Goal: Task Accomplishment & Management: Use online tool/utility

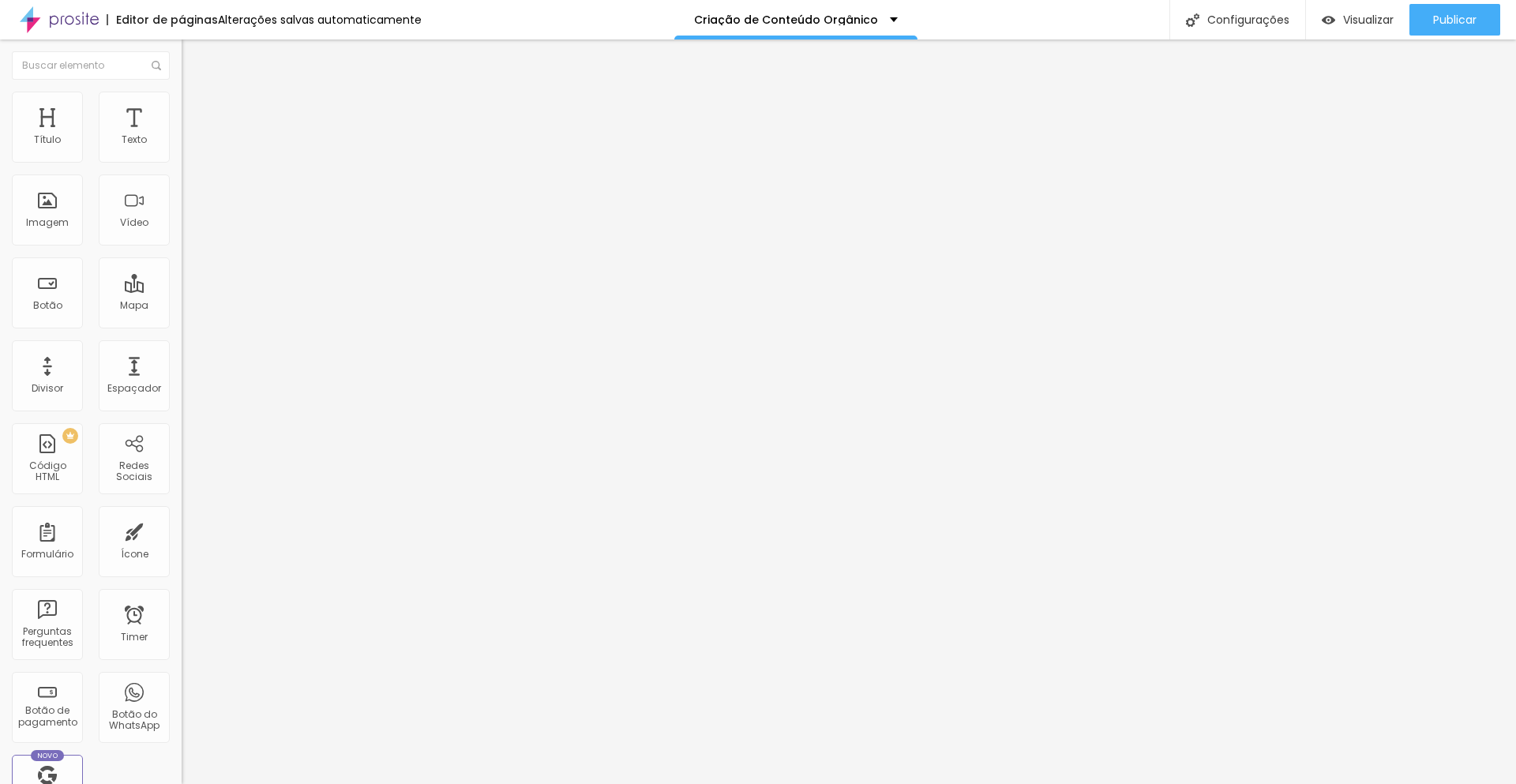
click at [182, 103] on li "Estilo" at bounding box center [272, 100] width 182 height 16
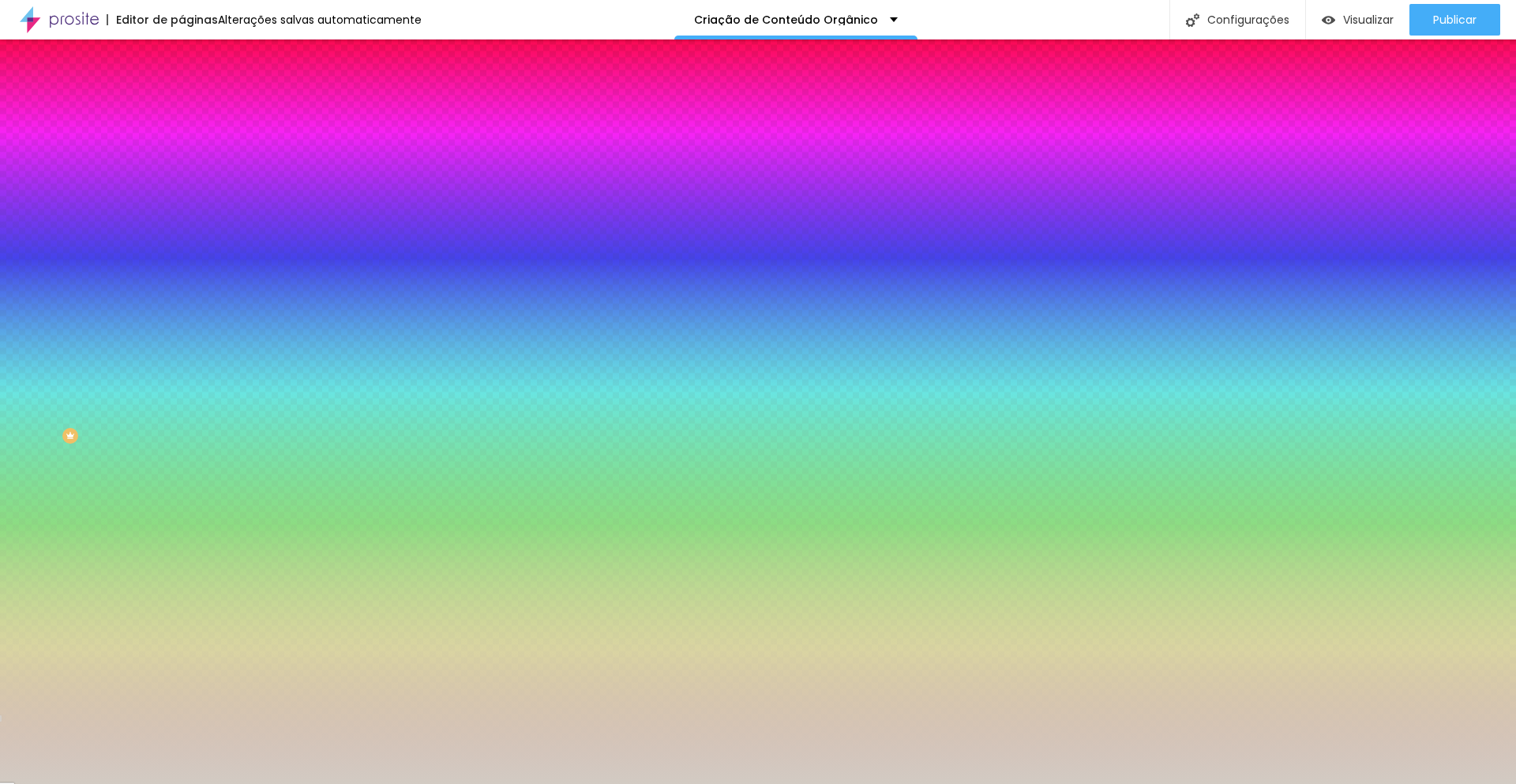
click at [182, 231] on input "#D2CBC3" at bounding box center [276, 223] width 190 height 16
paste input "F5F5F"
type input "#F5F5F"
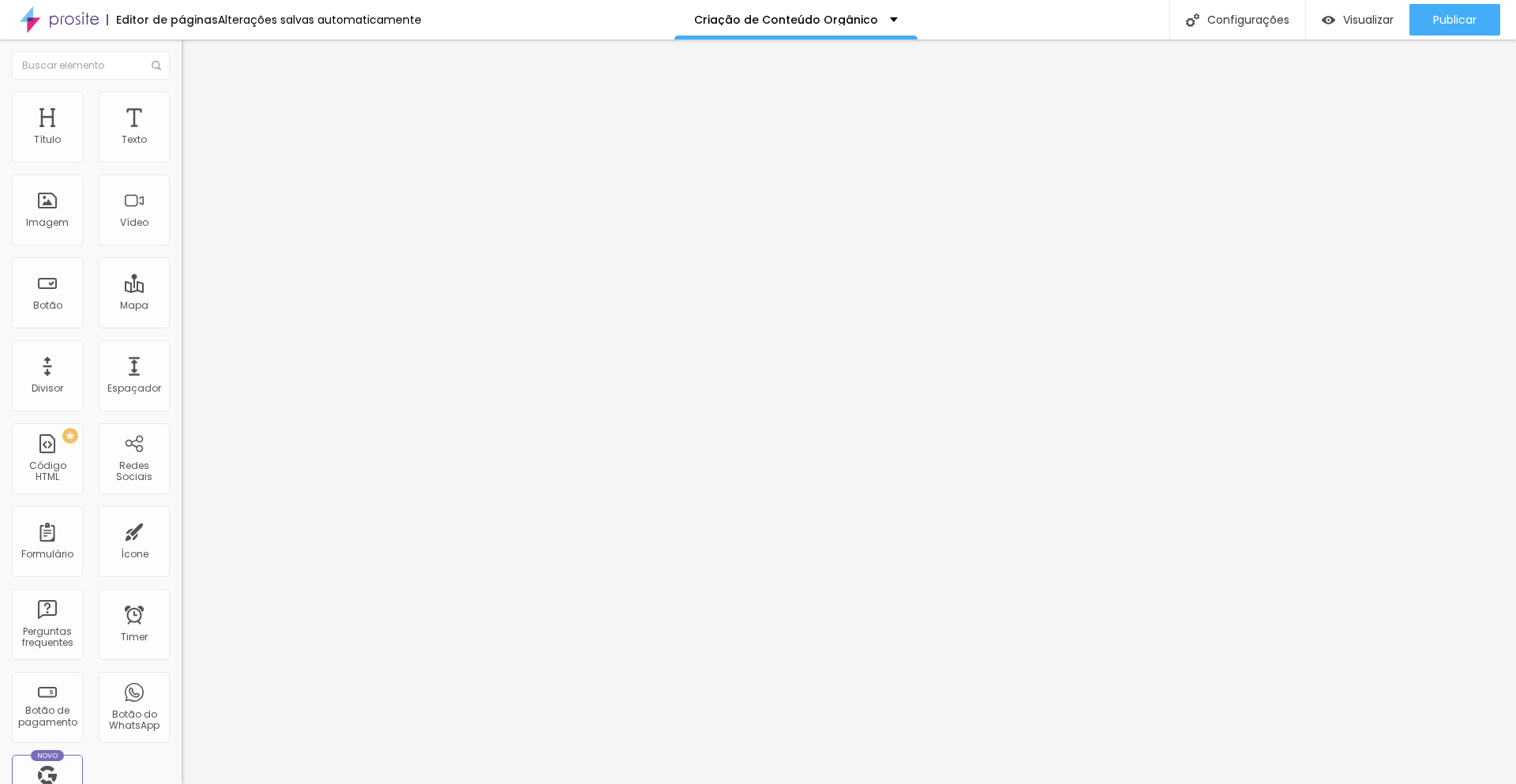
click at [182, 105] on li "Estilo" at bounding box center [272, 100] width 182 height 16
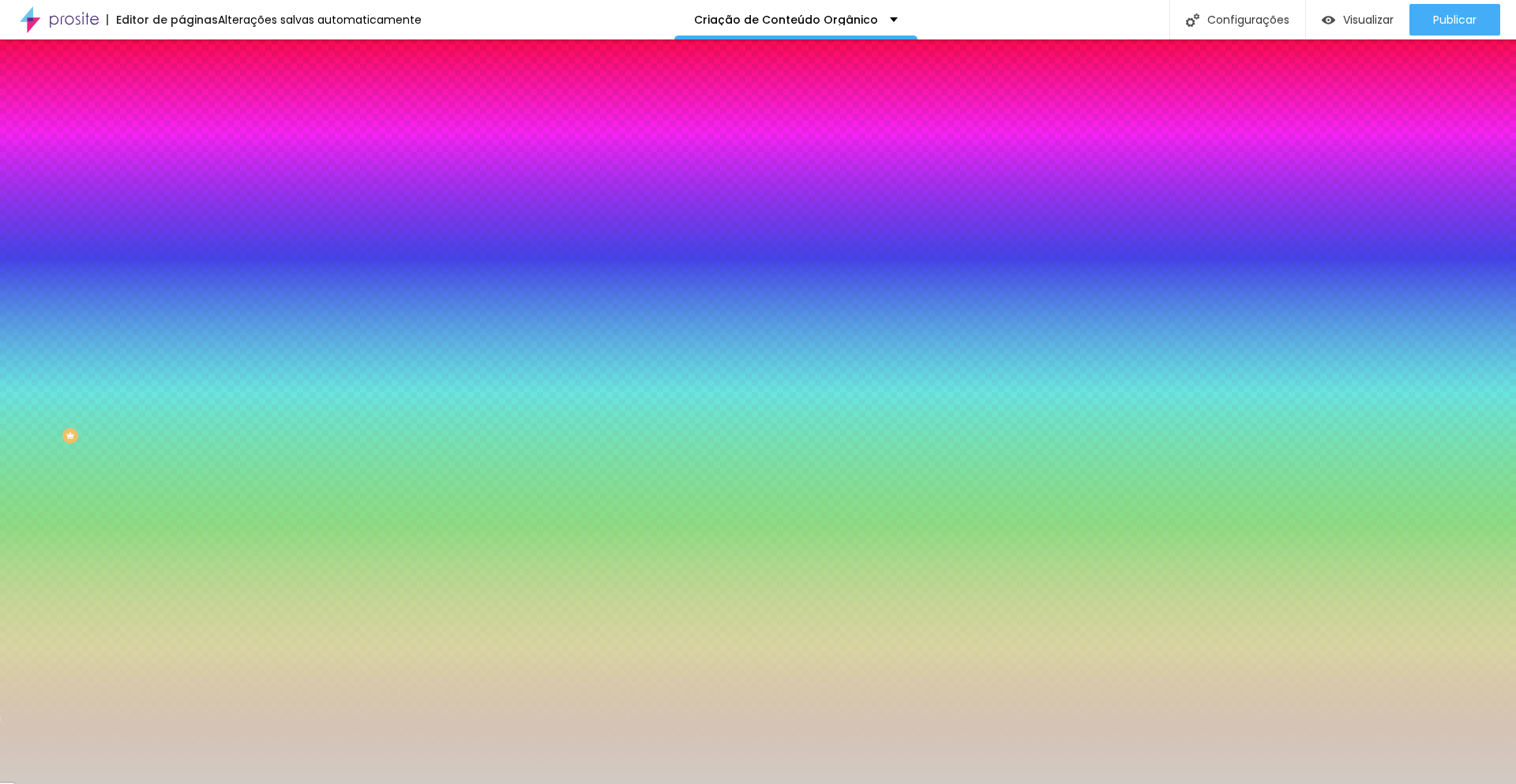
click at [182, 231] on input "#D2CBC3" at bounding box center [276, 223] width 190 height 16
paste input "F5F5F2"
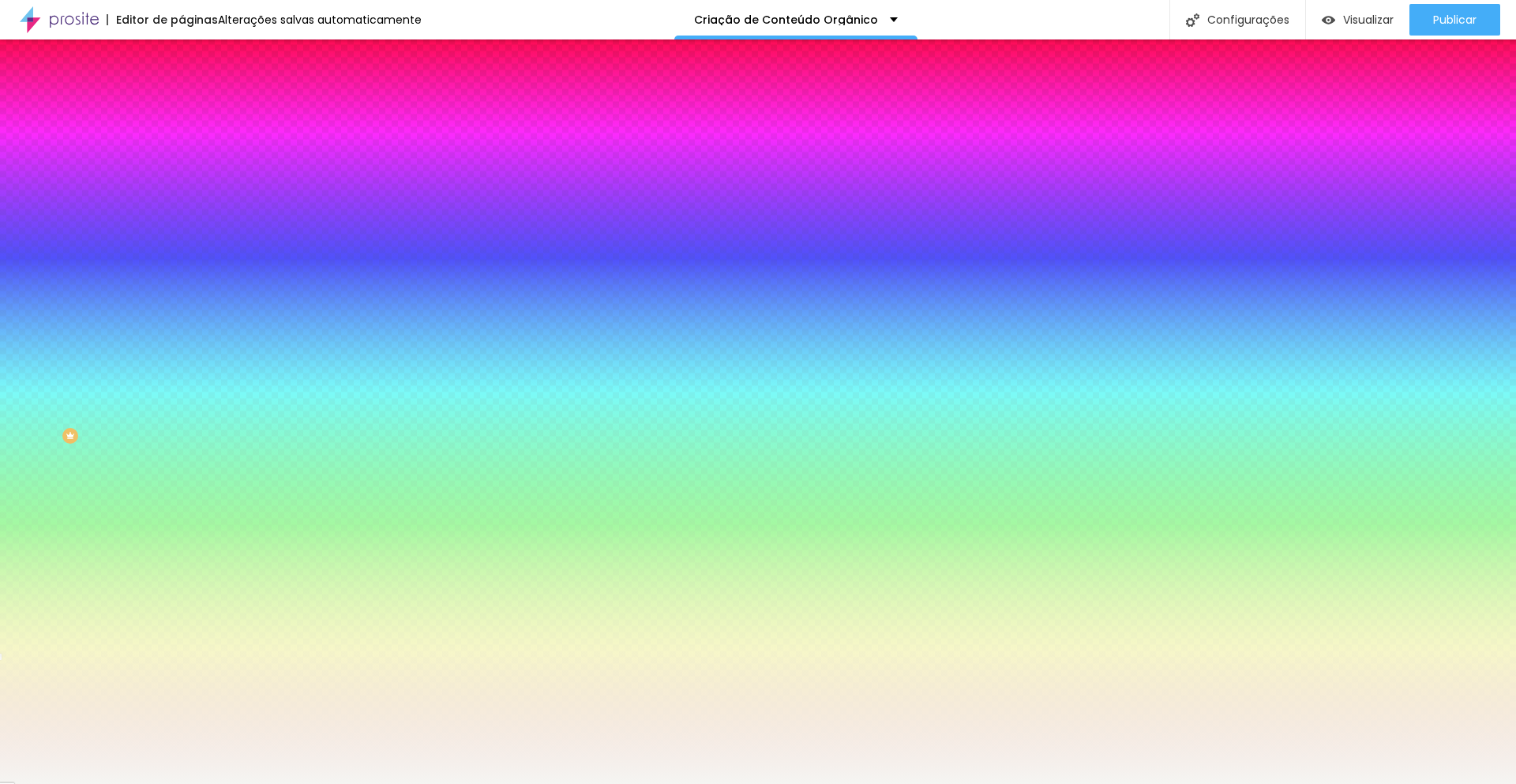
type input "#F5F5F2"
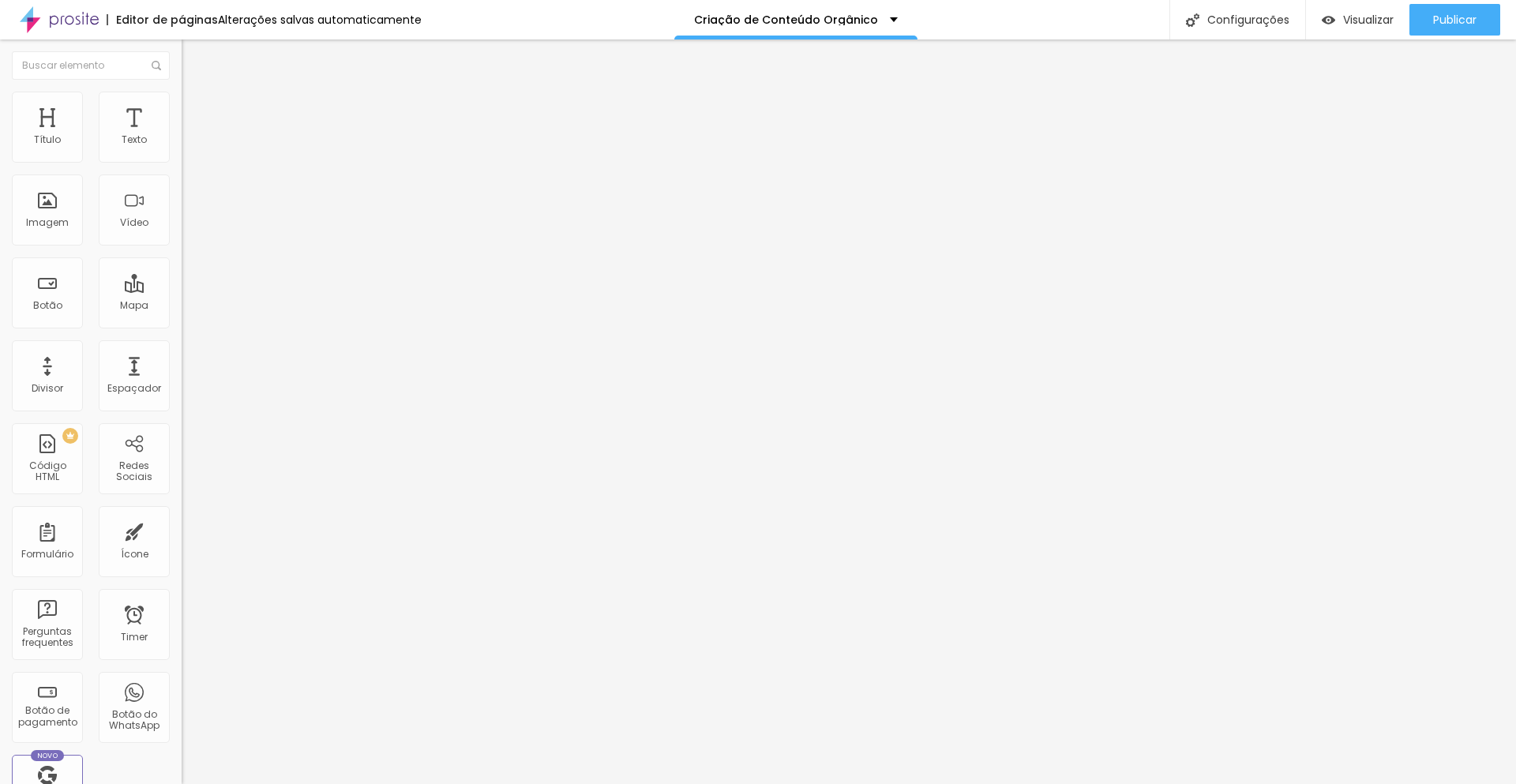
click at [182, 99] on img at bounding box center [189, 99] width 15 height 15
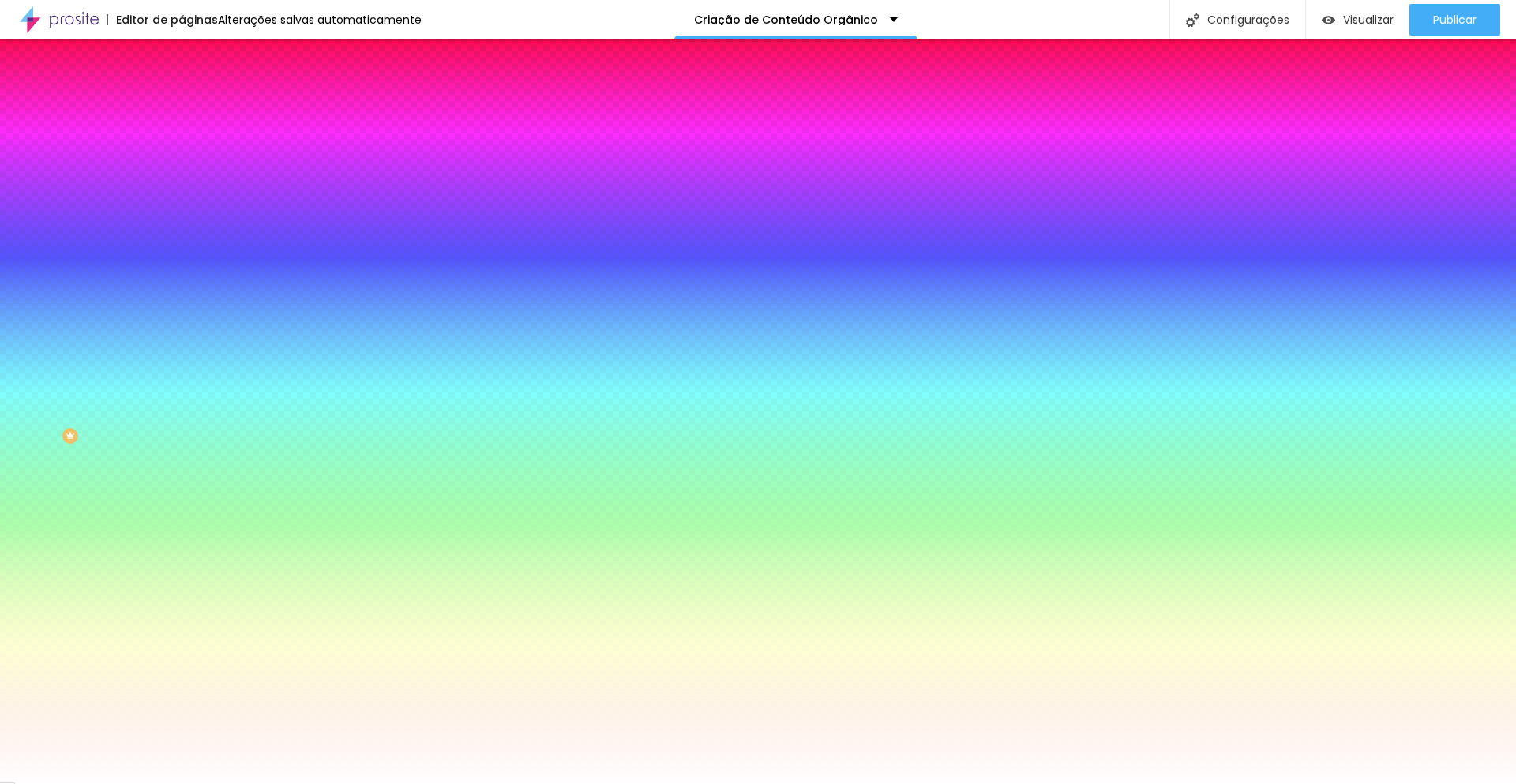
click at [182, 157] on input "#FFFFFF" at bounding box center [276, 159] width 190 height 16
paste input "E98560"
type input "#E98560"
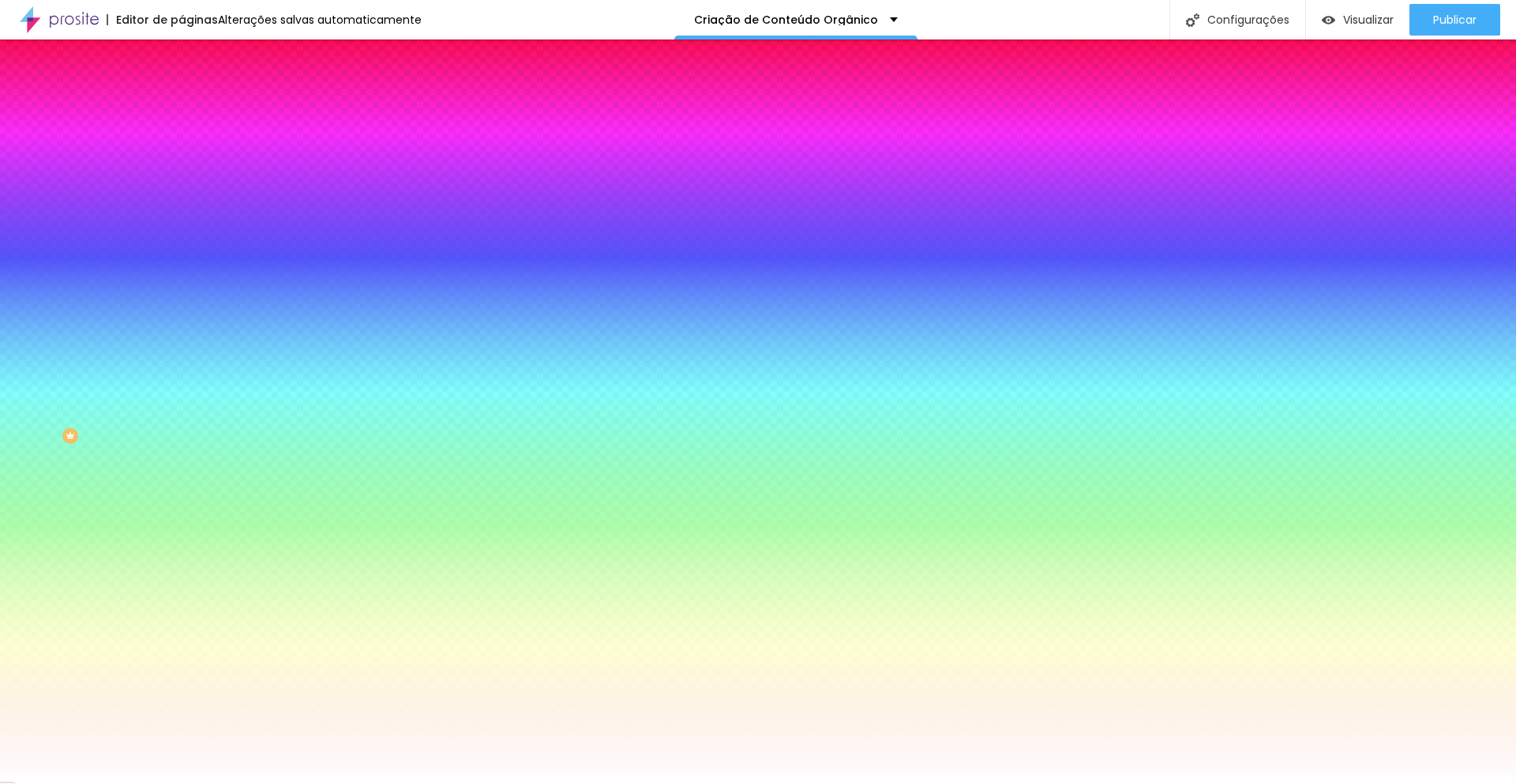
click at [182, 536] on input "#FFFFFF" at bounding box center [276, 544] width 190 height 16
paste input "D2CBC3"
type input "#D2CBC3"
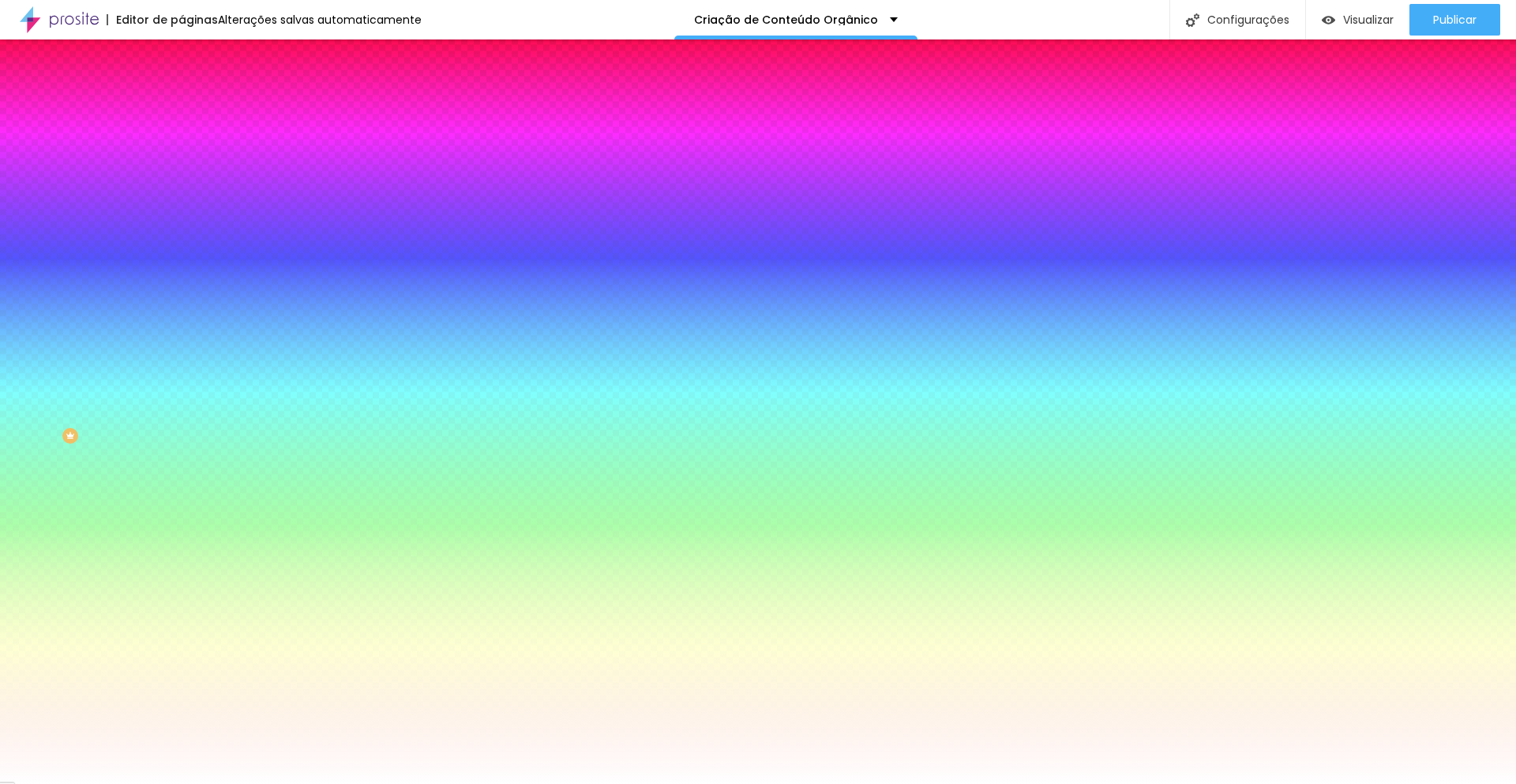
click at [182, 197] on button "button" at bounding box center [192, 202] width 22 height 17
select select "LatoBlack"
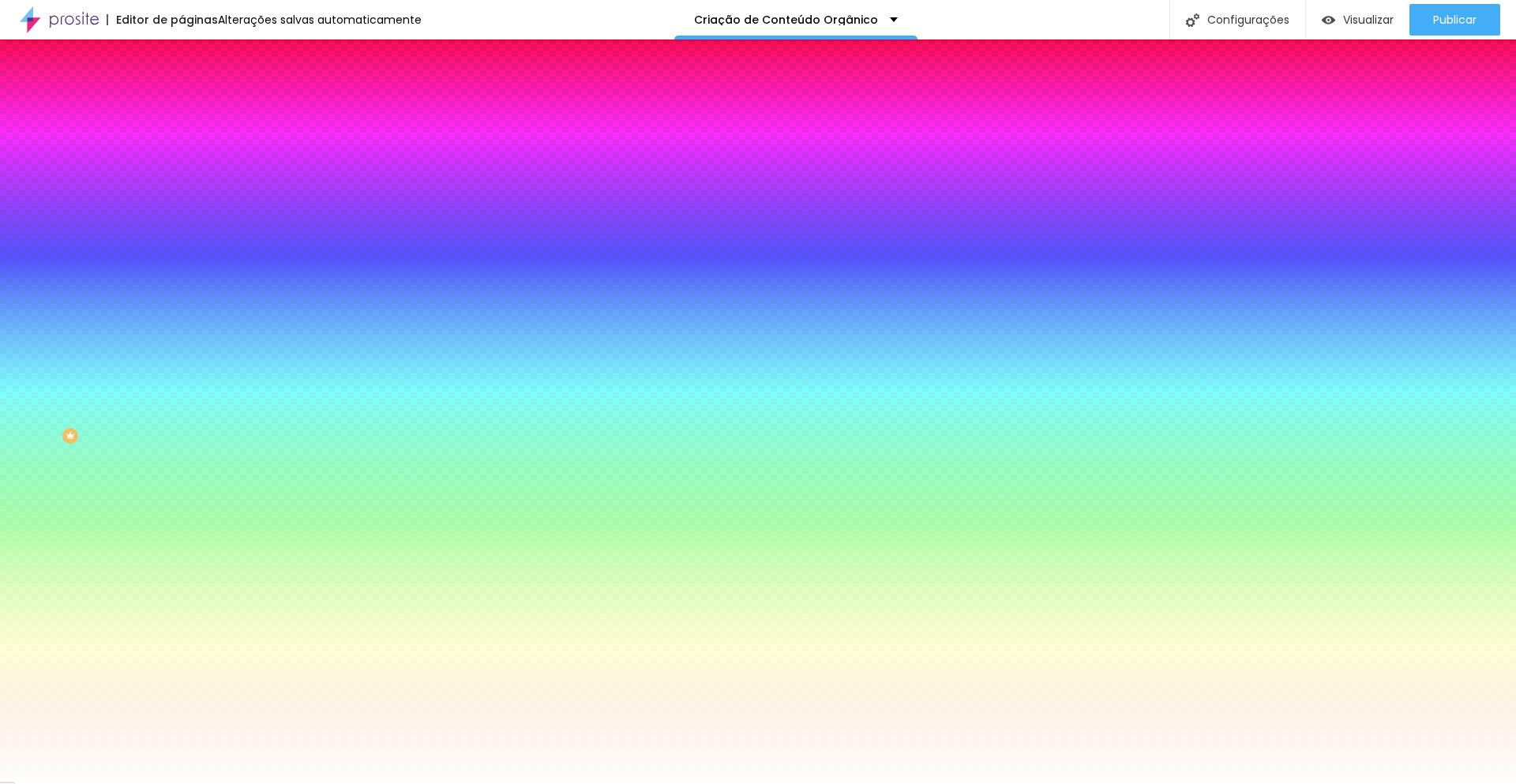
type input "15"
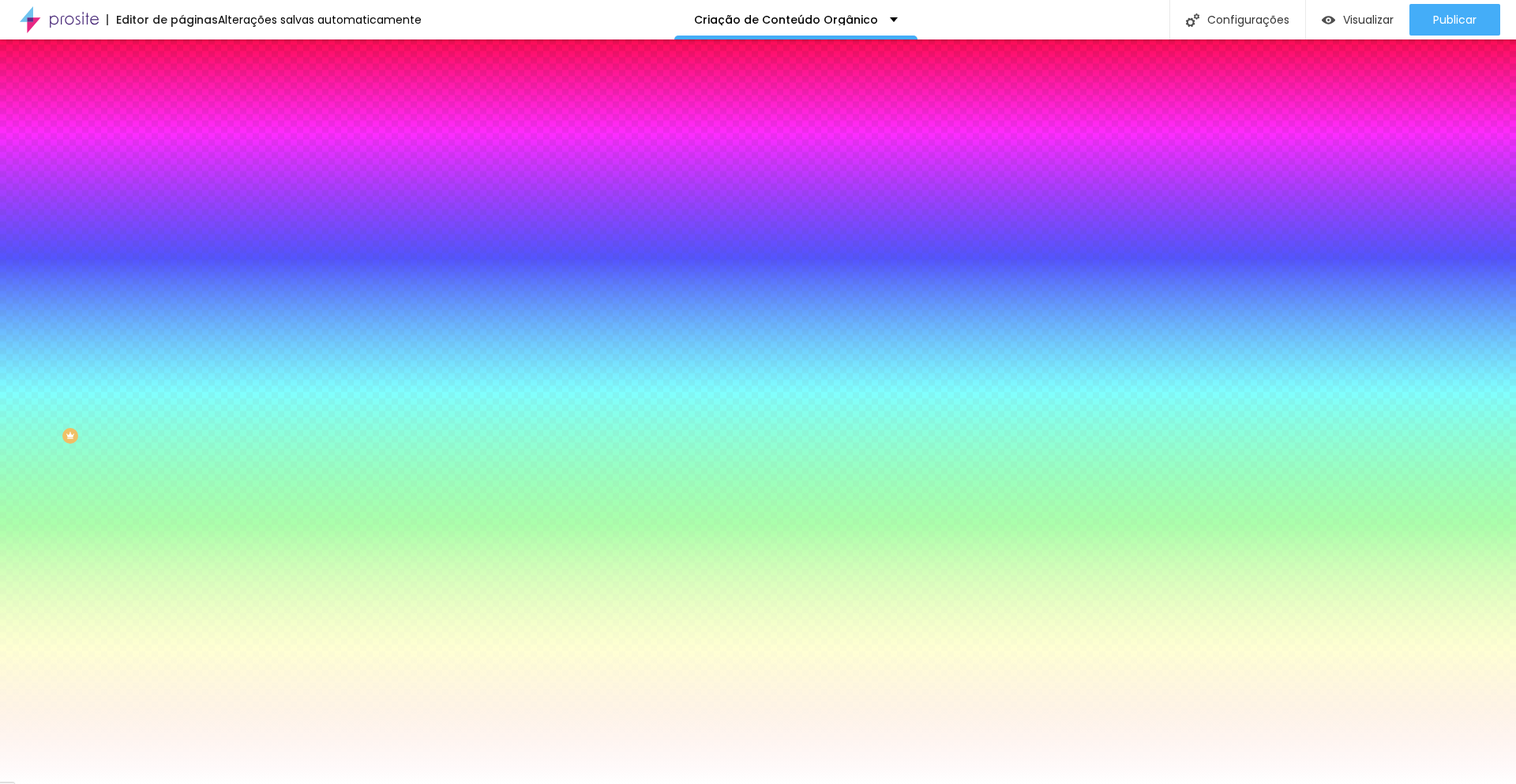
paste input "1C2B3"
type input "#1C2B3"
click at [296, 783] on div at bounding box center [758, 784] width 1516 height 0
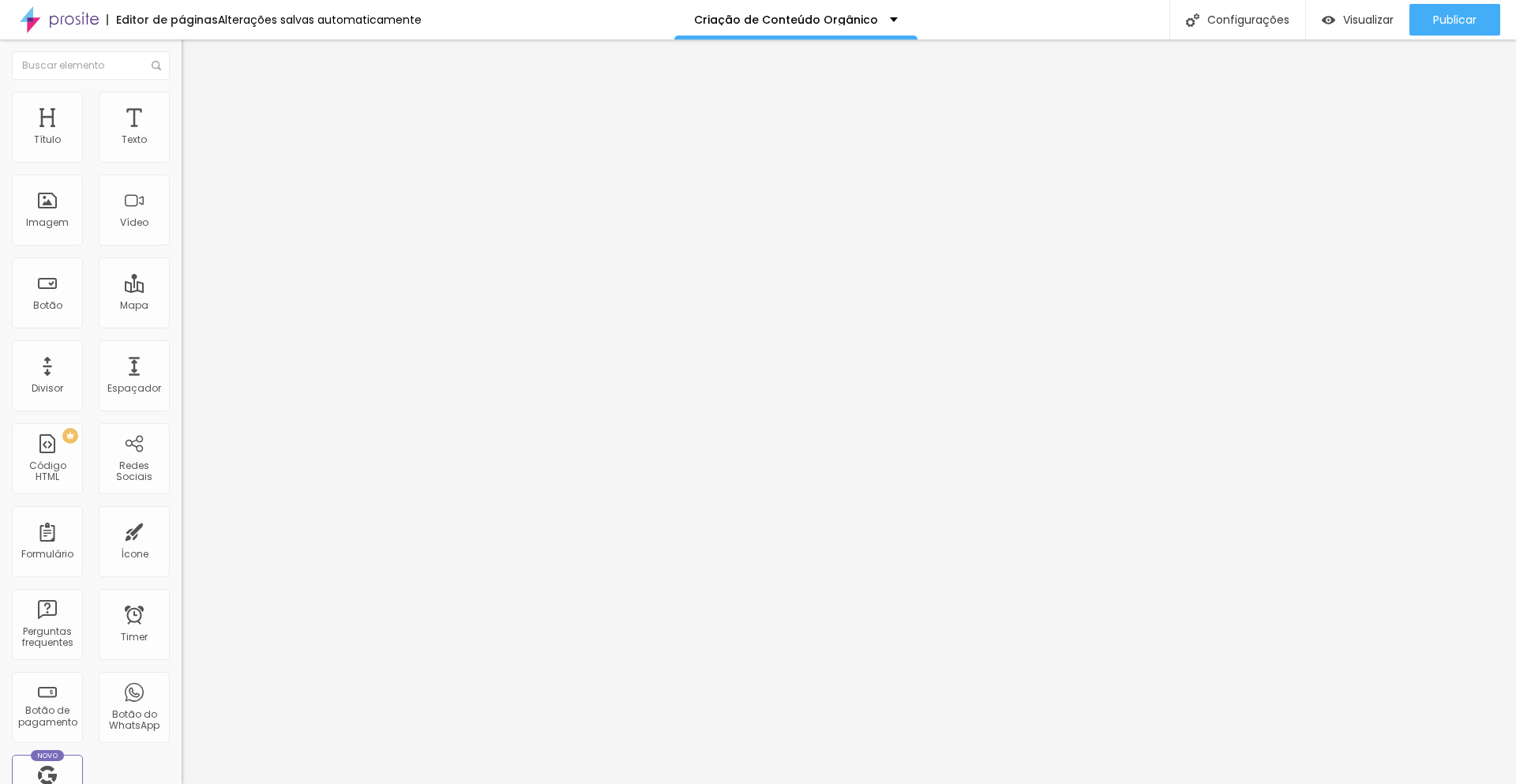
click at [182, 101] on img at bounding box center [189, 99] width 15 height 15
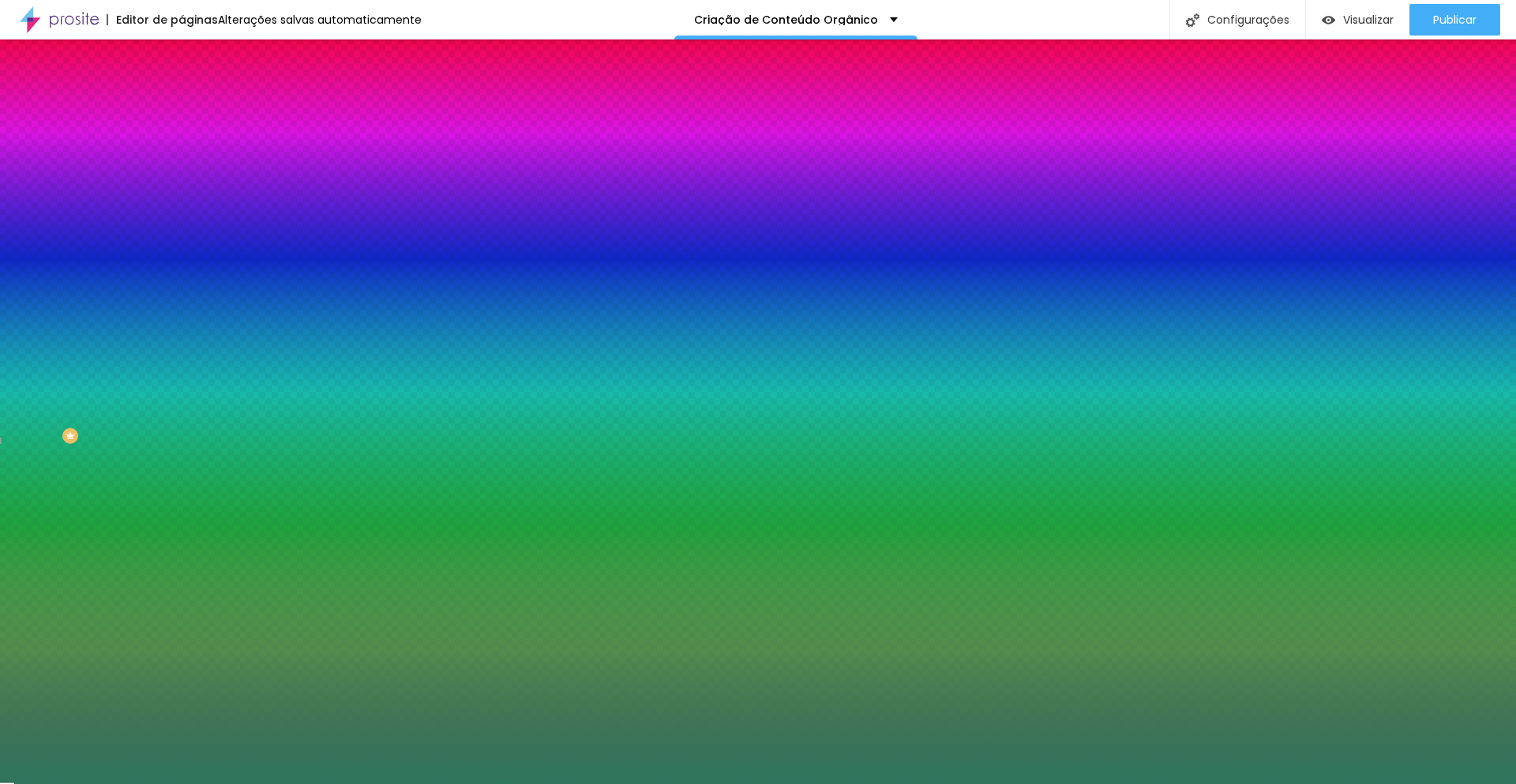
click at [182, 231] on input "#2F755D" at bounding box center [276, 223] width 190 height 16
paste input "F5F5F2"
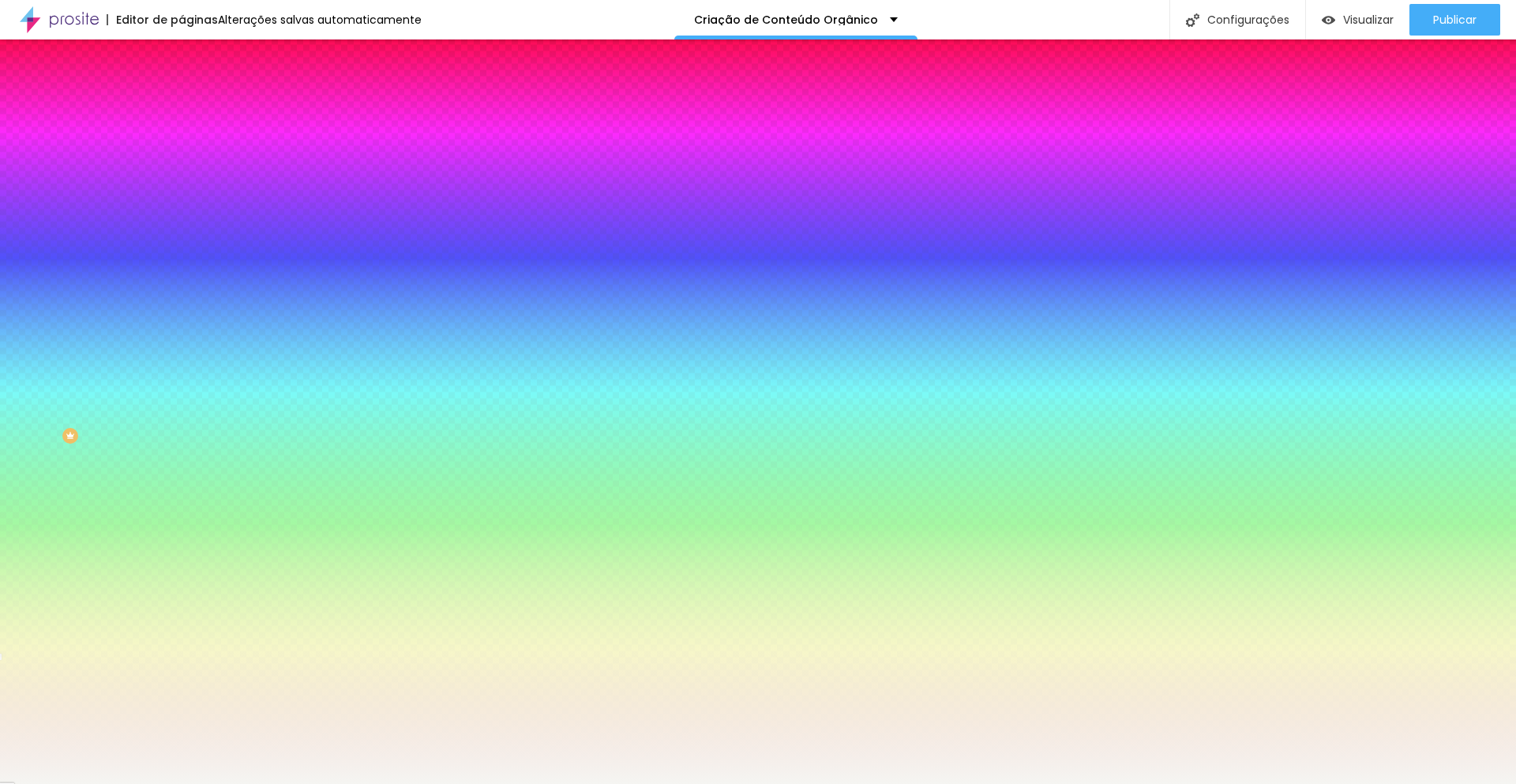
type input "#F5F5F2"
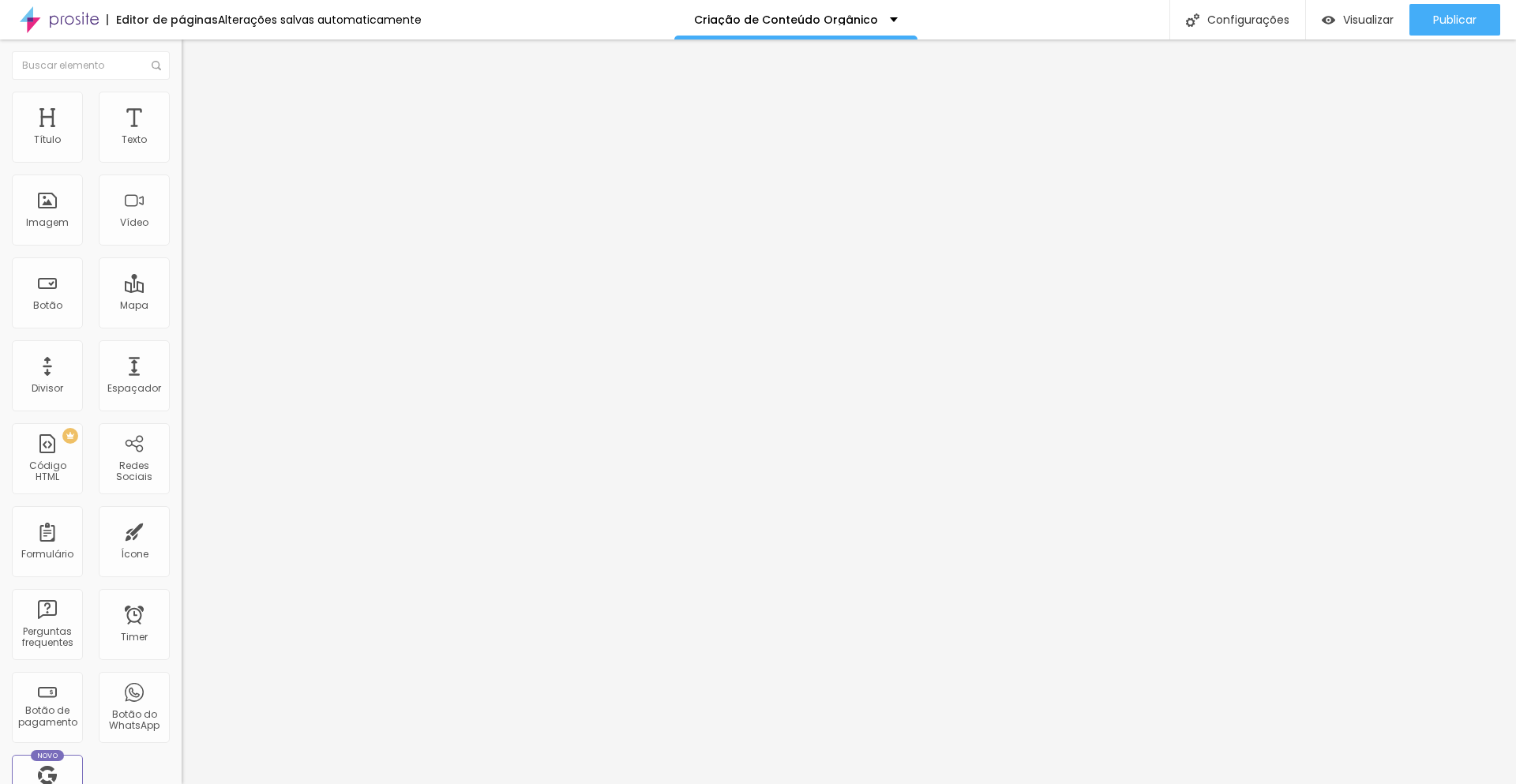
click at [196, 108] on span "Estilo" at bounding box center [208, 102] width 24 height 14
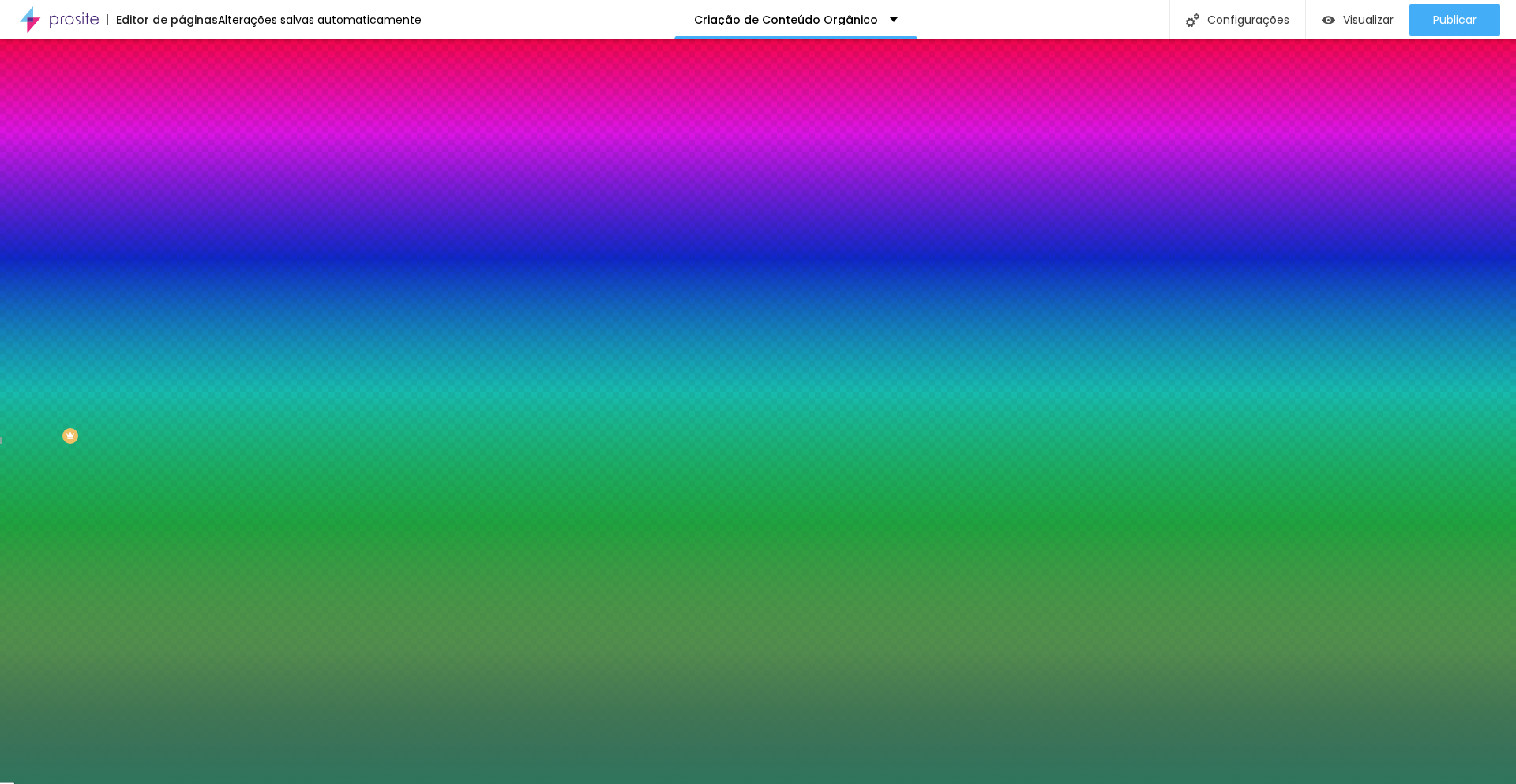
click at [182, 231] on input "#2F755D" at bounding box center [276, 223] width 190 height 16
paste input "F5F5F2"
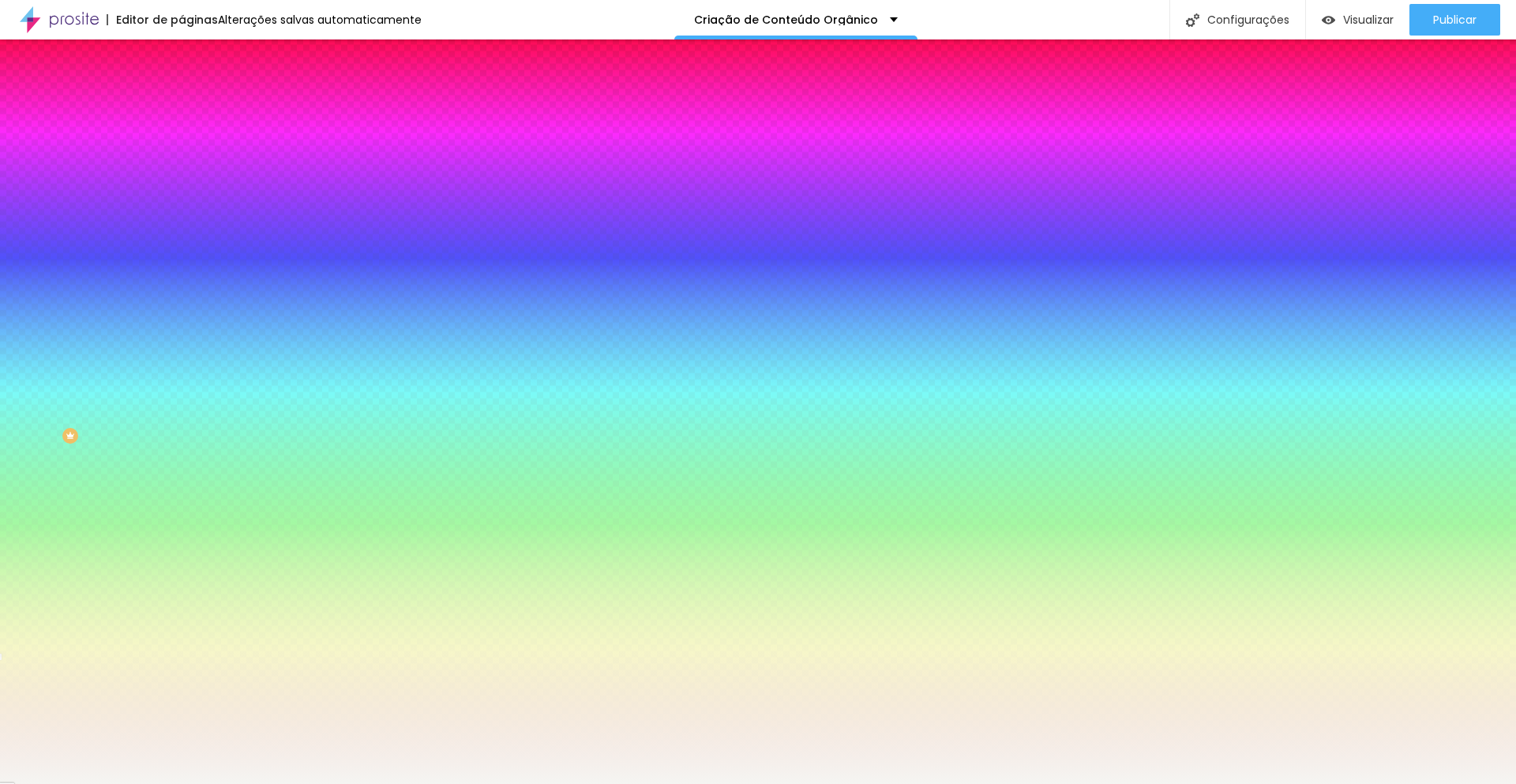
type input "#F5F5F2"
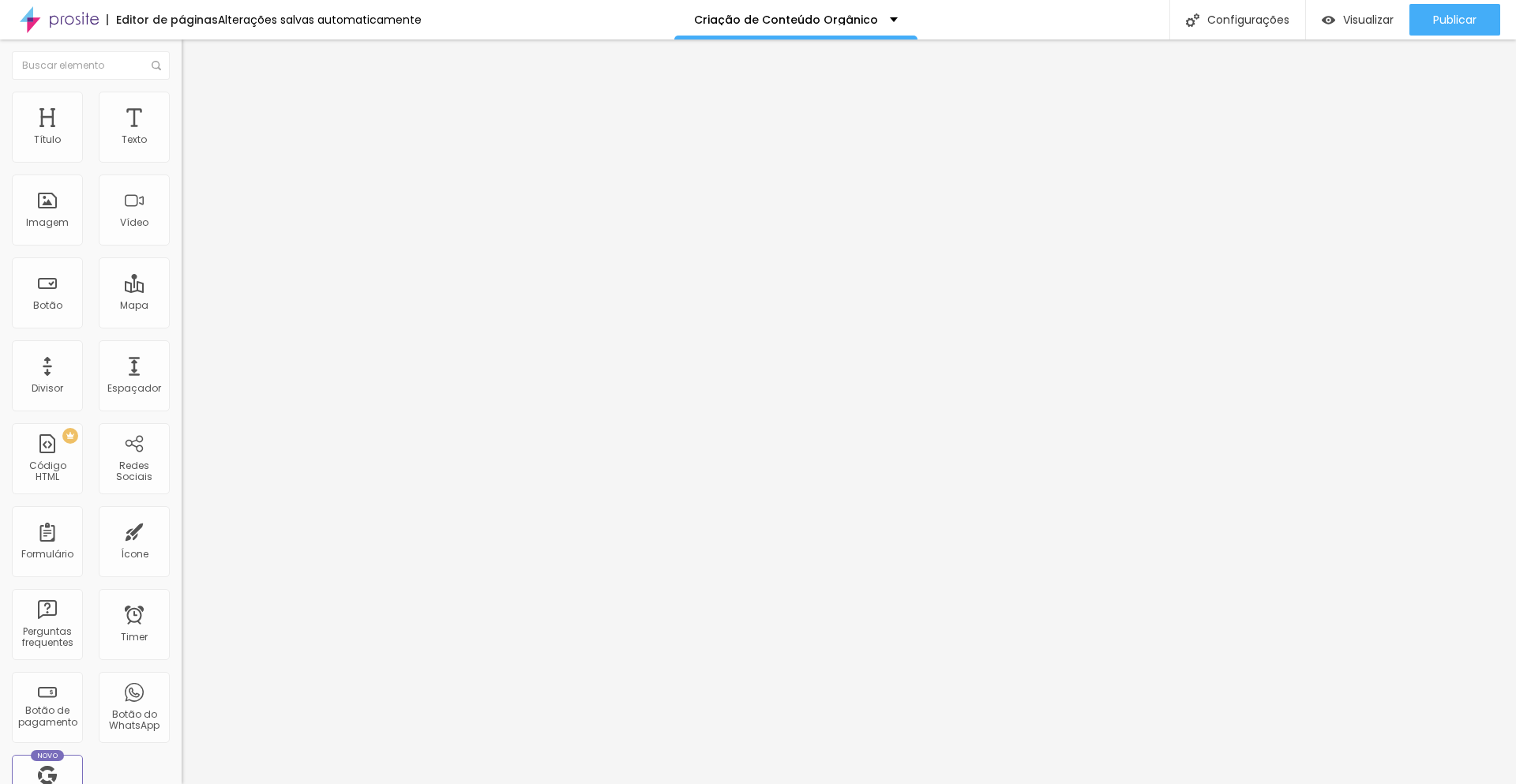
click at [196, 109] on span "Estilo" at bounding box center [208, 102] width 24 height 14
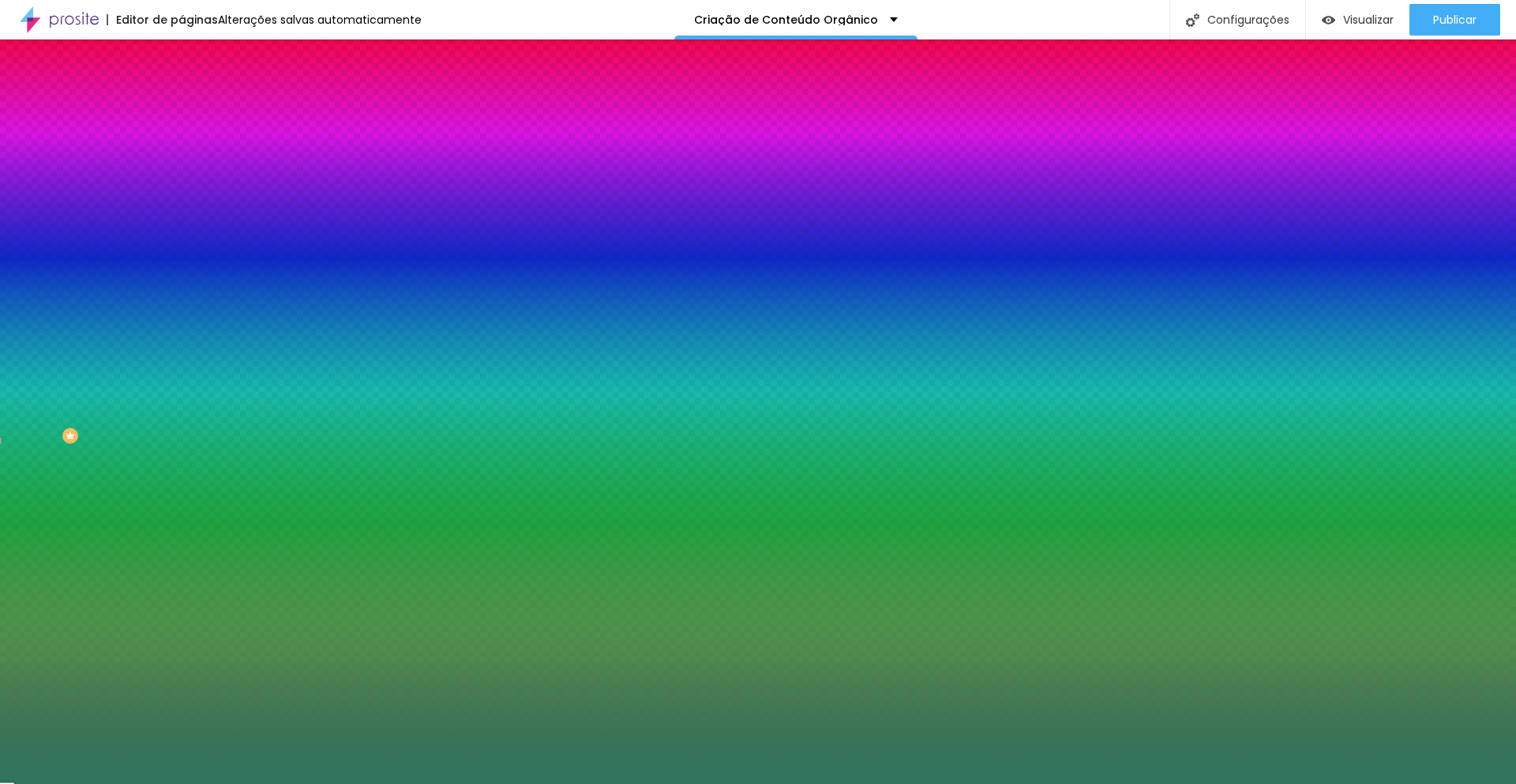
click at [182, 231] on input "#2F755D" at bounding box center [276, 223] width 190 height 16
paste input "F5F5F2"
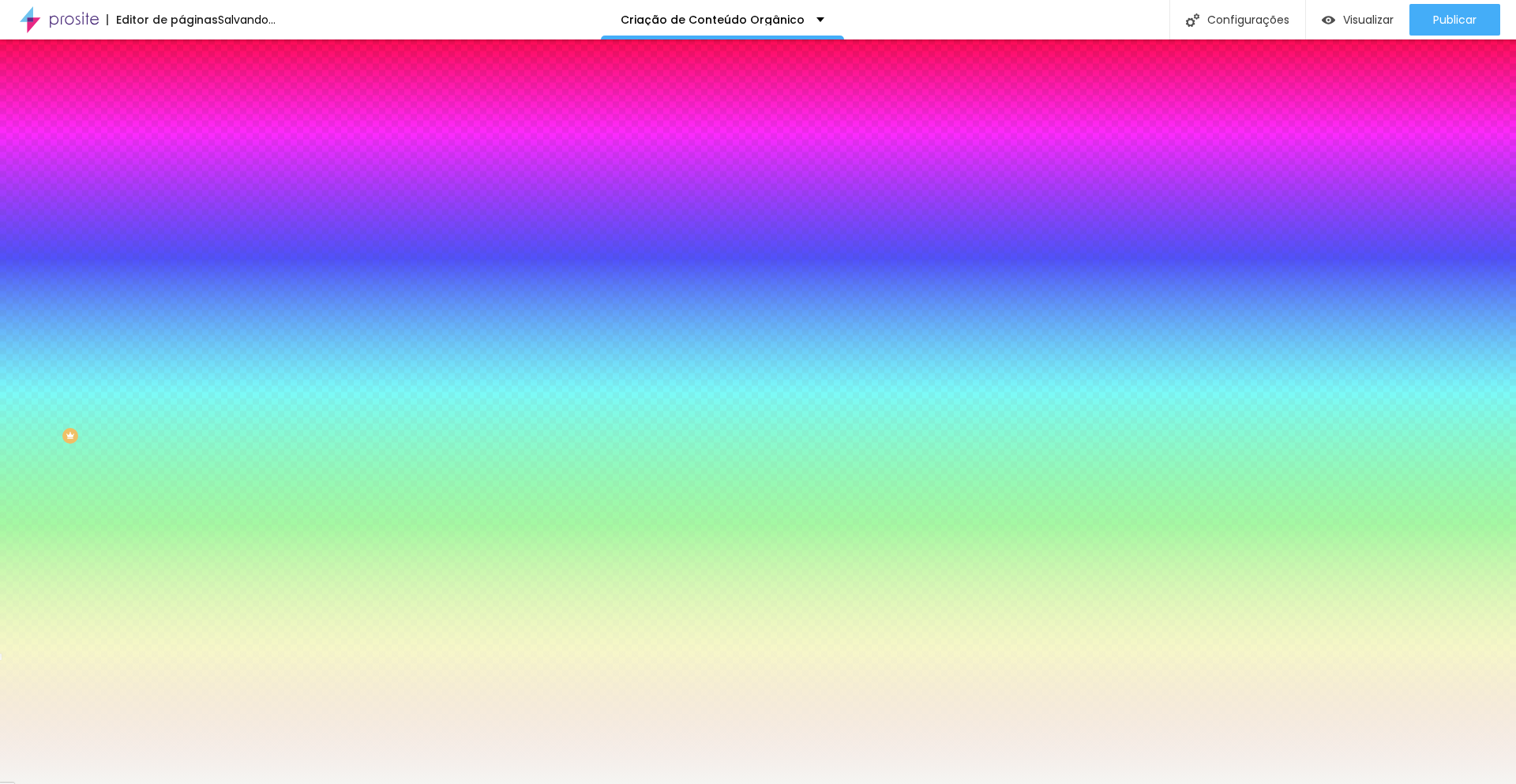
type input "#F5F5F2"
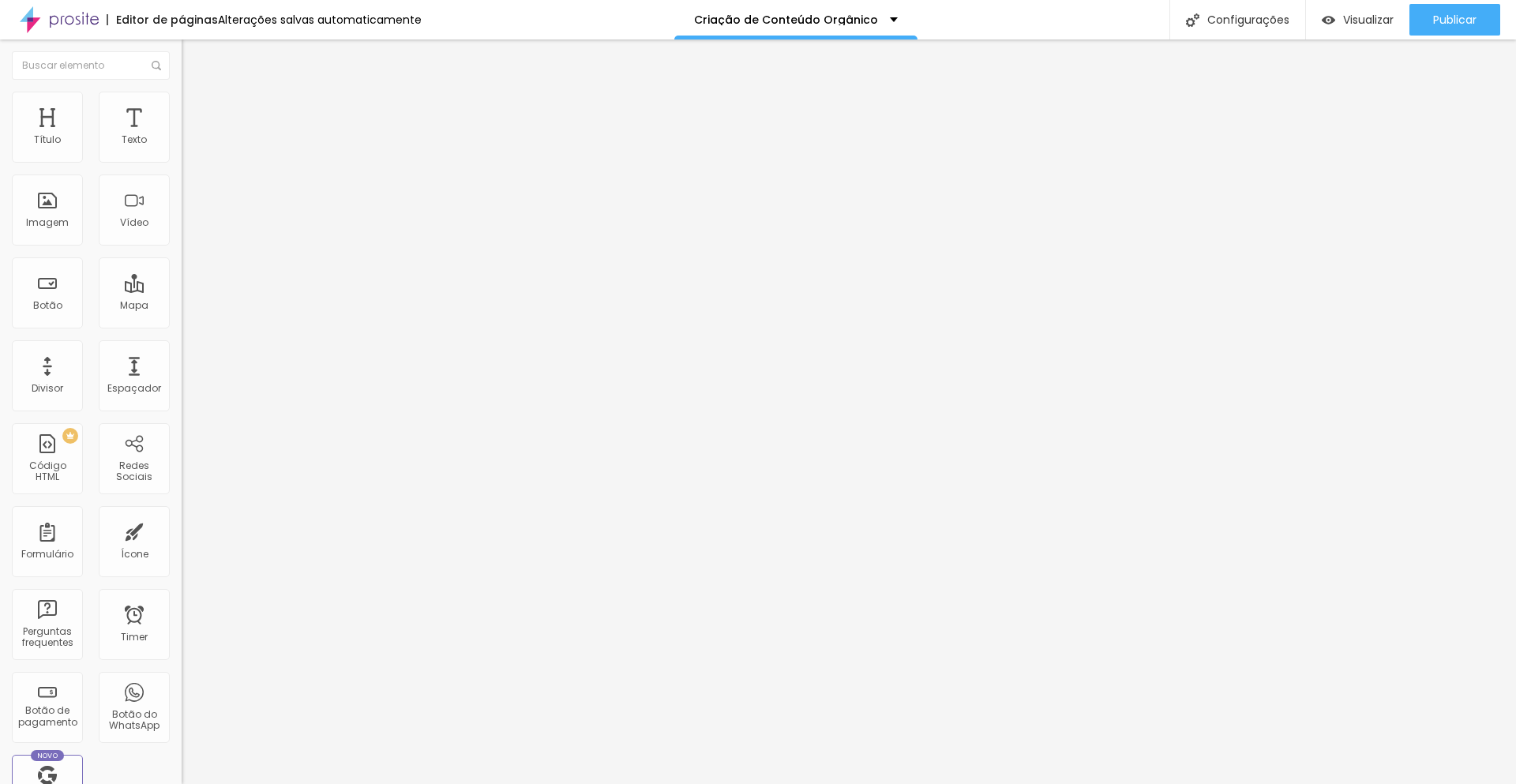
click at [182, 103] on li "Estilo" at bounding box center [272, 100] width 182 height 16
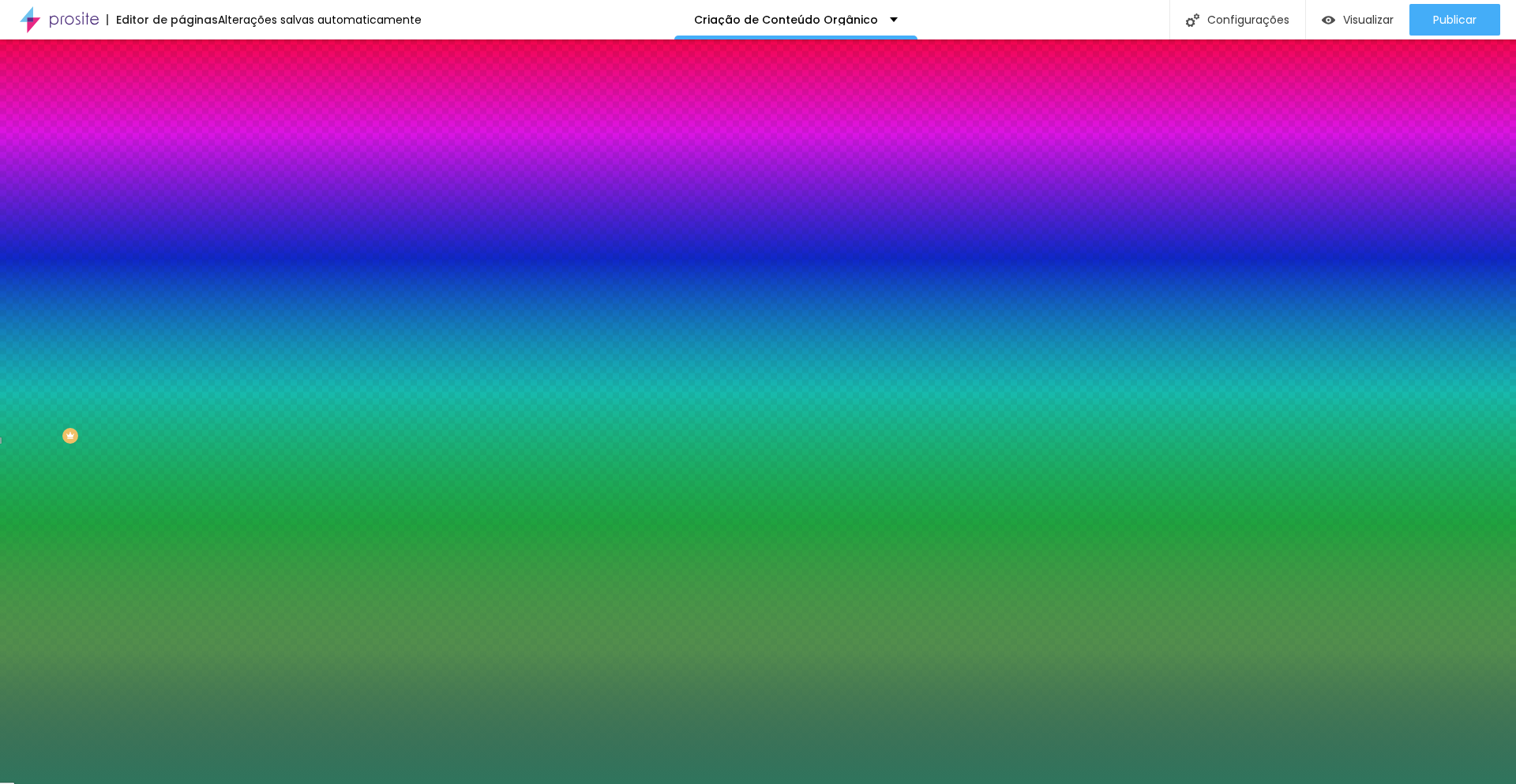
click at [182, 231] on input "#2F755D" at bounding box center [276, 223] width 190 height 16
paste input "F5F5F2"
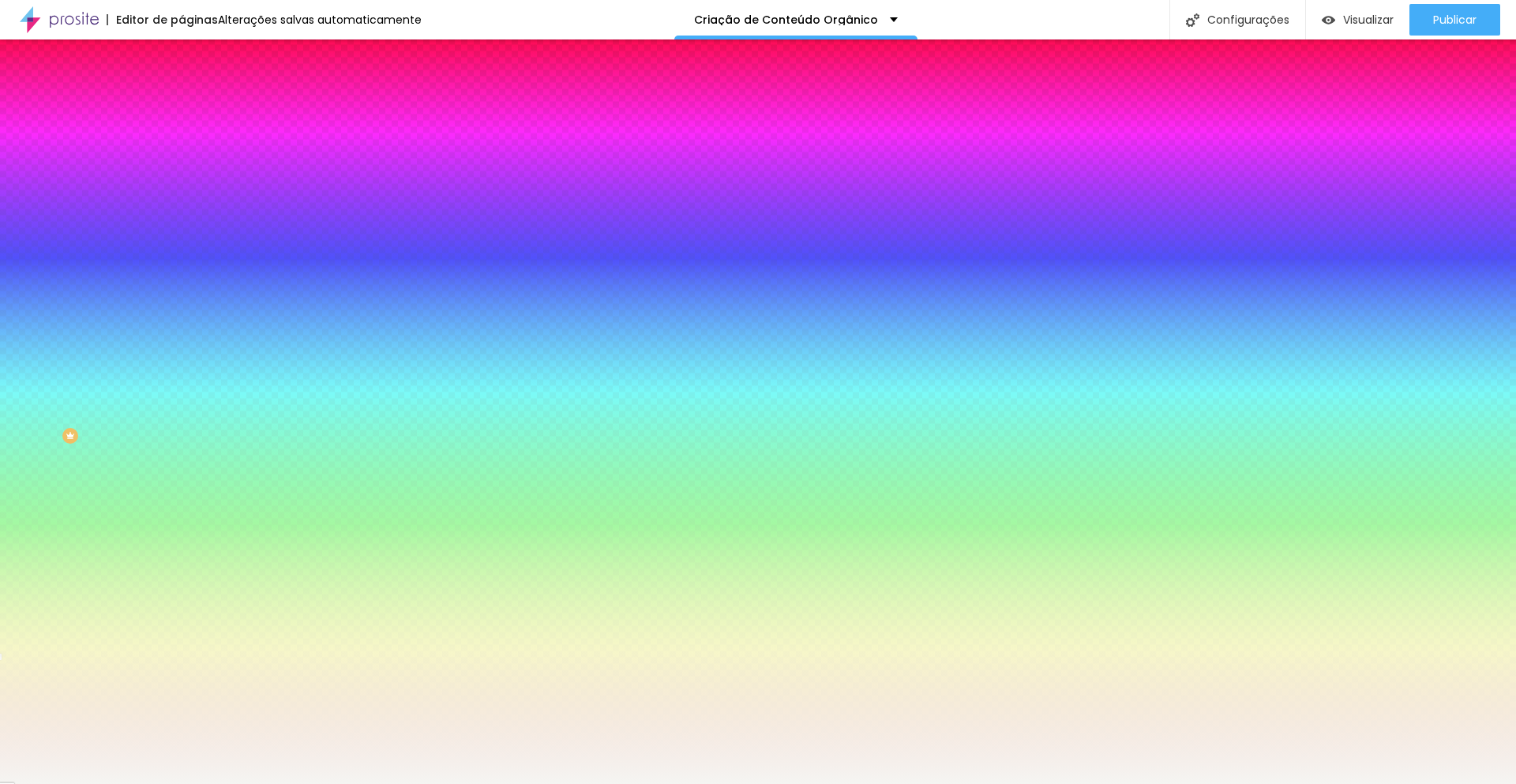
type input "#F5F5F2"
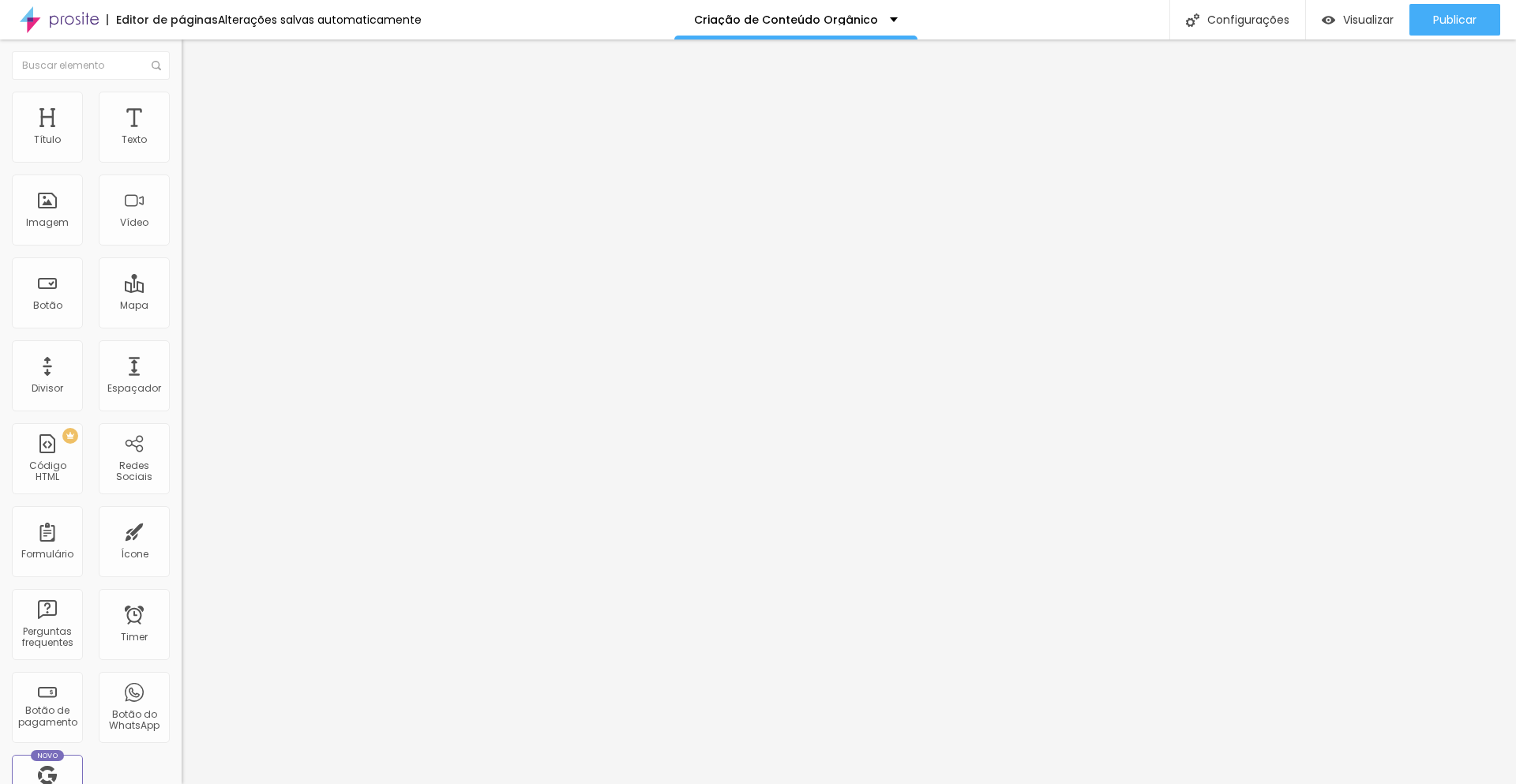
click at [182, 99] on img at bounding box center [189, 99] width 15 height 15
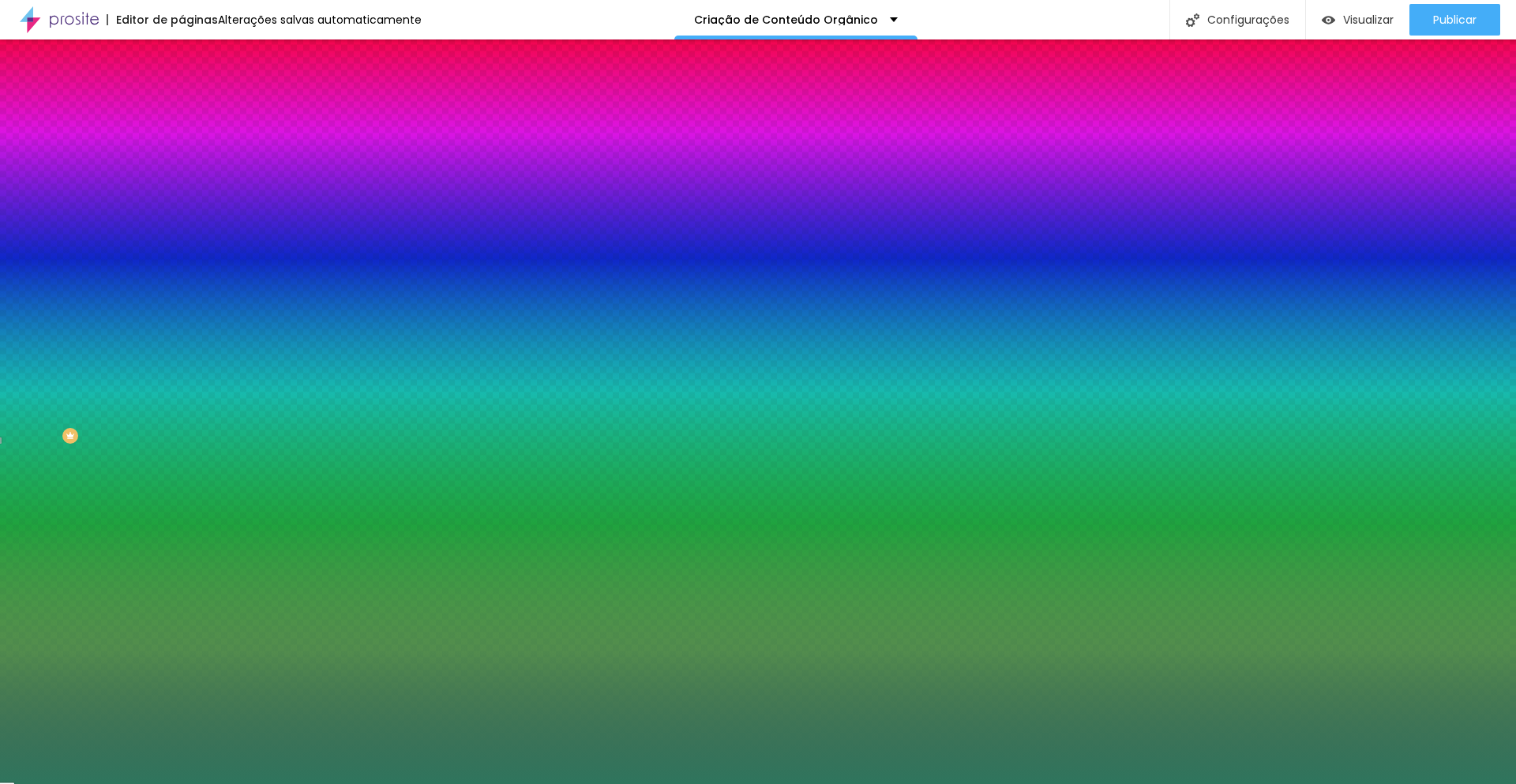
click at [182, 231] on input "#2F755D" at bounding box center [276, 223] width 190 height 16
paste input "F5F5F2"
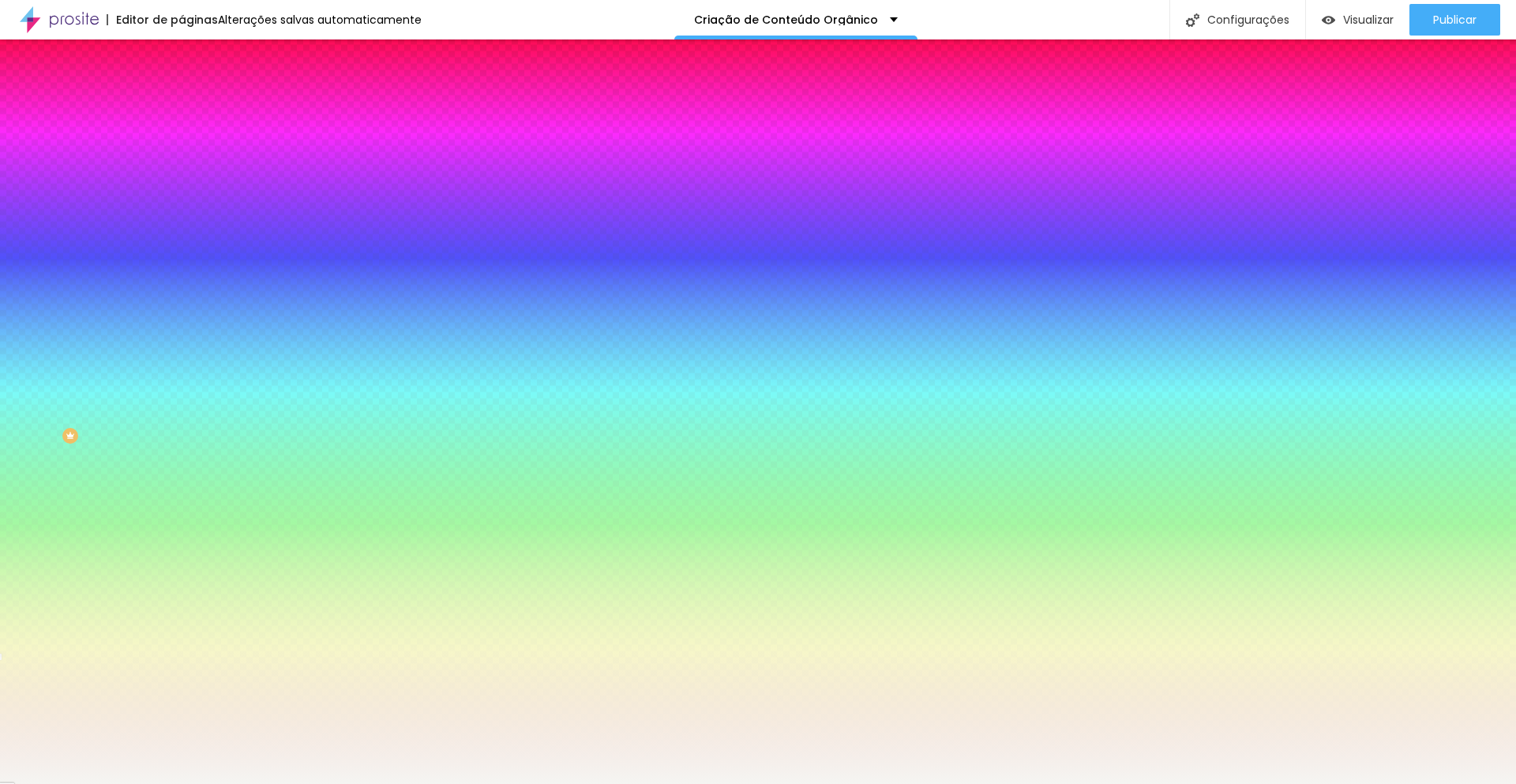
type input "#F5F5F2"
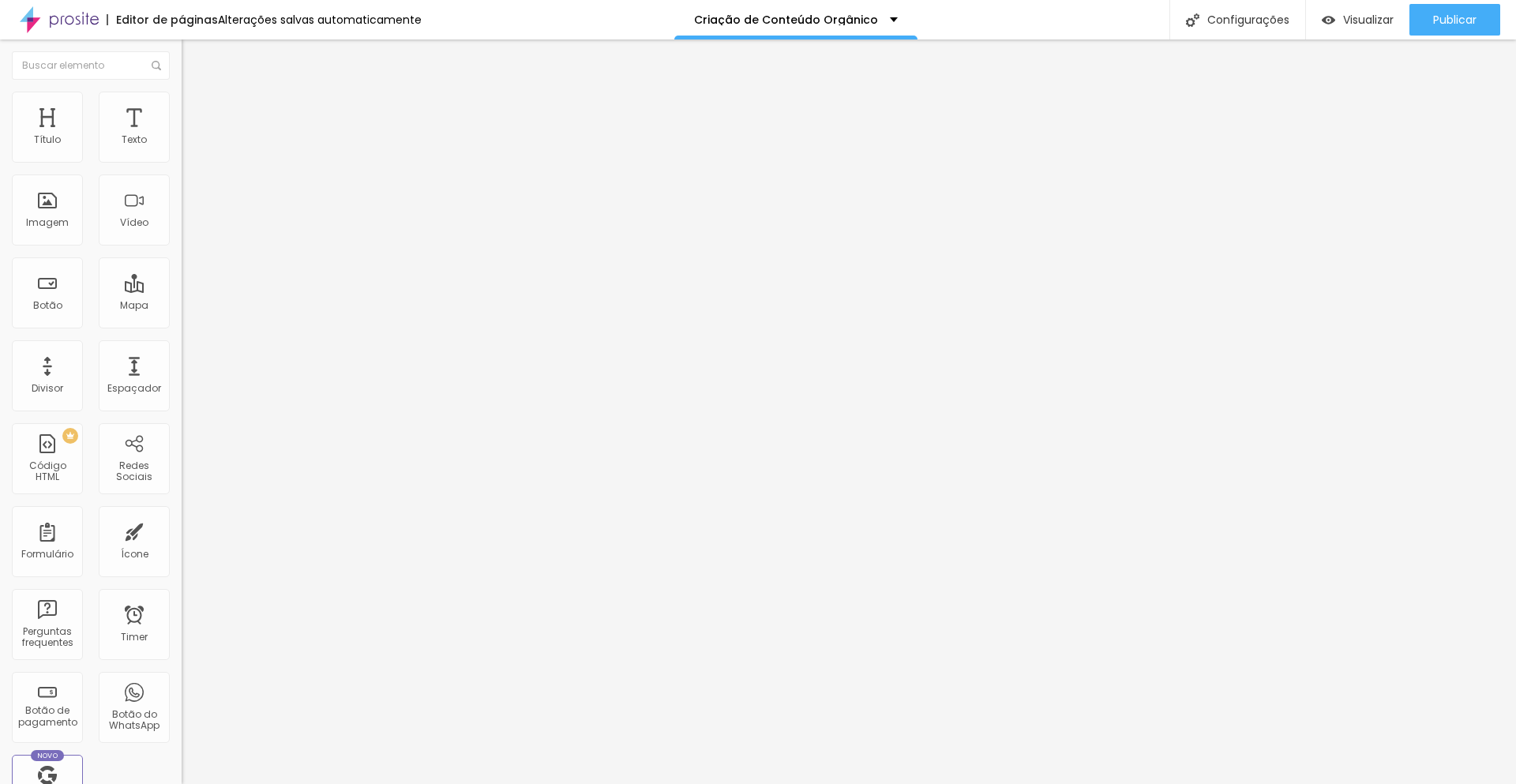
click at [182, 100] on li "Estilo" at bounding box center [272, 100] width 182 height 16
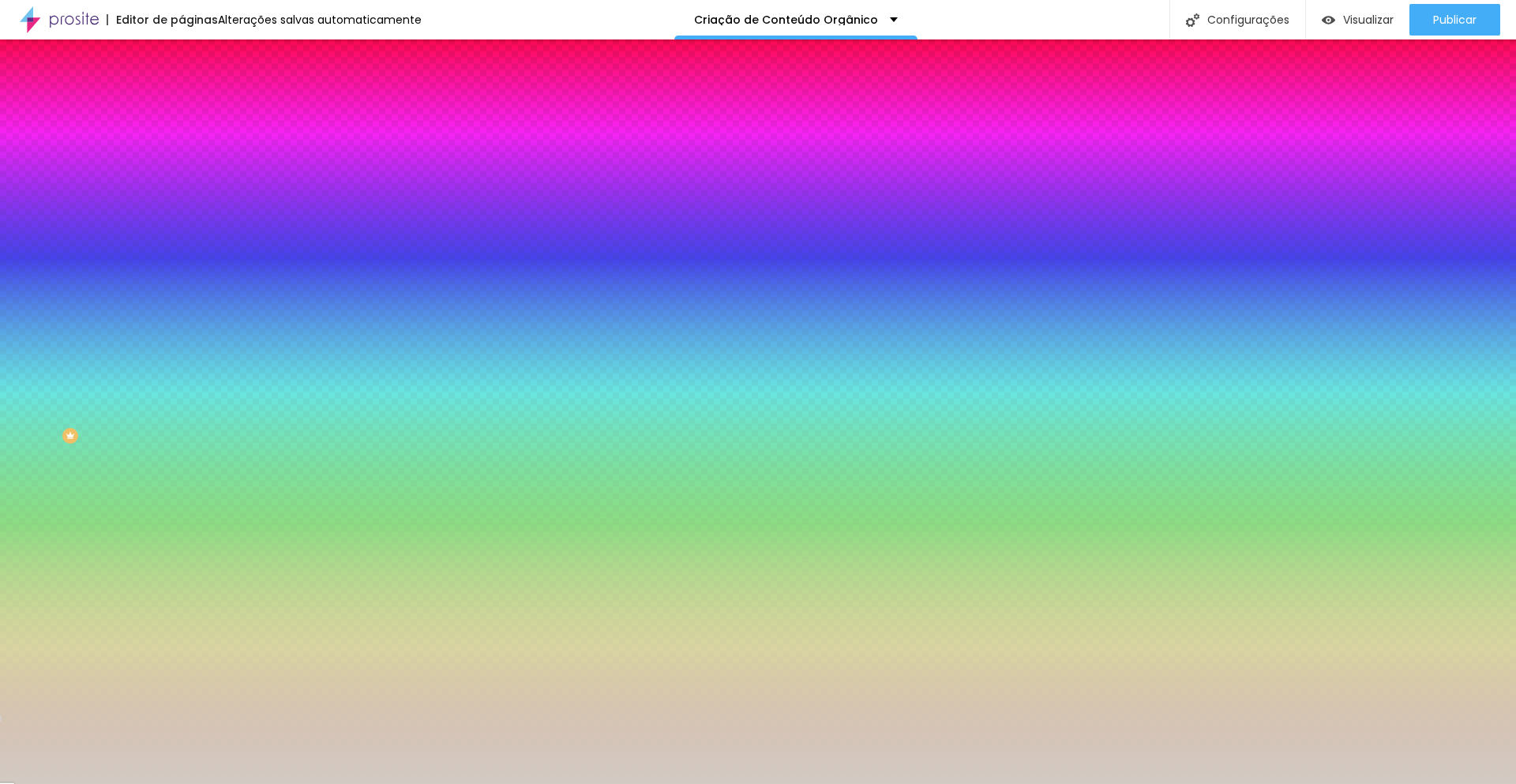
click at [182, 231] on input "#D2CBC3" at bounding box center [276, 223] width 190 height 16
paste input "F5F5F2"
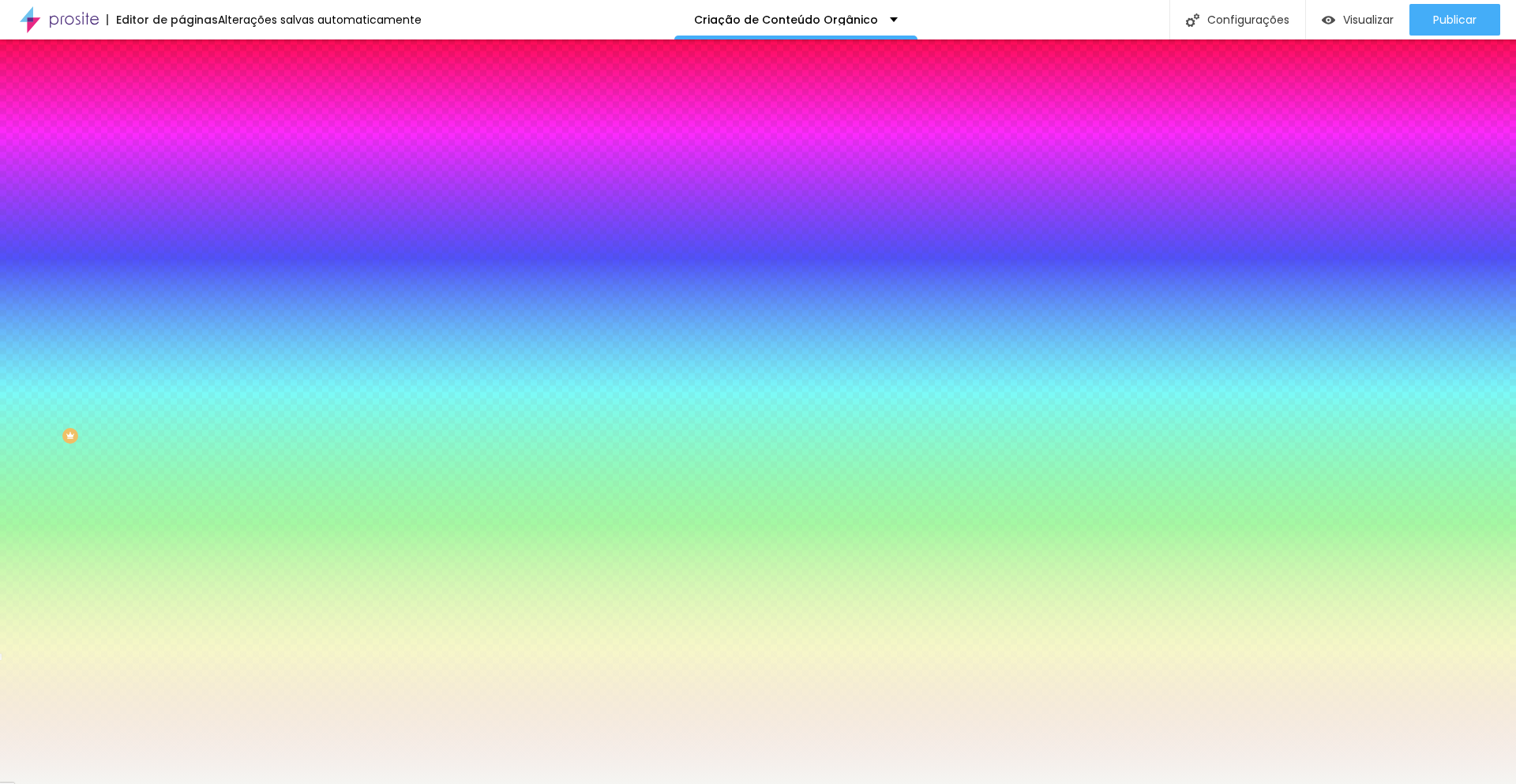
type input "#F5F5F2"
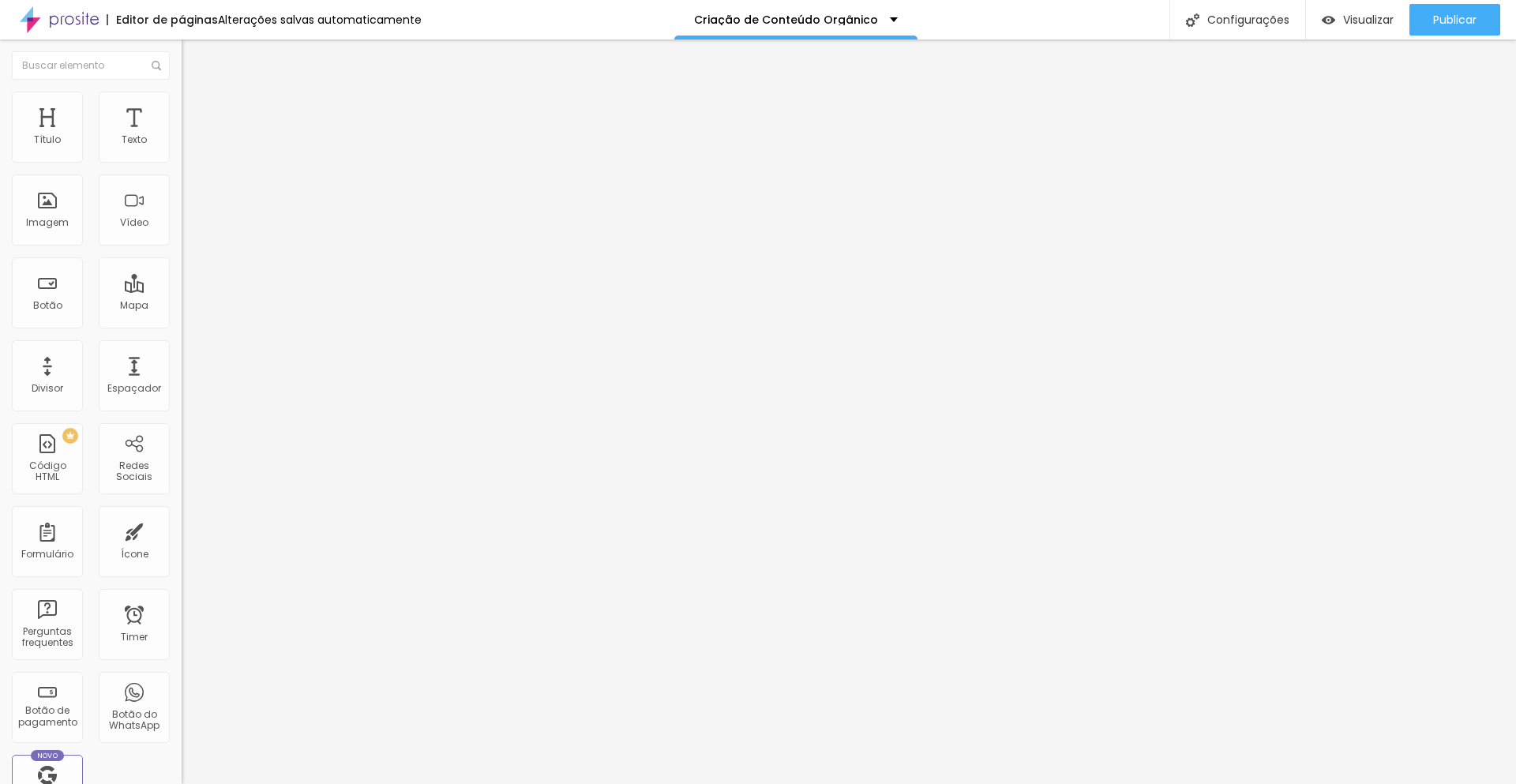
click at [182, 101] on img at bounding box center [189, 99] width 15 height 15
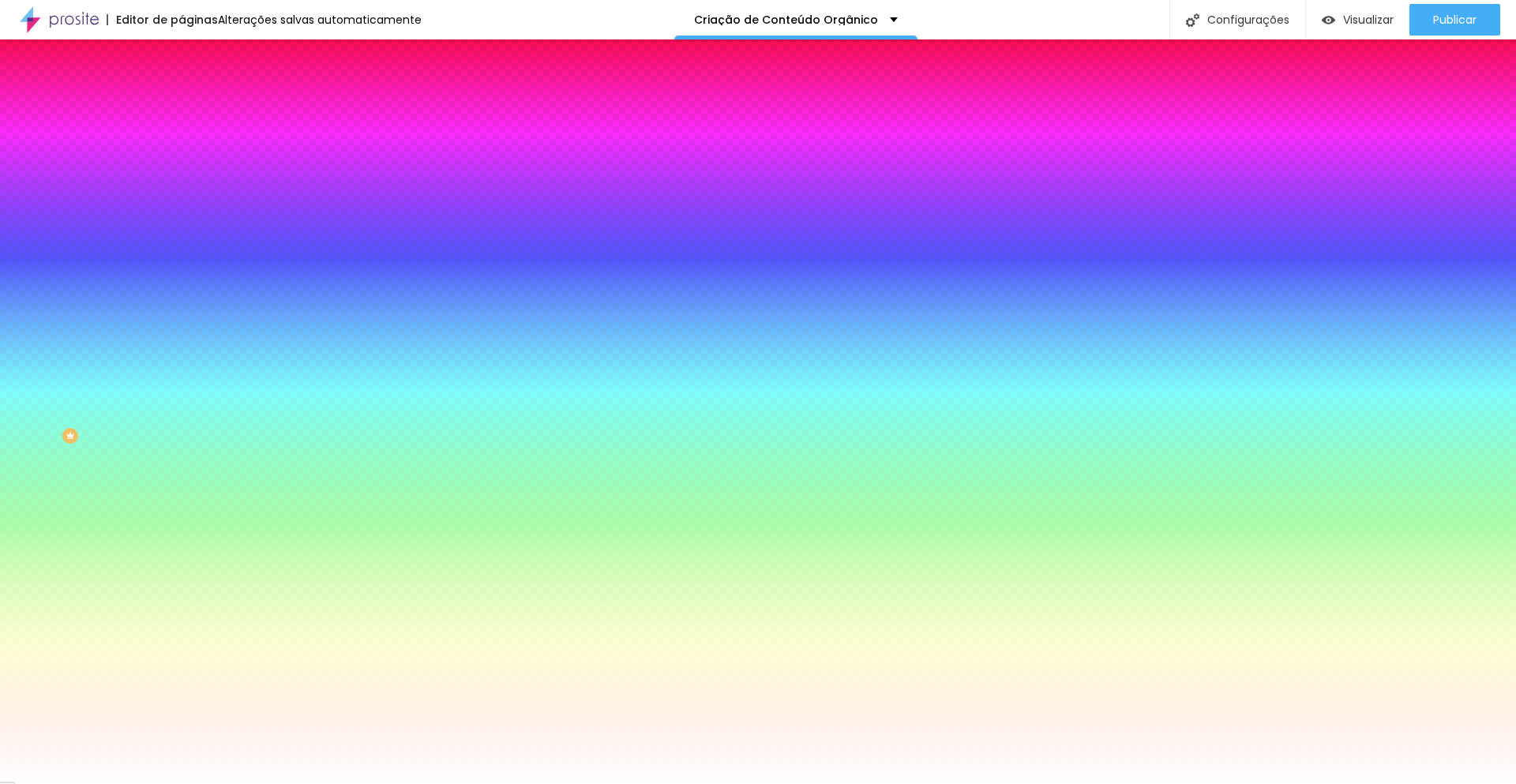
click at [182, 159] on input "#FFFFFF" at bounding box center [276, 159] width 190 height 16
paste input "E98560"
type input "#E98560"
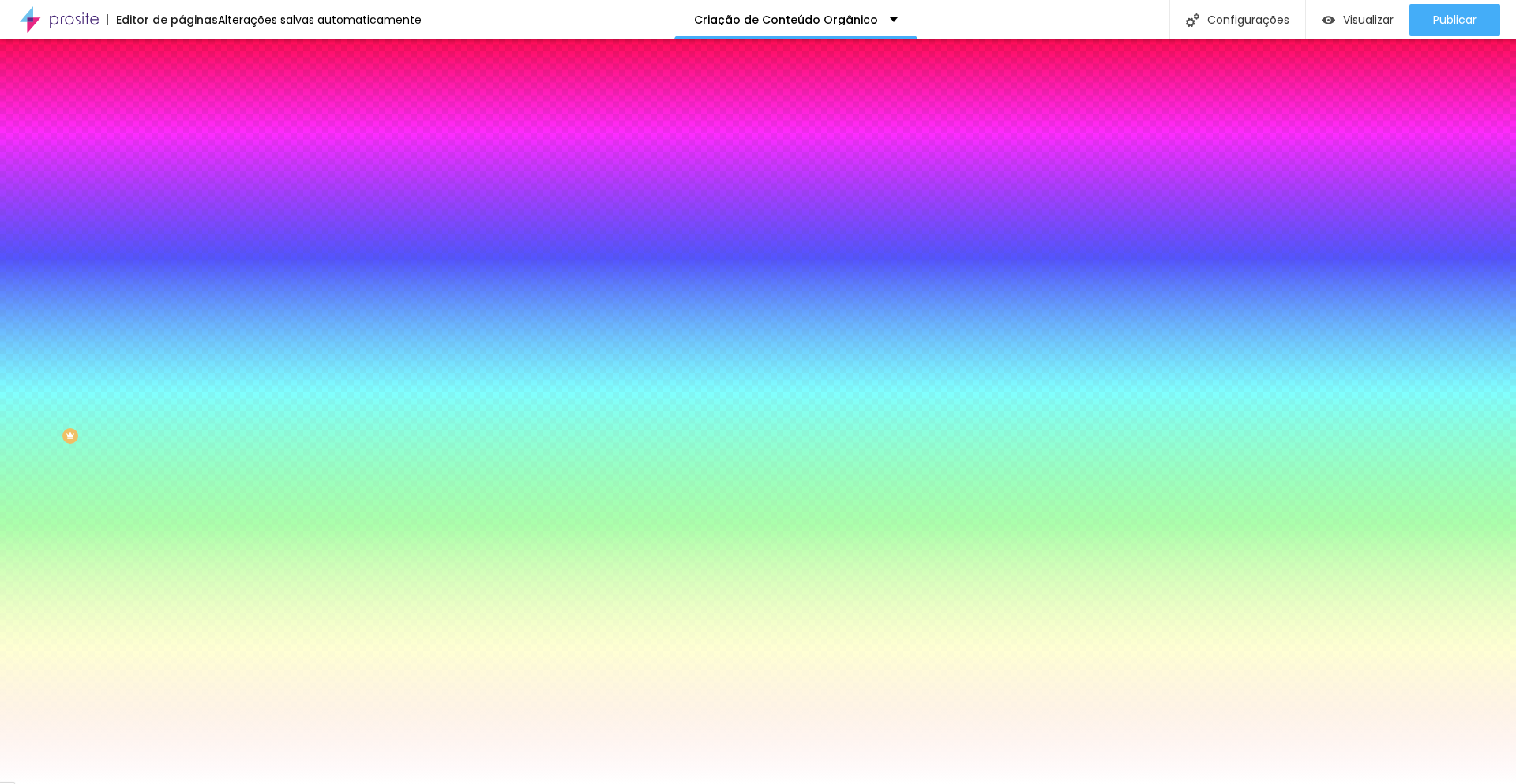
click at [182, 536] on input "#FFFFFF" at bounding box center [276, 544] width 190 height 16
paste input "D2CBC3"
type input "#D2CBC3"
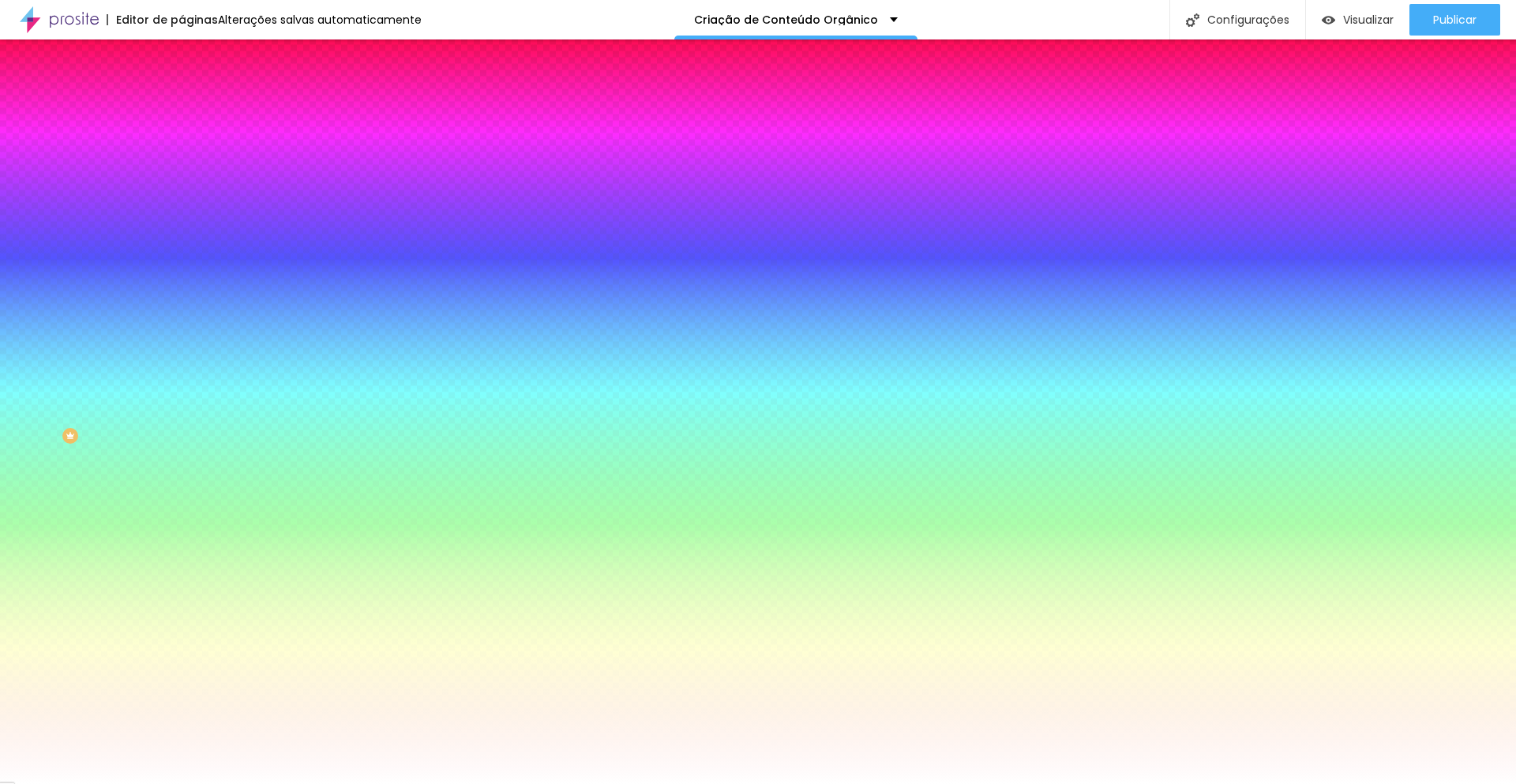
click at [188, 202] on icon "button" at bounding box center [193, 201] width 10 height 10
select select "LatoBlack"
type input "15"
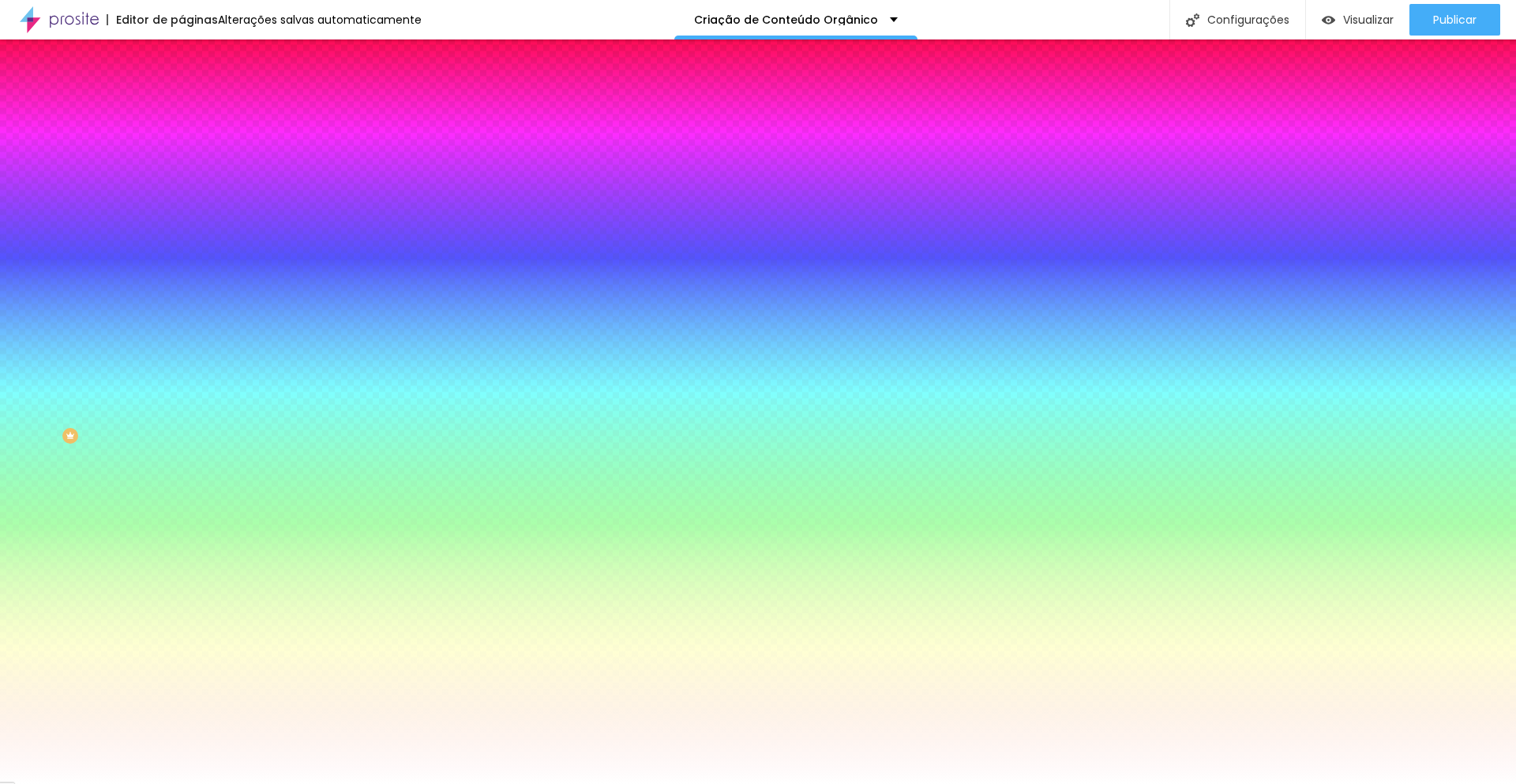
type input "15"
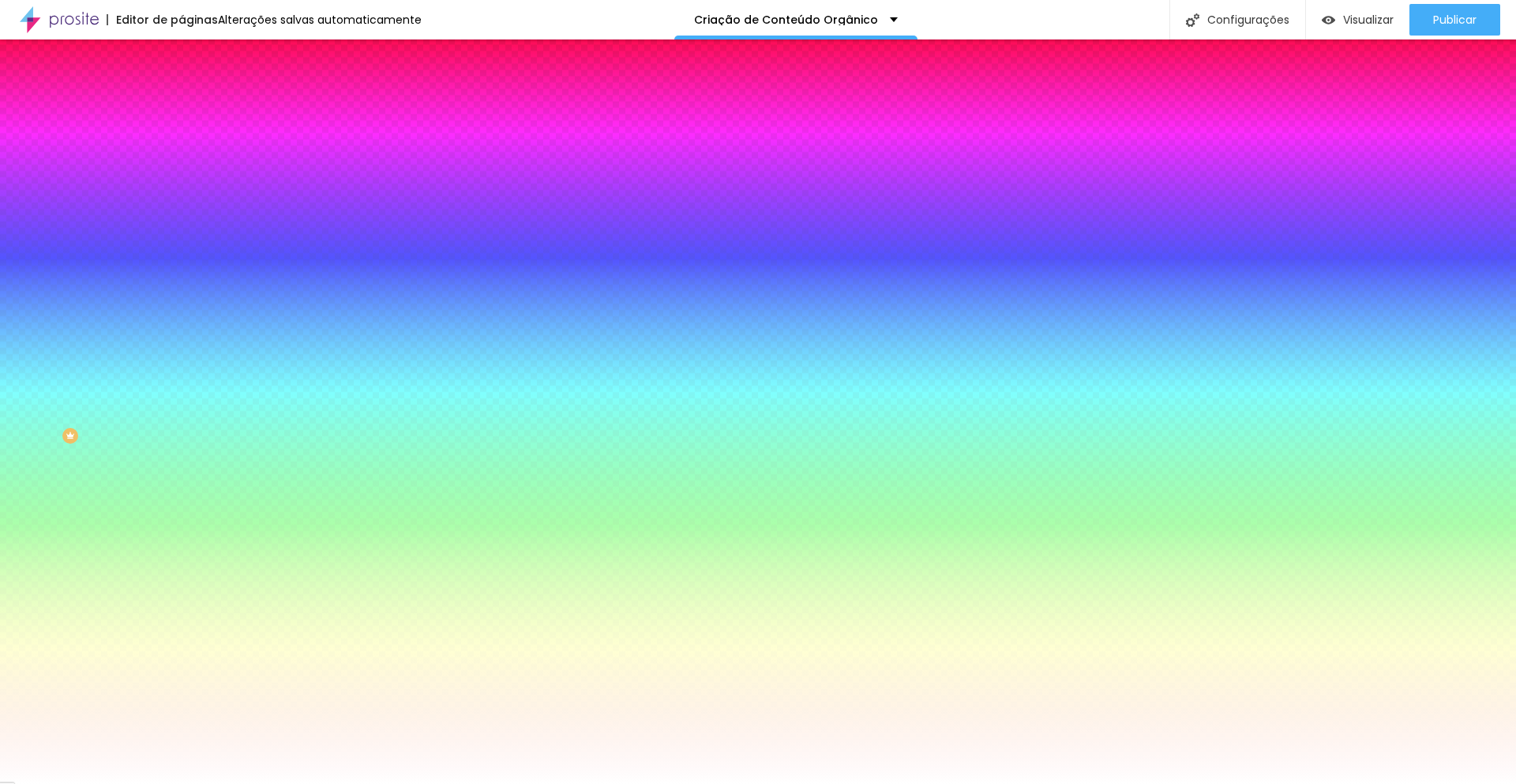
paste input "1C2B3A"
type input "#1C2B3A"
click at [324, 783] on div at bounding box center [758, 784] width 1516 height 0
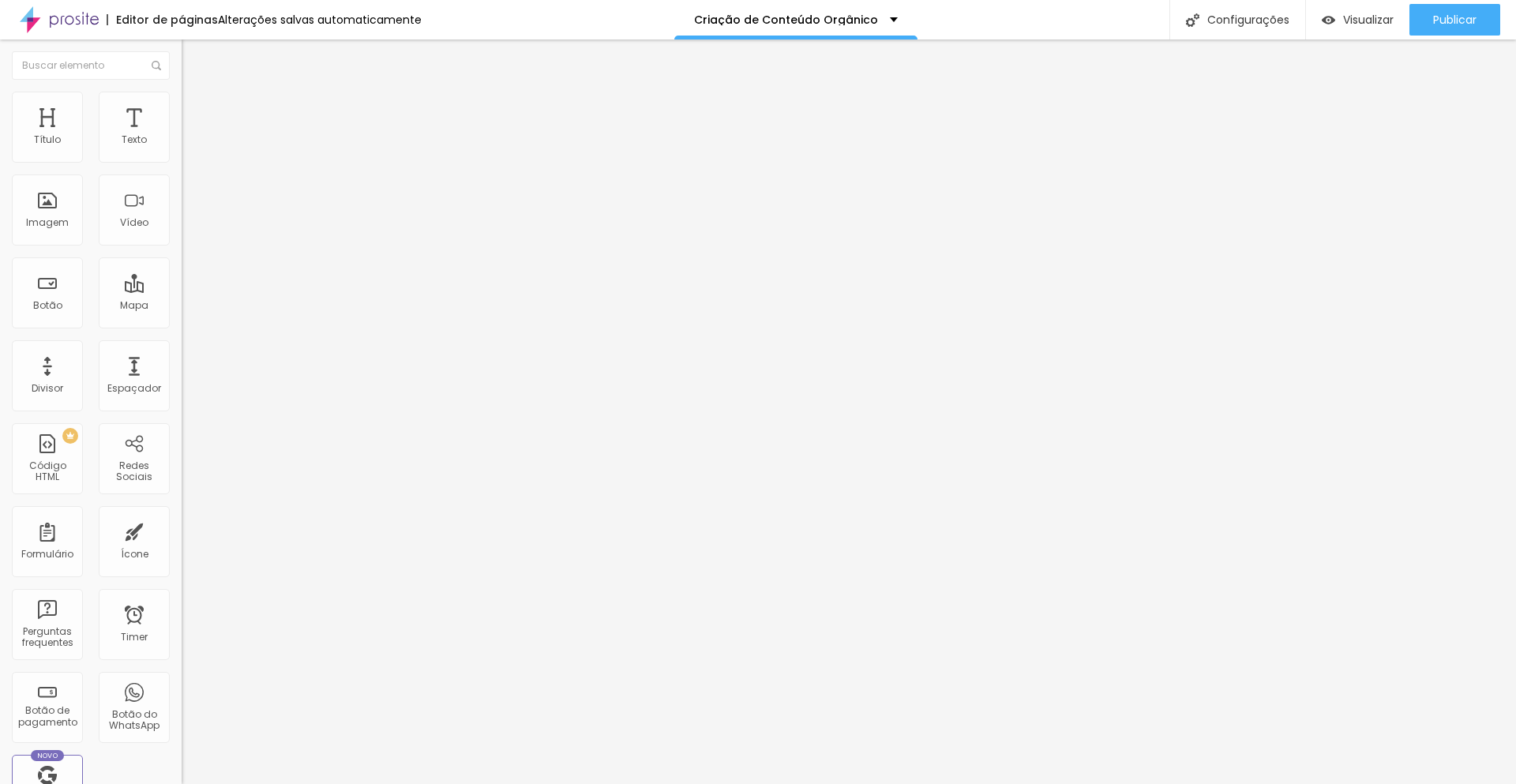
click at [182, 234] on button "button" at bounding box center [192, 225] width 22 height 17
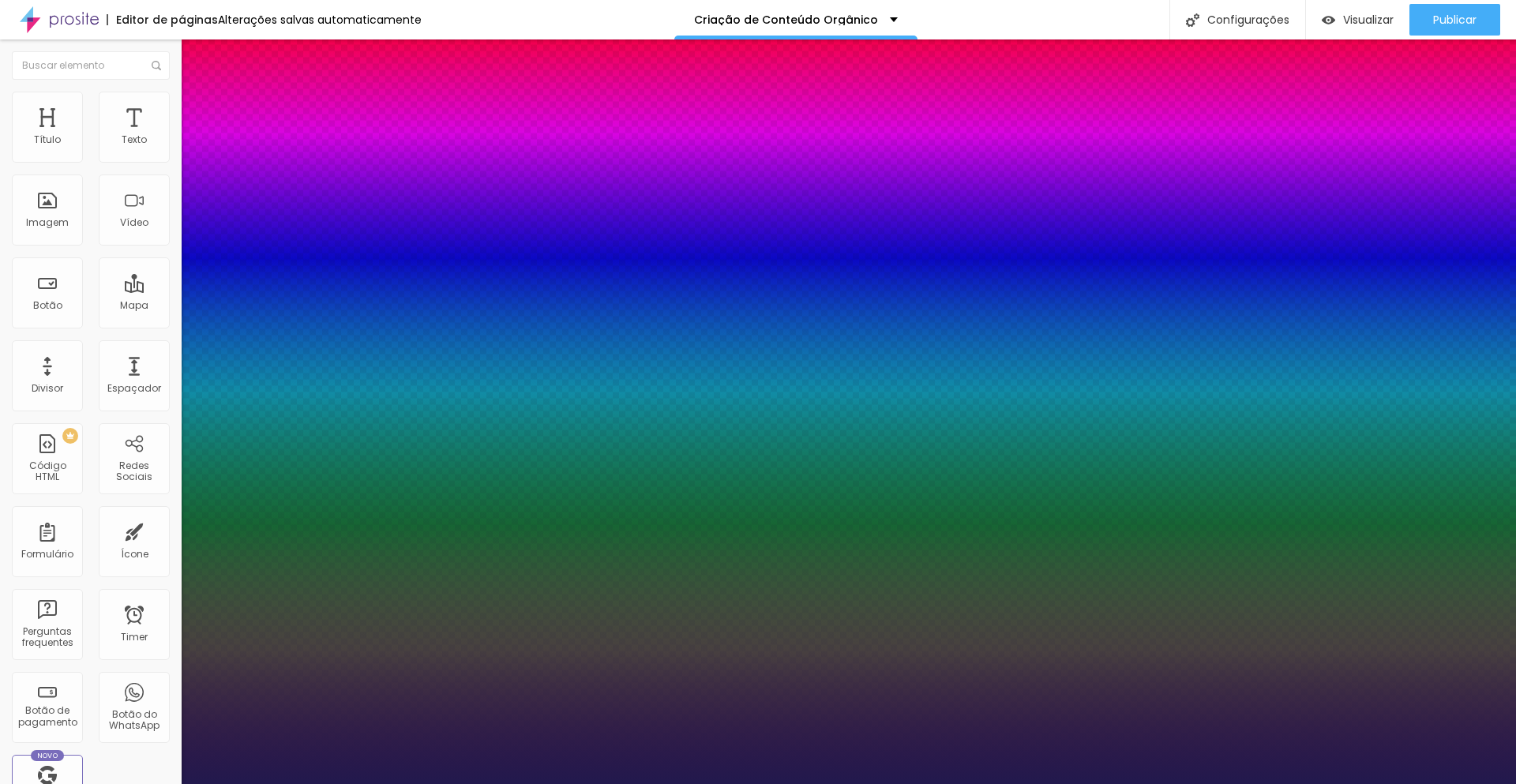
type input "1"
type input "17"
type input "1"
type input "18"
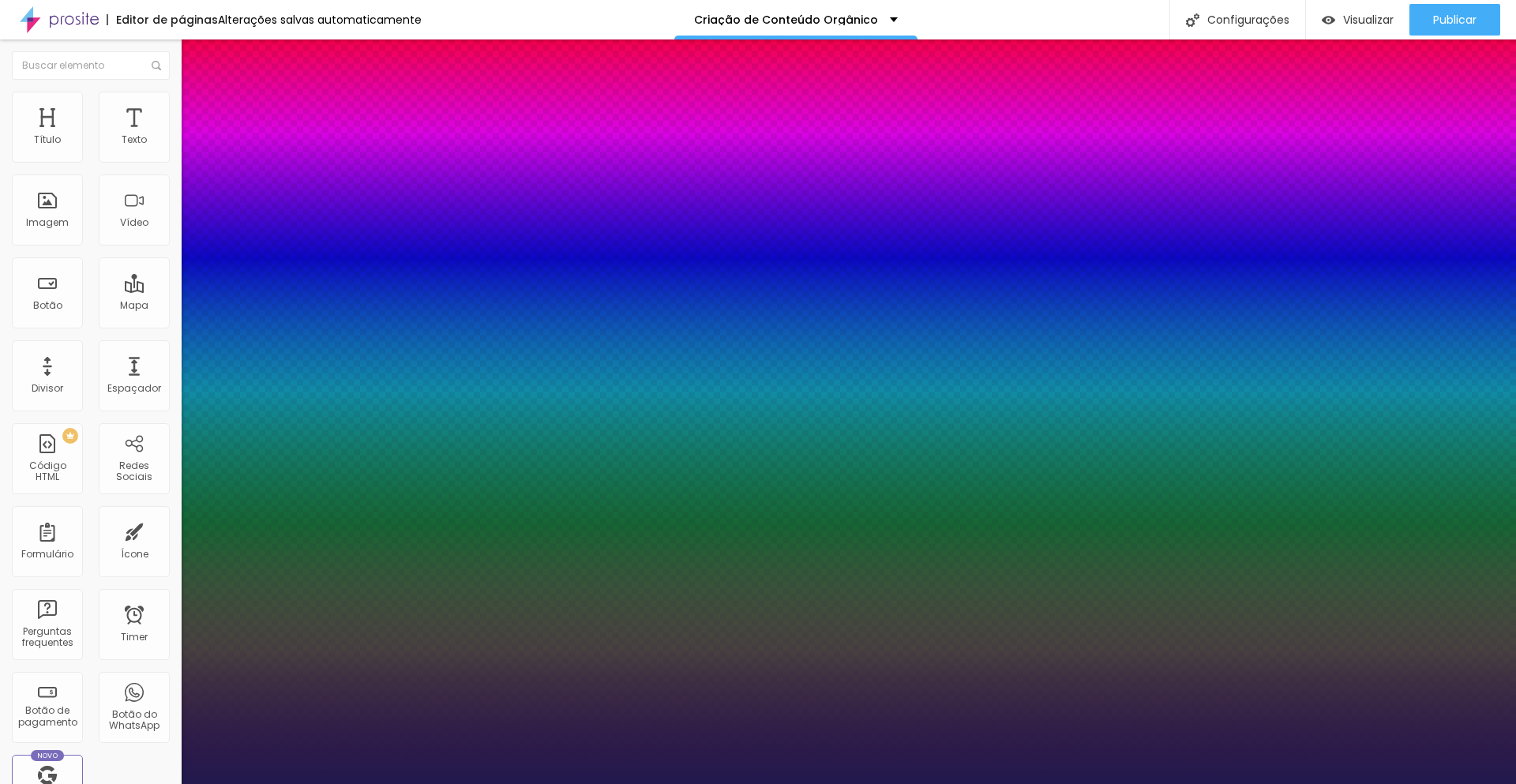
type input "18"
type input "1"
type input "20"
type input "1"
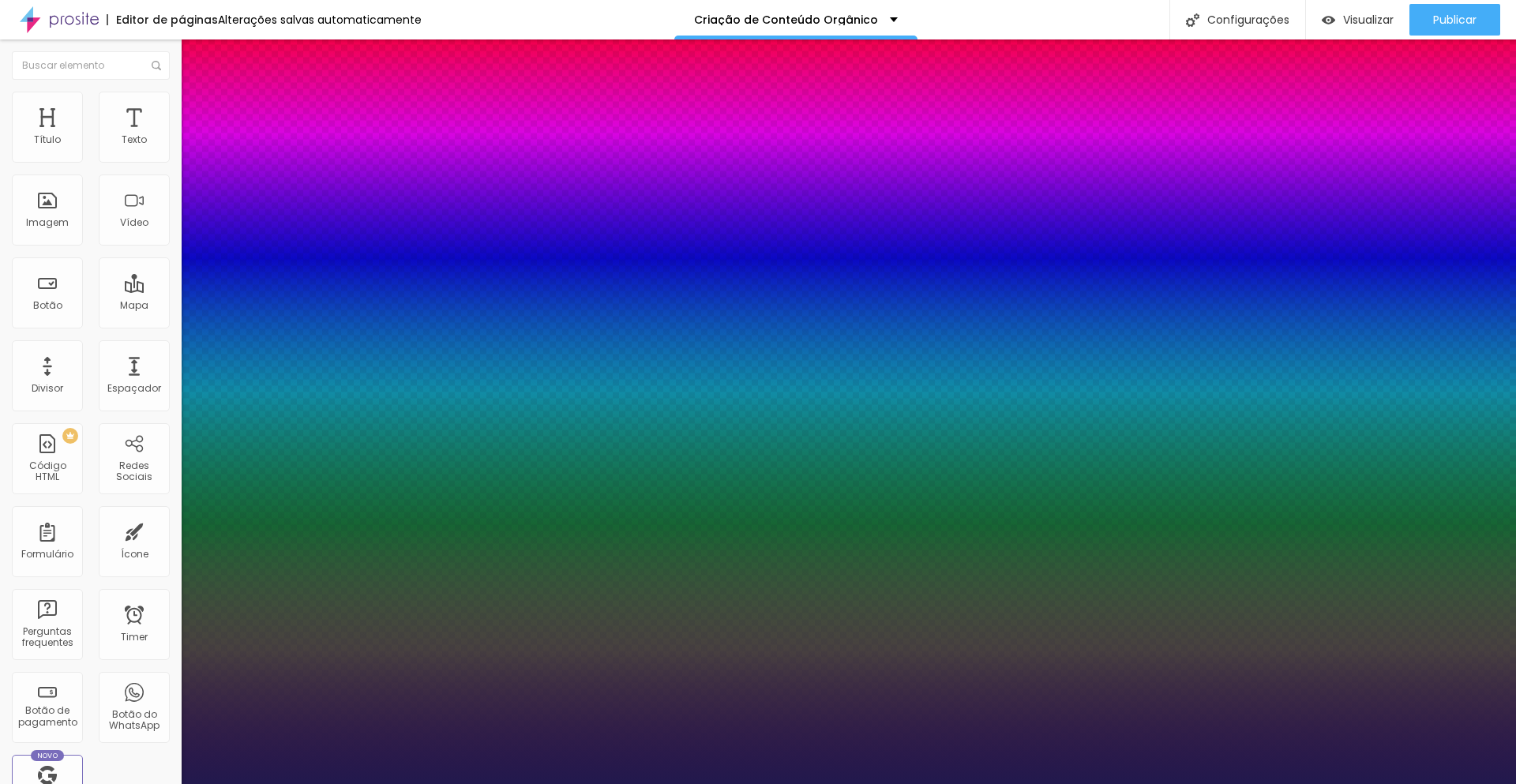
type input "21"
type input "1"
type input "22"
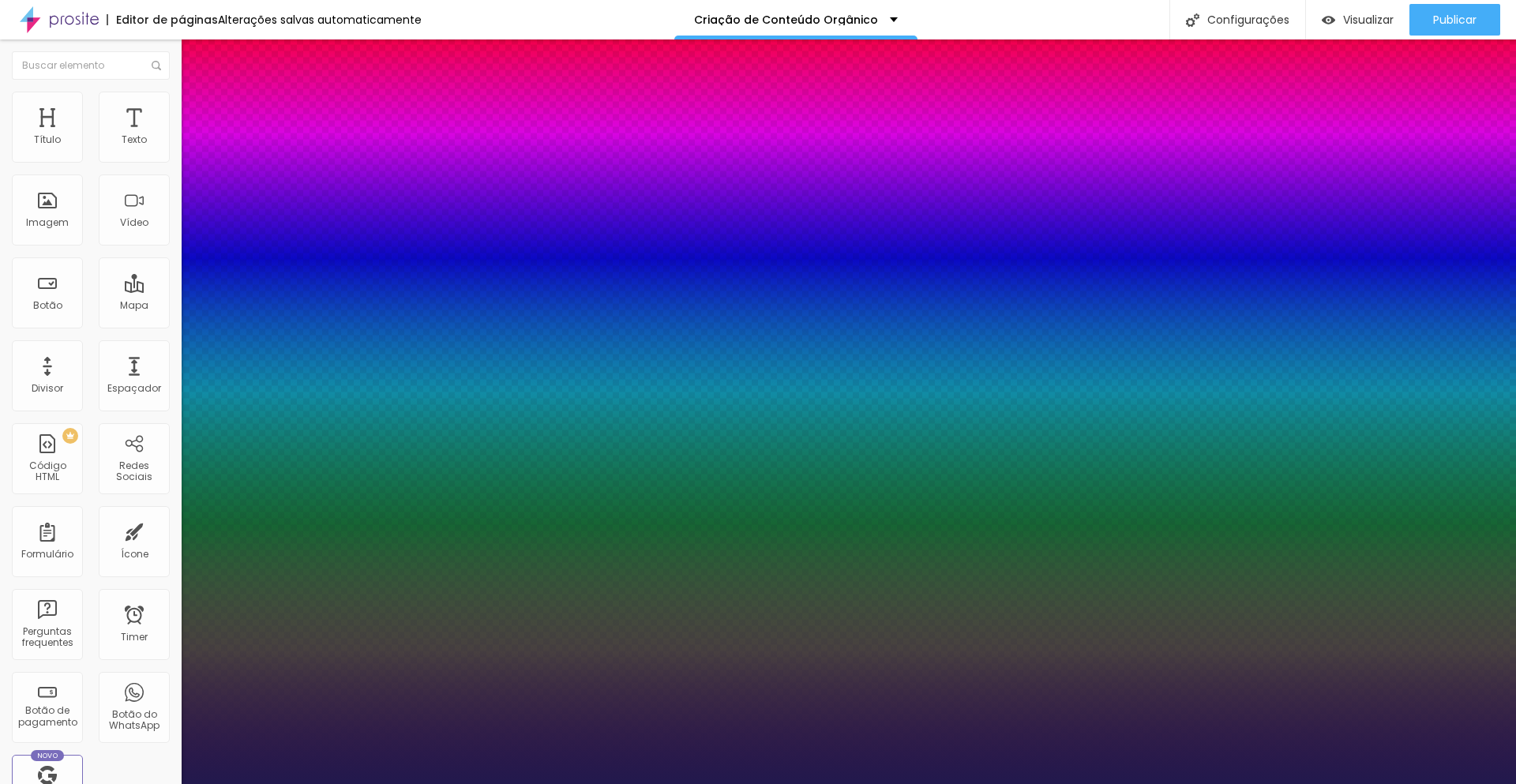
type input "1"
type input "23"
type input "1"
type input "24"
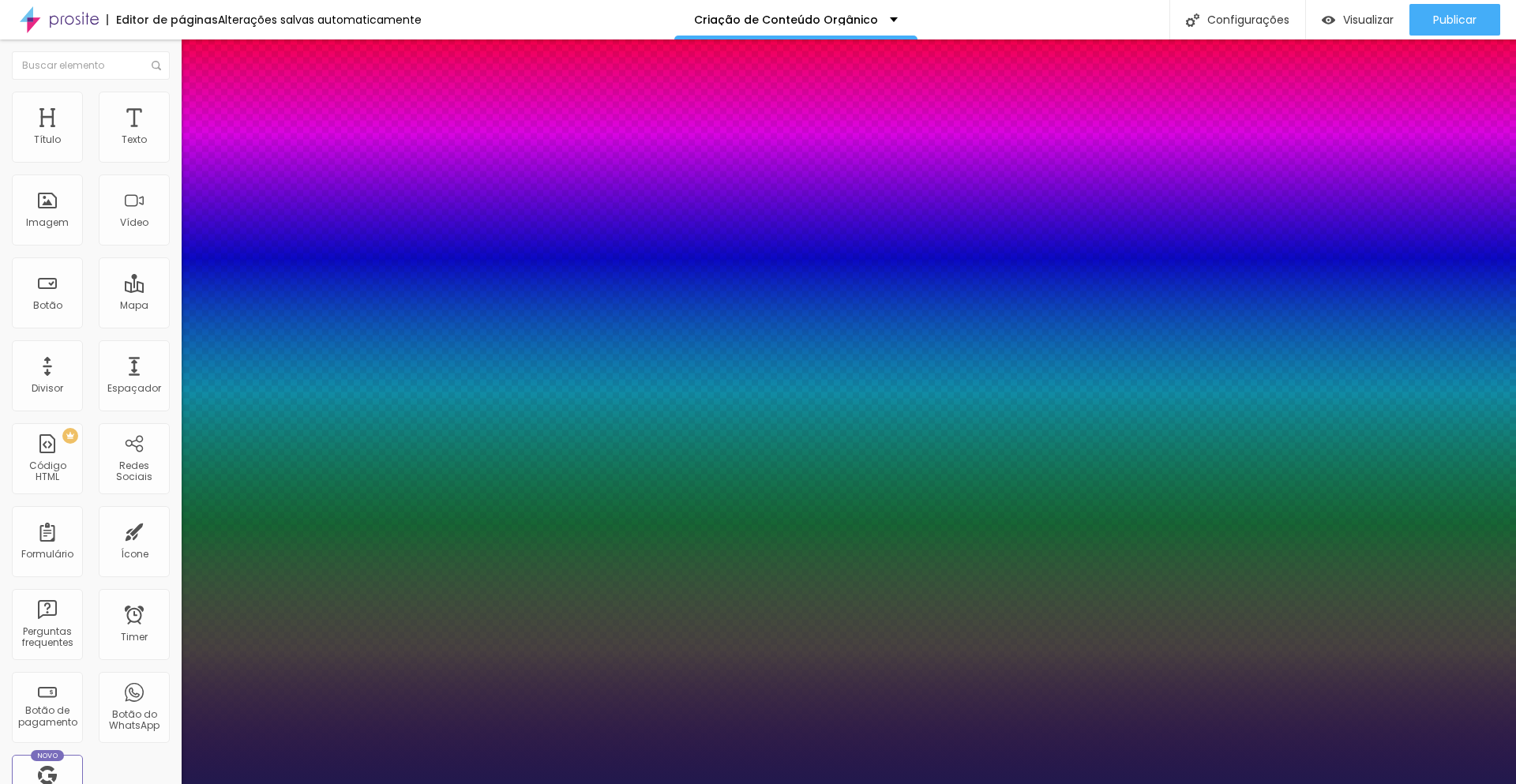
type input "24"
type input "1"
type input "25"
type input "1"
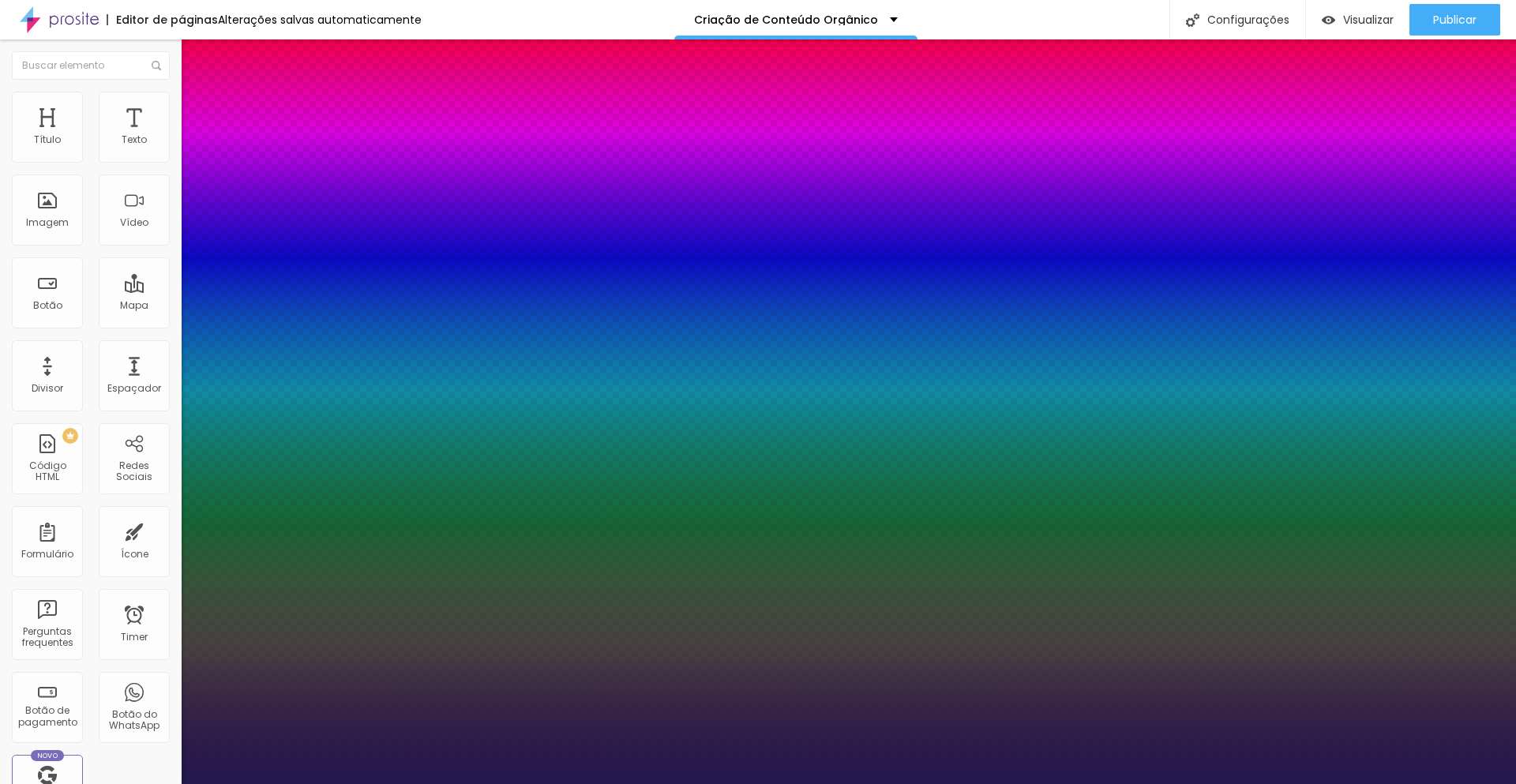
type input "26"
type input "1"
type input "25"
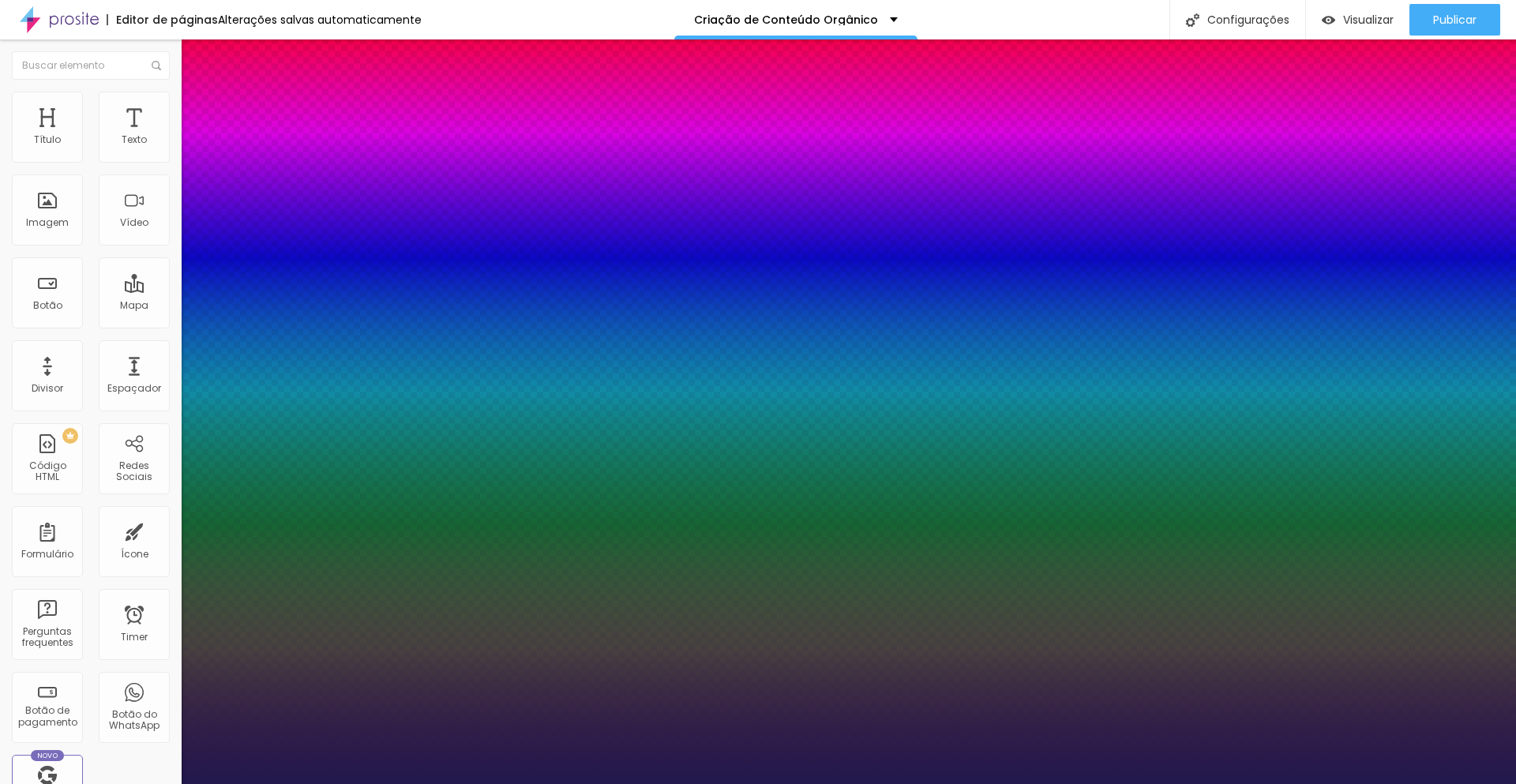
type input "1"
type input "24"
type input "1"
type input "23"
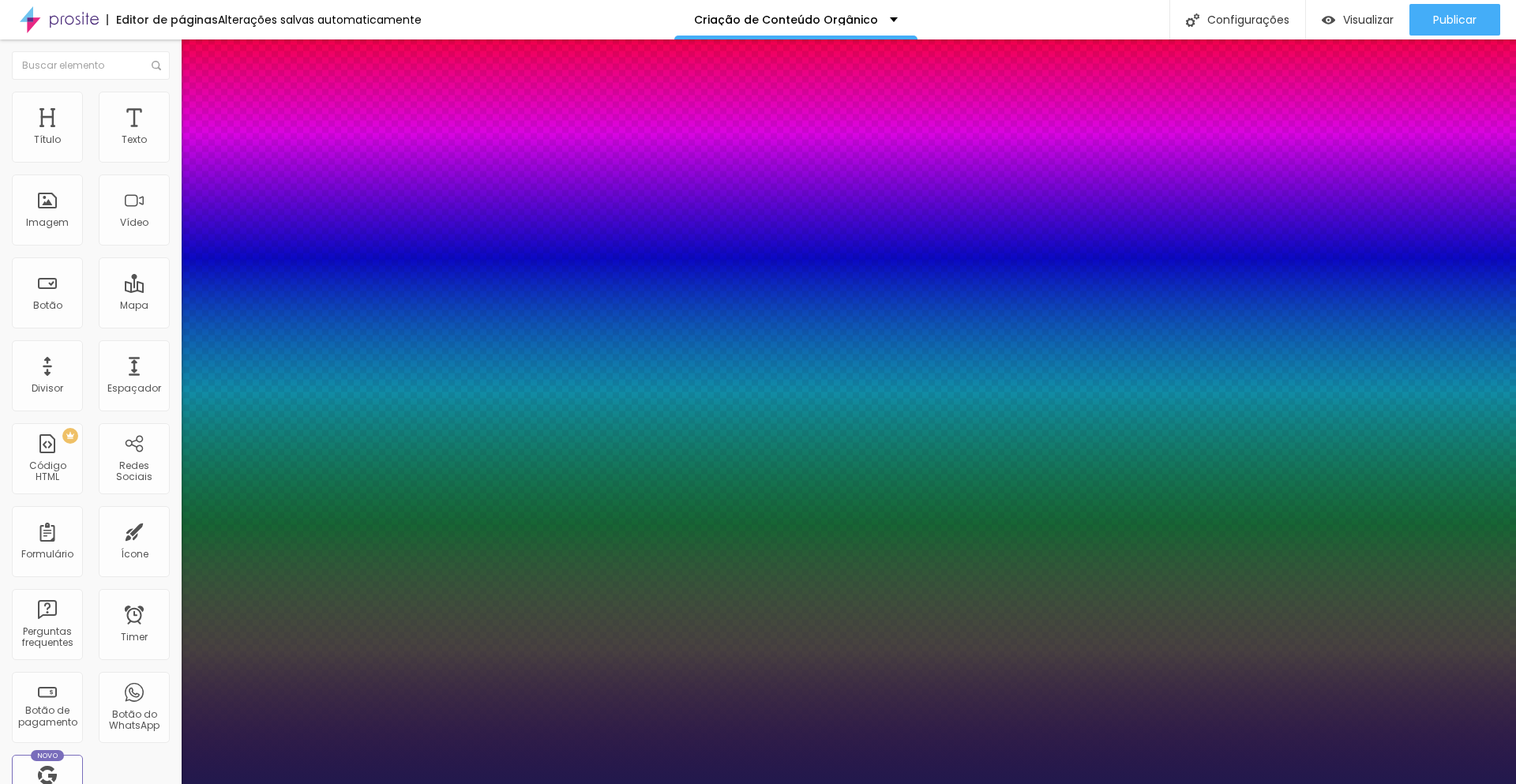
type input "23"
type input "1"
type input "22"
type input "1"
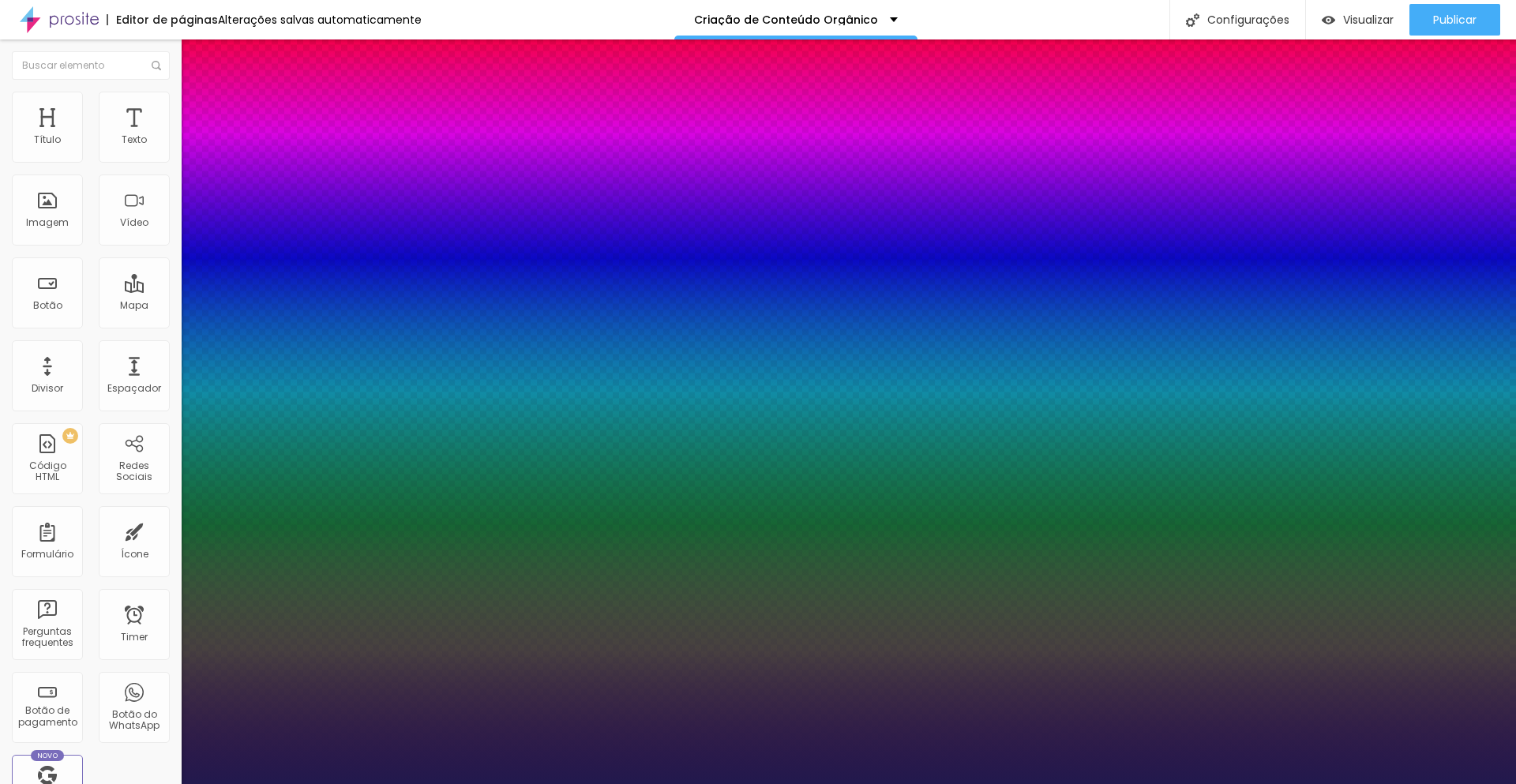
drag, startPoint x: 212, startPoint y: 446, endPoint x: 221, endPoint y: 444, distance: 9.2
type input "22"
type input "1"
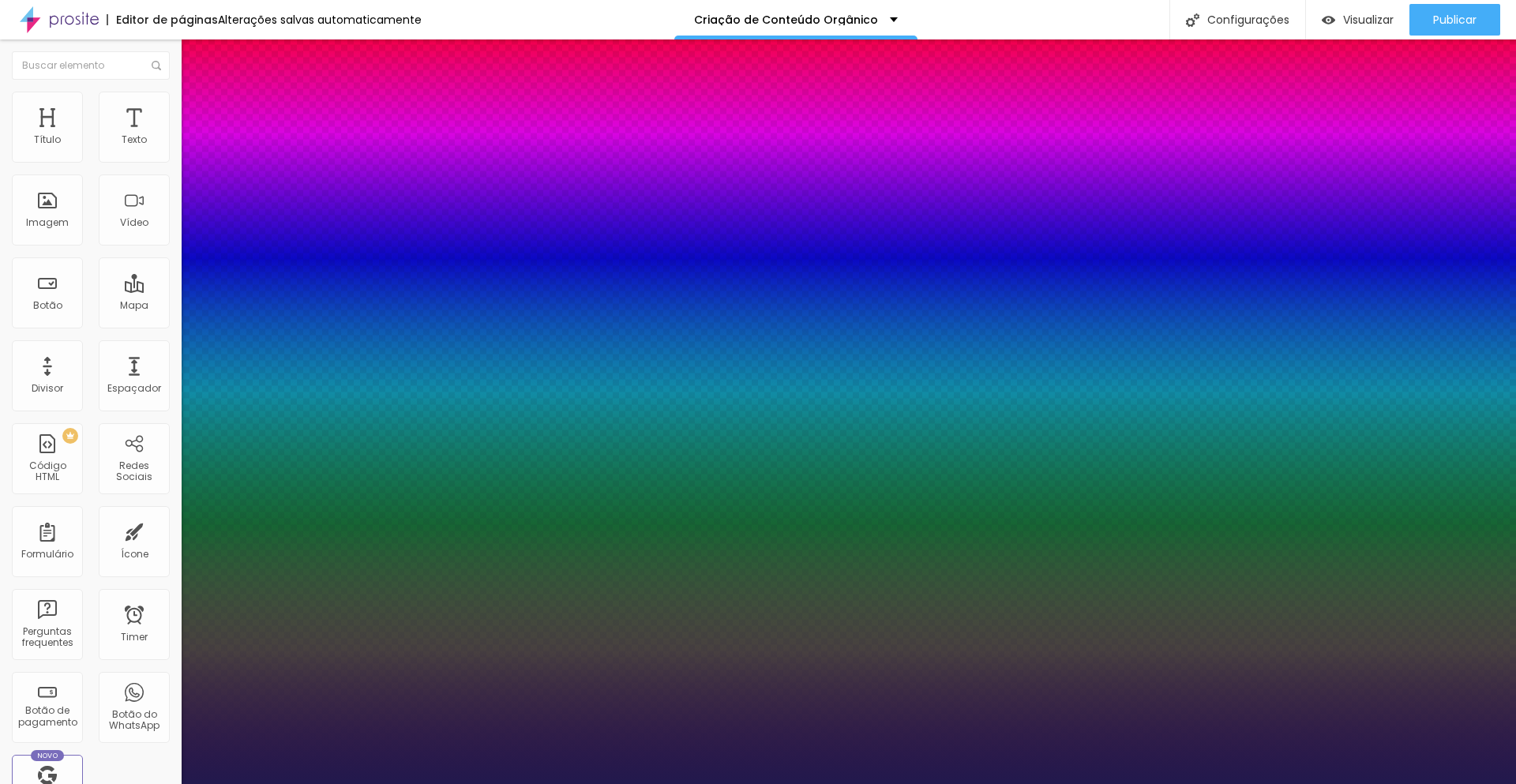
select select "Montserrat"
type input "1"
select select "MontserratBold"
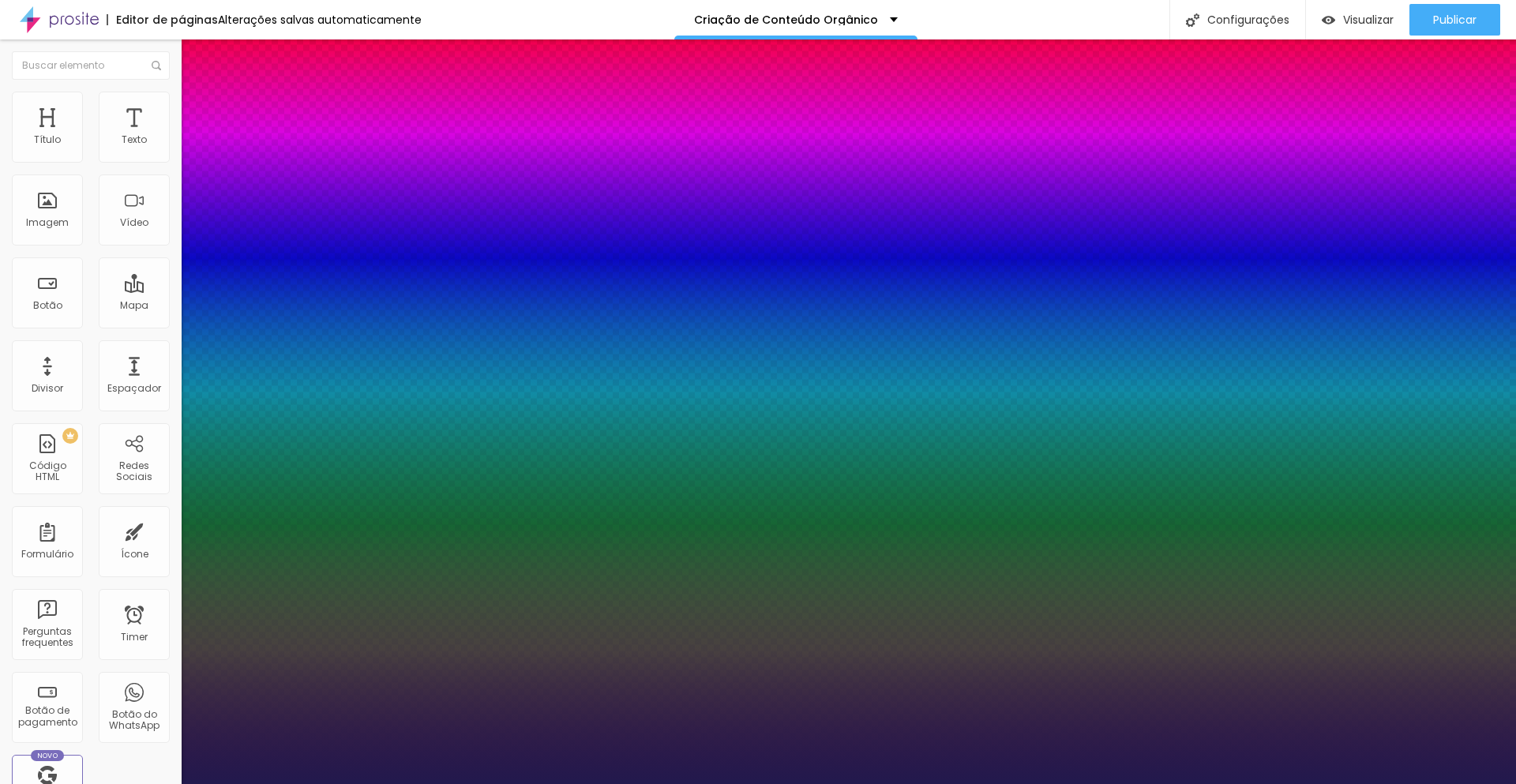
type input "1"
click at [679, 783] on div at bounding box center [758, 784] width 1516 height 0
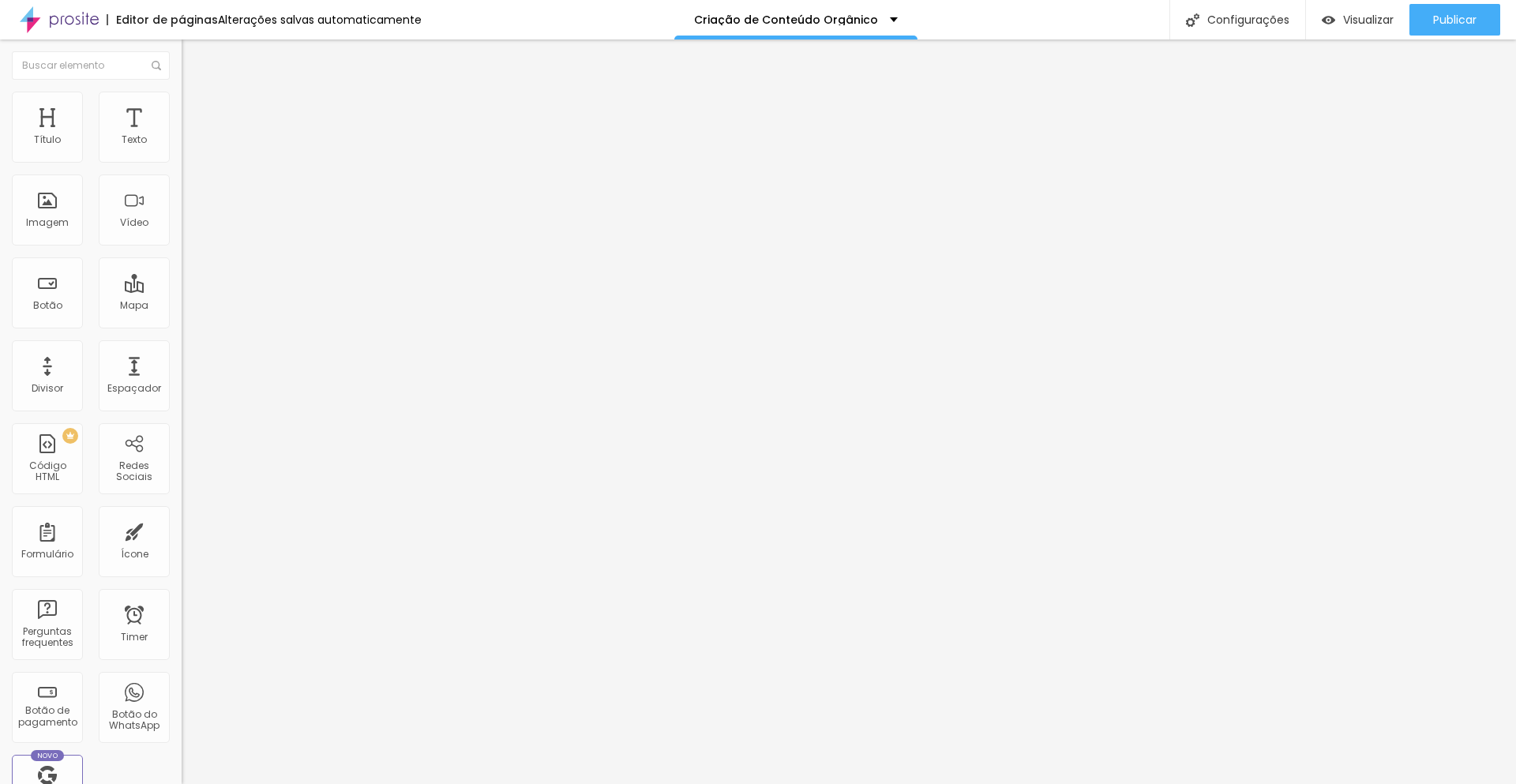
click at [196, 111] on span "Avançado" at bounding box center [222, 118] width 52 height 14
type input "2"
type input "0"
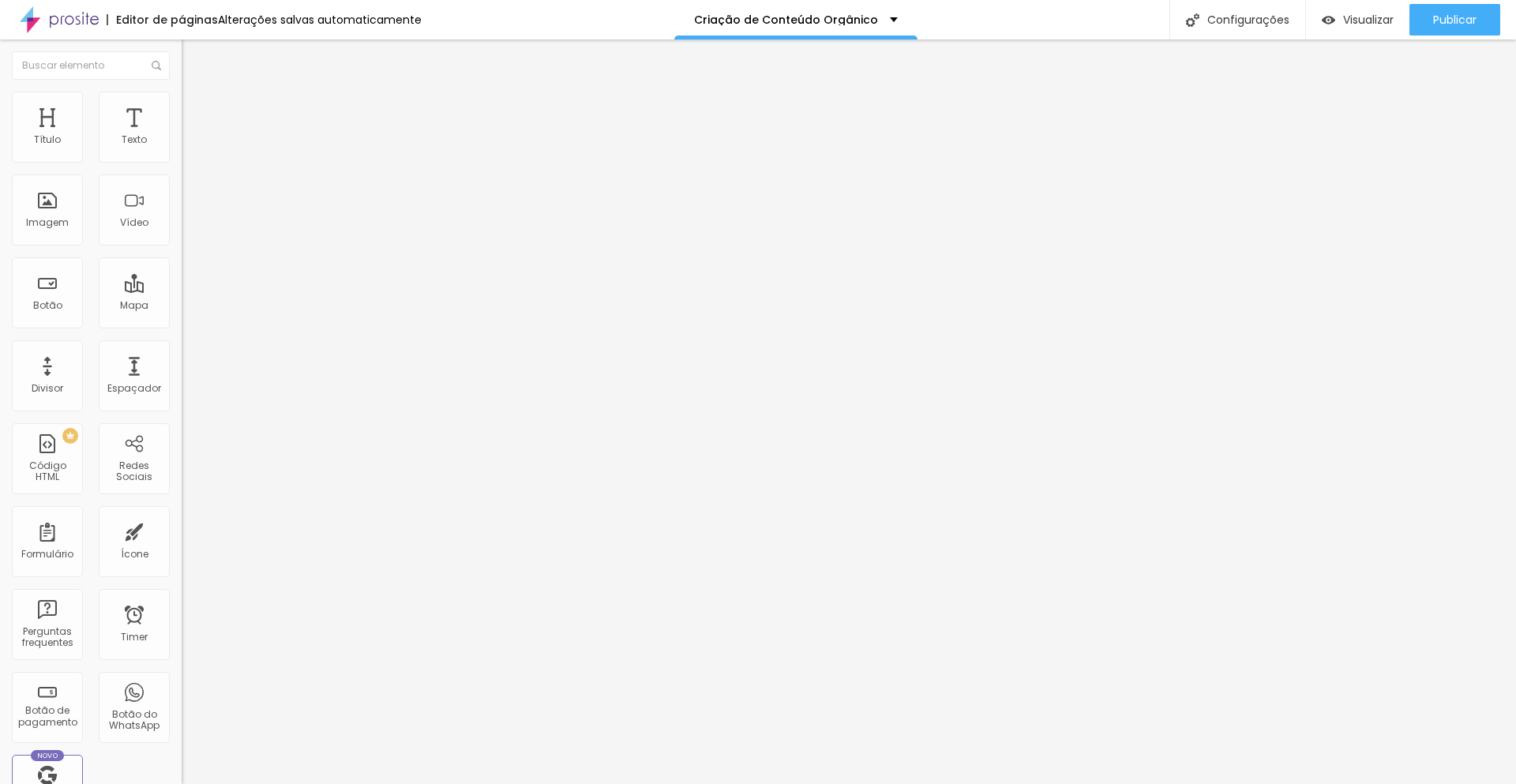
drag, startPoint x: 36, startPoint y: 183, endPoint x: 10, endPoint y: 183, distance: 26.0
type input "0"
click at [182, 530] on input "range" at bounding box center [232, 536] width 102 height 13
click at [182, 105] on li "Estilo" at bounding box center [272, 100] width 182 height 16
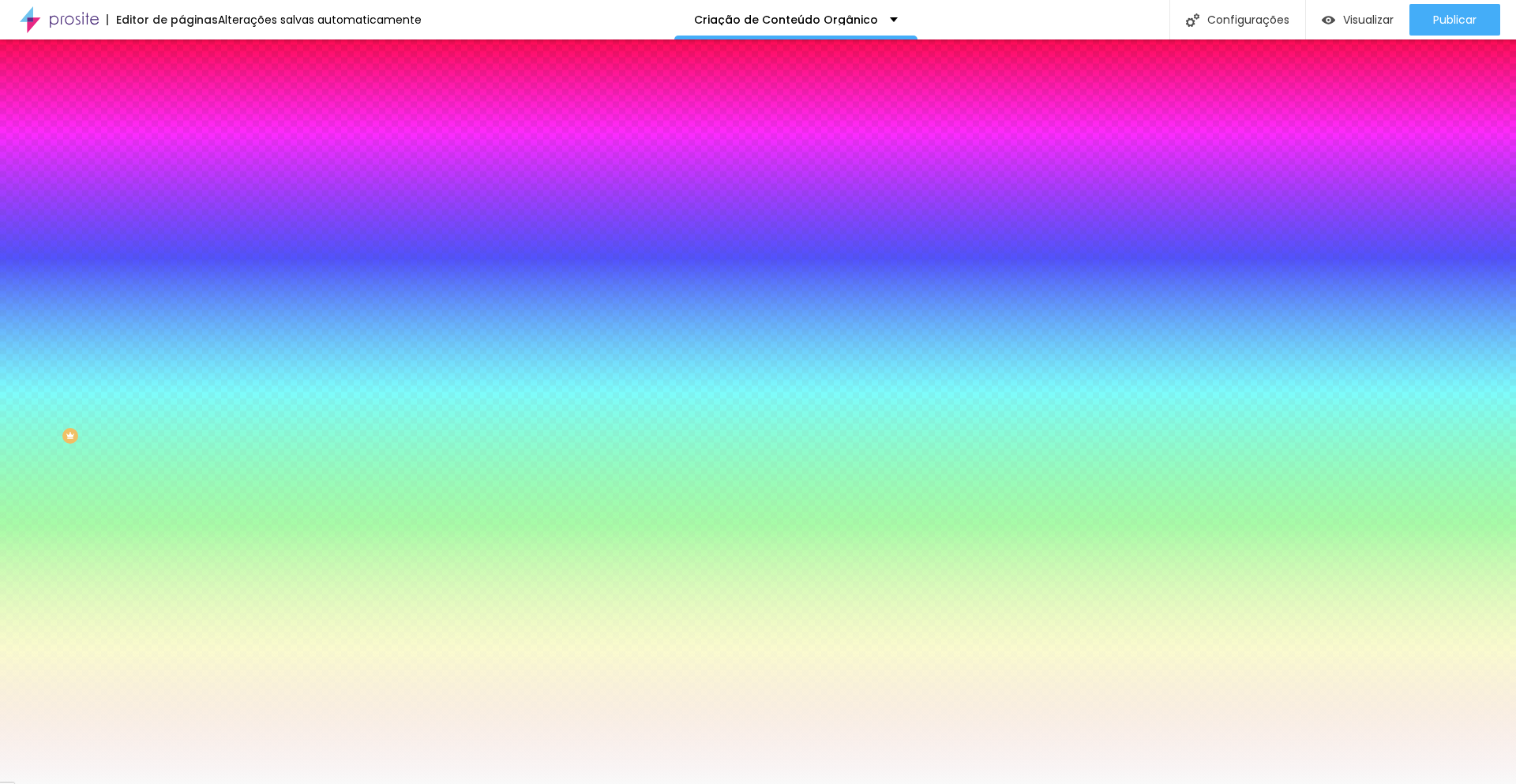
click at [182, 153] on input "#F9F9F9" at bounding box center [276, 159] width 190 height 16
paste input "D2CBC3"
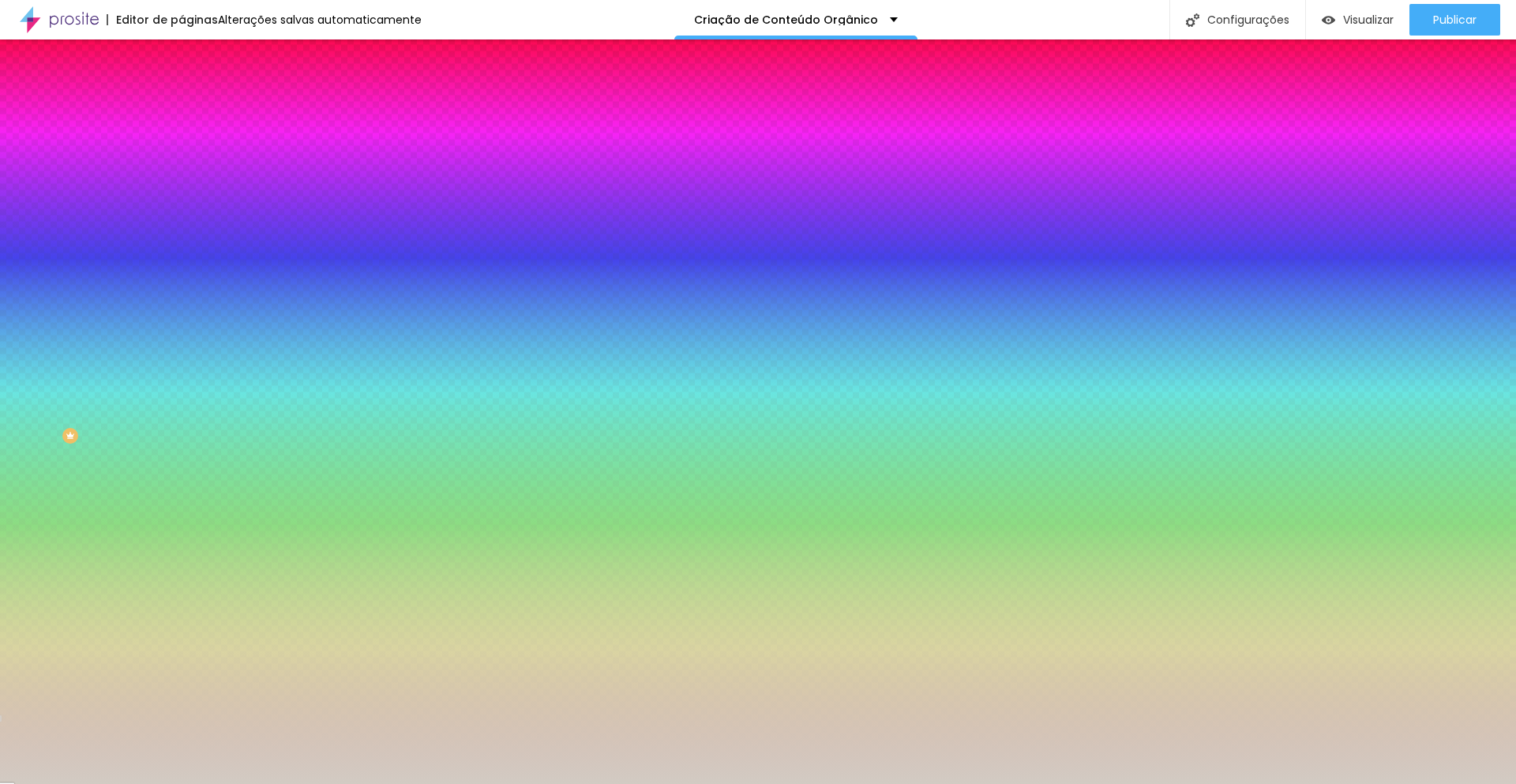
type input "#D2CBC3"
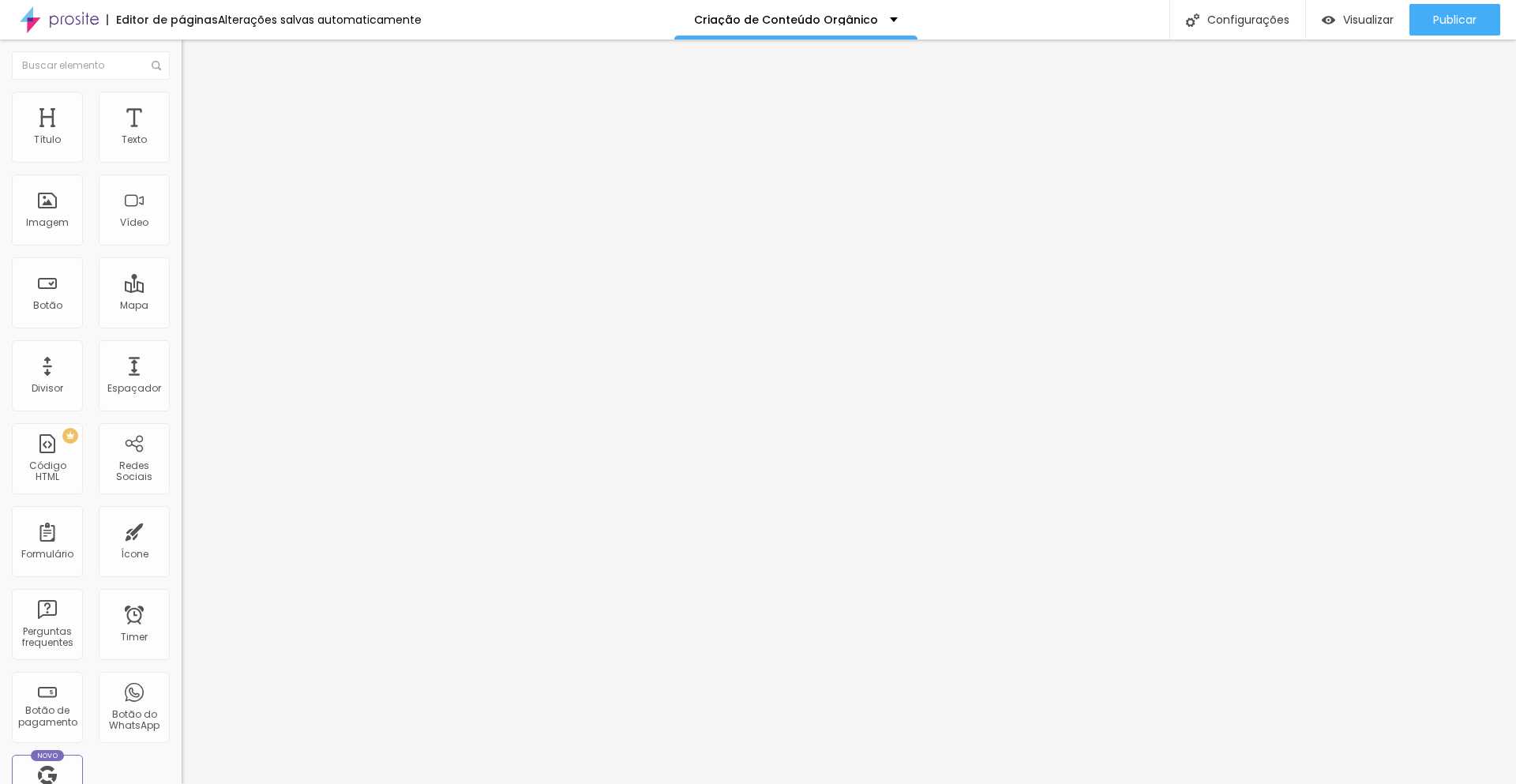
click at [196, 108] on span "Estilo" at bounding box center [208, 102] width 24 height 14
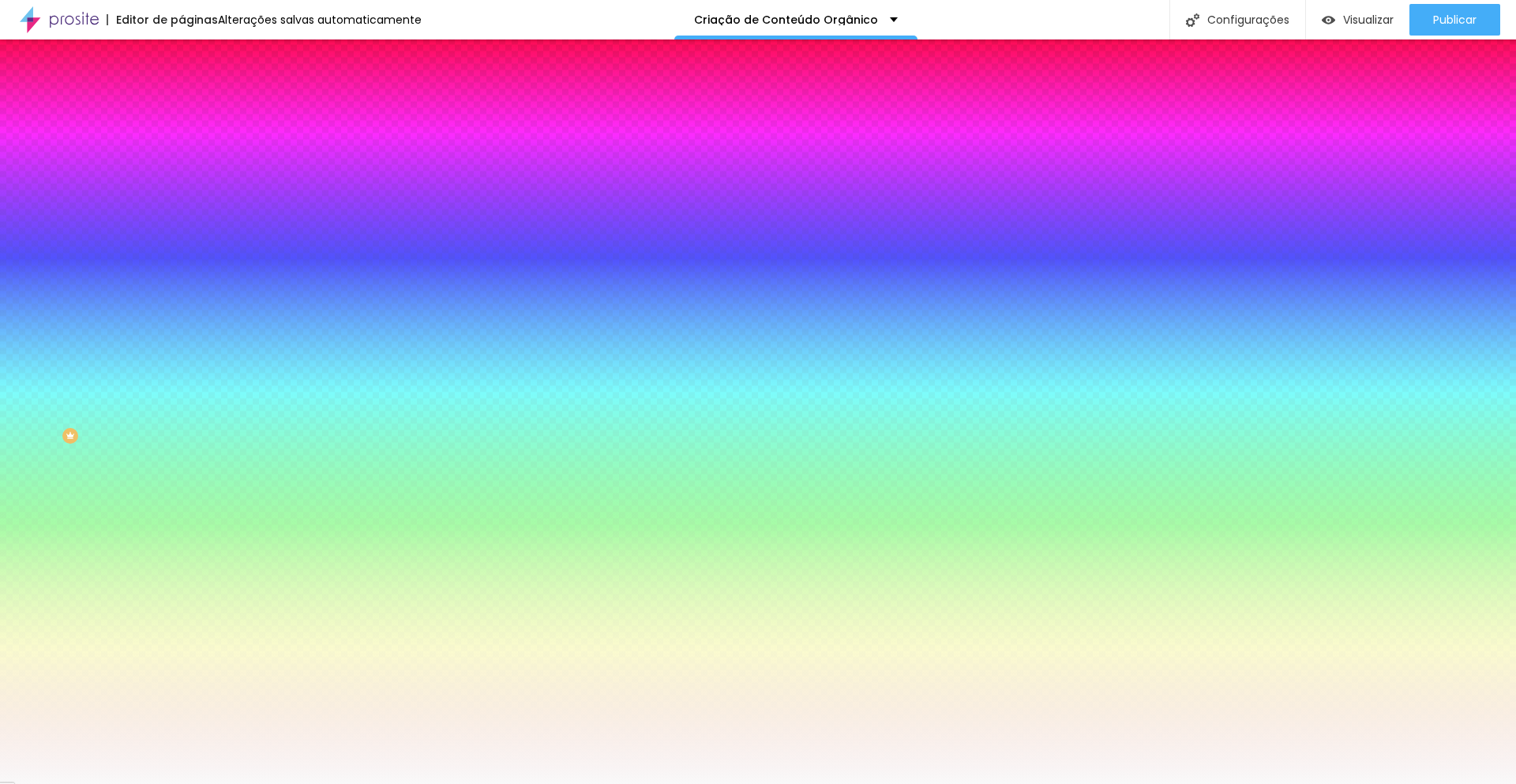
click at [182, 155] on input "#F9F9F9" at bounding box center [276, 159] width 190 height 16
paste input "D2CBC3"
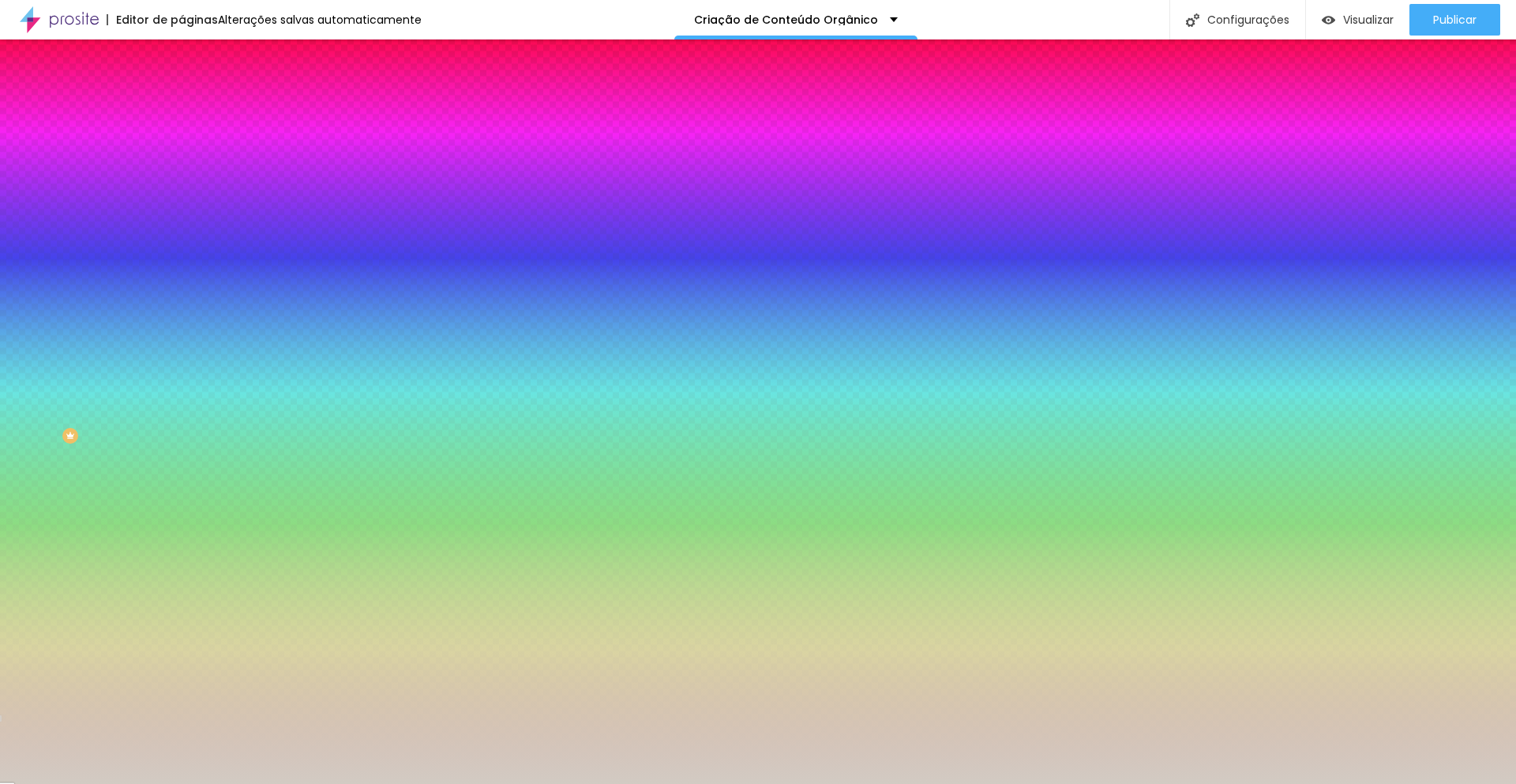
type input "#D2CBC3"
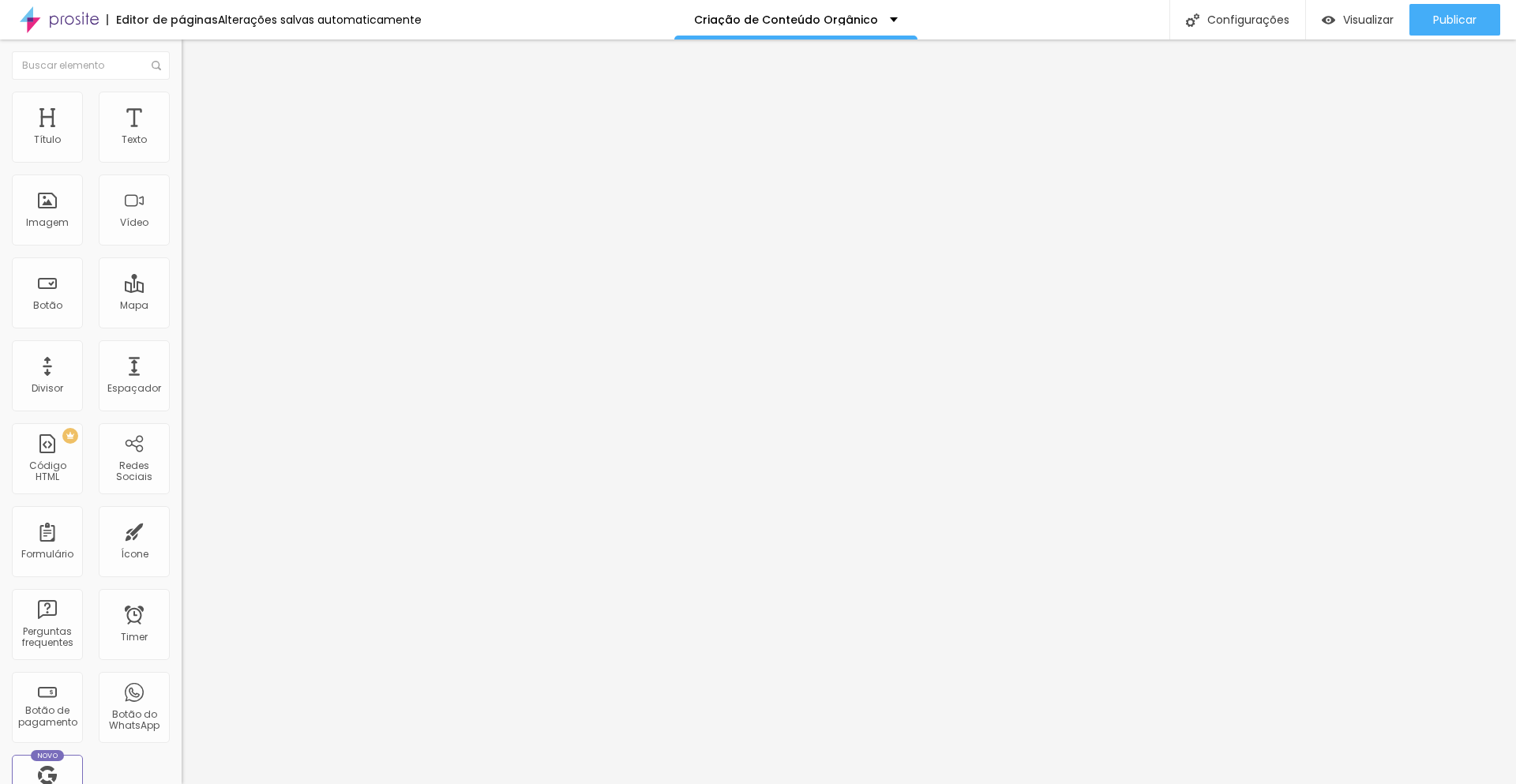
click at [196, 107] on span "Estilo" at bounding box center [208, 102] width 24 height 14
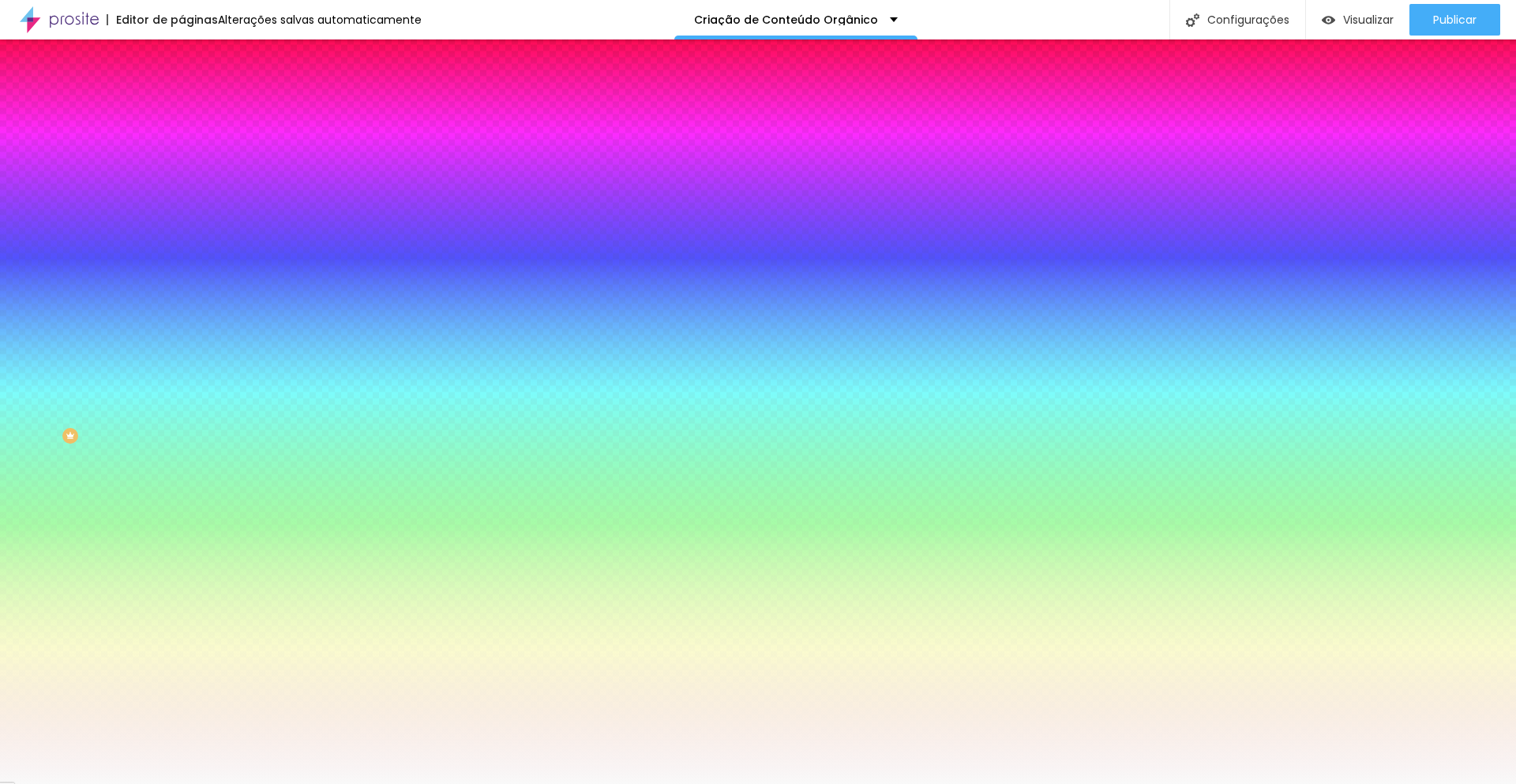
click at [182, 160] on input "#F9F9F9" at bounding box center [276, 159] width 190 height 16
paste input "D2CBC3"
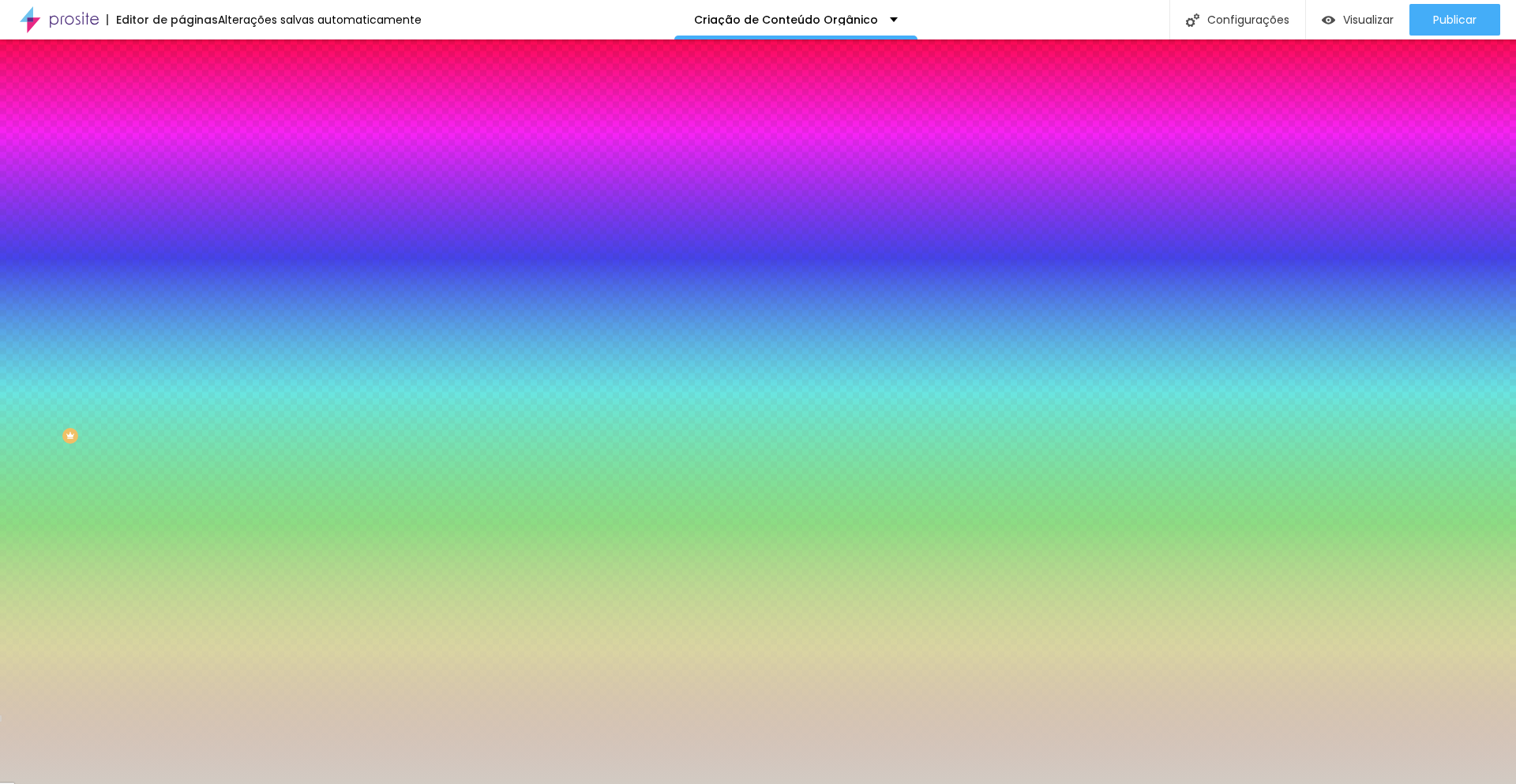
type input "#D2CBC3"
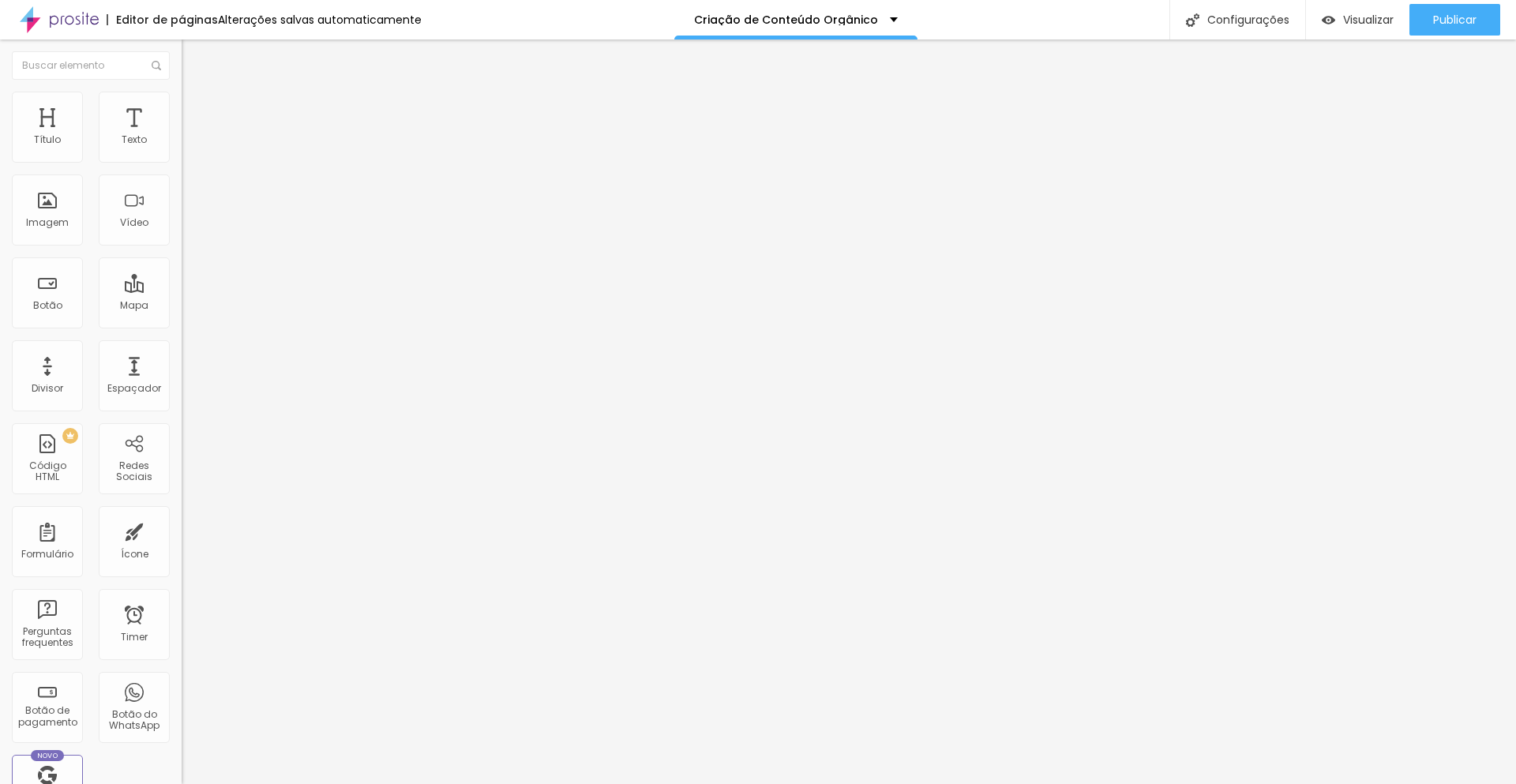
click at [182, 99] on img at bounding box center [189, 99] width 15 height 15
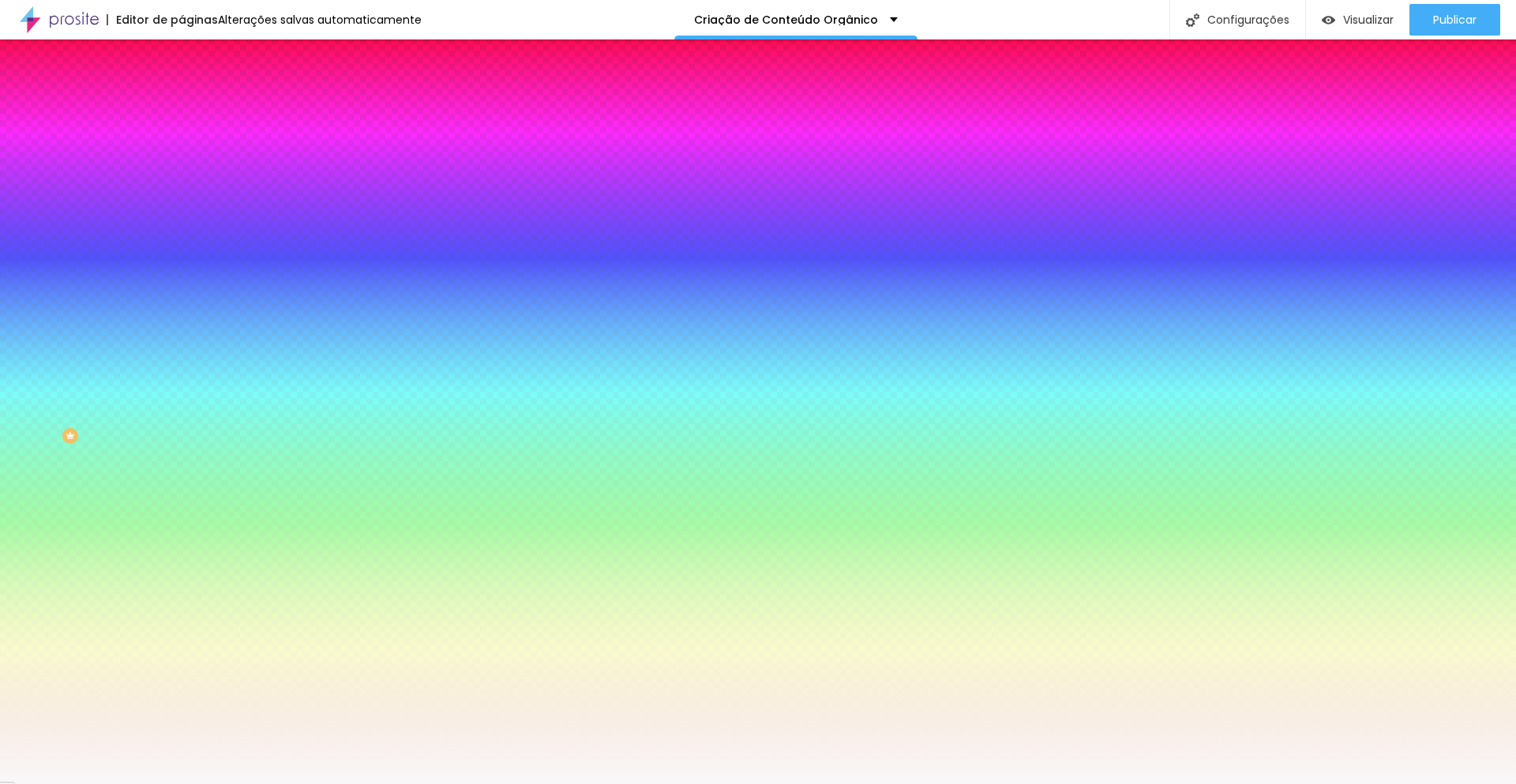
click at [182, 164] on input "#F9F9F9" at bounding box center [276, 159] width 190 height 16
paste input "D2CBC3"
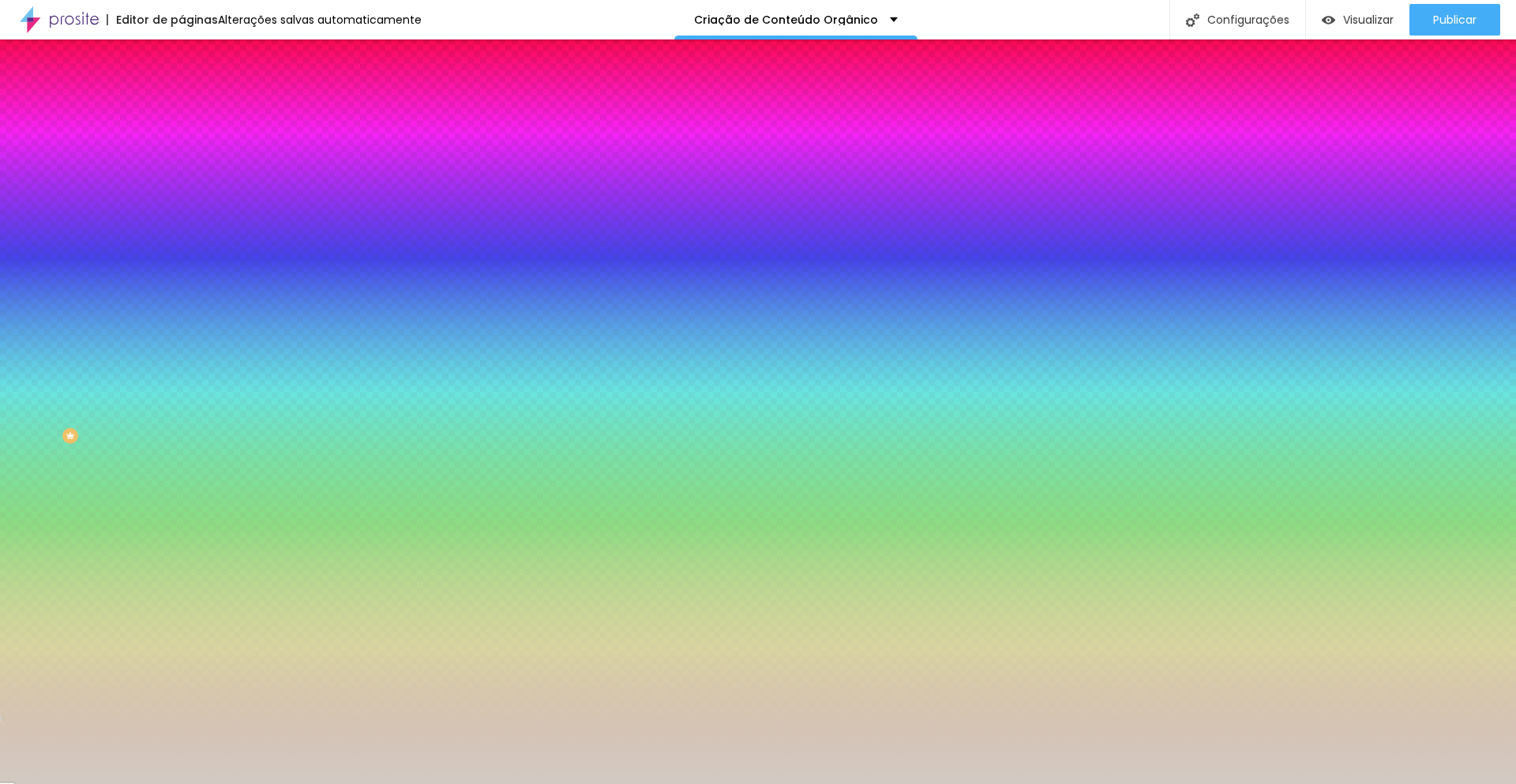
type input "#D2CBC3"
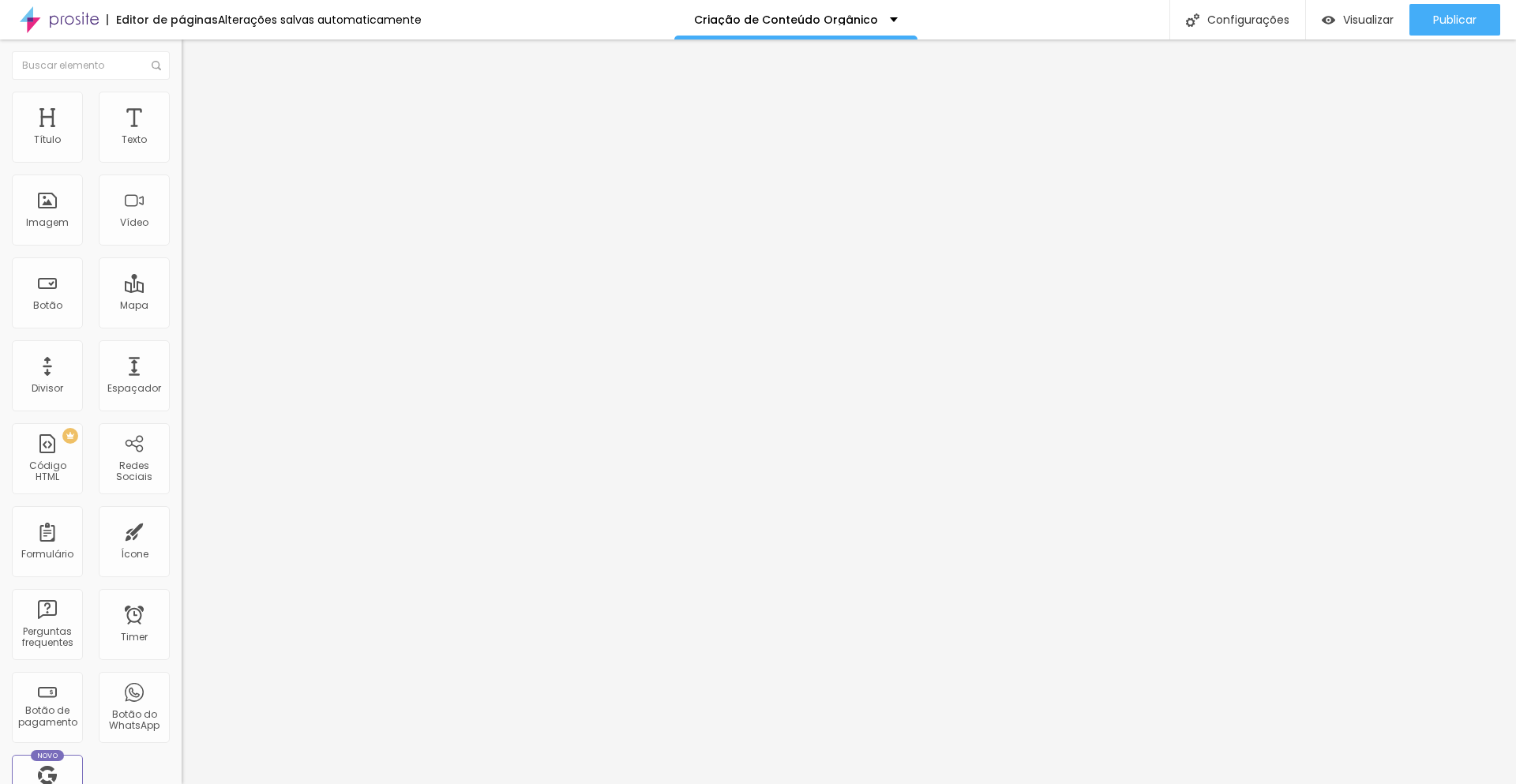
click at [196, 106] on span "Estilo" at bounding box center [208, 102] width 24 height 14
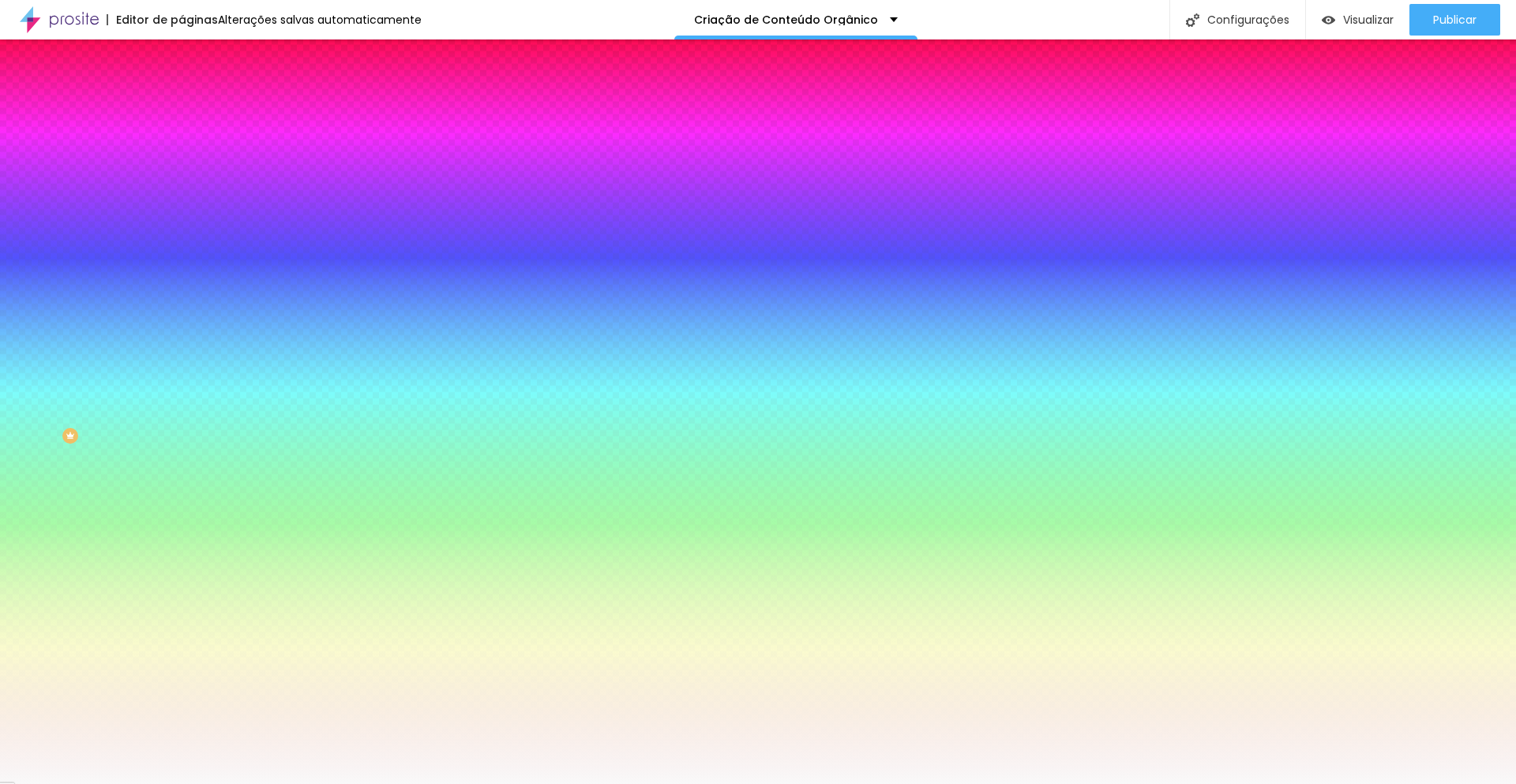
click at [182, 155] on input "#F9F9F9" at bounding box center [276, 159] width 190 height 16
paste input "D2CBC3"
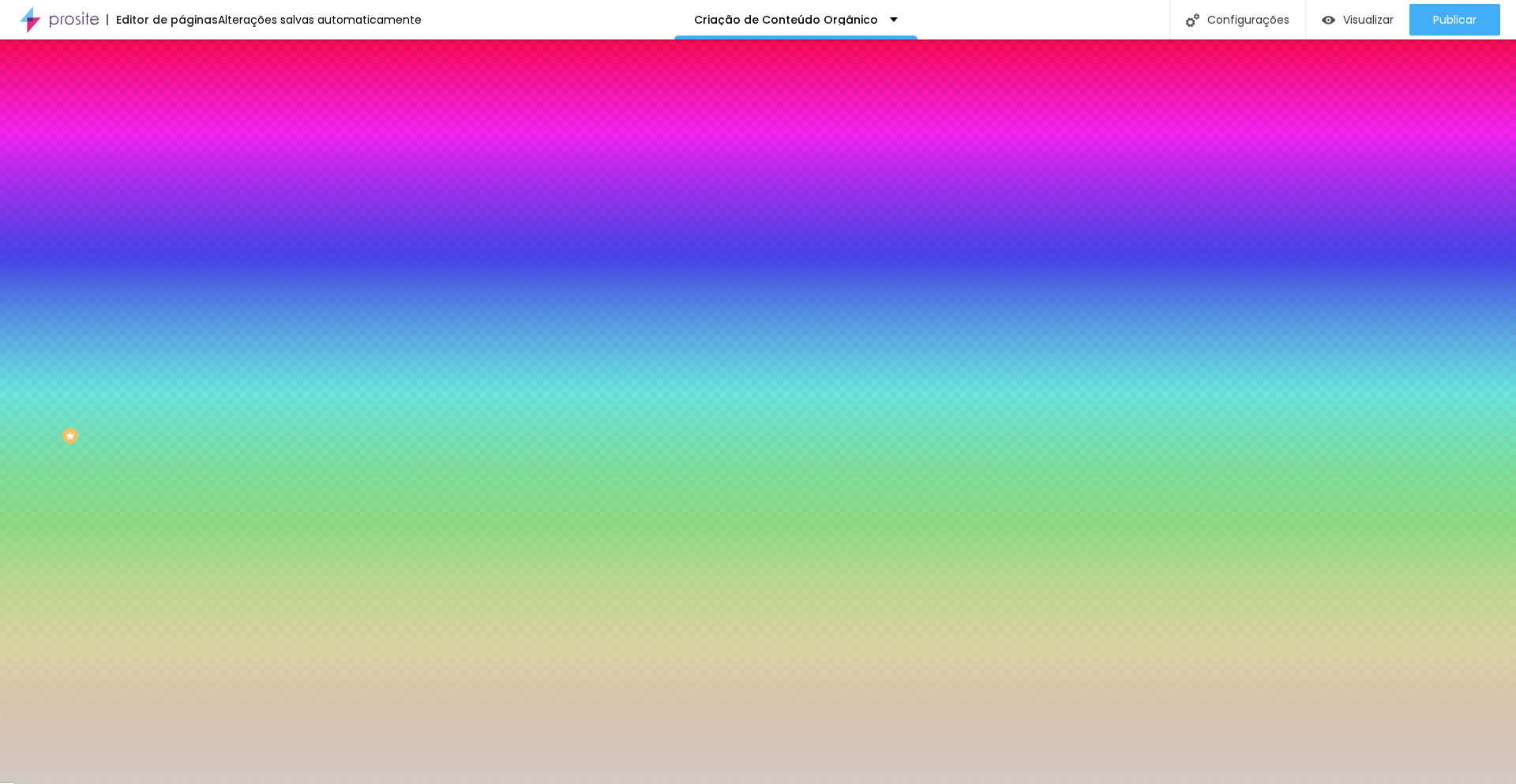
type input "#D2CBC3"
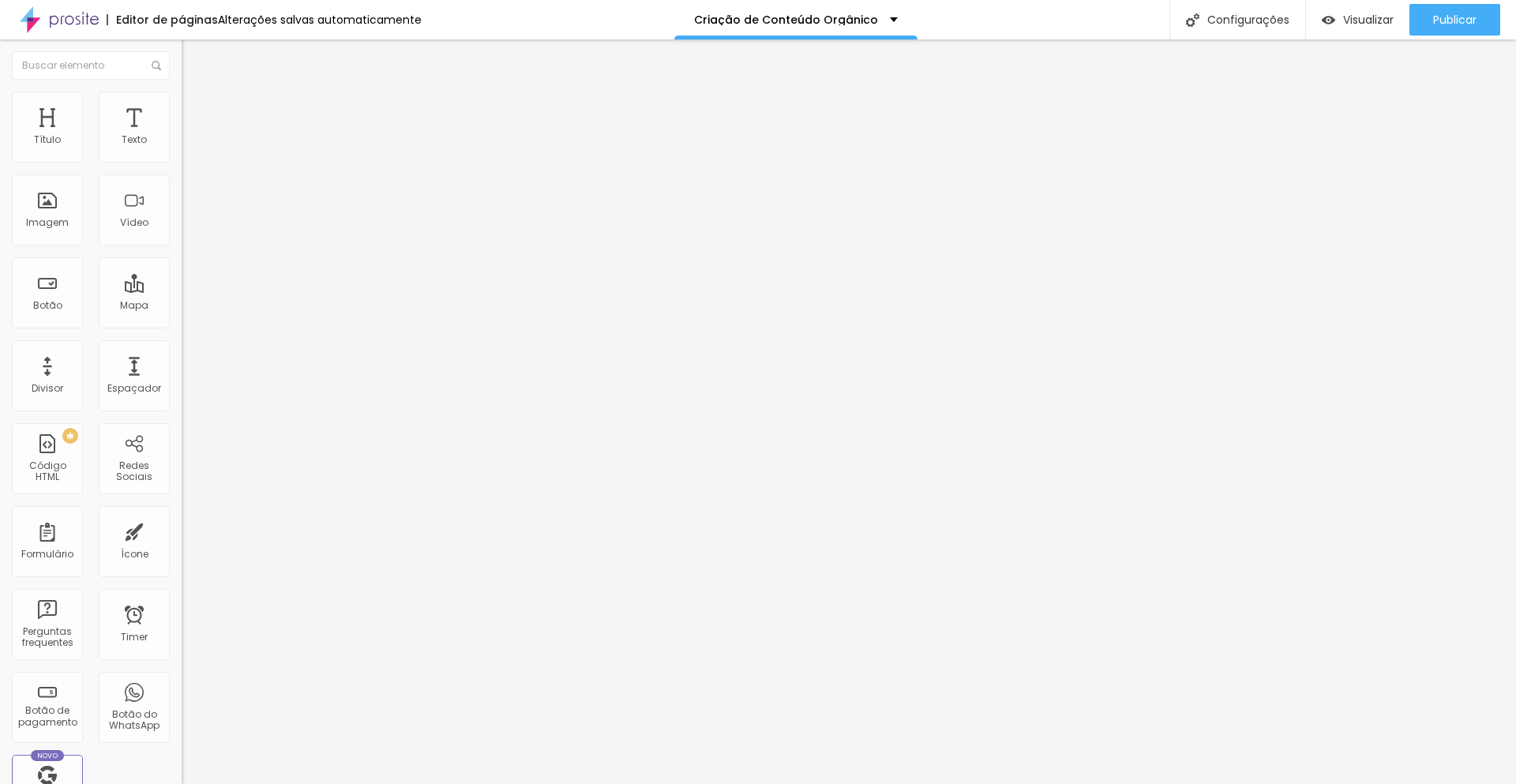
click at [196, 109] on span "Estilo" at bounding box center [208, 102] width 24 height 14
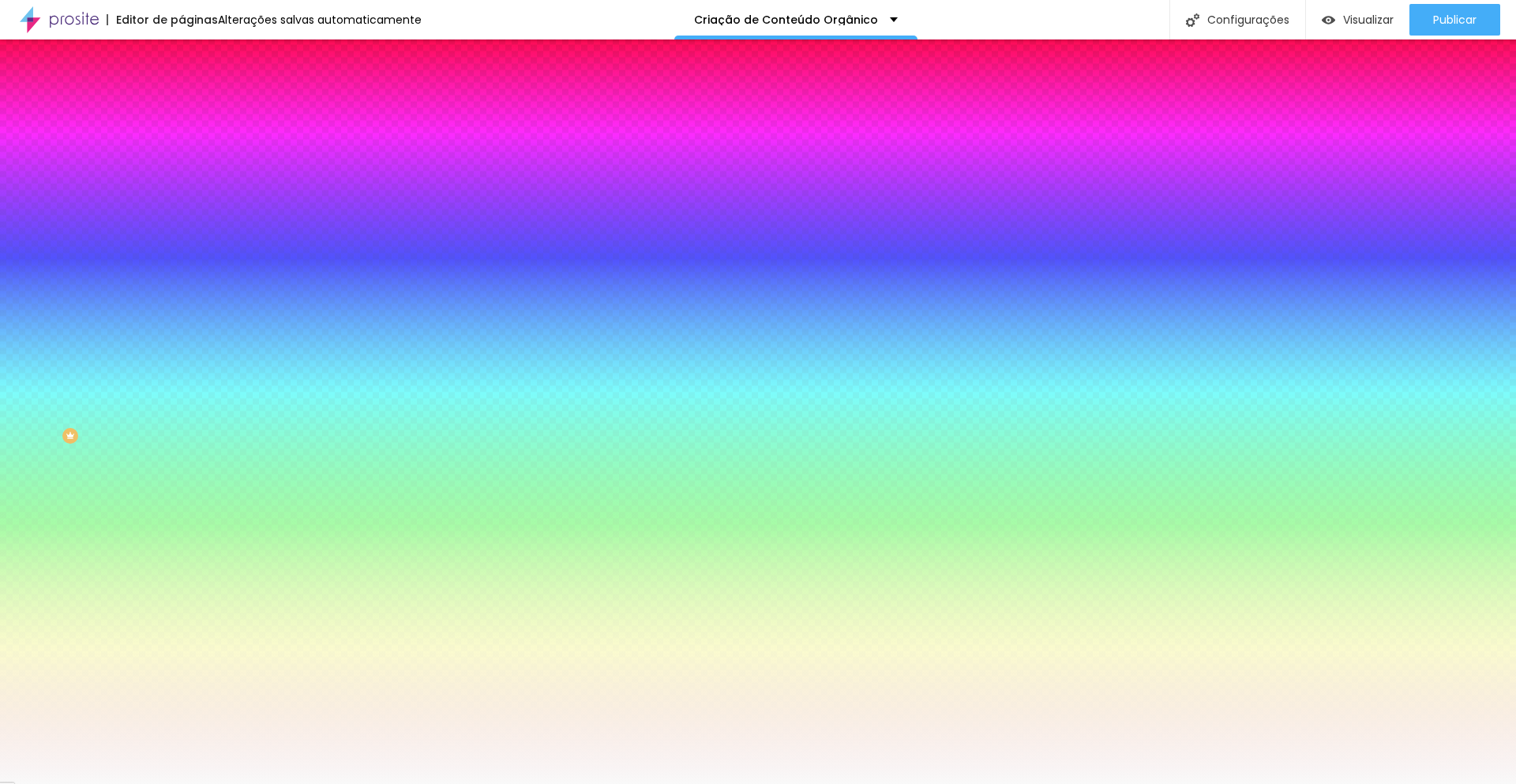
click at [182, 158] on input "#F9F9F9" at bounding box center [276, 159] width 190 height 16
paste input "D2CBC3"
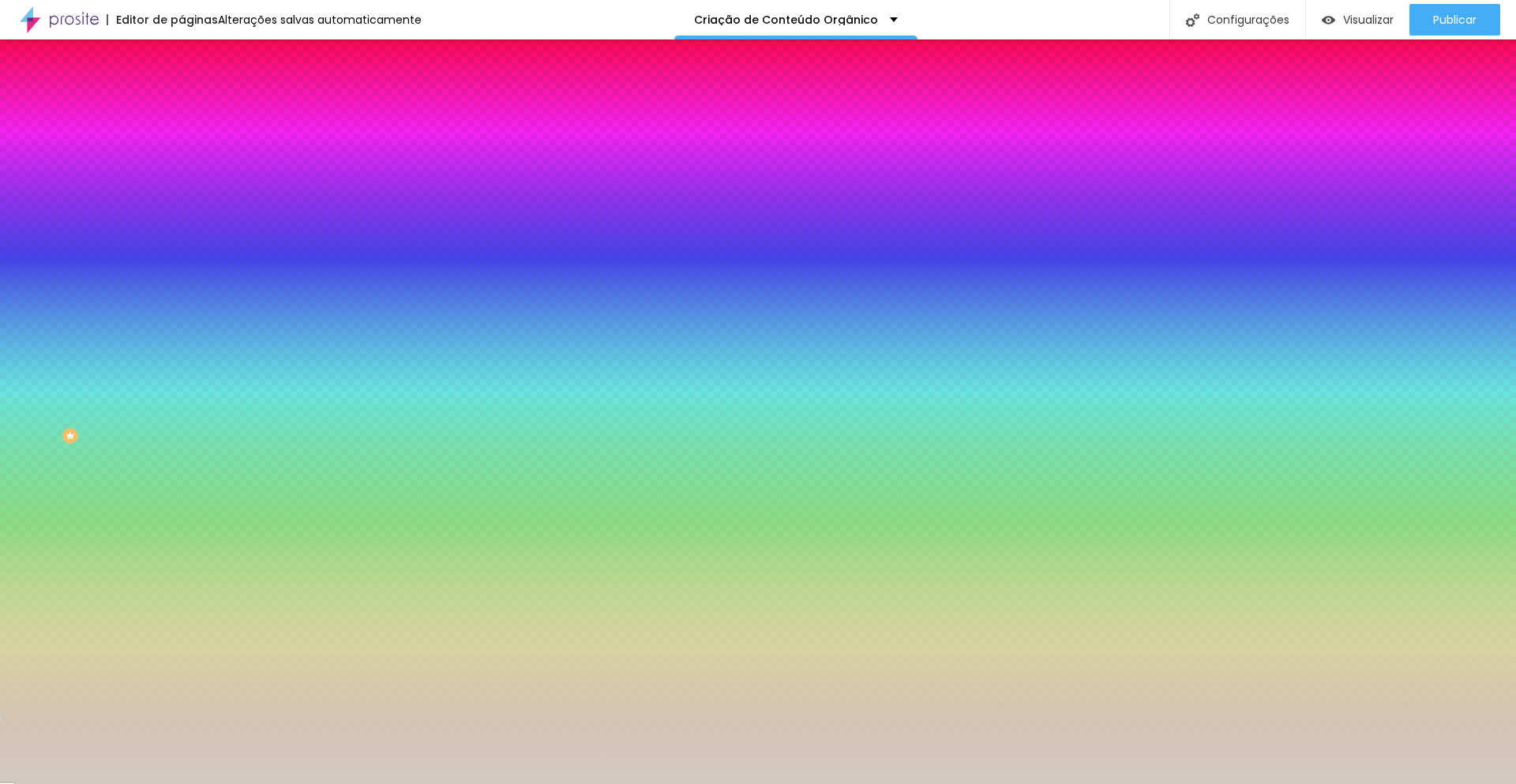
type input "#D2CBC3"
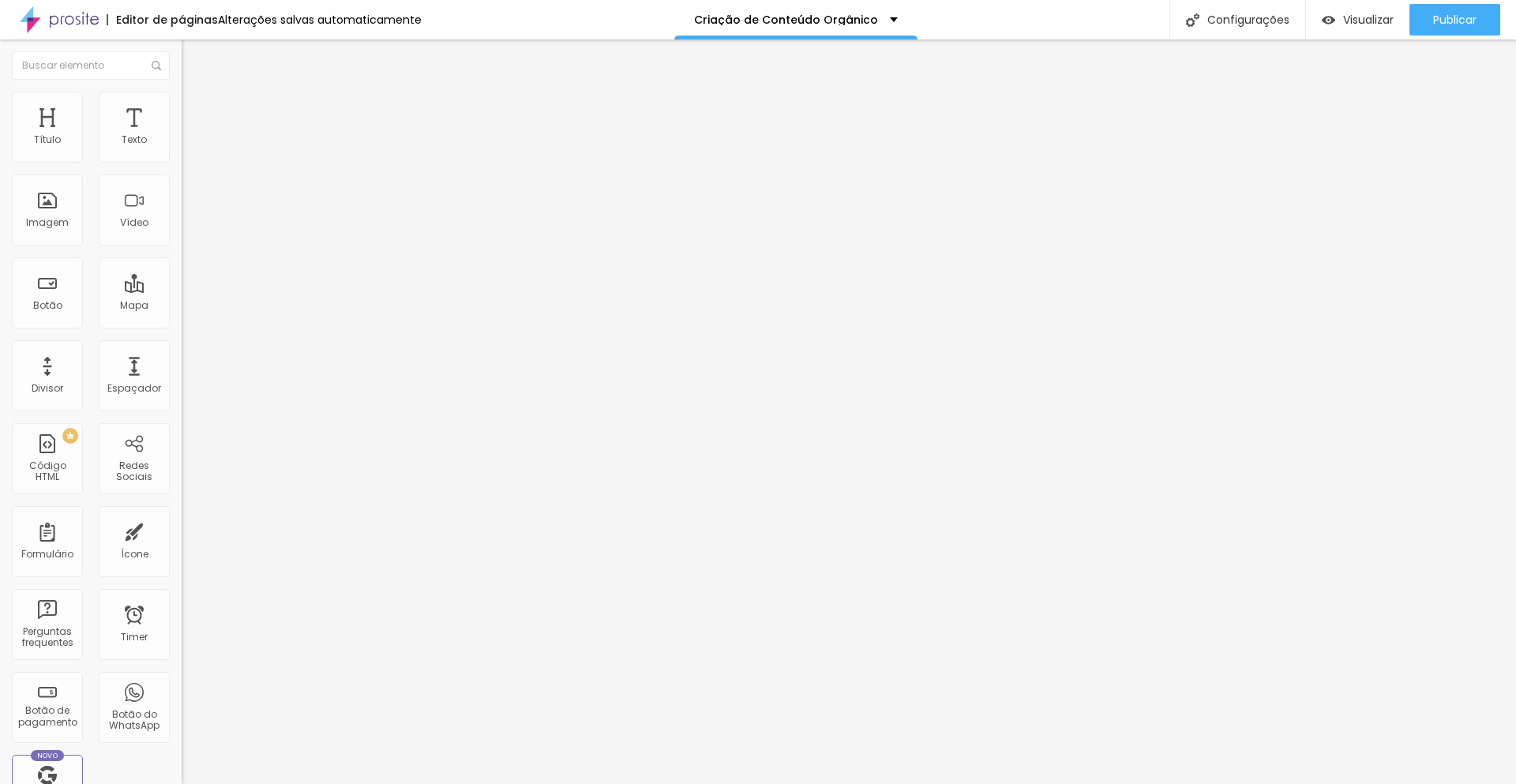
click at [182, 100] on img at bounding box center [189, 99] width 15 height 15
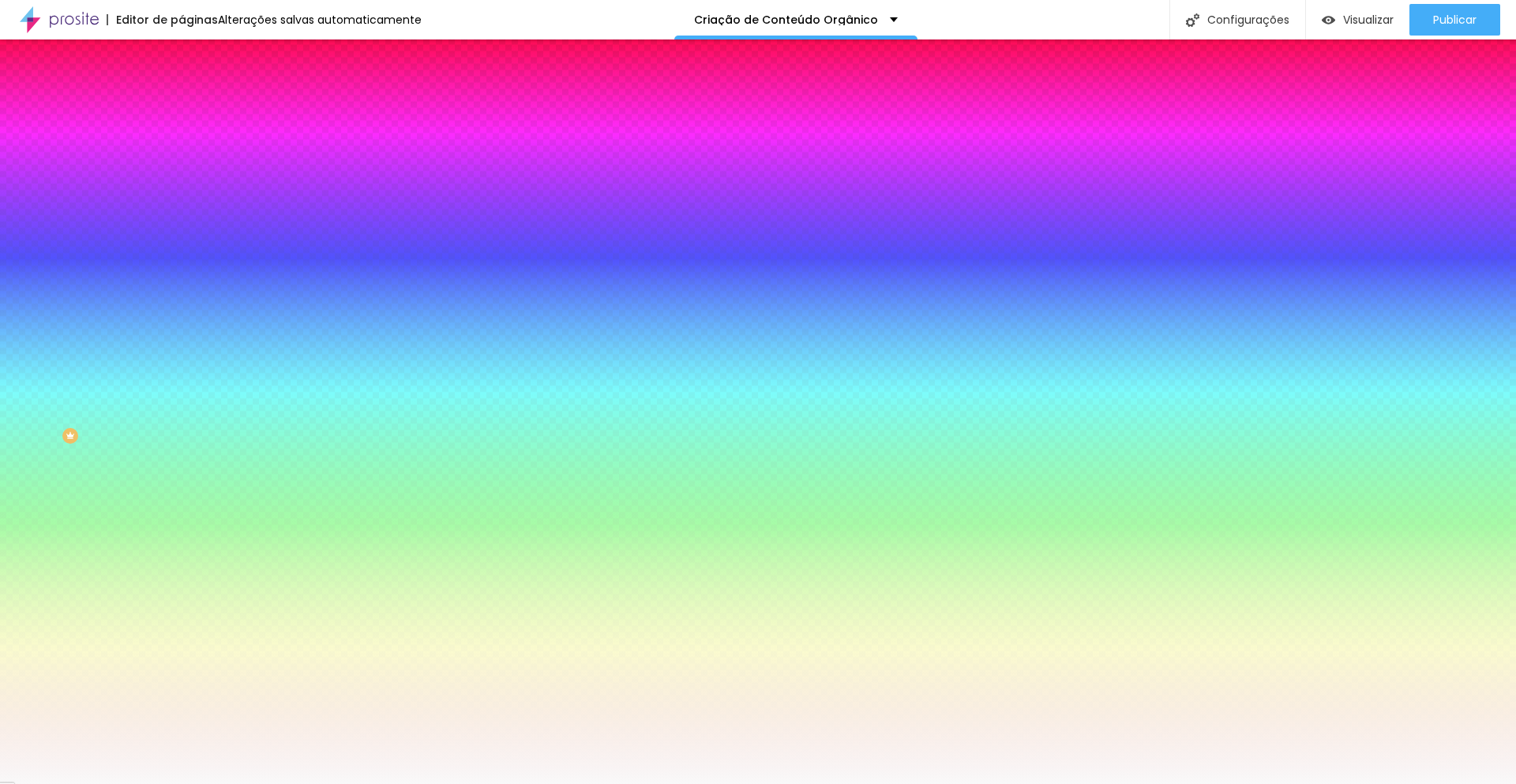
click at [182, 163] on input "#F9F9F9" at bounding box center [276, 159] width 190 height 16
paste input "D2CBC3"
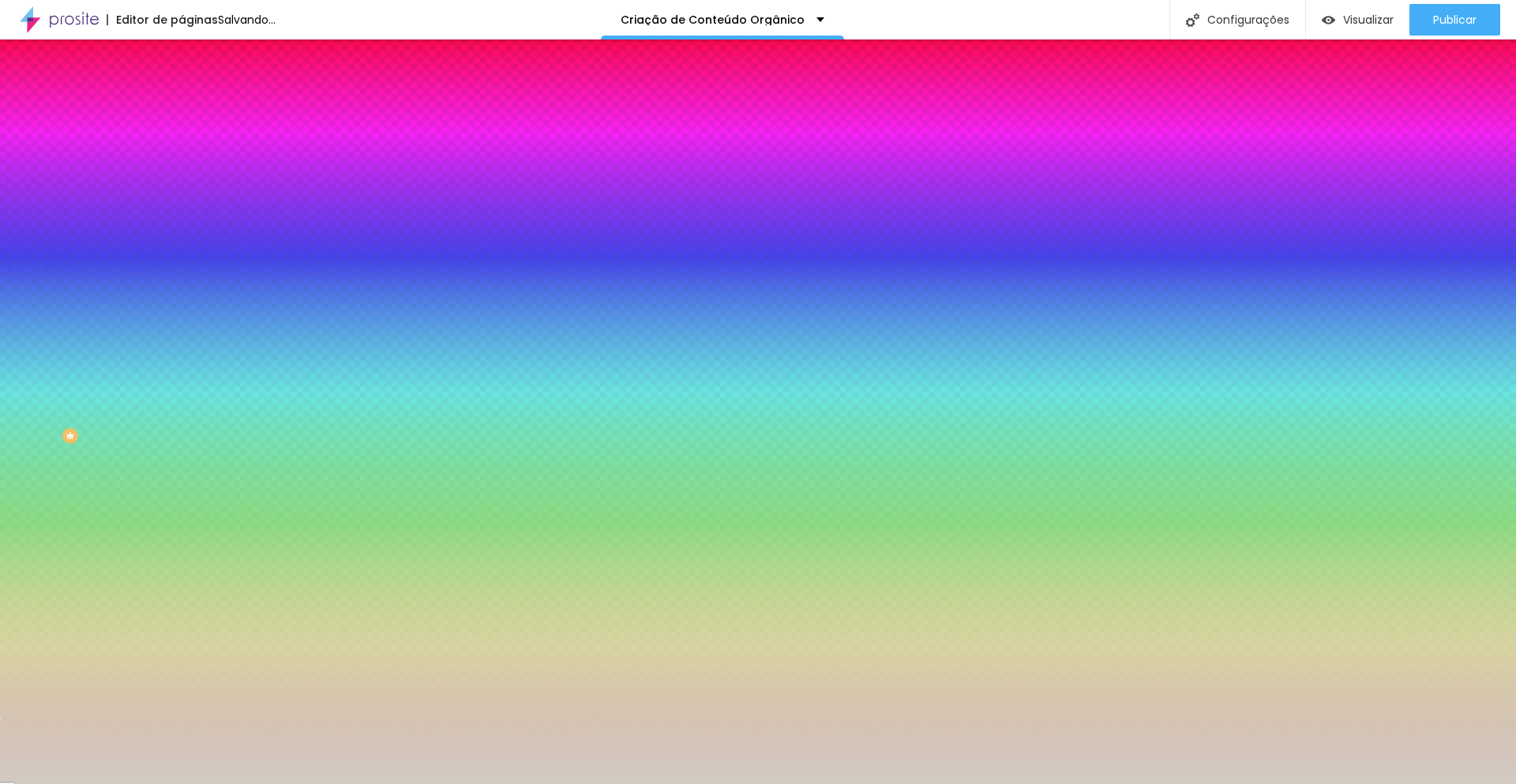
type input "#D2CBC3"
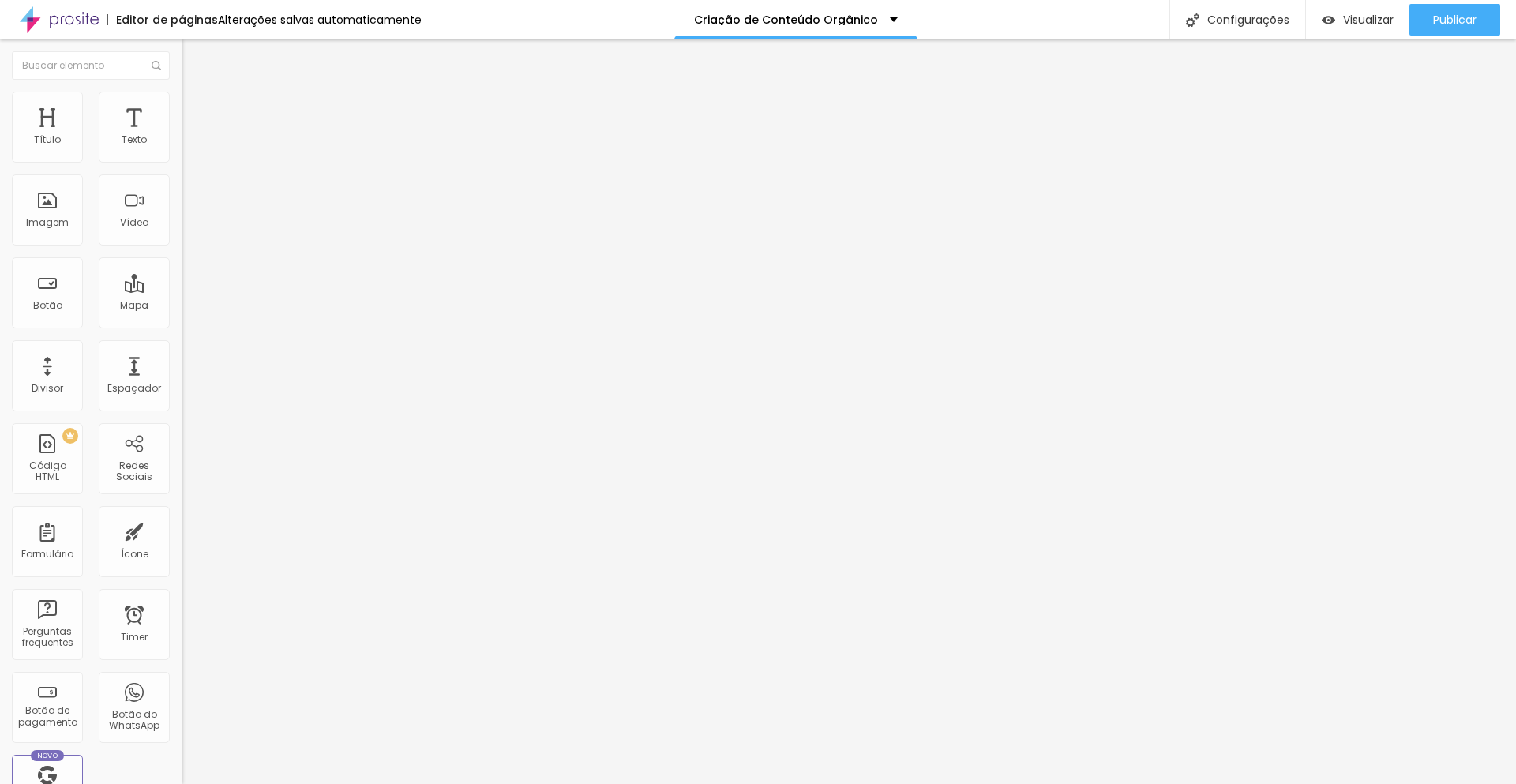
click at [182, 97] on img at bounding box center [189, 99] width 15 height 15
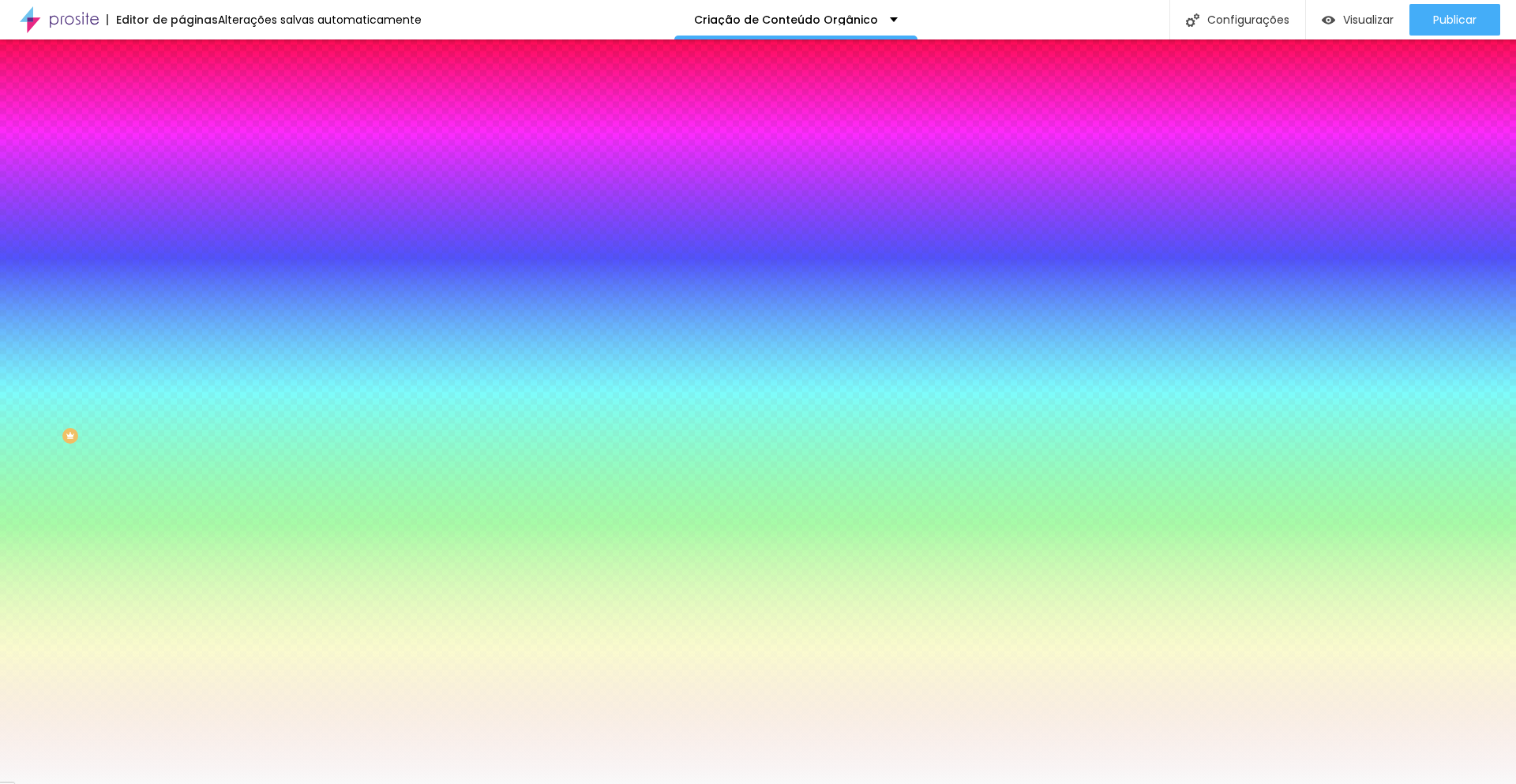
click at [182, 164] on input "#F9F9F9" at bounding box center [276, 159] width 190 height 16
paste input "D2CBC3"
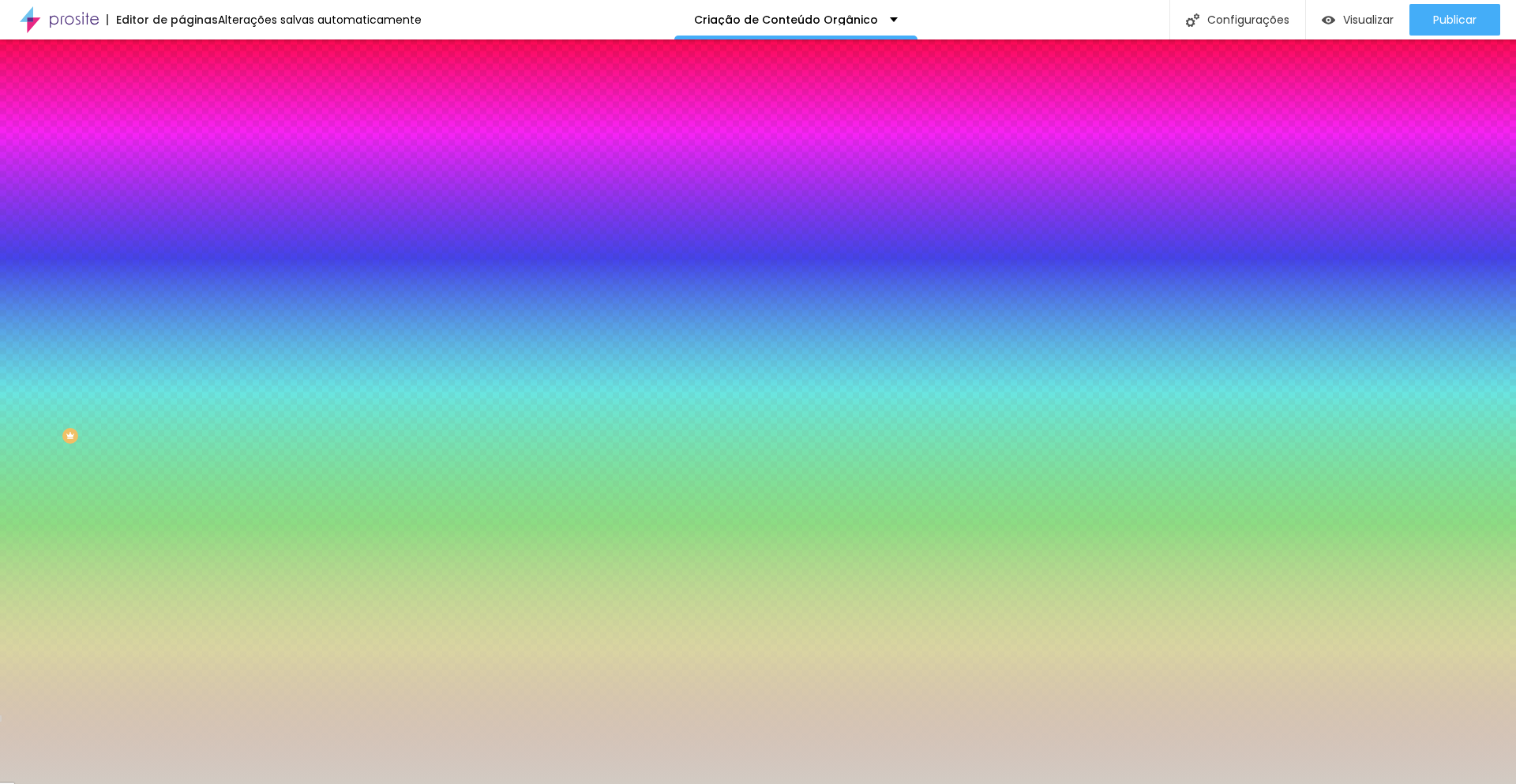
type input "#D2CBC3"
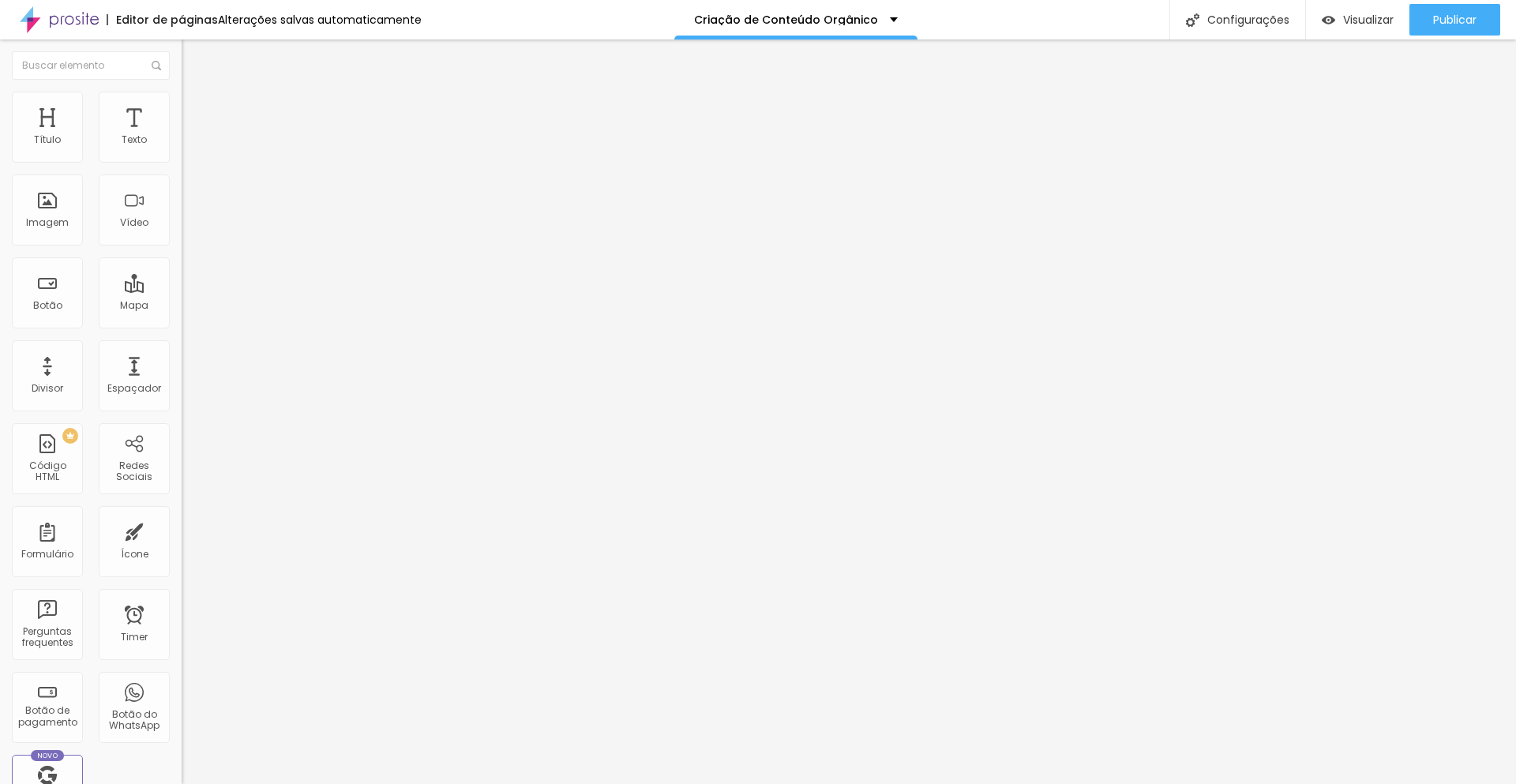
click at [196, 109] on span "Estilo" at bounding box center [208, 102] width 24 height 14
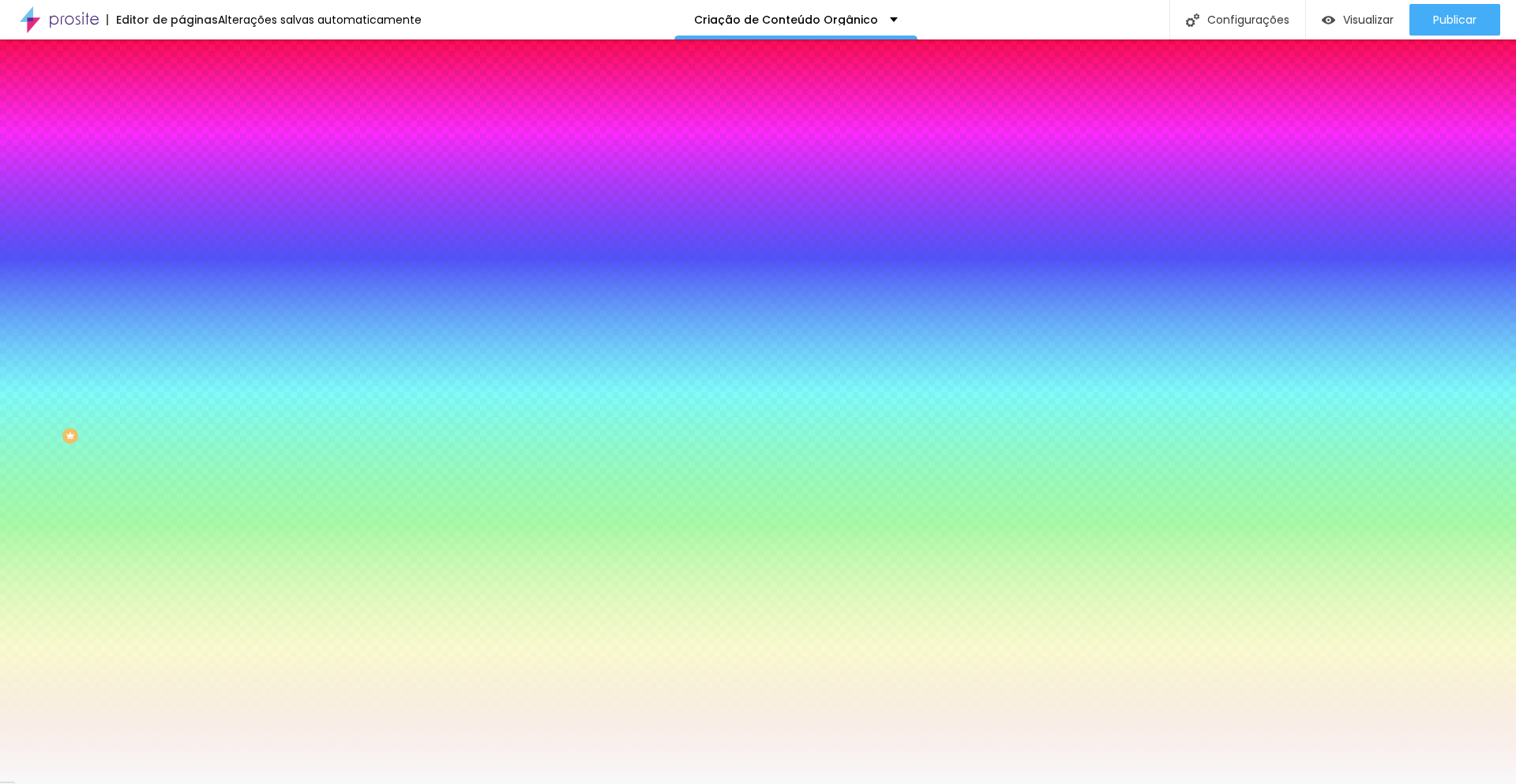
click at [182, 156] on input "#F9F9F9" at bounding box center [276, 159] width 190 height 16
paste input "D2CBC3"
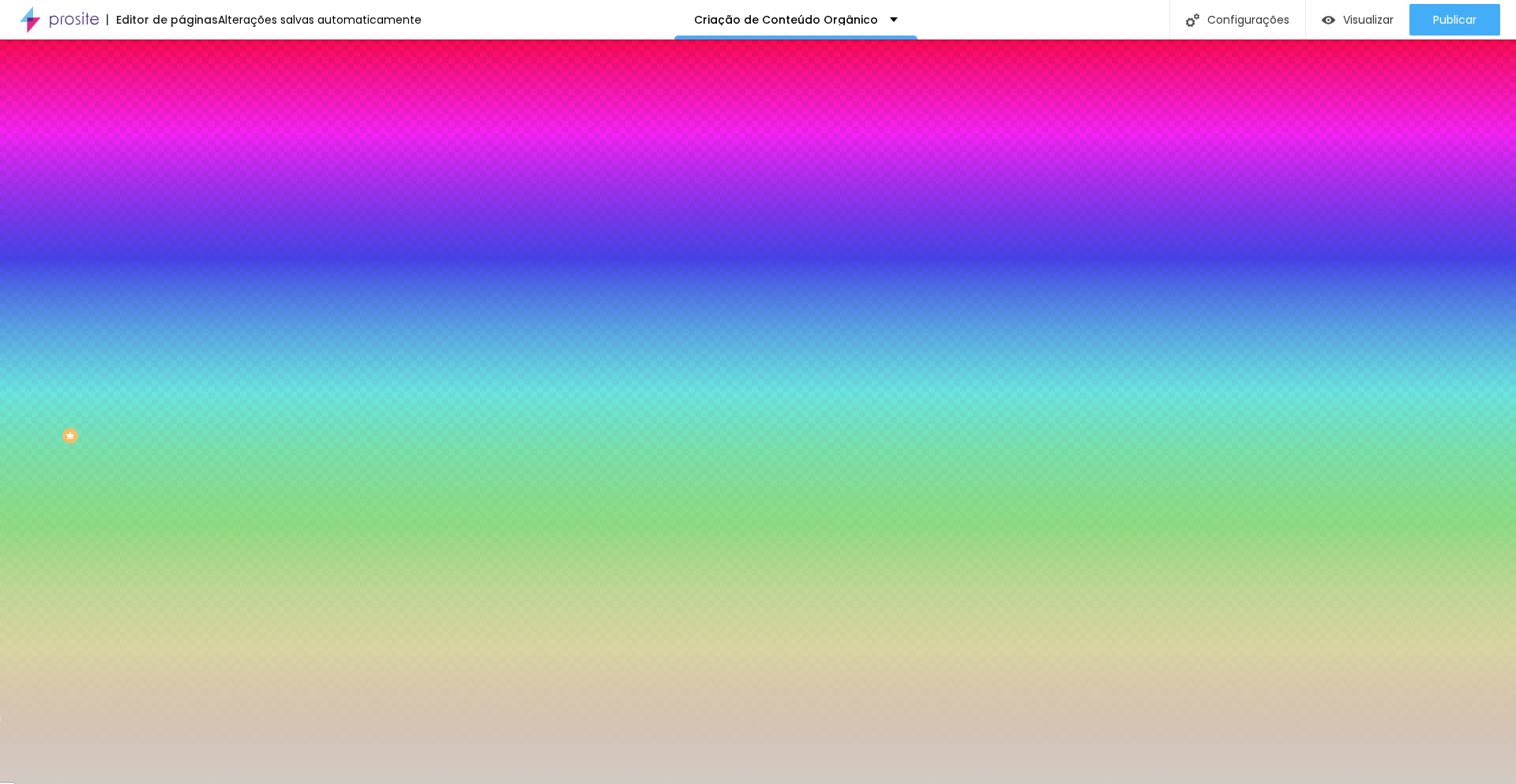
type input "#D2CBC3"
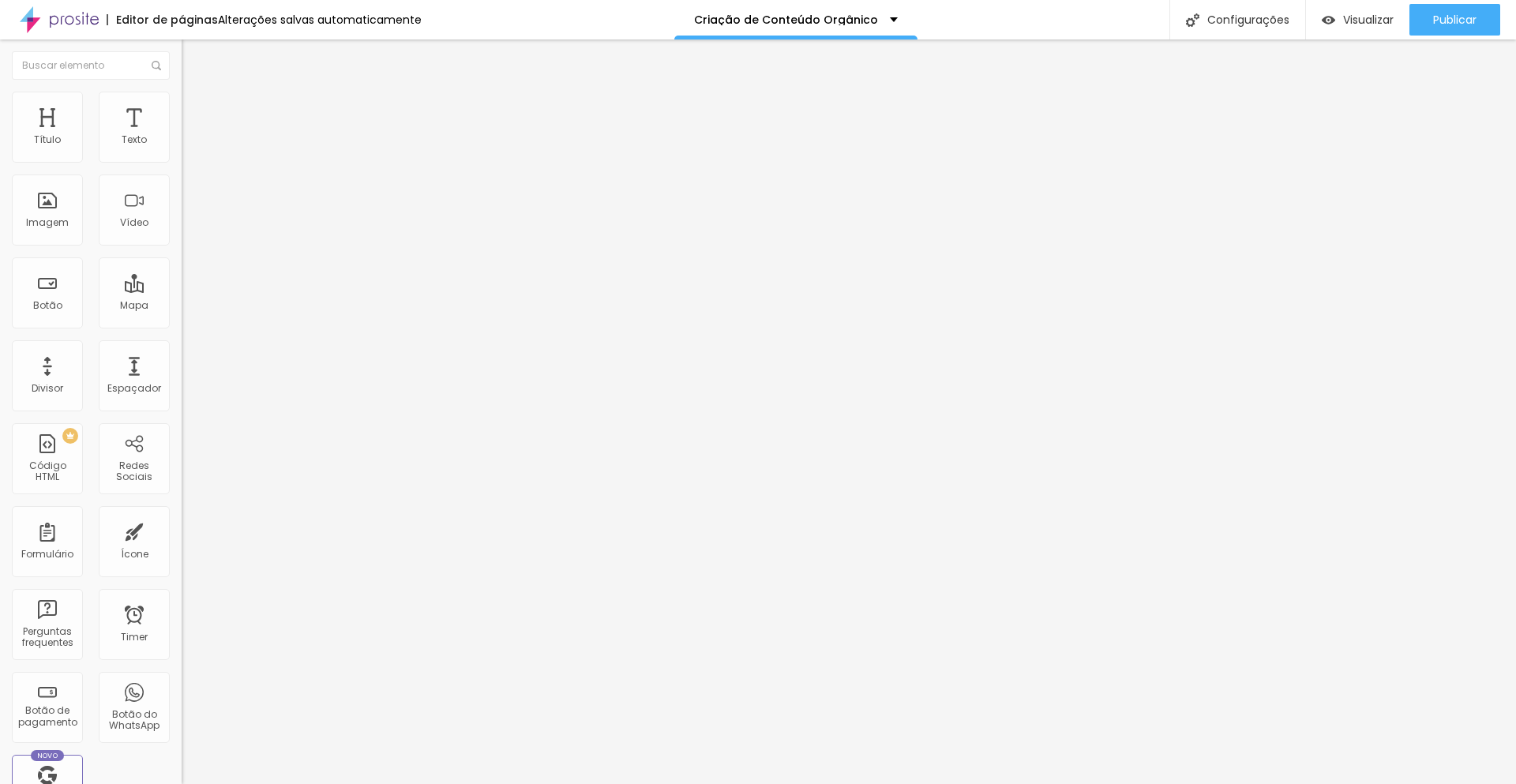
click at [182, 107] on li "Avançado" at bounding box center [272, 115] width 182 height 16
type input "34"
type input "23"
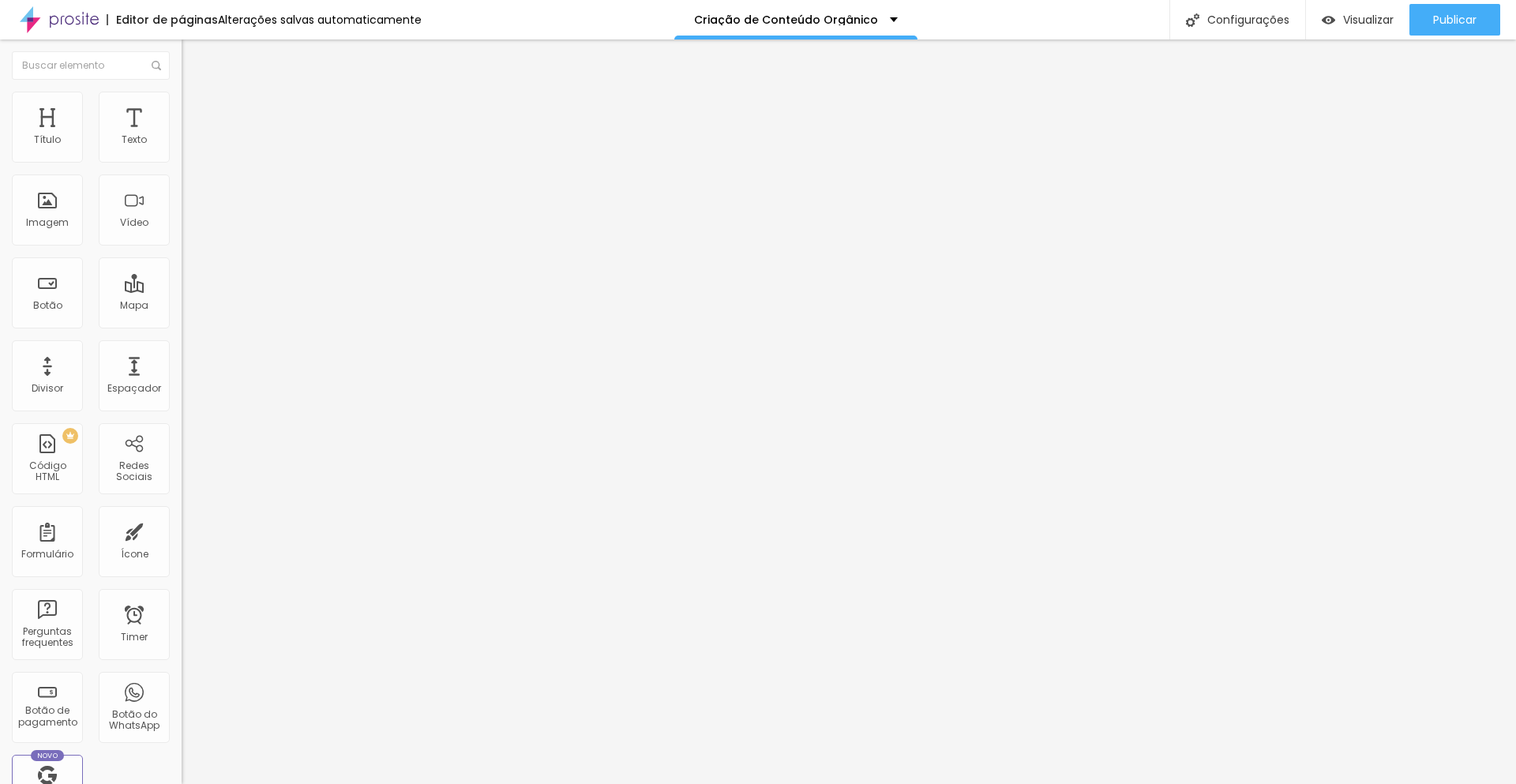
type input "2"
type input "0"
drag, startPoint x: 42, startPoint y: 184, endPoint x: 0, endPoint y: 181, distance: 42.1
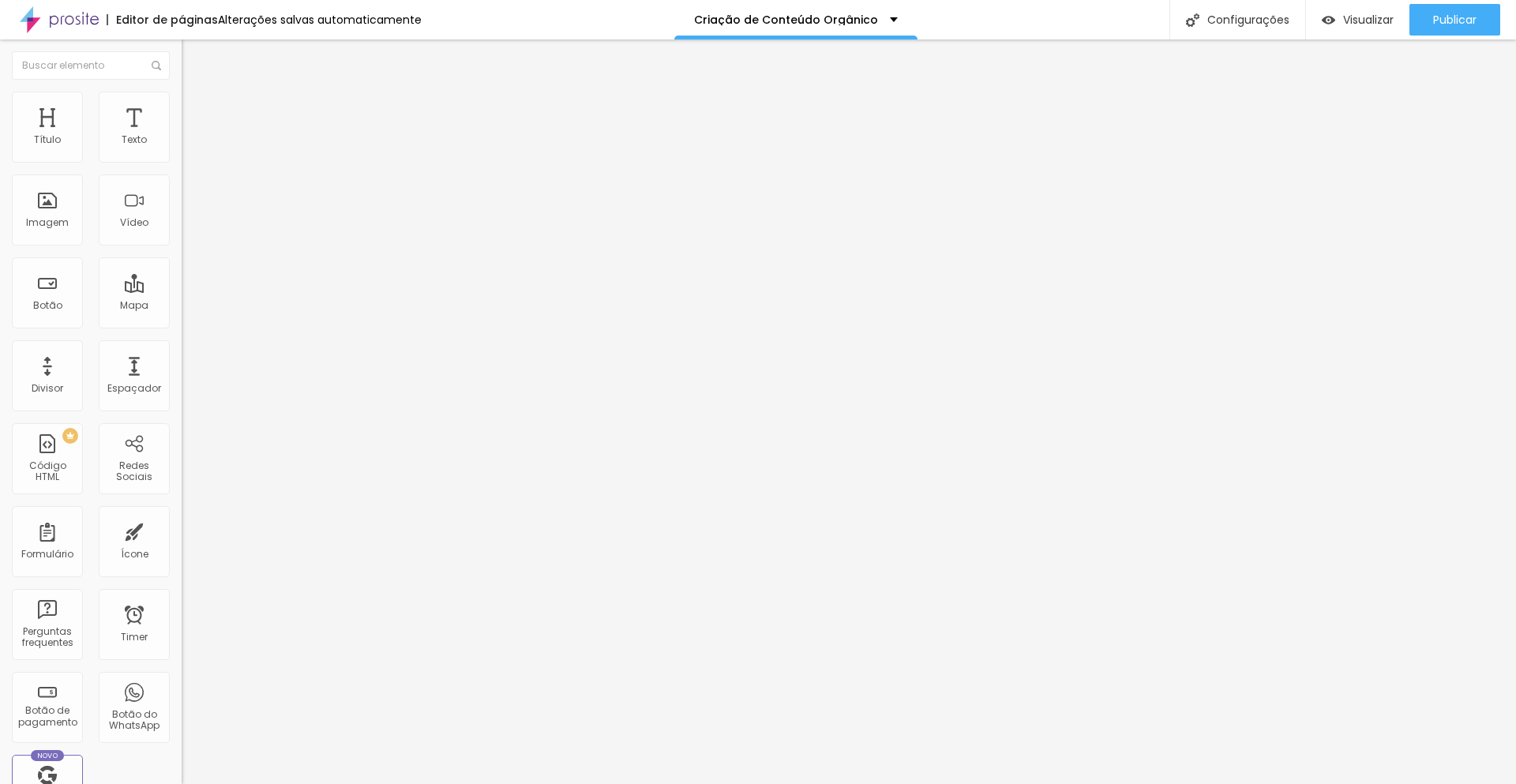
type input "0"
click at [182, 530] on input "range" at bounding box center [232, 536] width 102 height 13
click at [182, 107] on li "Avançado" at bounding box center [272, 115] width 182 height 16
type input "39"
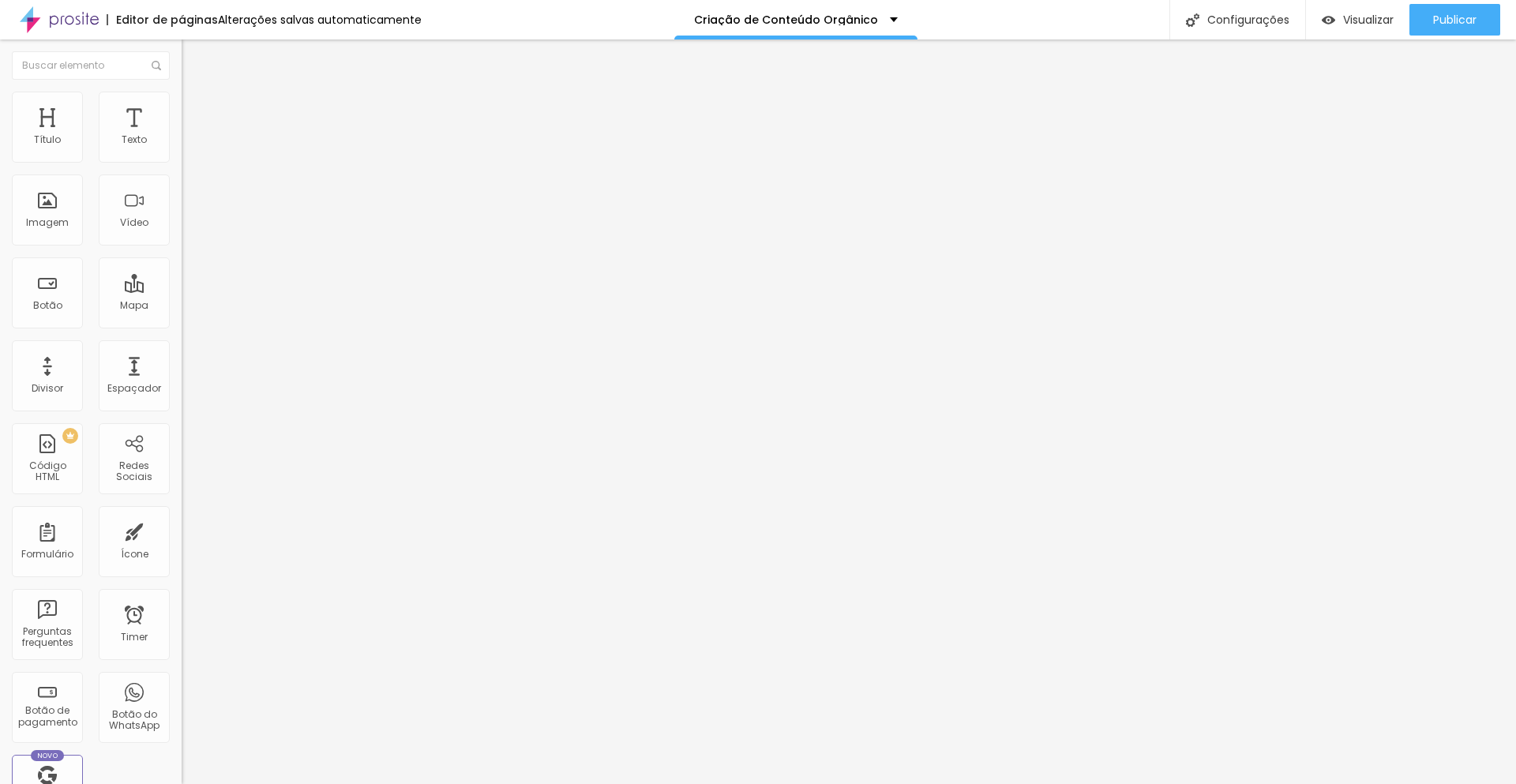
type input "28"
type input "0"
drag, startPoint x: 42, startPoint y: 186, endPoint x: 9, endPoint y: 186, distance: 33.0
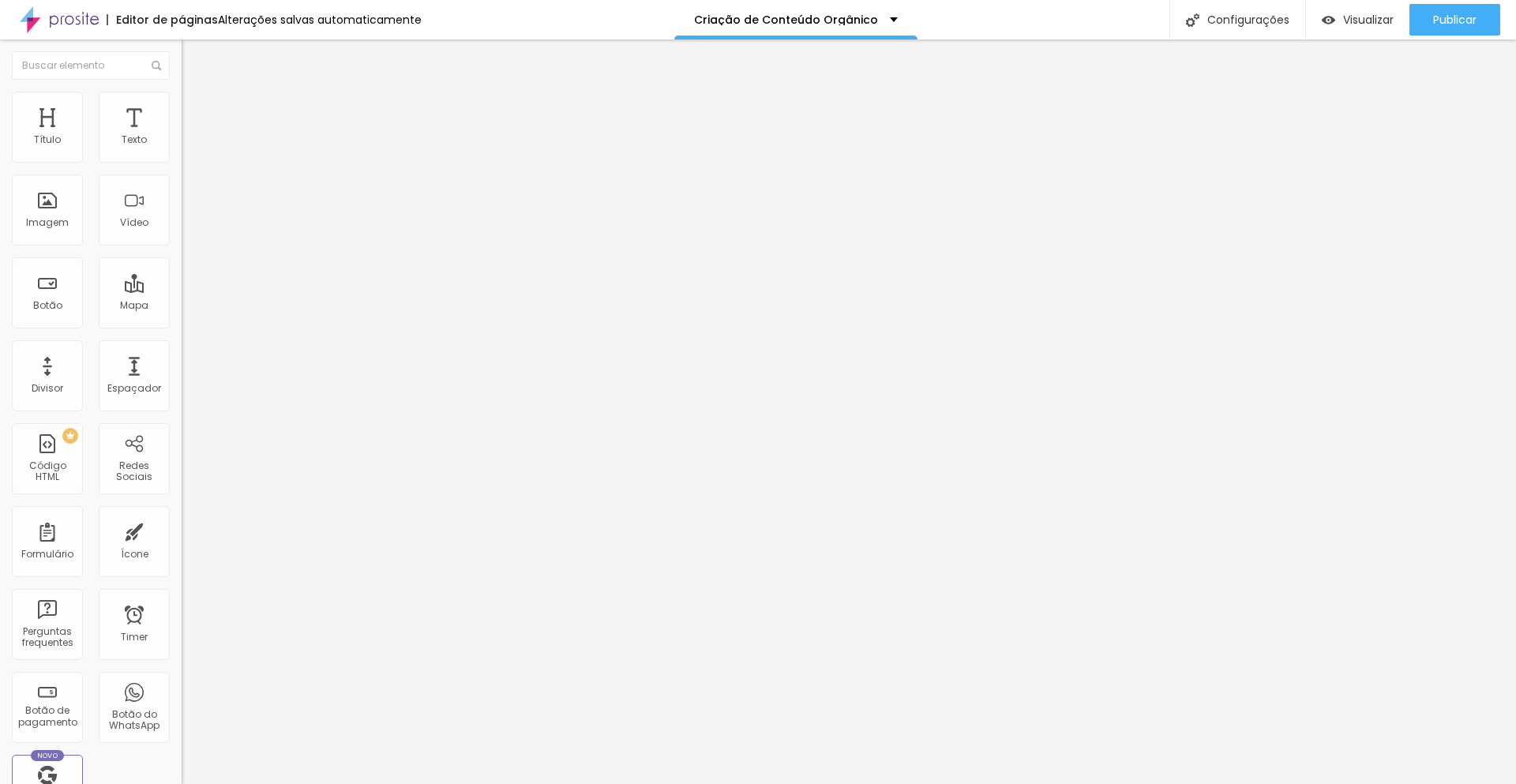
type input "0"
click at [182, 530] on input "range" at bounding box center [232, 536] width 102 height 13
click at [196, 111] on span "Avançado" at bounding box center [222, 118] width 52 height 14
type input "44"
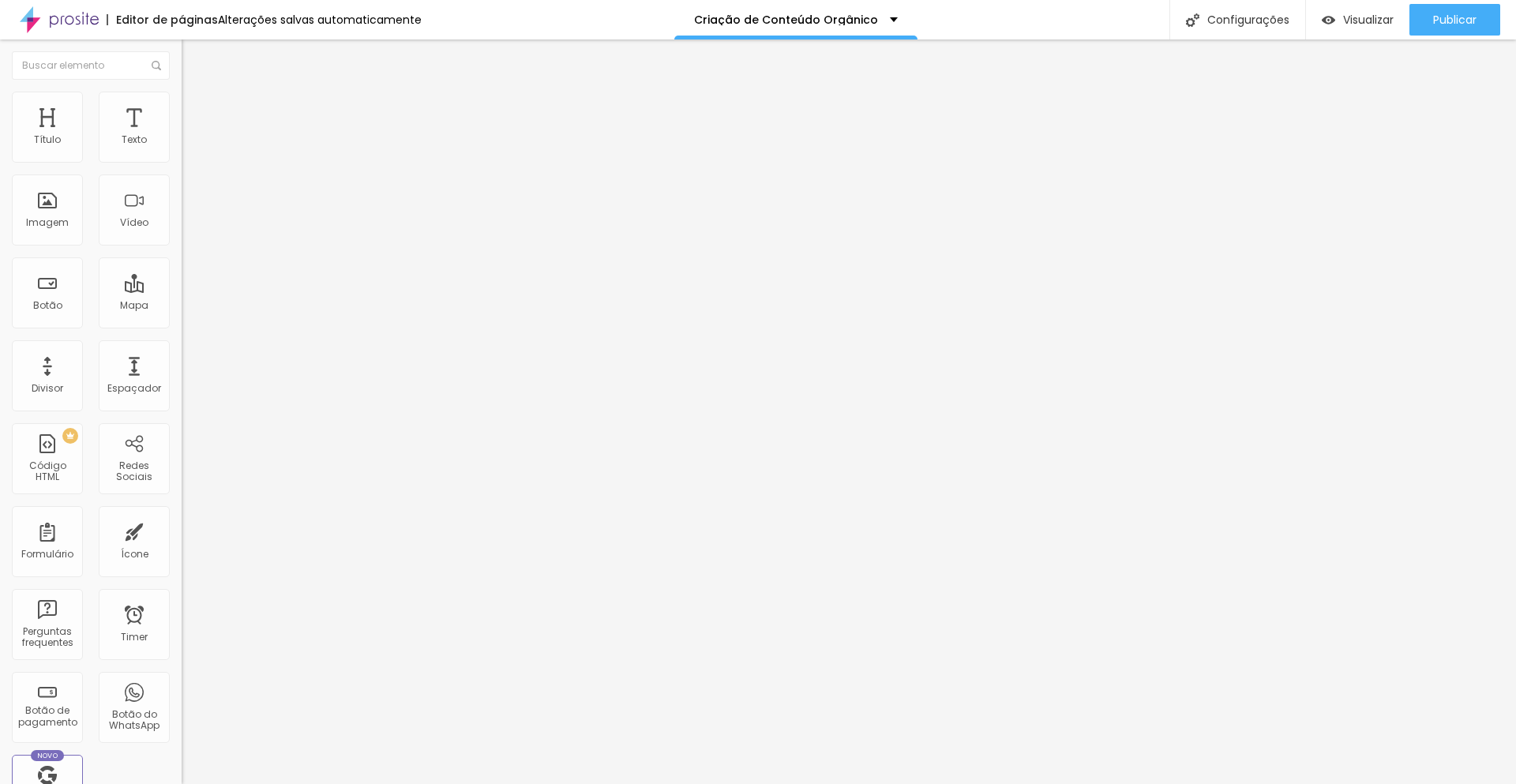
type input "34"
type input "7"
type input "0"
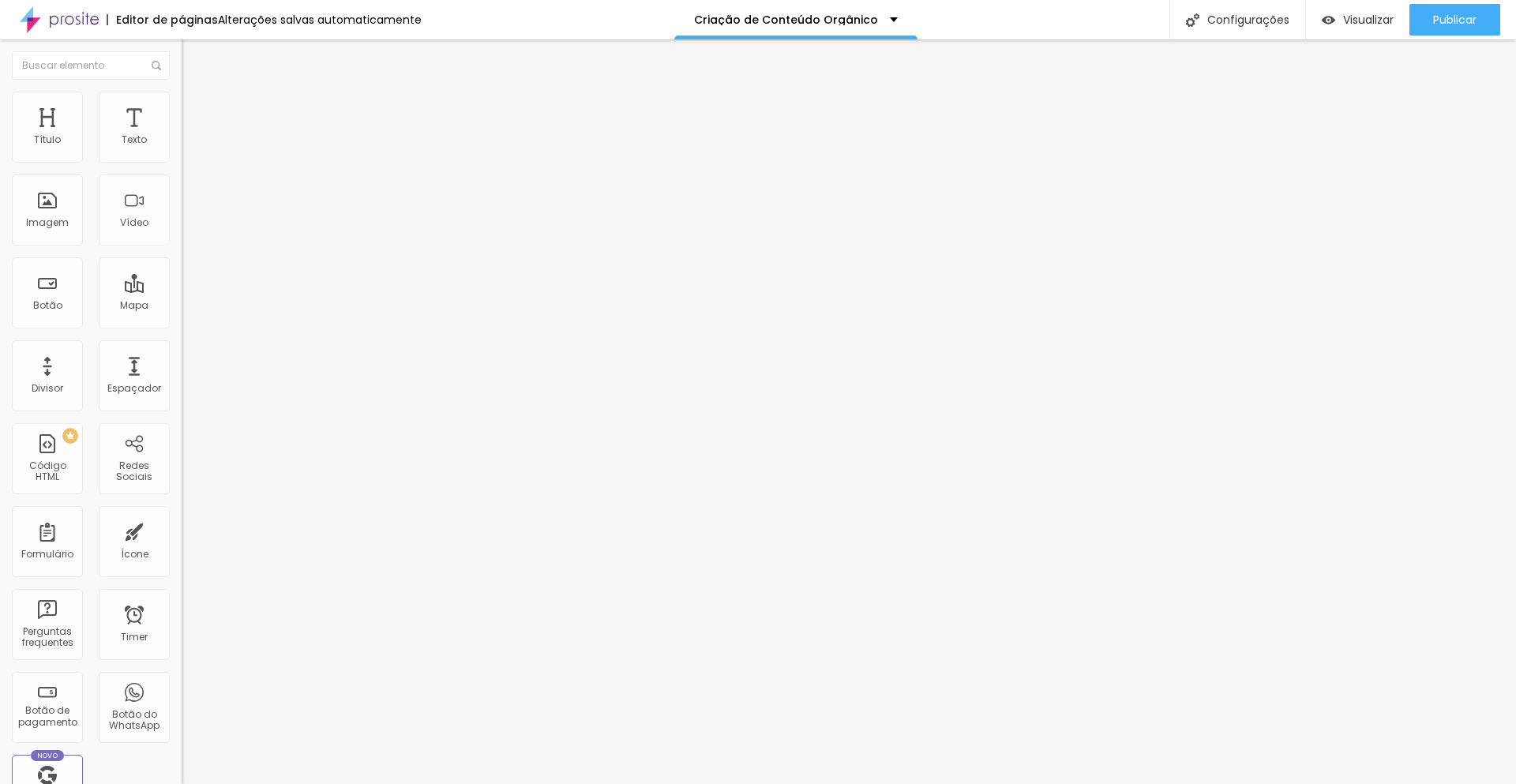
type input "0"
drag, startPoint x: 42, startPoint y: 187, endPoint x: 12, endPoint y: 187, distance: 30.0
type input "0"
click at [182, 530] on input "range" at bounding box center [232, 536] width 102 height 13
click at [196, 111] on span "Avançado" at bounding box center [222, 118] width 52 height 14
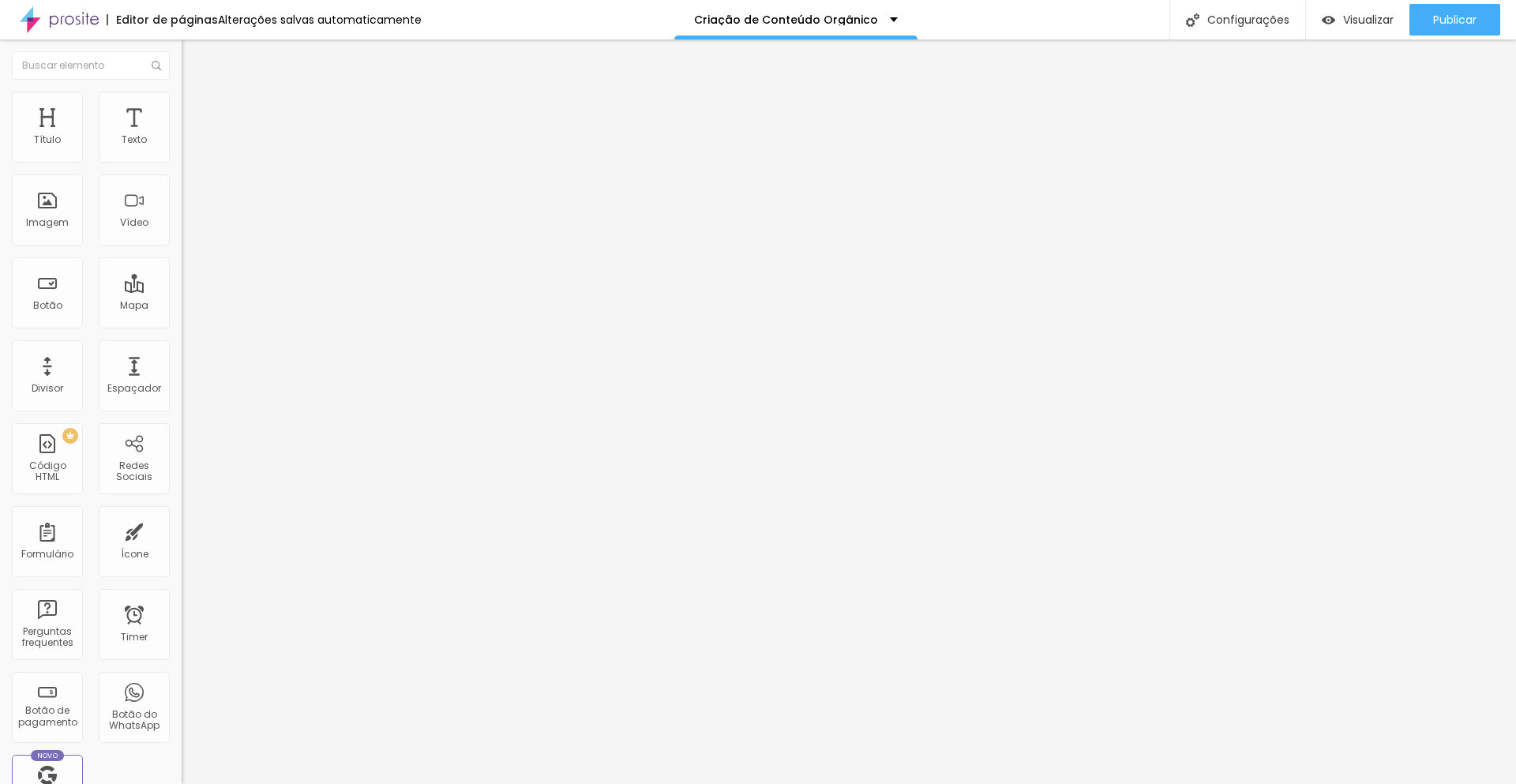
type input "13"
type input "0"
drag, startPoint x: 40, startPoint y: 188, endPoint x: 0, endPoint y: 187, distance: 40.0
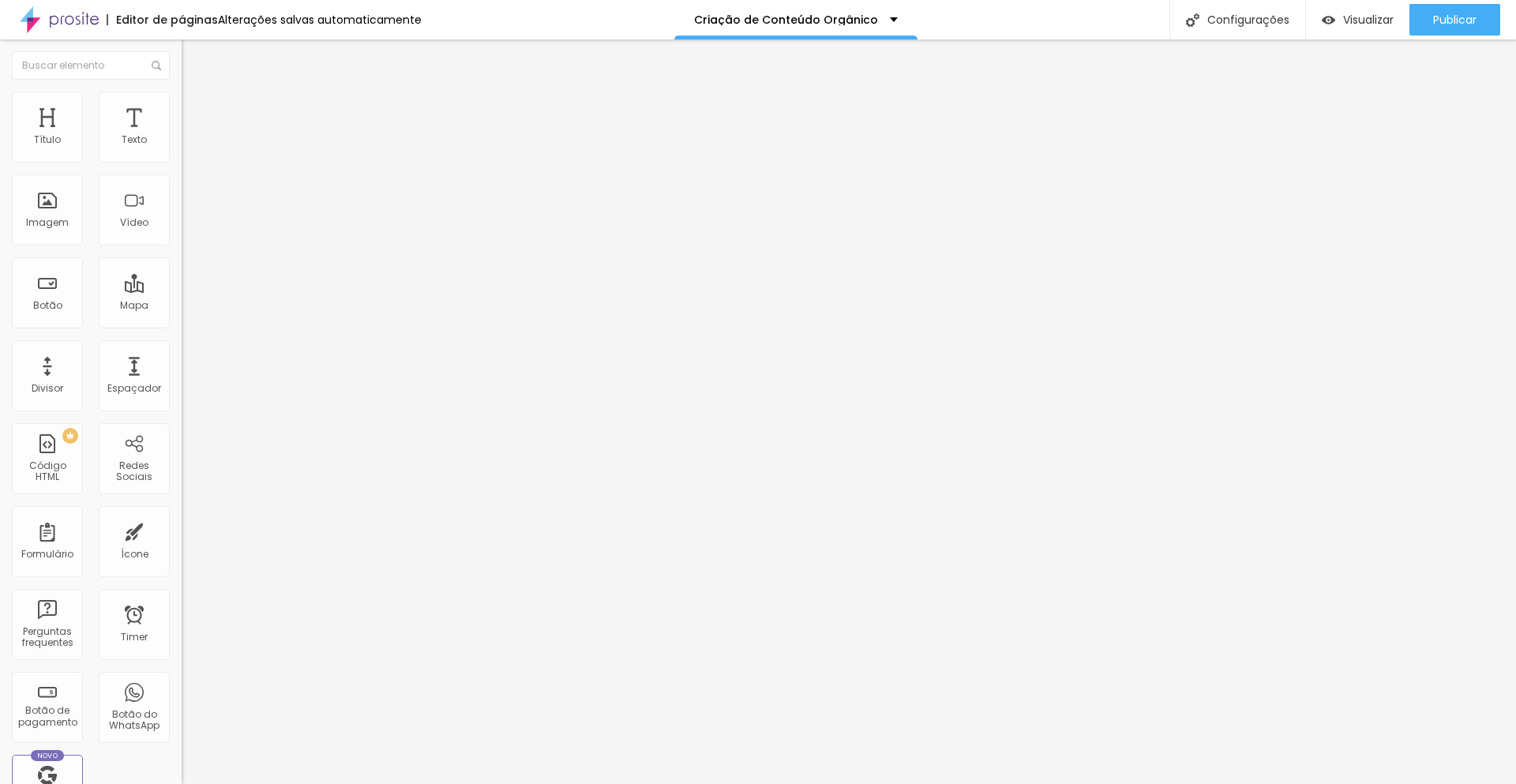
type input "0"
click at [182, 530] on input "range" at bounding box center [232, 536] width 102 height 13
click at [182, 107] on li "Avançado" at bounding box center [272, 115] width 182 height 16
type input "10"
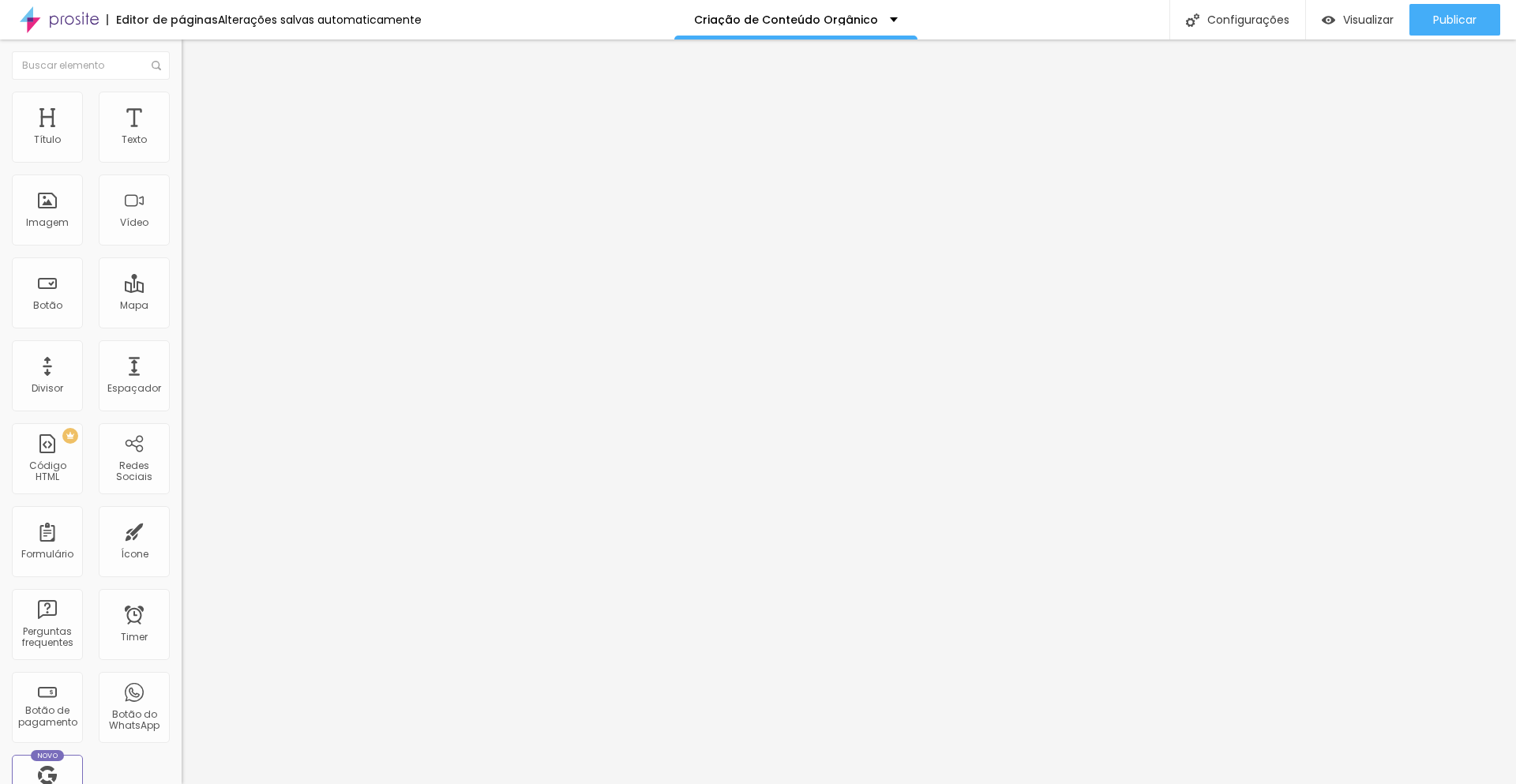
type input "0"
drag, startPoint x: 35, startPoint y: 190, endPoint x: 0, endPoint y: 194, distance: 35.2
type input "0"
click at [182, 530] on input "range" at bounding box center [232, 536] width 102 height 13
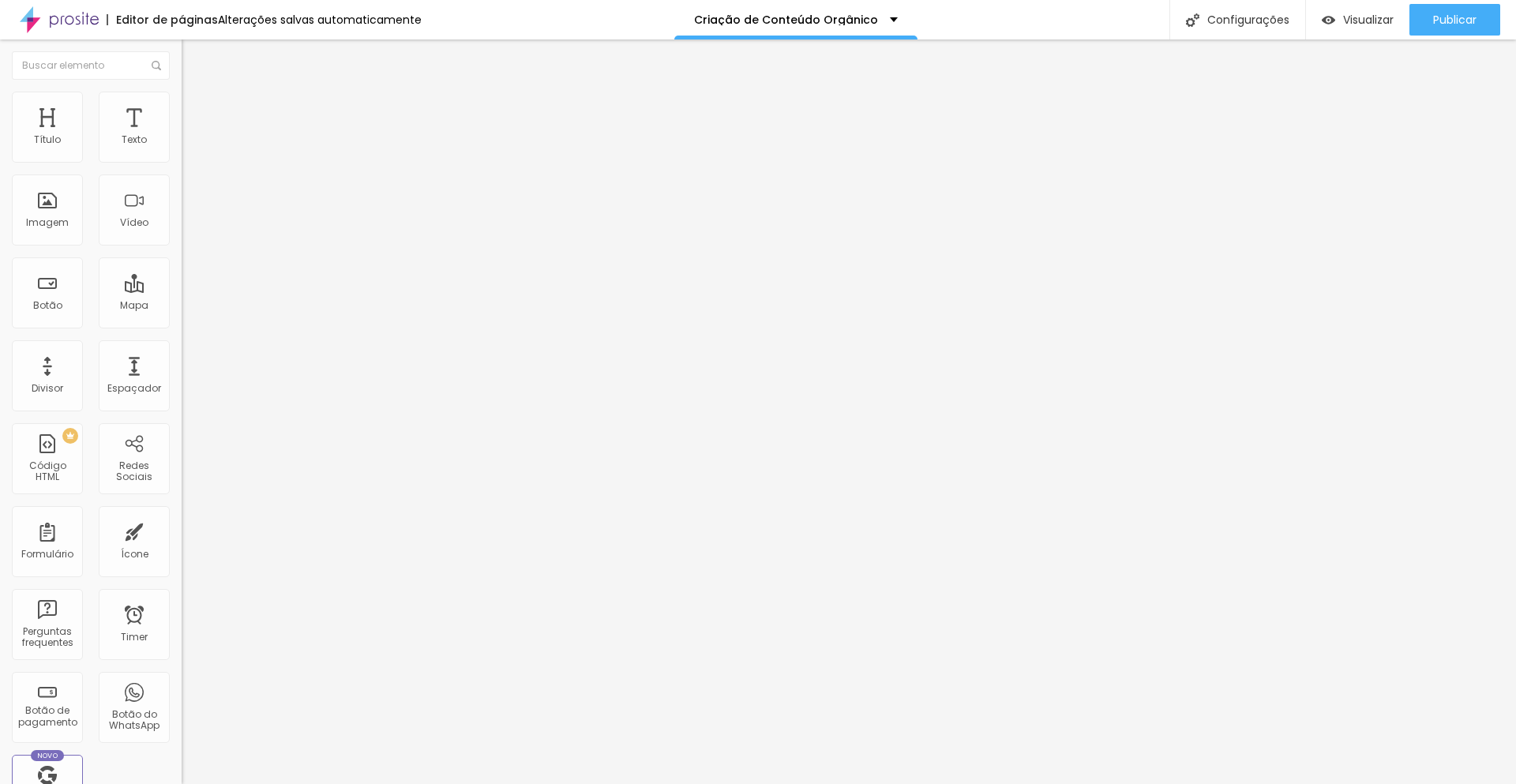
click at [182, 107] on li "Avançado" at bounding box center [272, 115] width 182 height 16
type input "15"
type input "10"
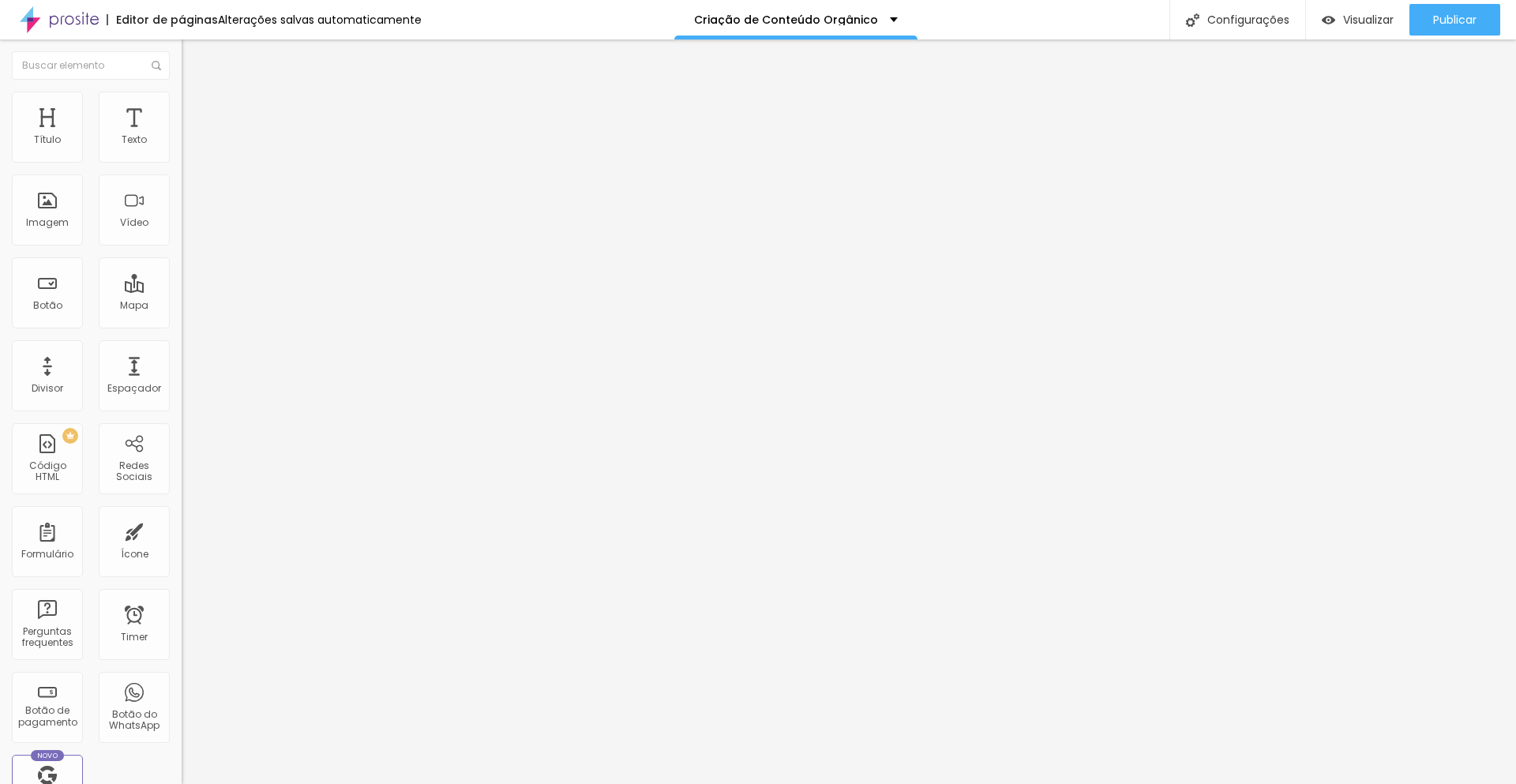
type input "5"
type input "0"
drag, startPoint x: 94, startPoint y: 156, endPoint x: 0, endPoint y: 159, distance: 94.0
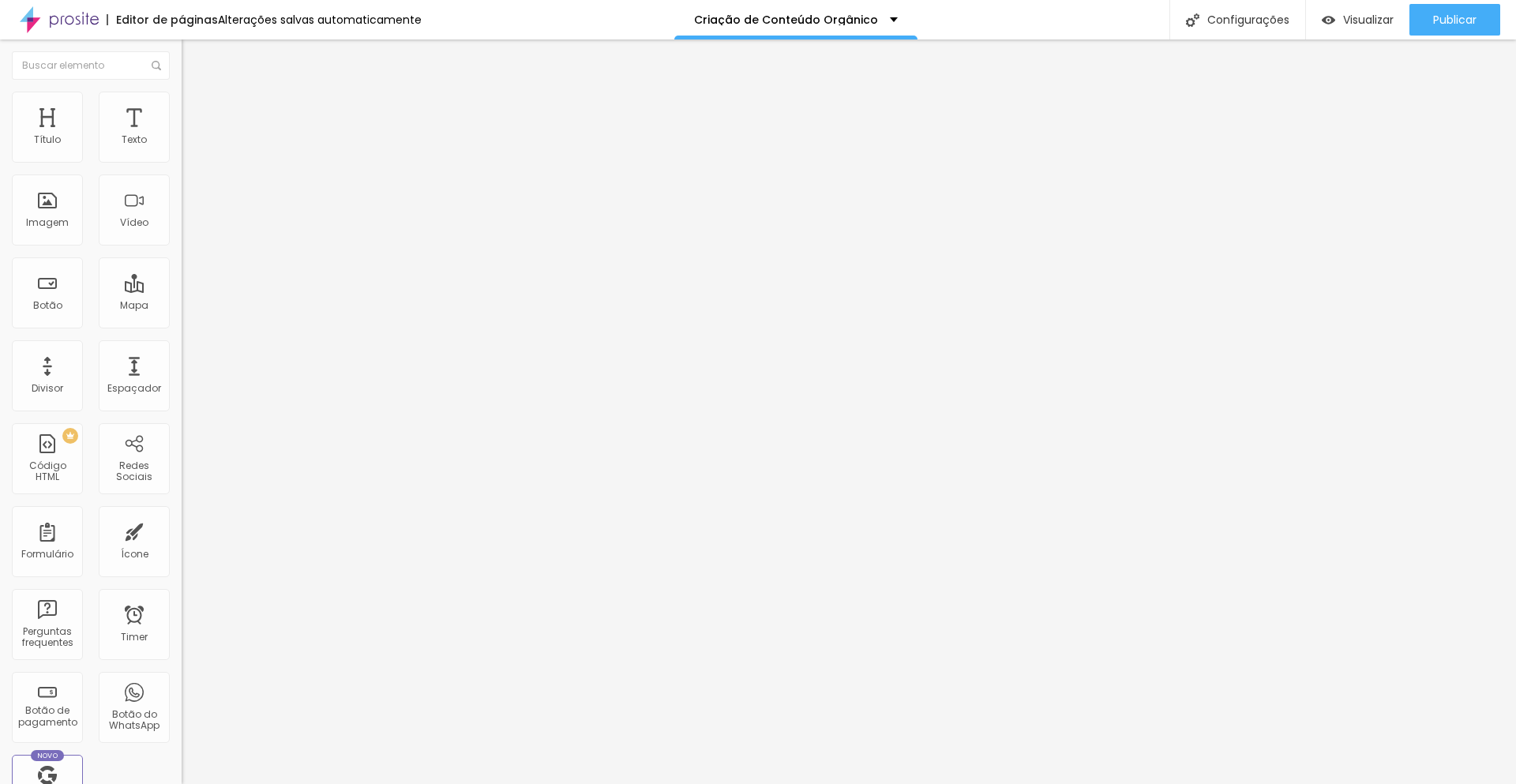
click at [182, 307] on input "range" at bounding box center [232, 313] width 102 height 13
type input "5"
type input "10"
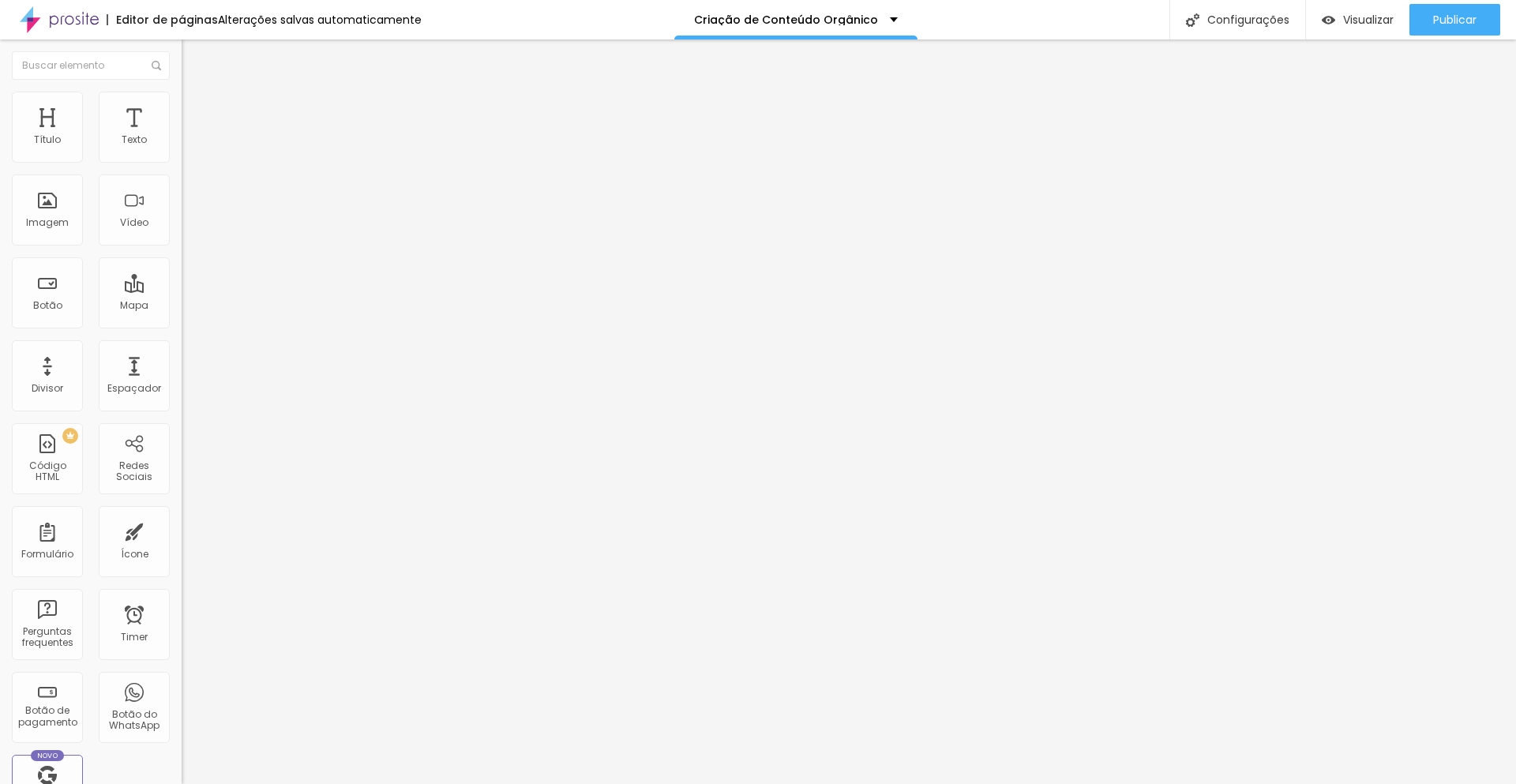
type input "15"
type input "20"
drag, startPoint x: 34, startPoint y: 156, endPoint x: 94, endPoint y: 155, distance: 60.0
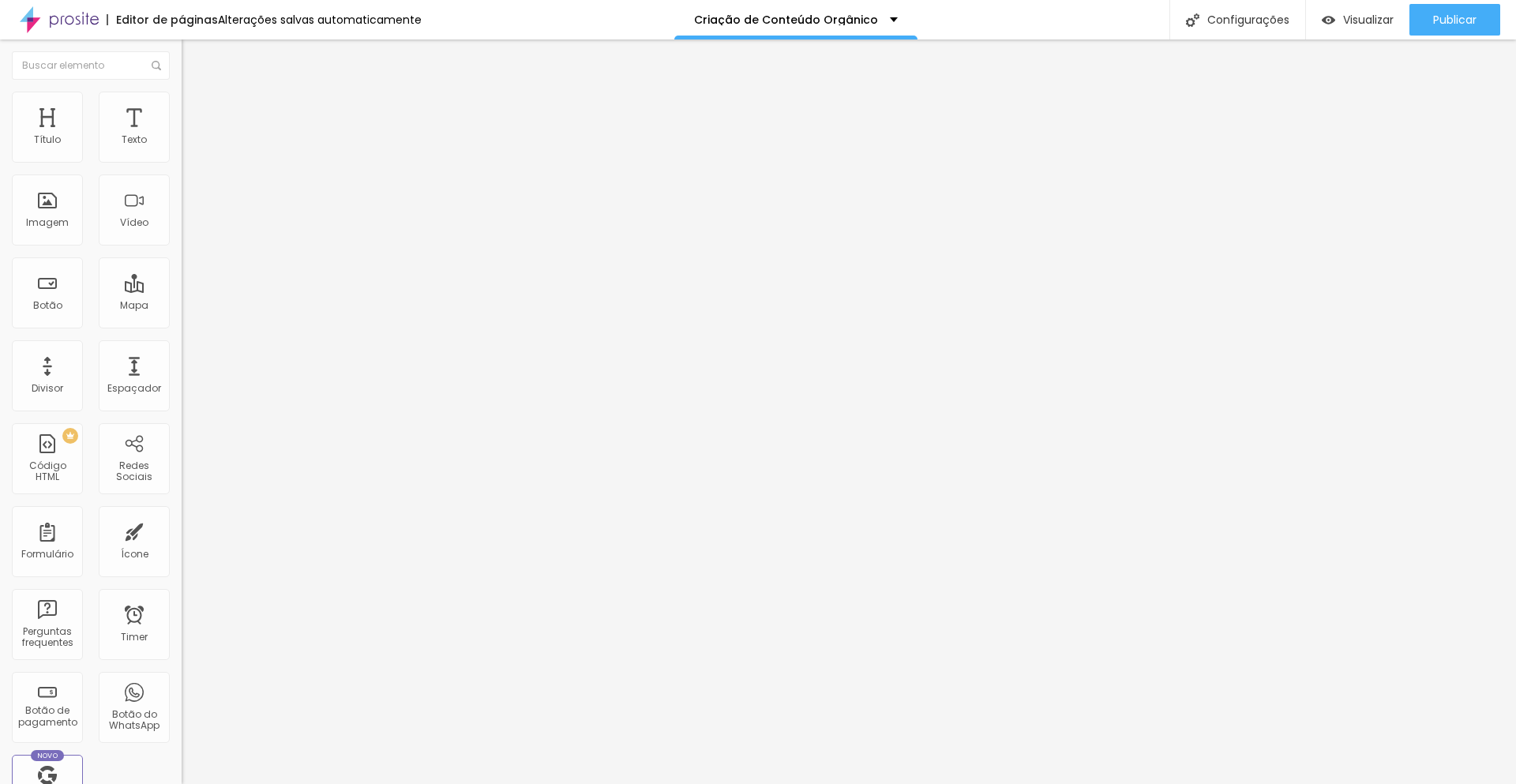
type input "20"
click at [182, 307] on input "range" at bounding box center [232, 313] width 102 height 13
click at [1444, 23] on span "Publicar" at bounding box center [1455, 20] width 44 height 13
click at [182, 107] on li "Avançado" at bounding box center [272, 115] width 182 height 16
click at [182, 103] on li "Avançado" at bounding box center [272, 100] width 182 height 16
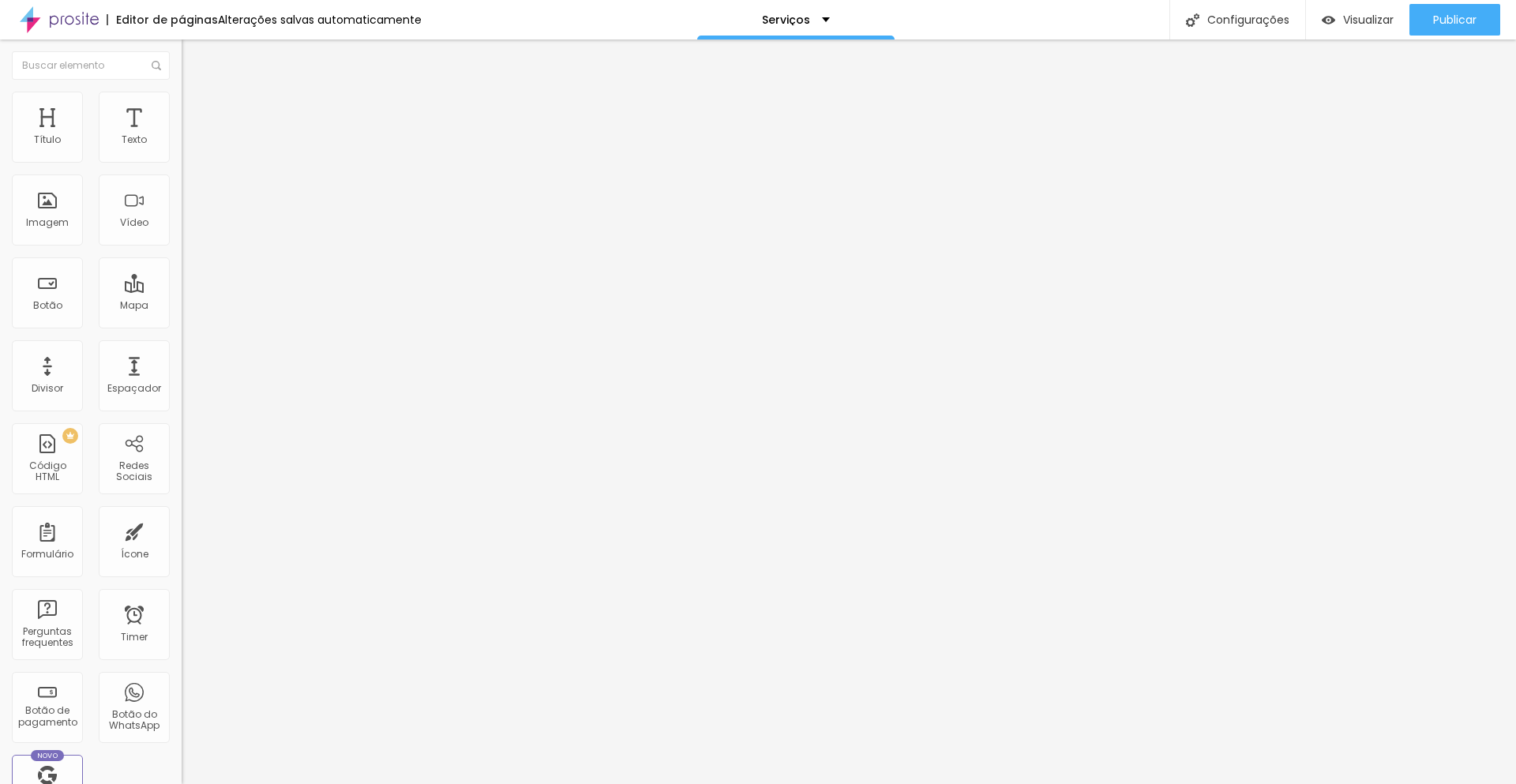
click at [182, 100] on li "Estilo" at bounding box center [272, 100] width 182 height 16
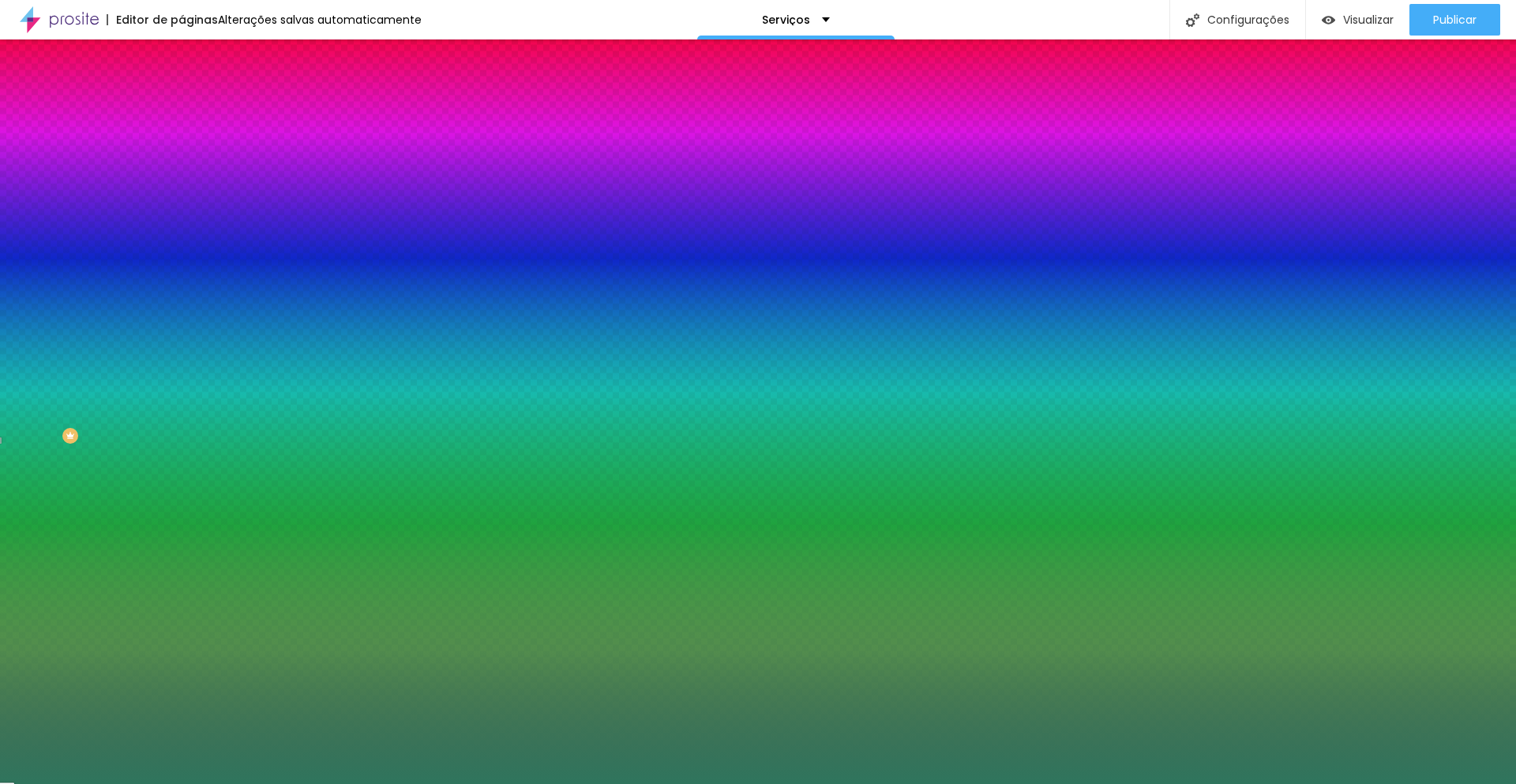
click at [182, 231] on input "#2F755D" at bounding box center [276, 223] width 190 height 16
paste input "F5F5F2"
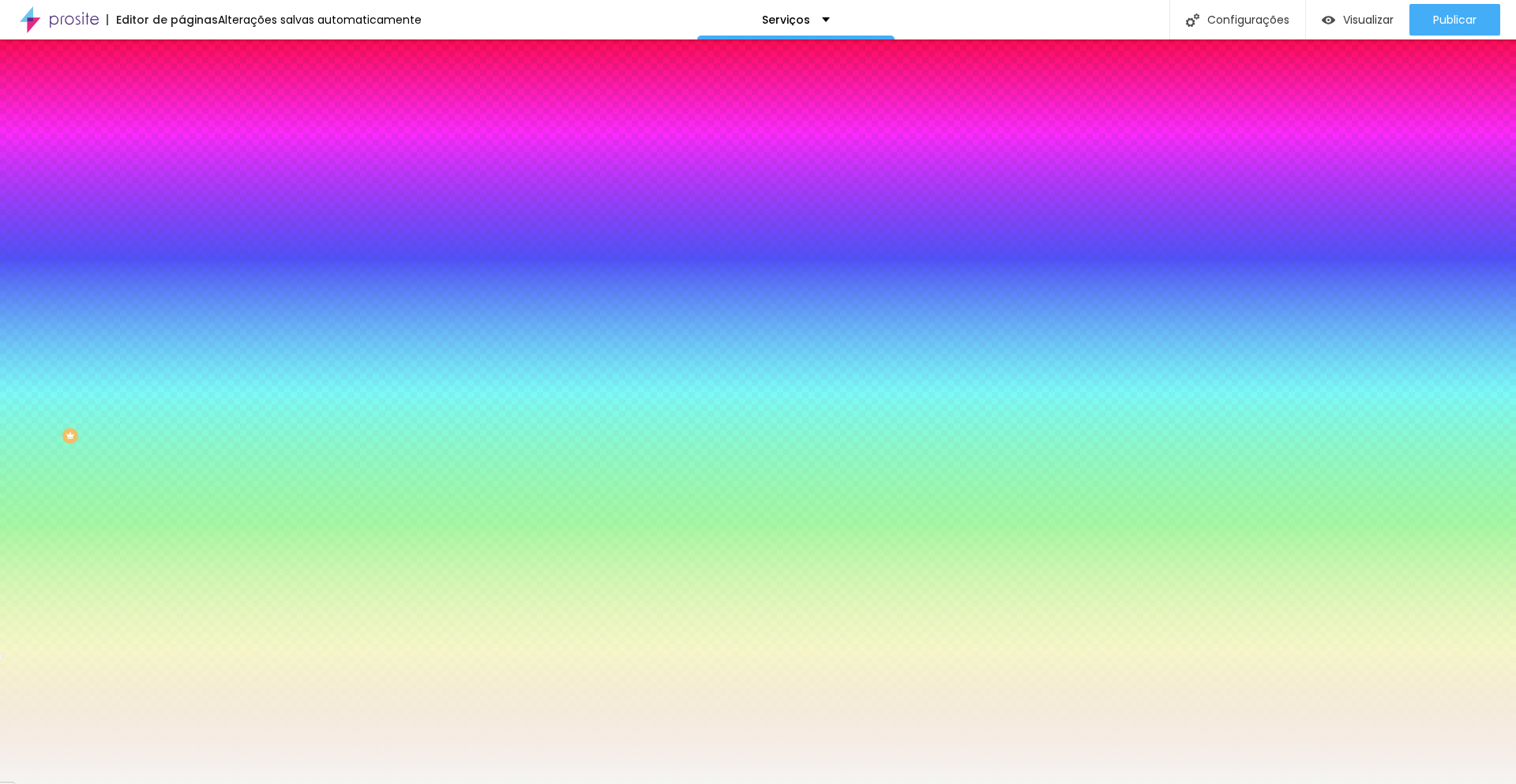
type input "#F5F5F2"
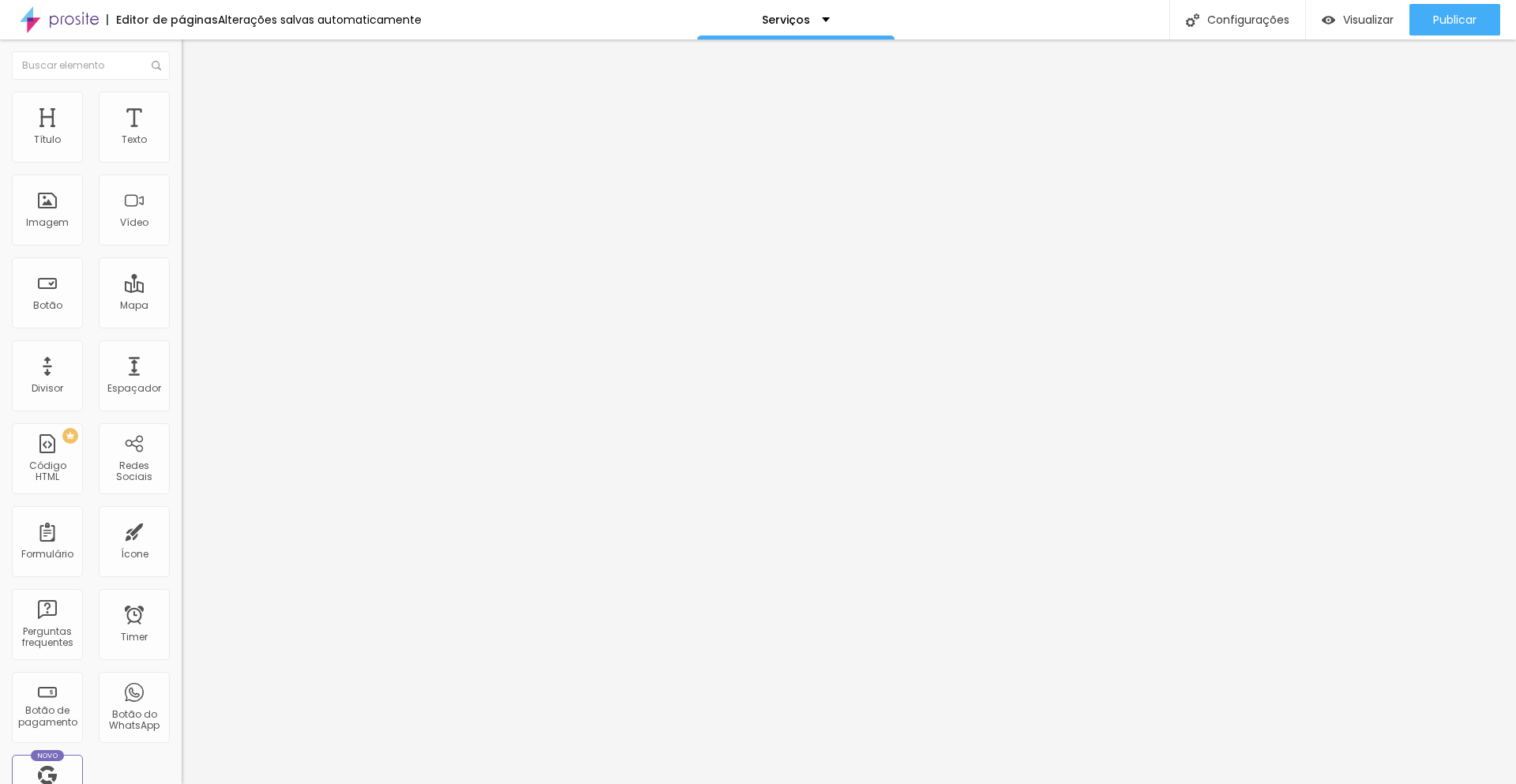
click at [182, 100] on img at bounding box center [189, 99] width 15 height 15
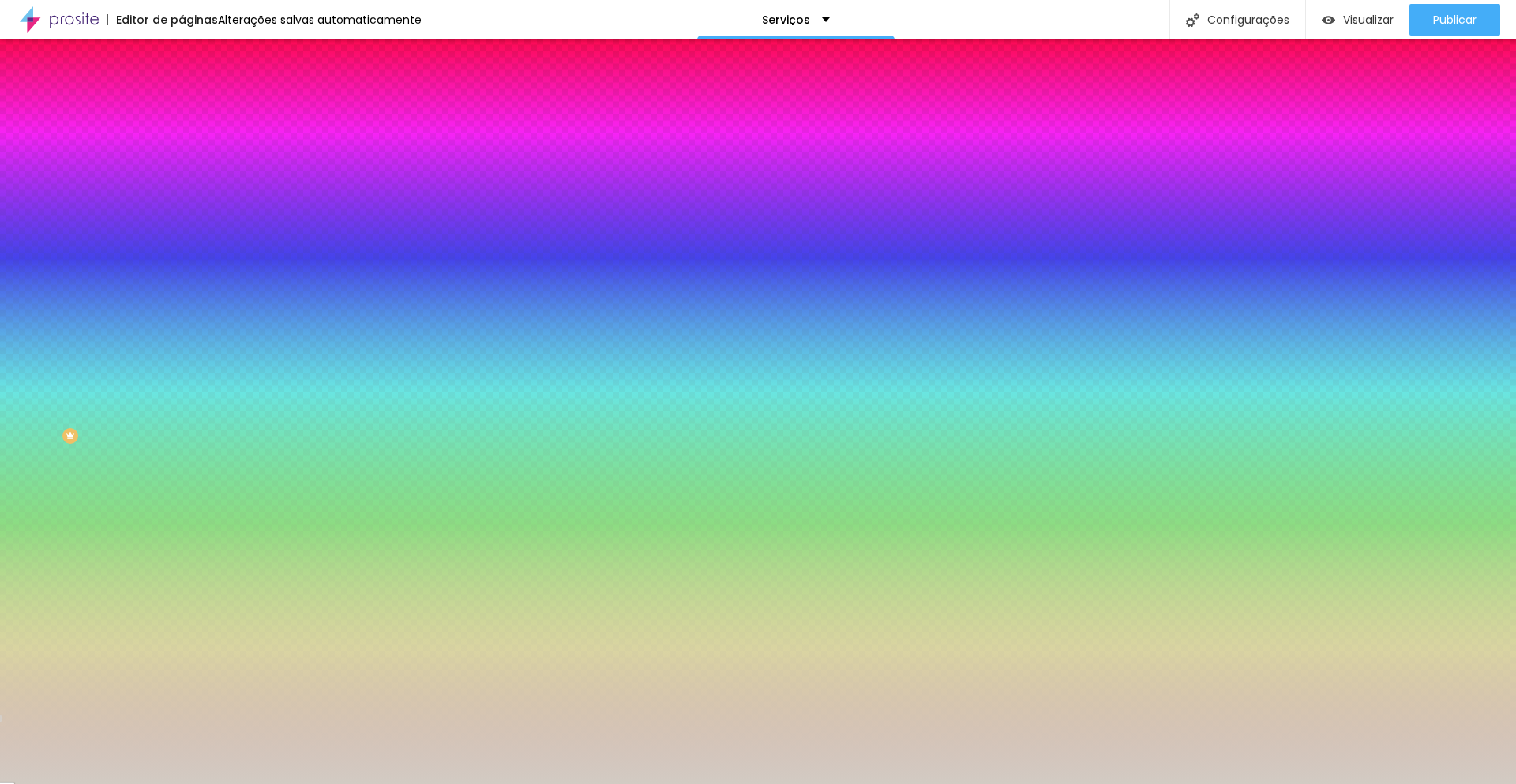
click at [182, 231] on input "#D2CBC3" at bounding box center [276, 223] width 190 height 16
paste input "F5F5F2"
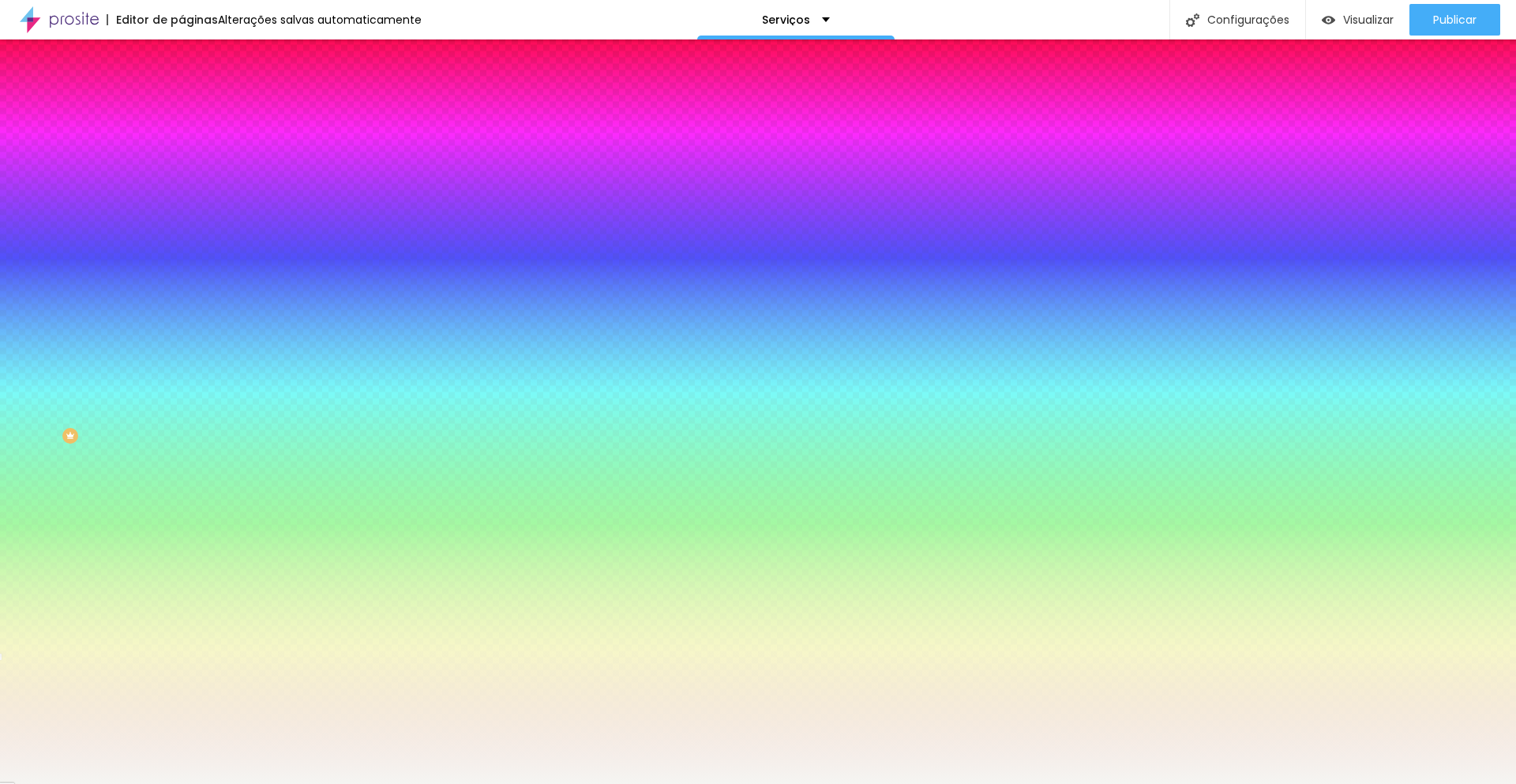
type input "#F5F5F2"
click at [196, 111] on span "Avançado" at bounding box center [222, 118] width 52 height 14
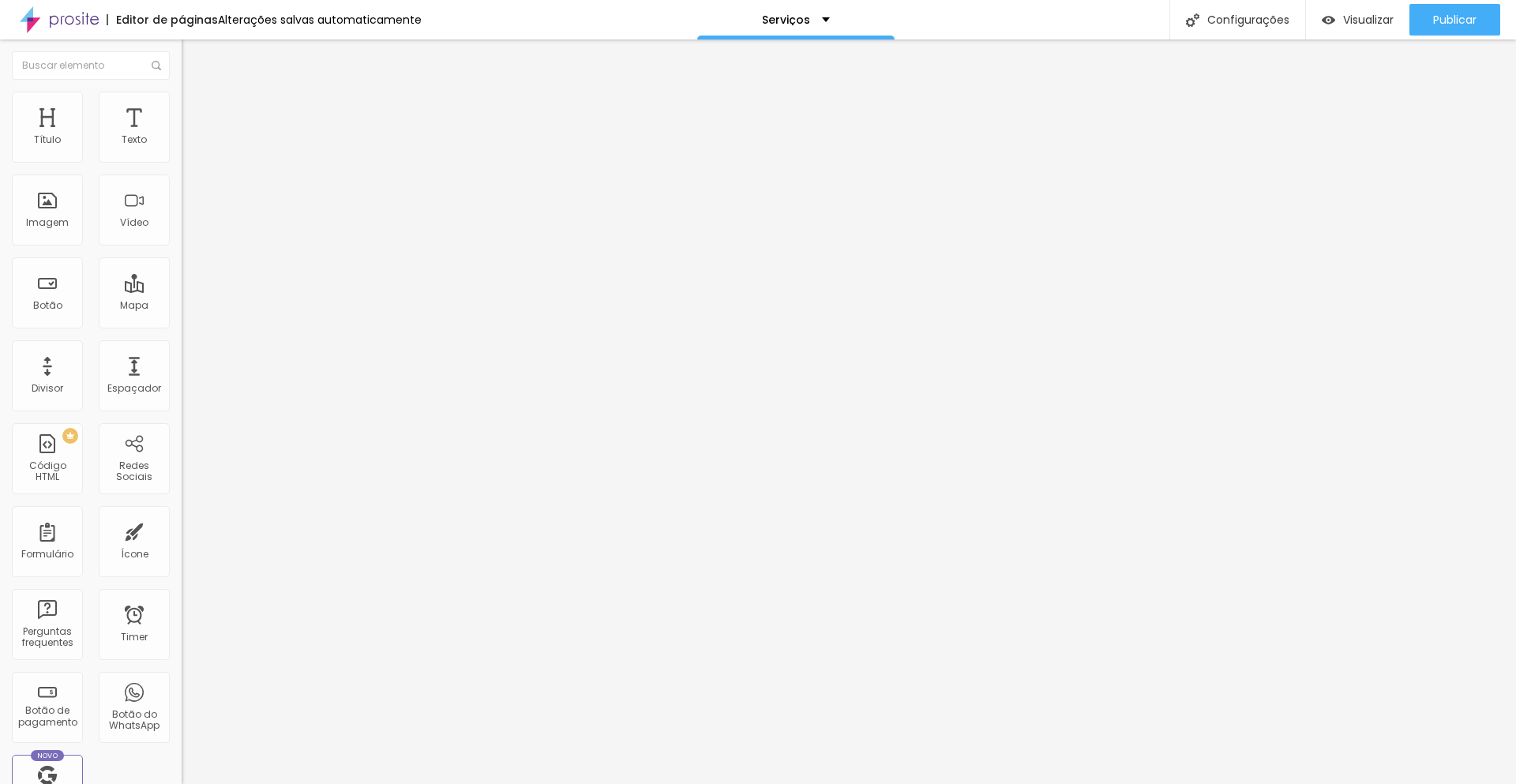
type input "0"
drag, startPoint x: 35, startPoint y: 187, endPoint x: 6, endPoint y: 190, distance: 29.2
type input "0"
click at [182, 530] on input "range" at bounding box center [232, 536] width 102 height 13
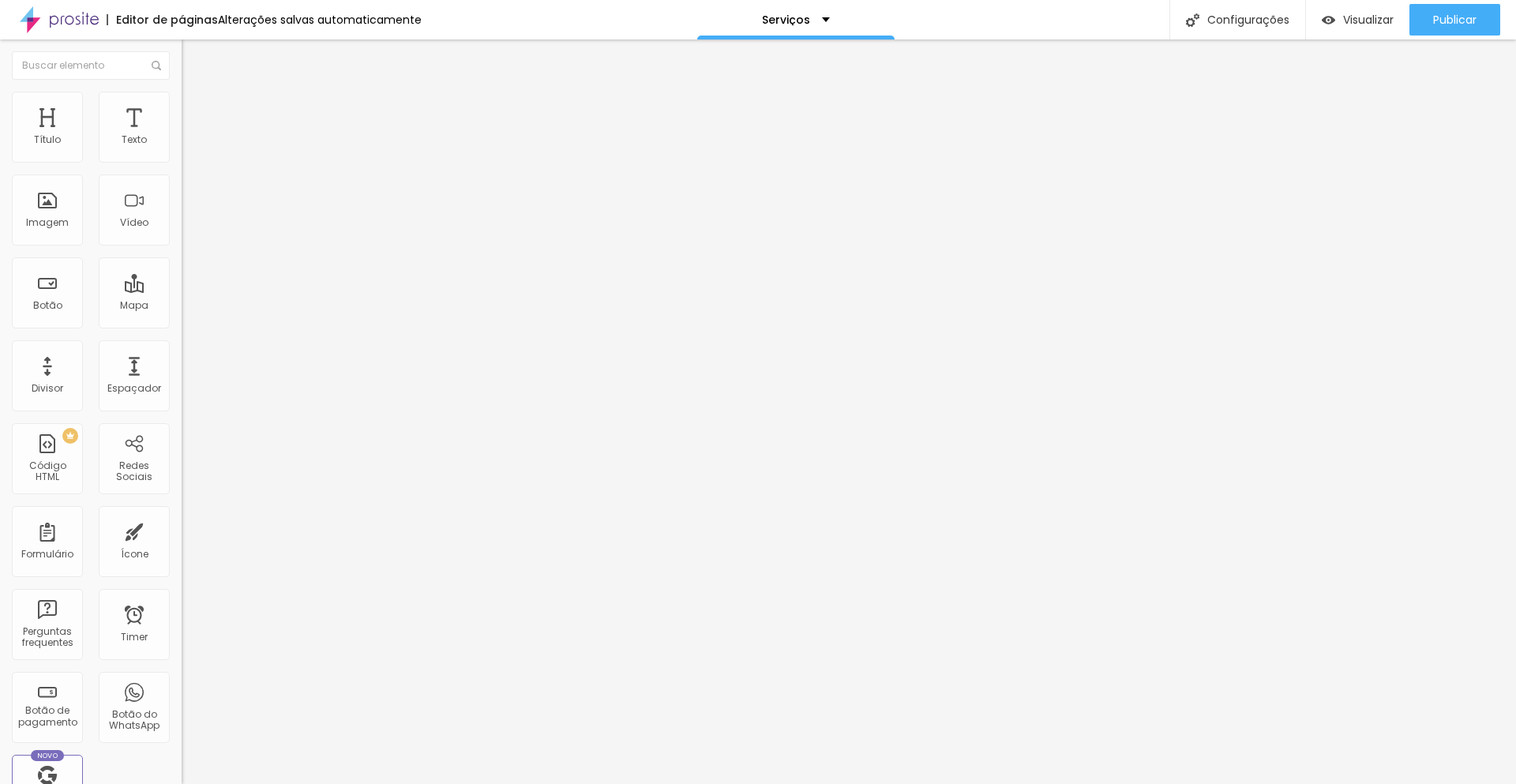
click at [196, 111] on span "Avançado" at bounding box center [222, 118] width 52 height 14
type input "34"
type input "0"
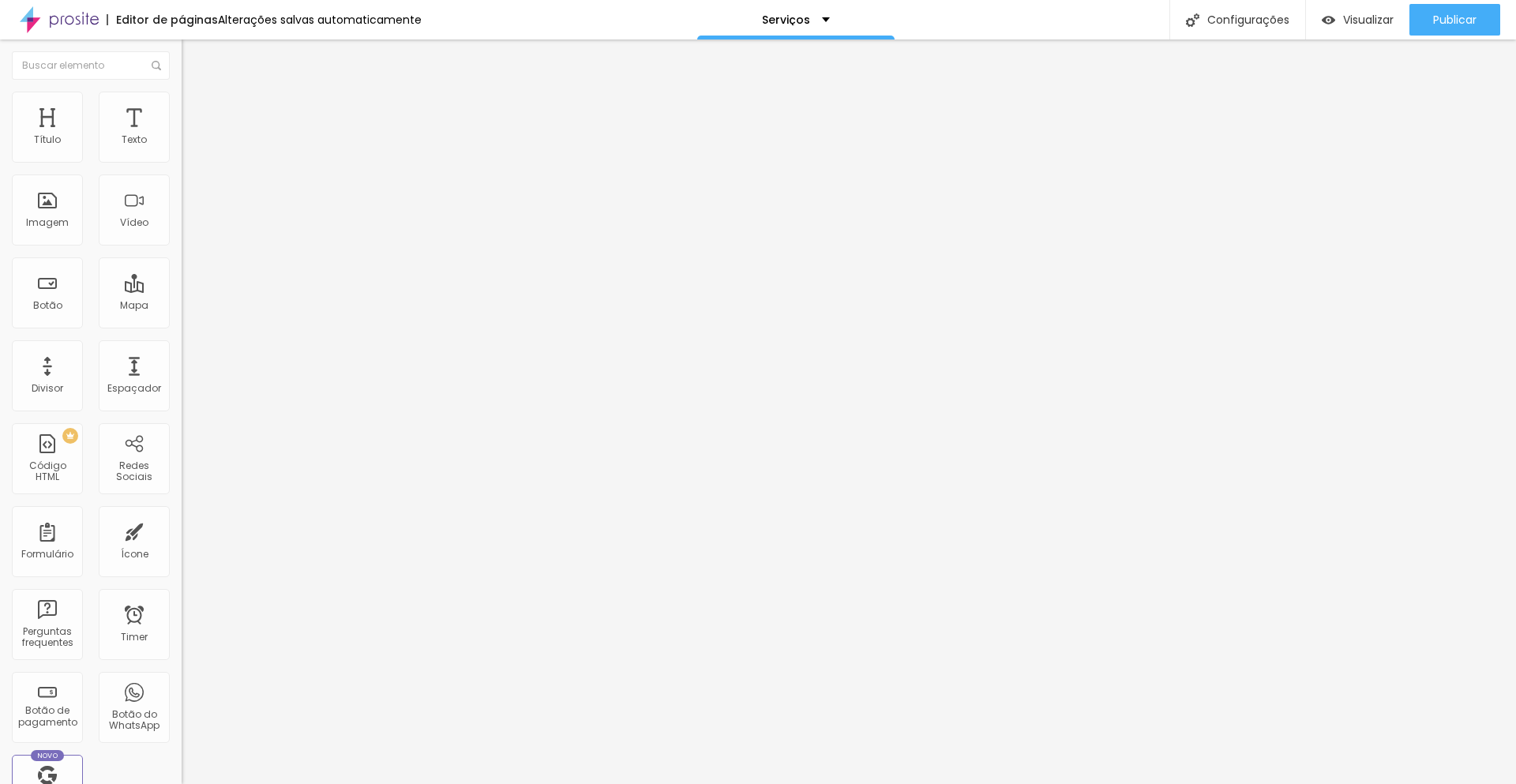
drag, startPoint x: 40, startPoint y: 186, endPoint x: 15, endPoint y: 192, distance: 25.7
type input "0"
click at [182, 530] on input "range" at bounding box center [232, 536] width 102 height 13
click at [182, 92] on img at bounding box center [189, 99] width 15 height 15
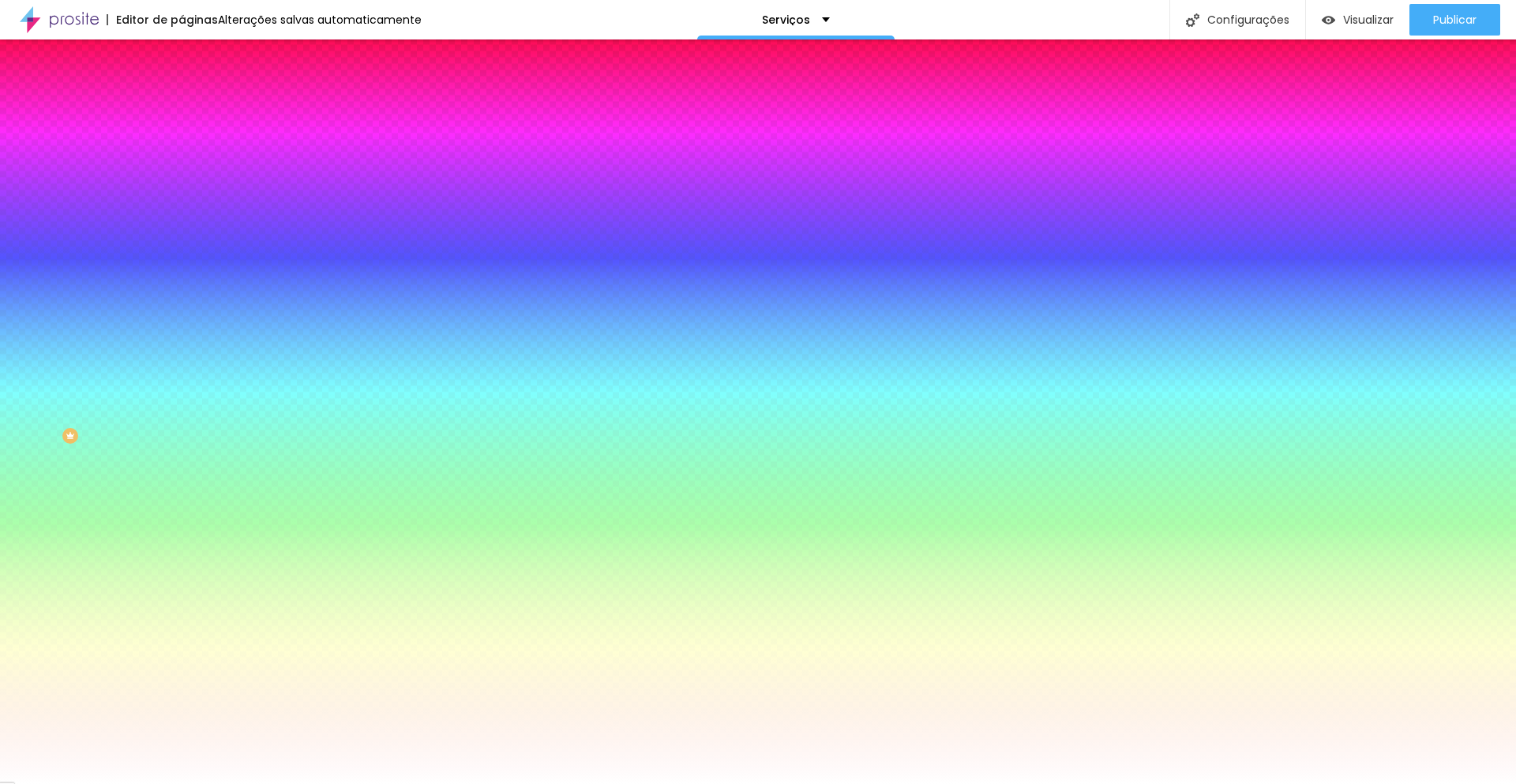
click at [182, 165] on input "#FFFFFF" at bounding box center [276, 159] width 190 height 16
paste input "E98560"
type input "#E98560"
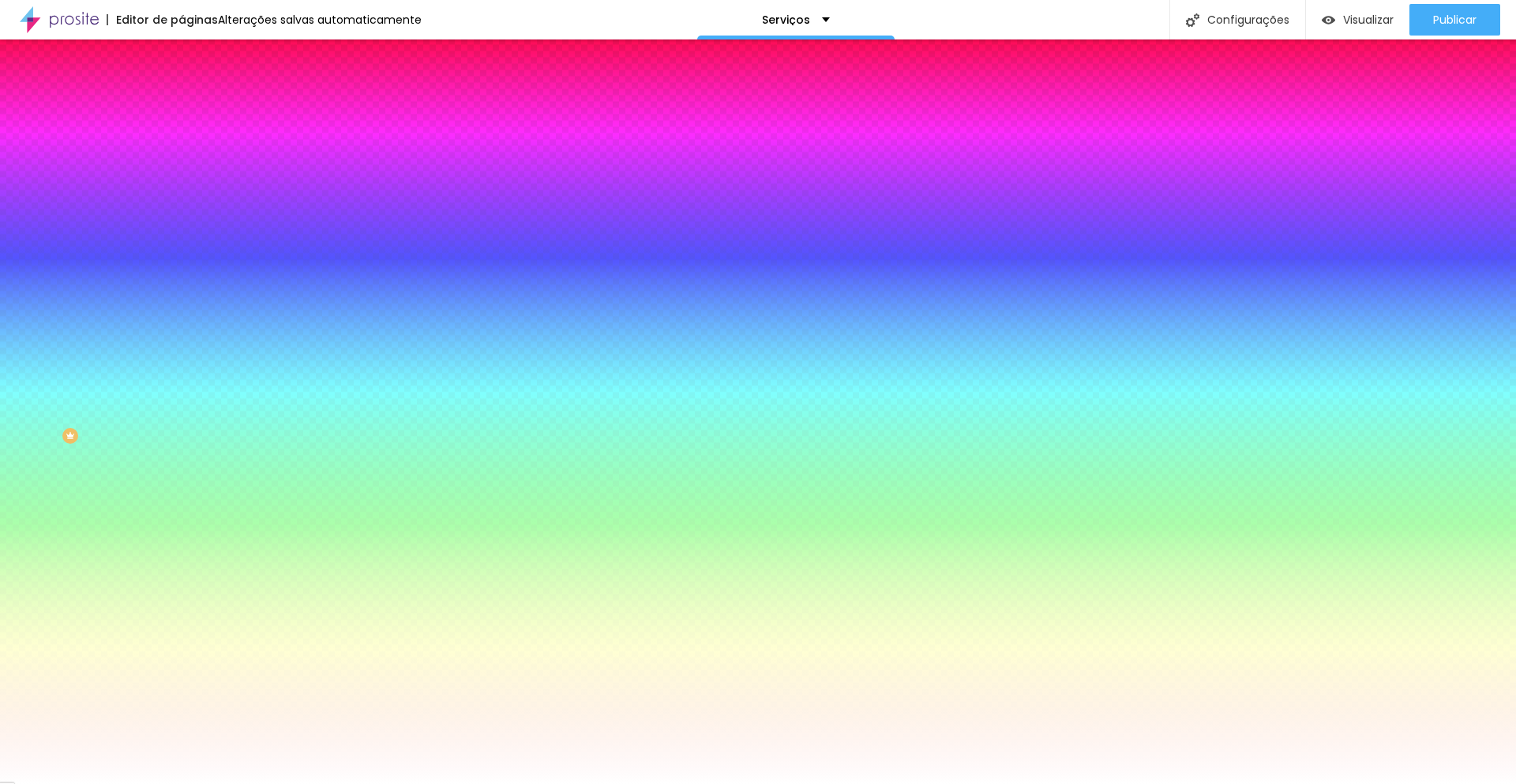
click at [182, 536] on input "#FFFFFF" at bounding box center [276, 544] width 190 height 16
paste input "D2CBC3"
type input "#D2CBC3"
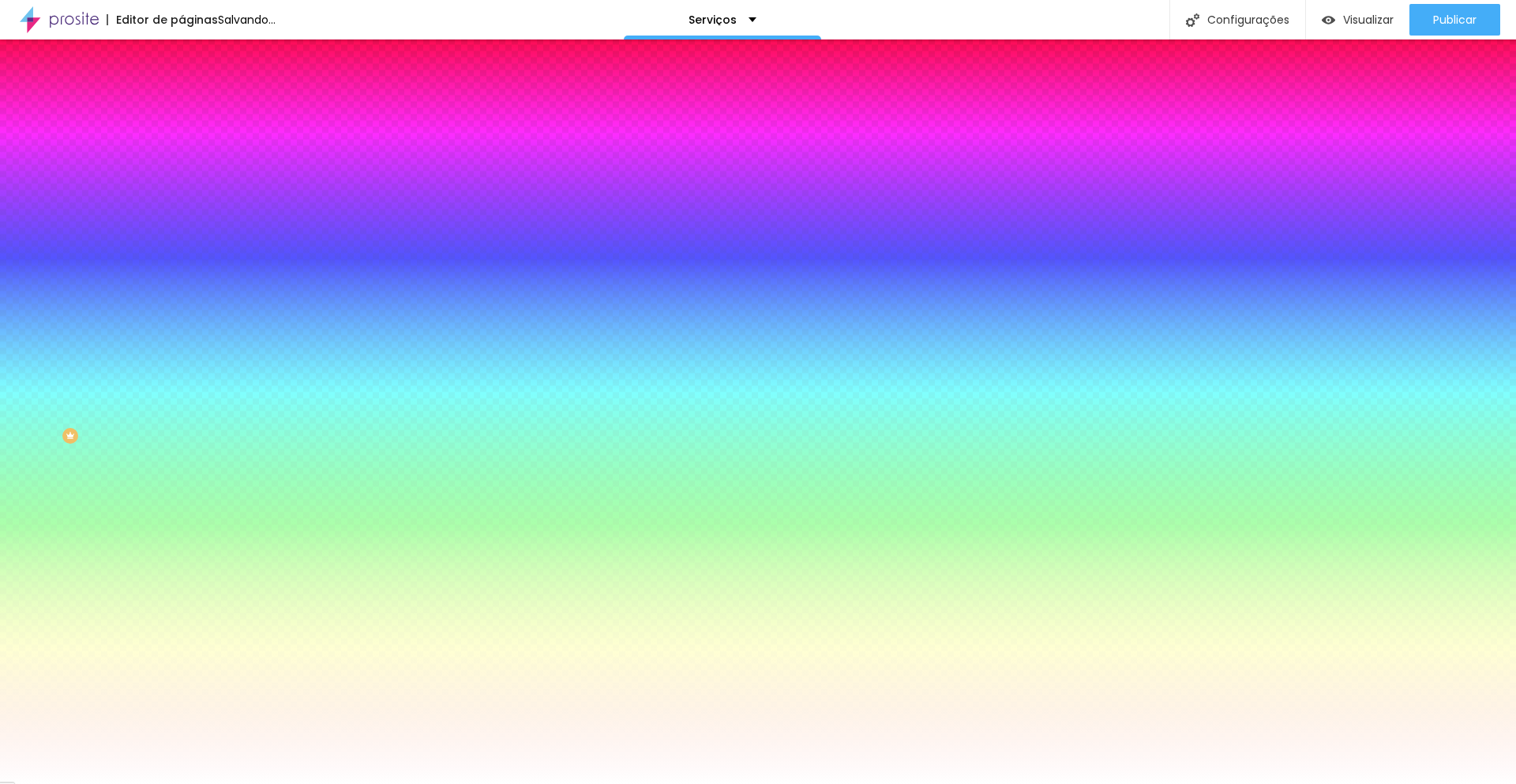
click at [190, 199] on icon "button" at bounding box center [193, 201] width 6 height 6
select select "LatoBlack"
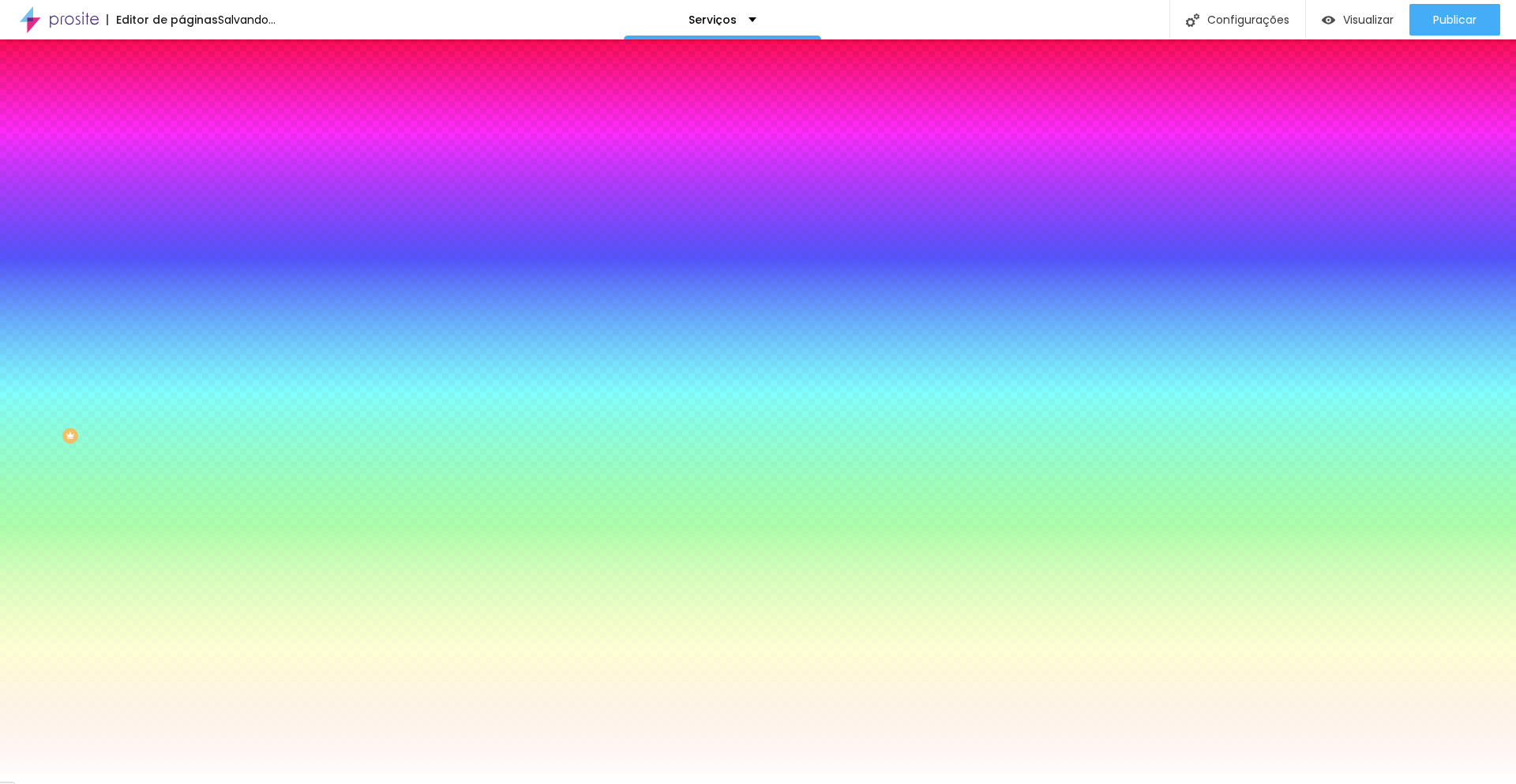
type input "15"
click at [799, 783] on div at bounding box center [758, 784] width 1516 height 0
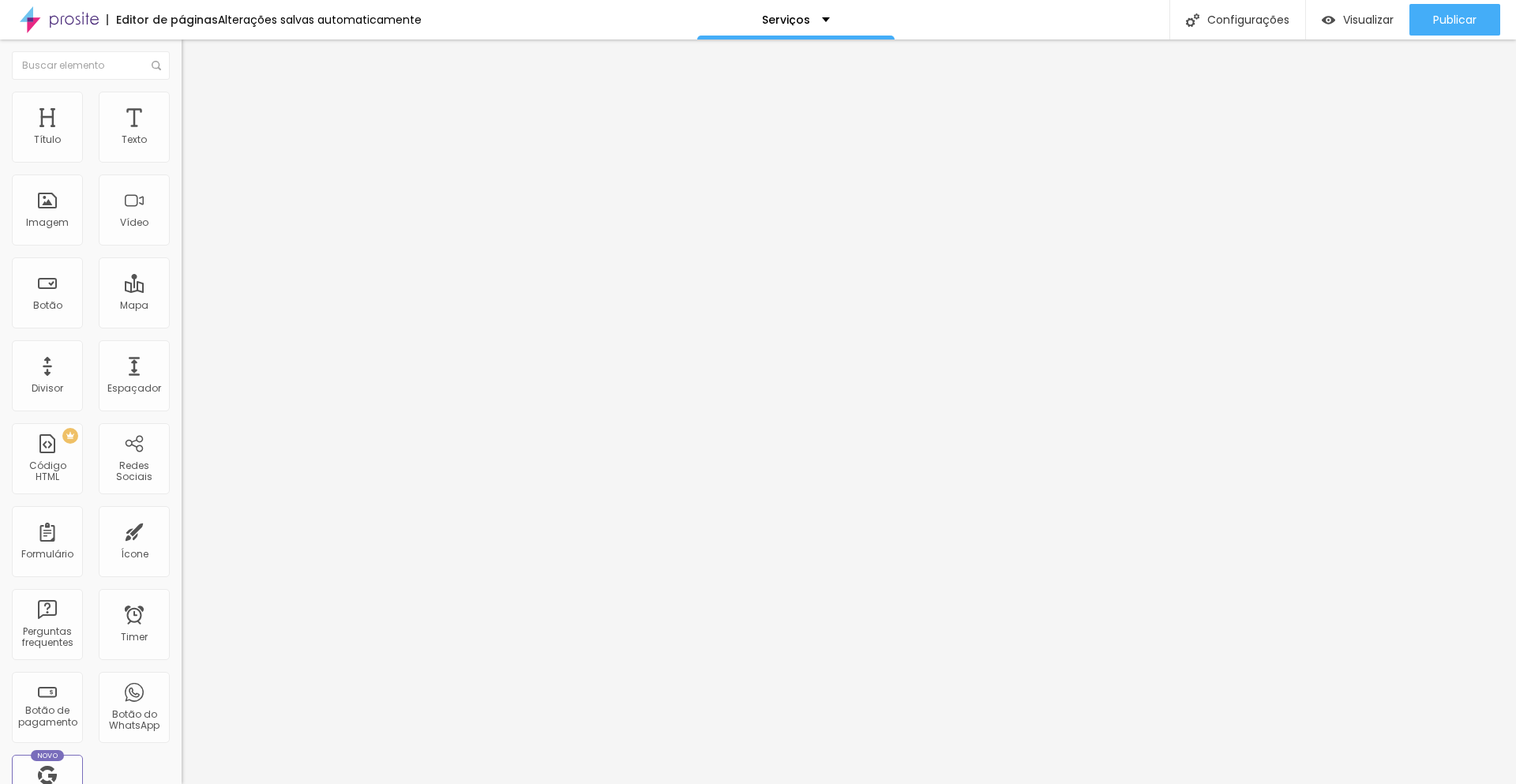
click at [196, 106] on span "Estilo" at bounding box center [208, 102] width 24 height 14
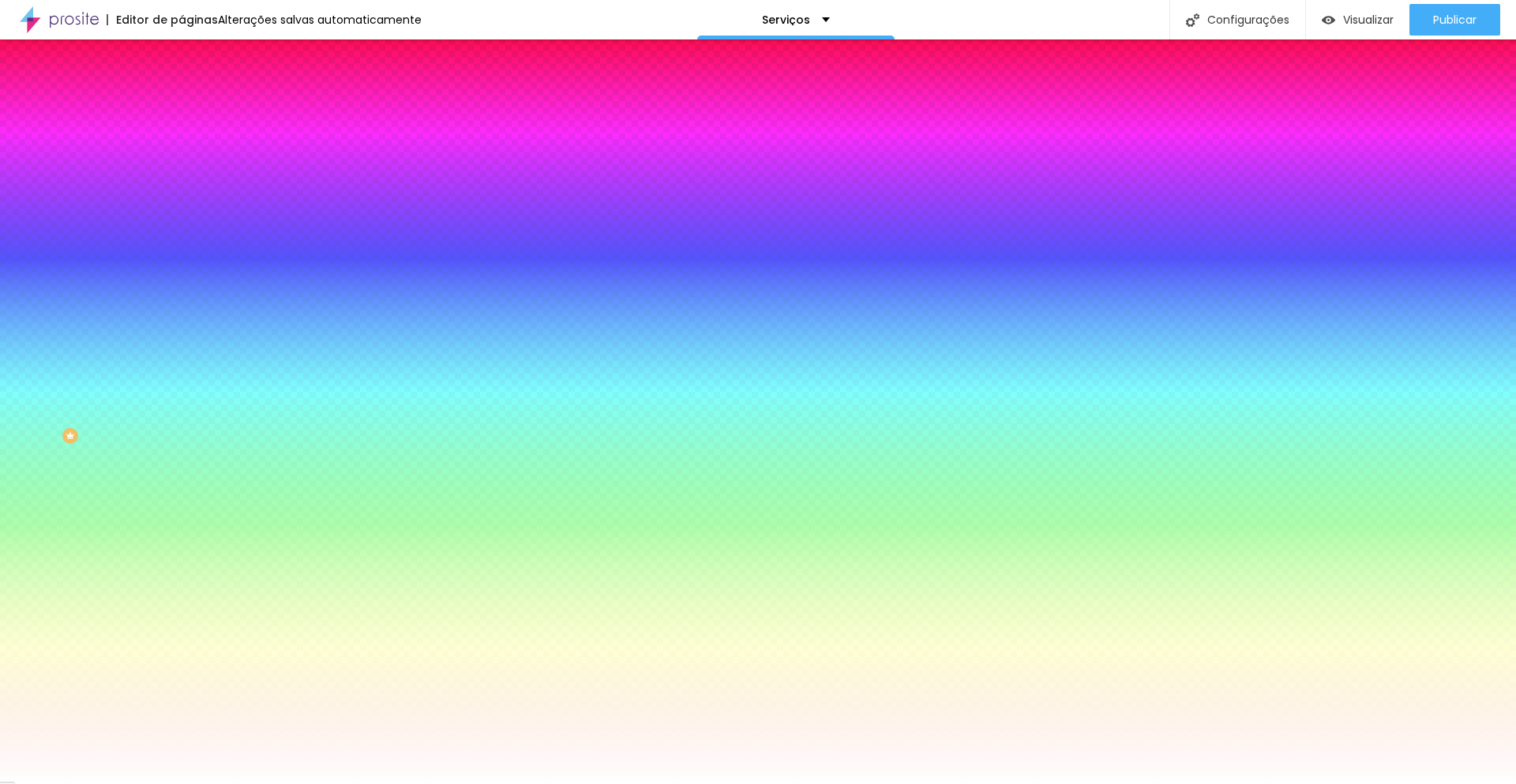
click at [182, 166] on input "#FFFFFF" at bounding box center [276, 159] width 190 height 16
paste input "E98560"
type input "#E98560"
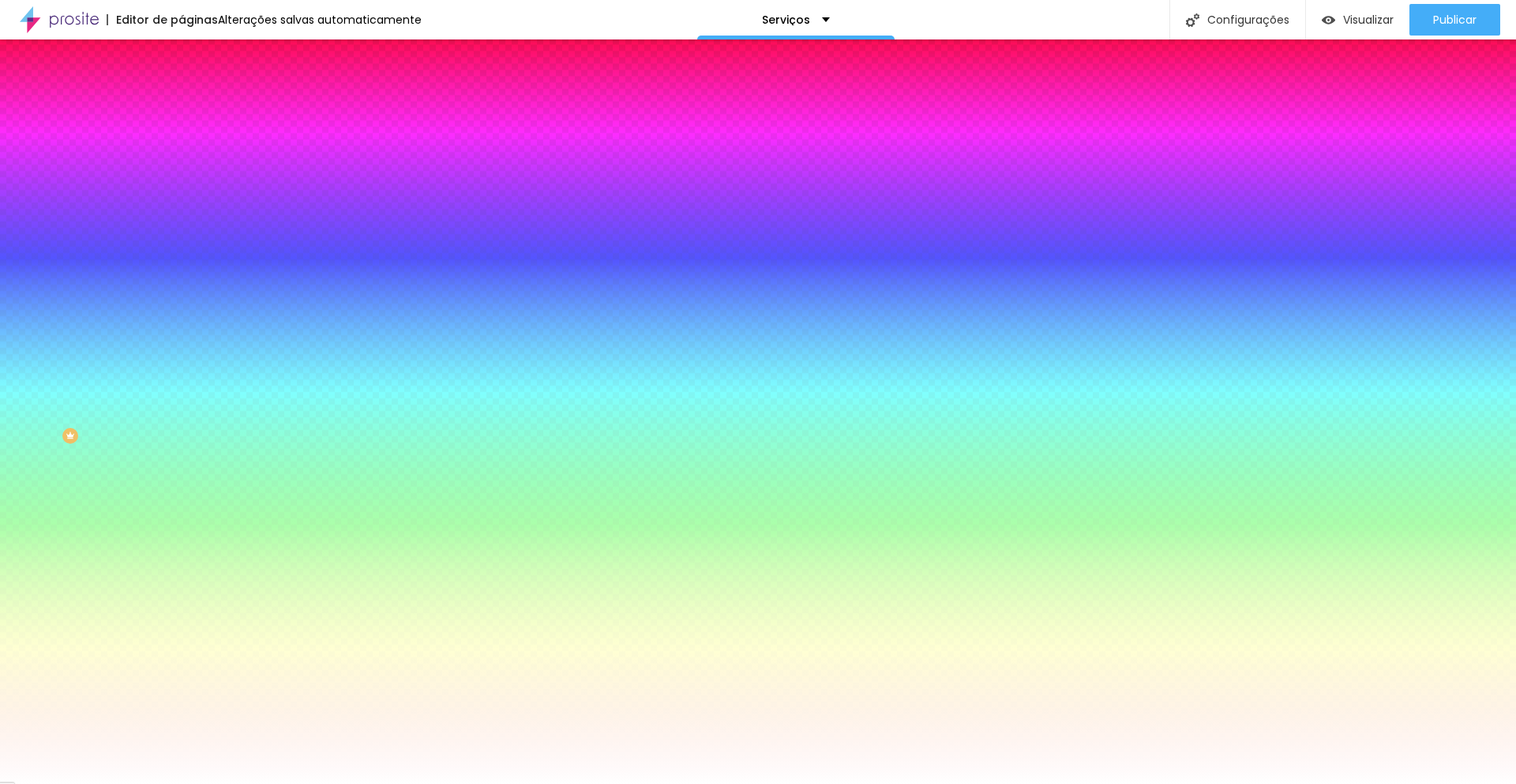
click at [182, 536] on input "#FFFFFF" at bounding box center [276, 544] width 190 height 16
paste input "D2CBC3"
type input "#D2CBC3"
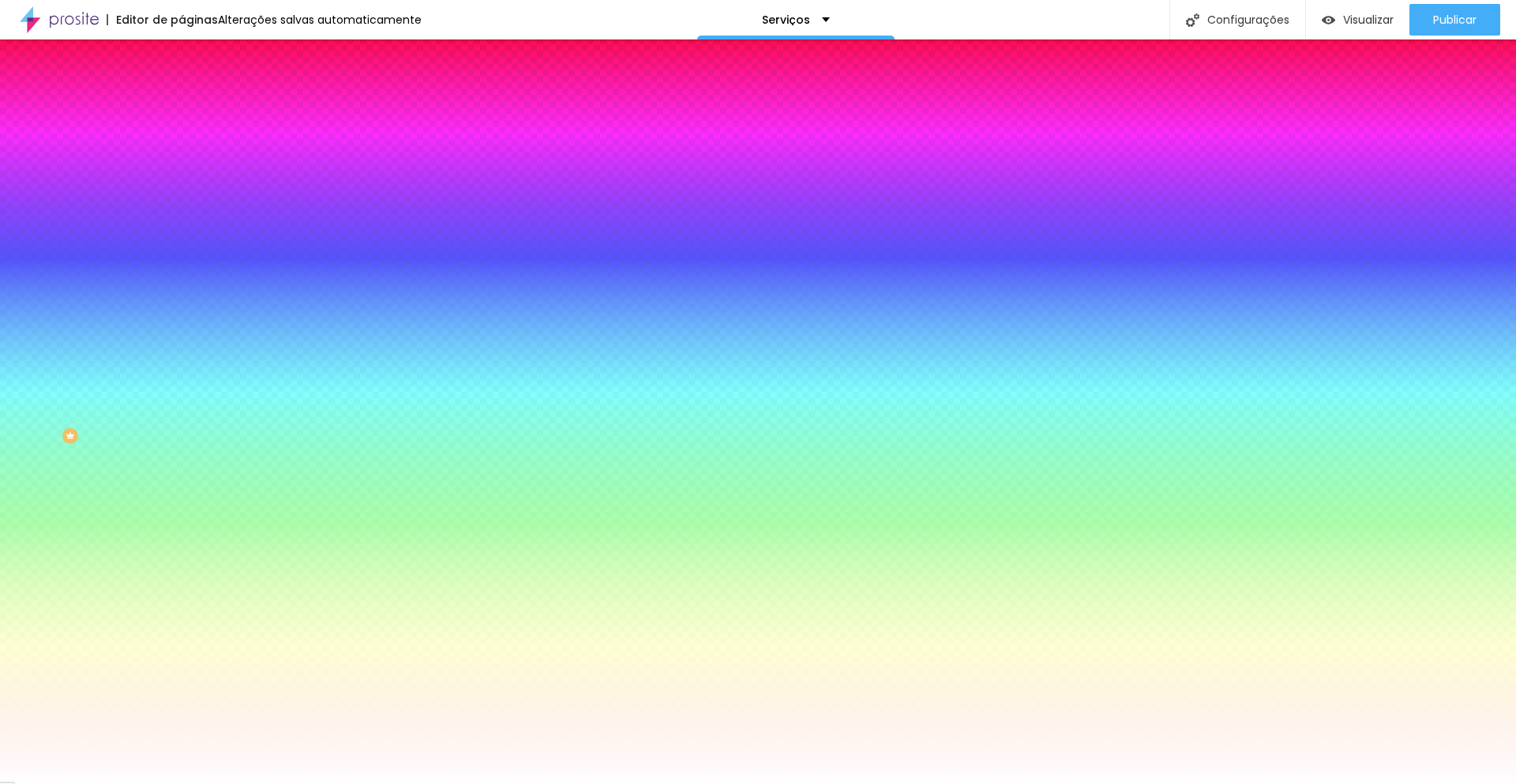
click at [190, 198] on icon "button" at bounding box center [193, 201] width 6 height 6
select select "LatoBlack"
type input "15"
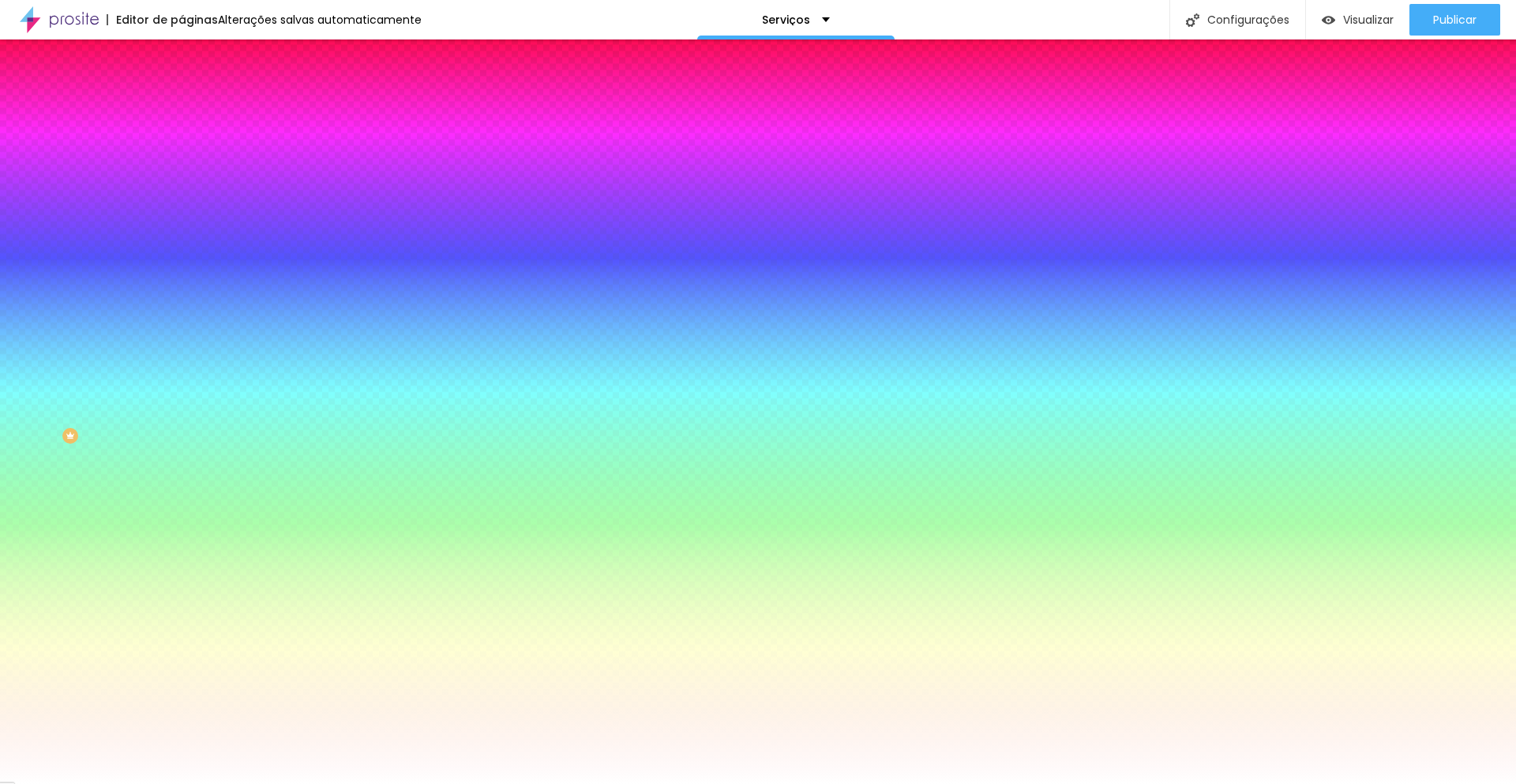
type input "15"
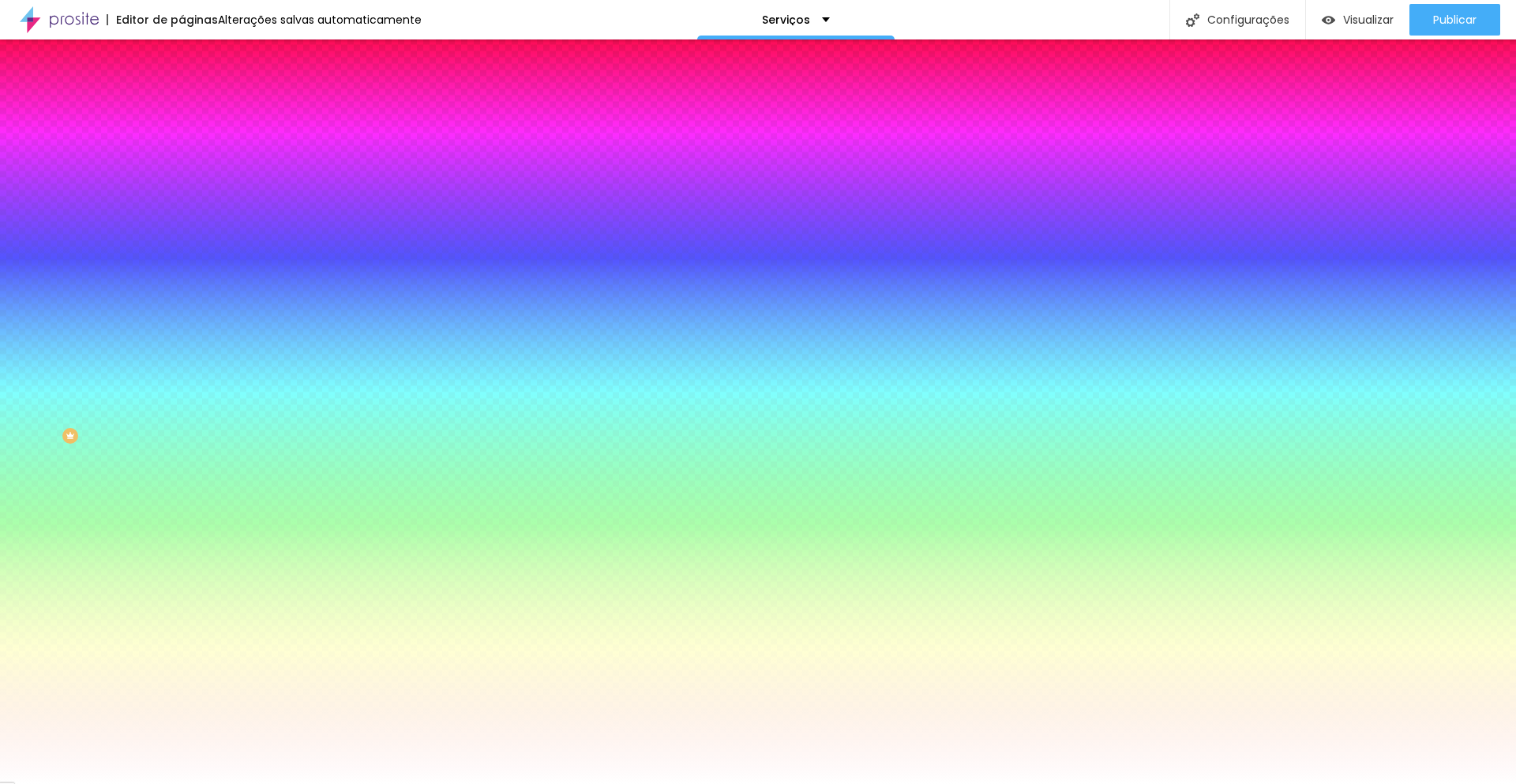
paste input "1C2B3A"
type input "#1C2B3A"
click at [1125, 783] on div at bounding box center [758, 784] width 1516 height 0
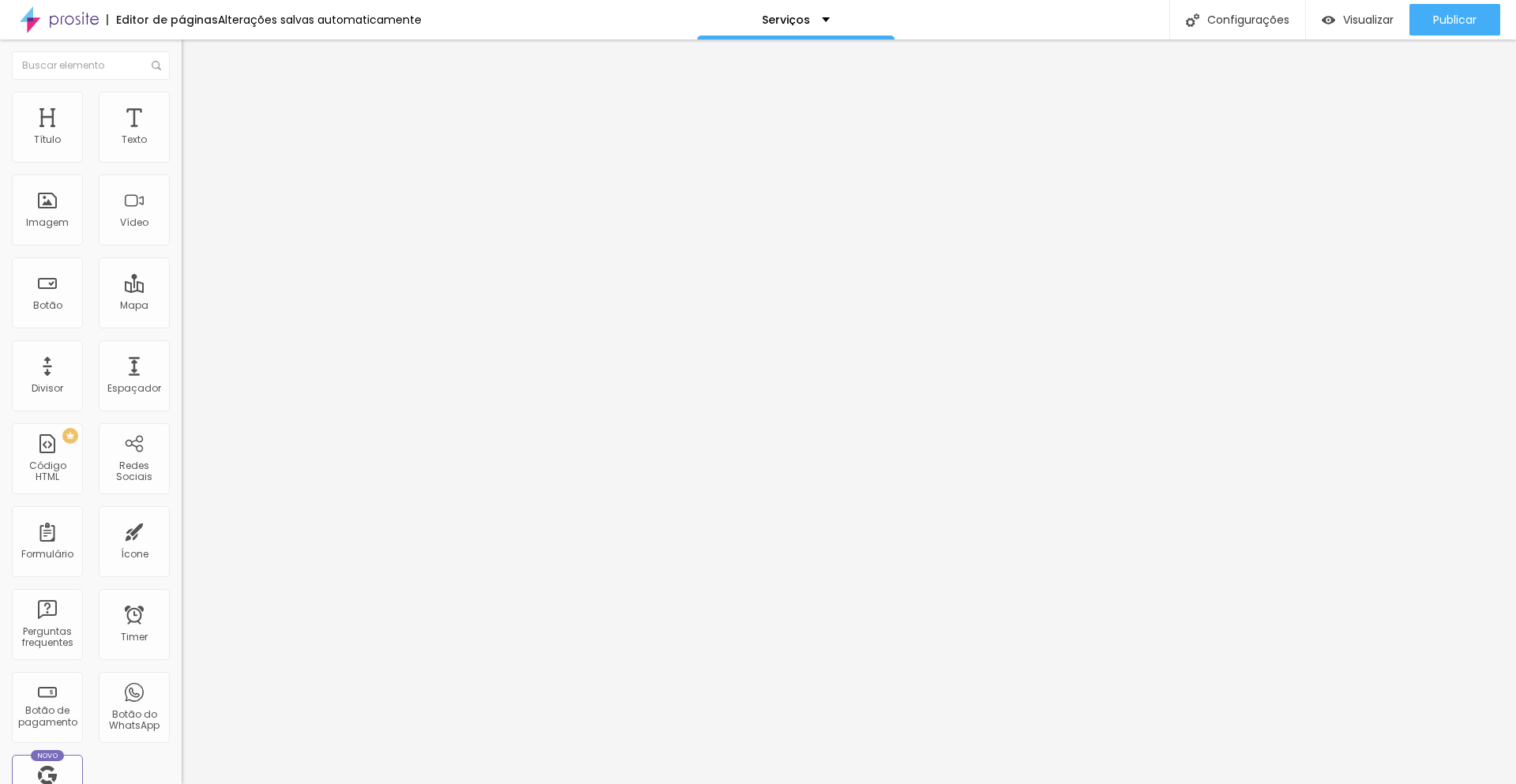
click at [182, 104] on li "Estilo" at bounding box center [272, 100] width 182 height 16
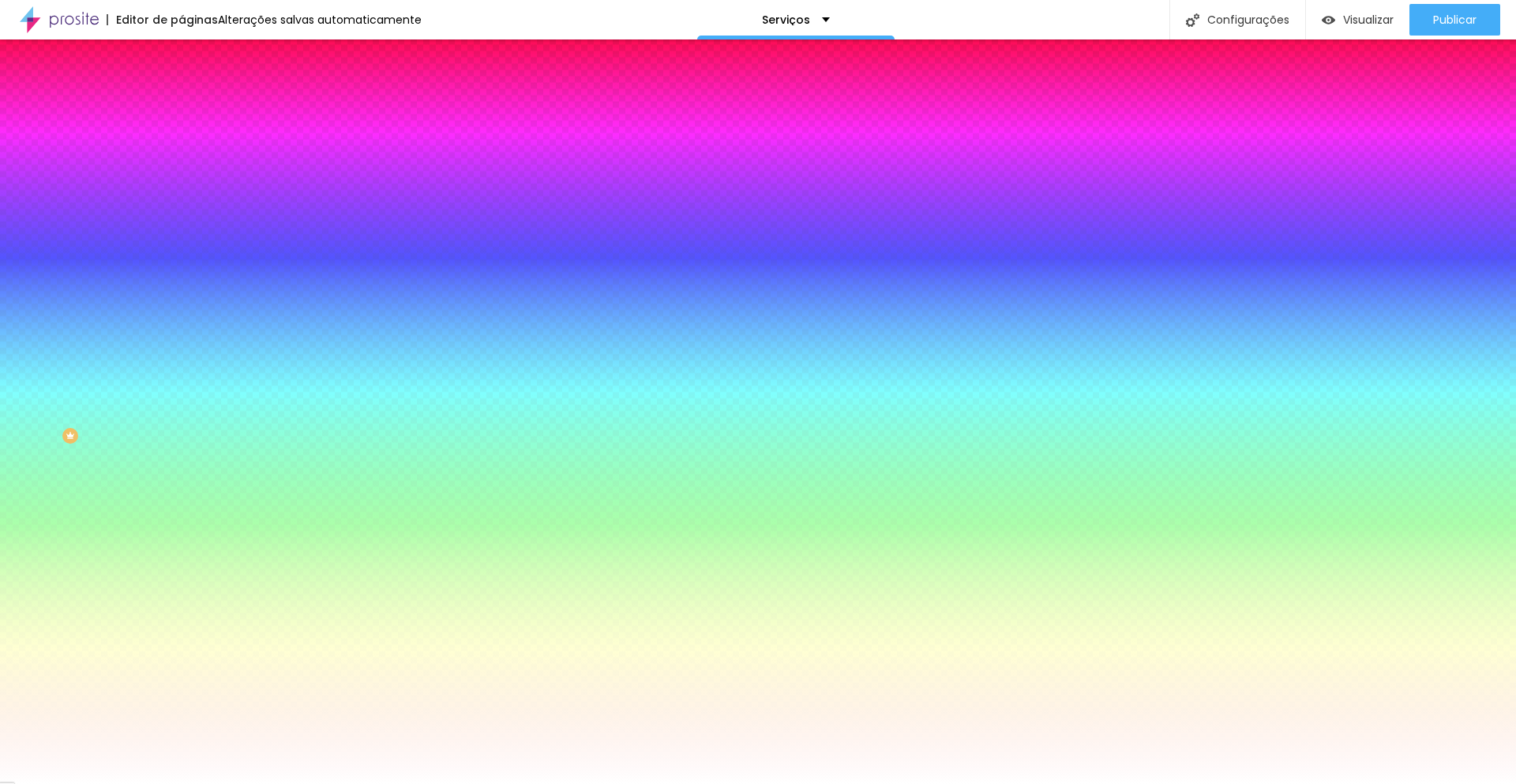
click at [182, 157] on input "#FFFFFF" at bounding box center [276, 159] width 190 height 16
paste input "E98560"
type input "#E98560"
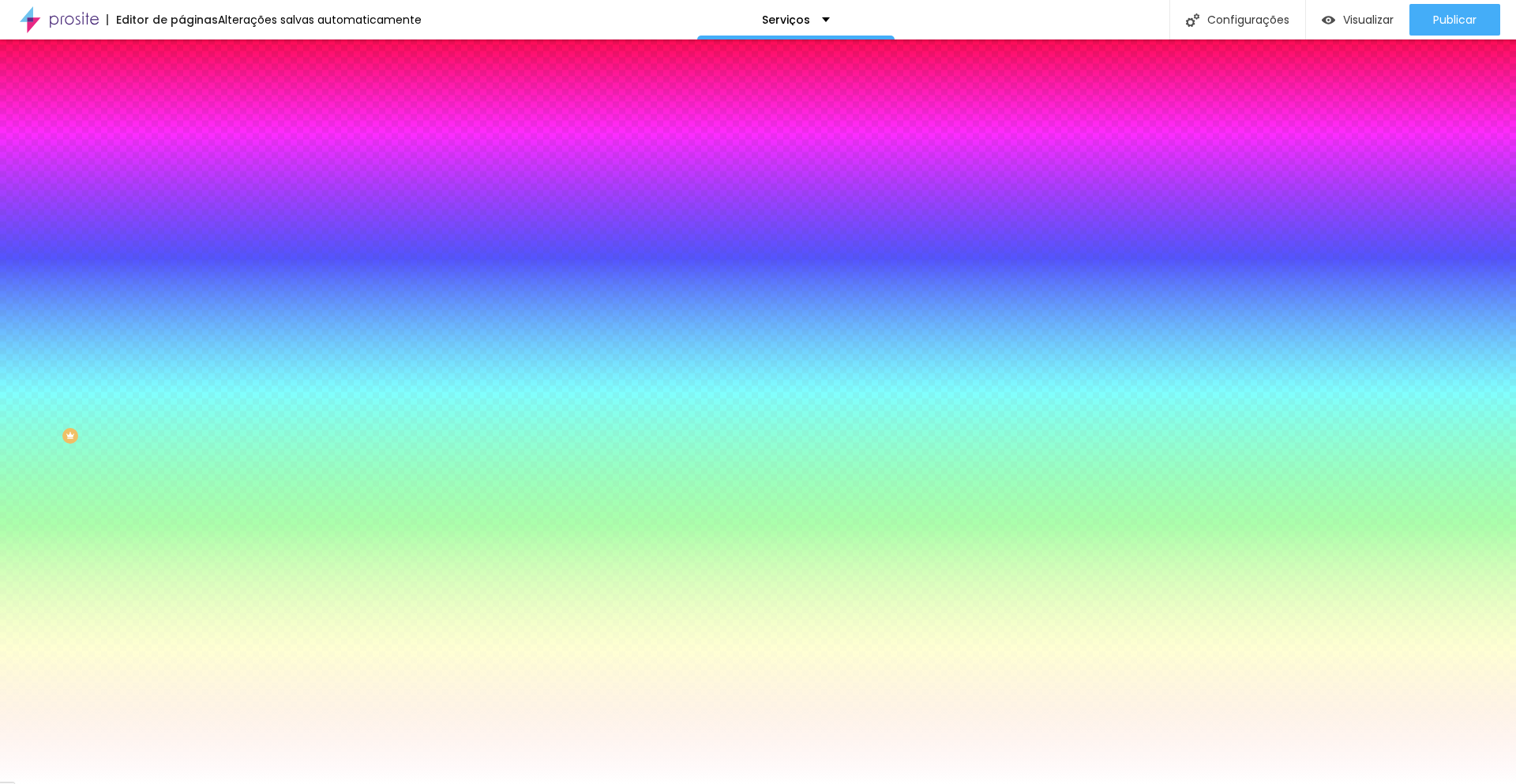
click at [182, 536] on input "#FFFFFF" at bounding box center [276, 544] width 190 height 16
paste input "D2CBC3"
type input "#D2CBC3"
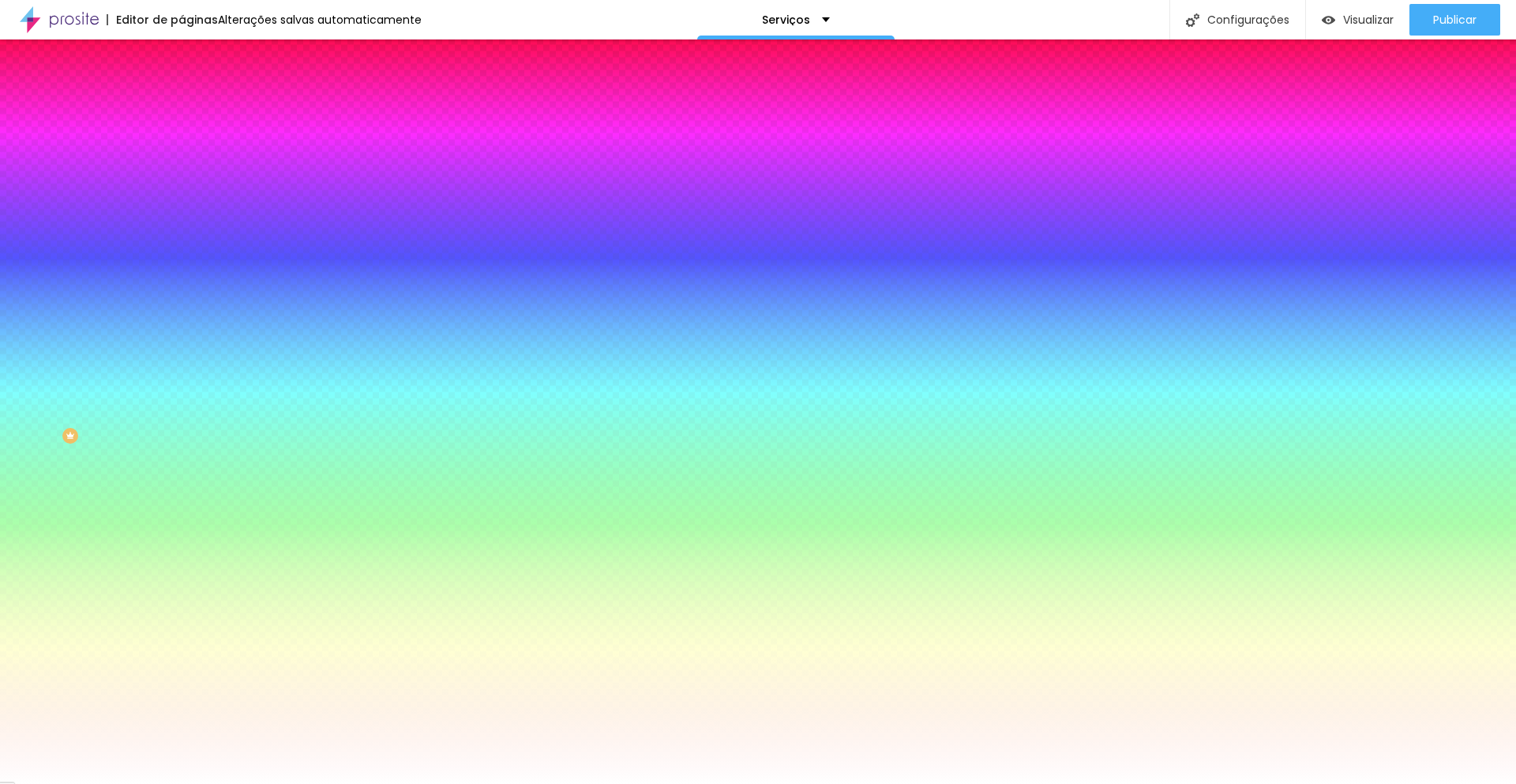
click at [188, 202] on icon "button" at bounding box center [190, 204] width 3 height 3
select select "LatoBlack"
type input "15"
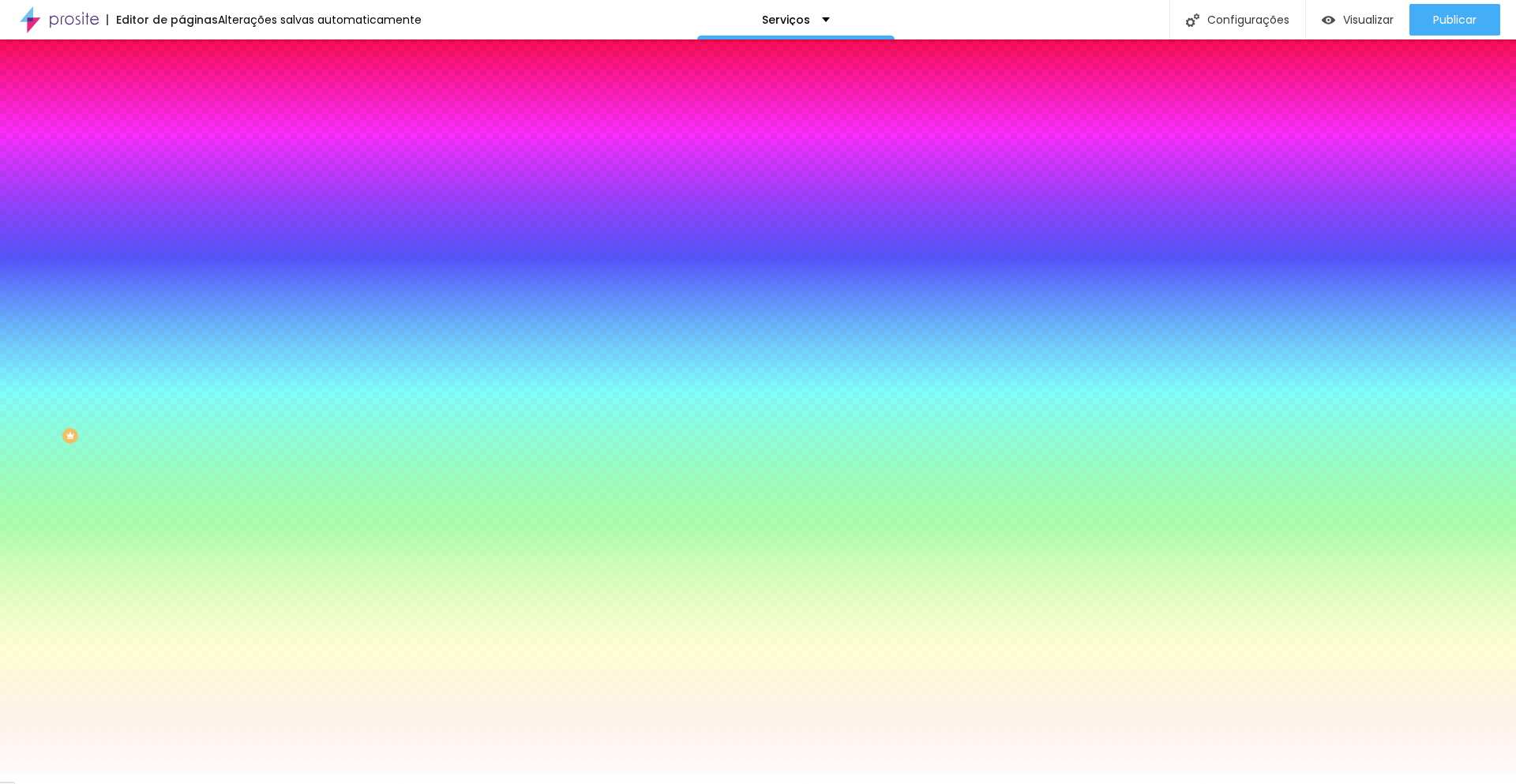
type input "15"
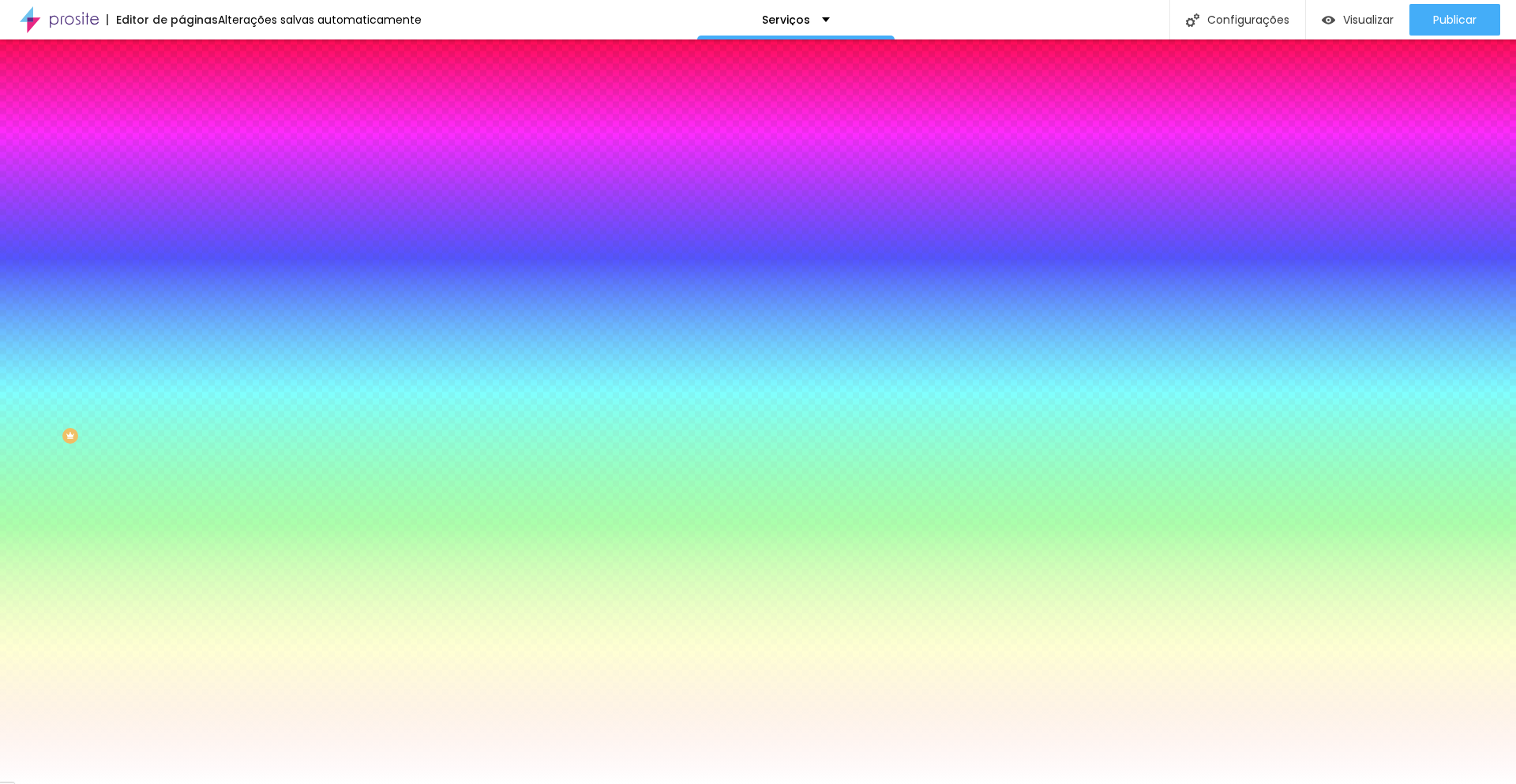
paste input "1C2B3A"
type input "#1C2B3A"
click at [299, 783] on div at bounding box center [758, 784] width 1516 height 0
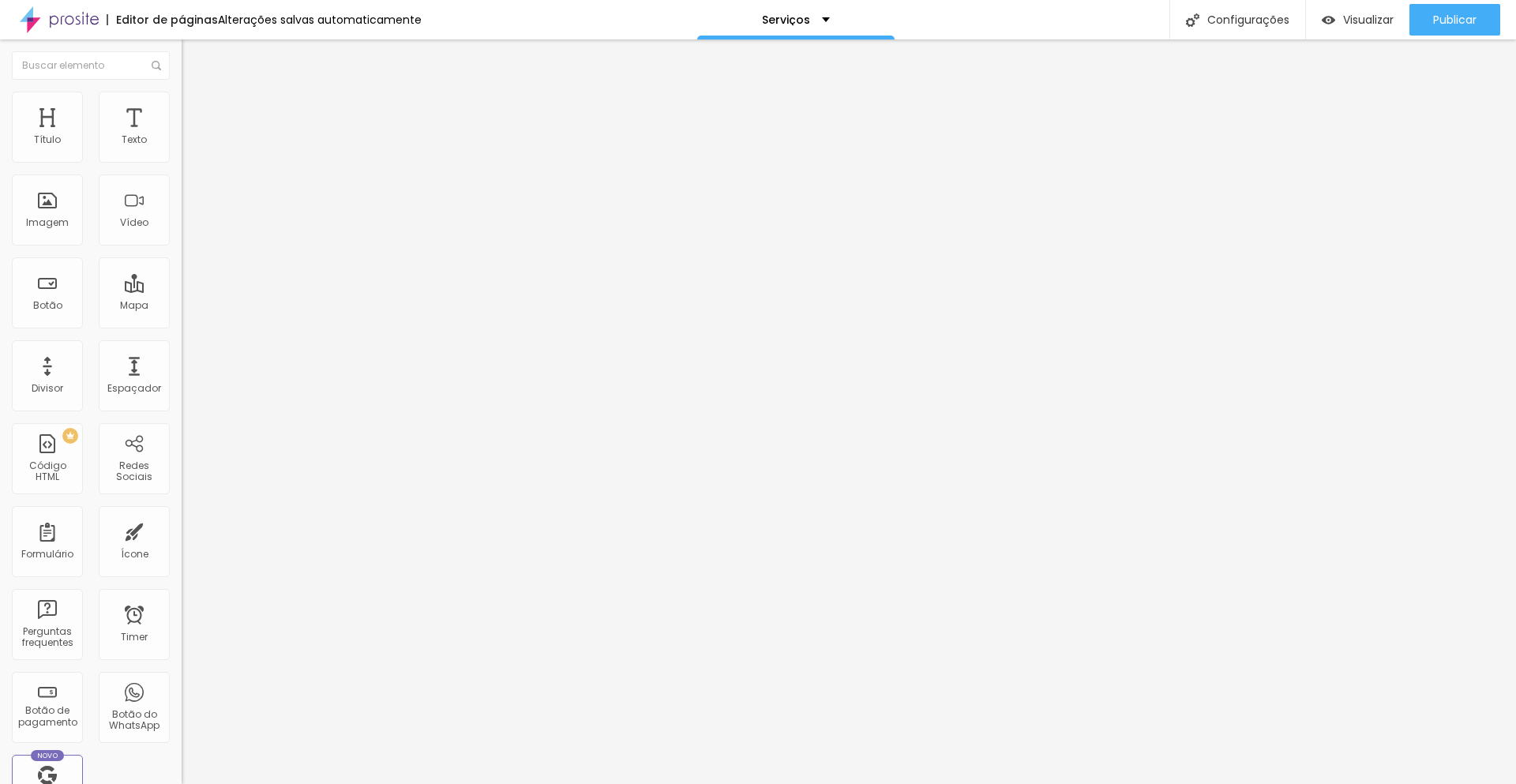
click at [182, 102] on img at bounding box center [189, 99] width 15 height 15
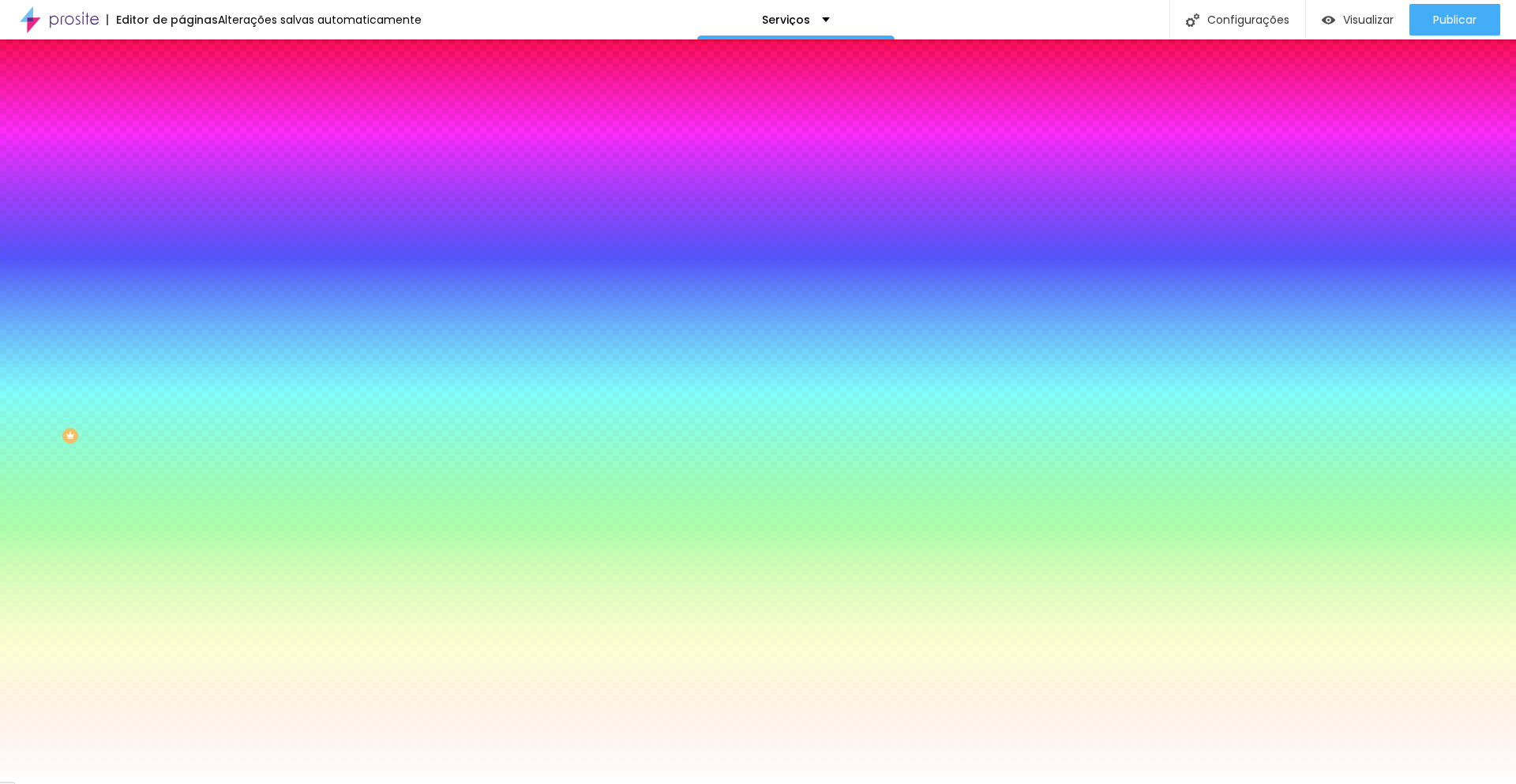
click at [188, 199] on icon "button" at bounding box center [193, 201] width 10 height 10
paste input "1C2B3A"
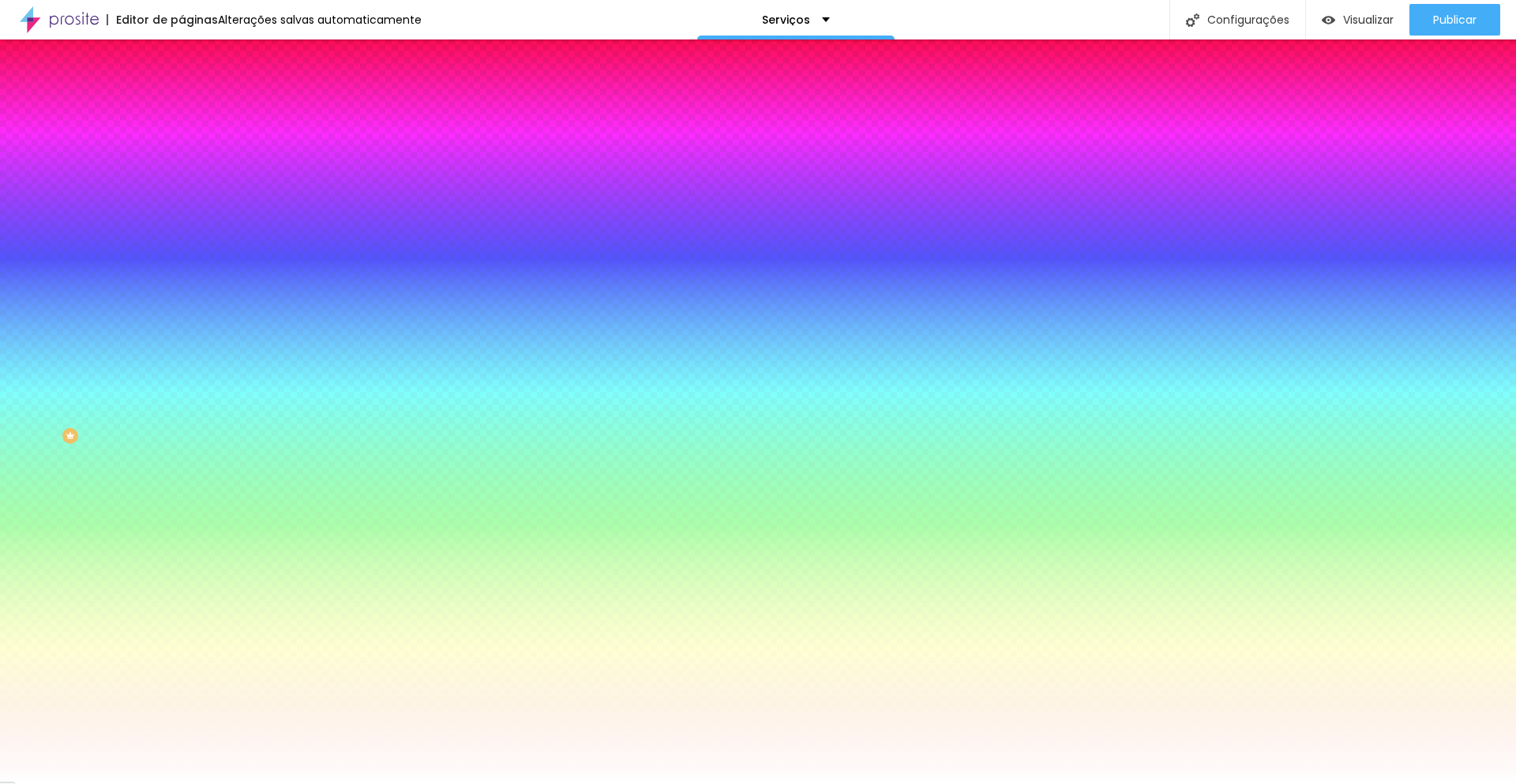
type input "#1C2B3A"
click at [294, 783] on div at bounding box center [758, 784] width 1516 height 0
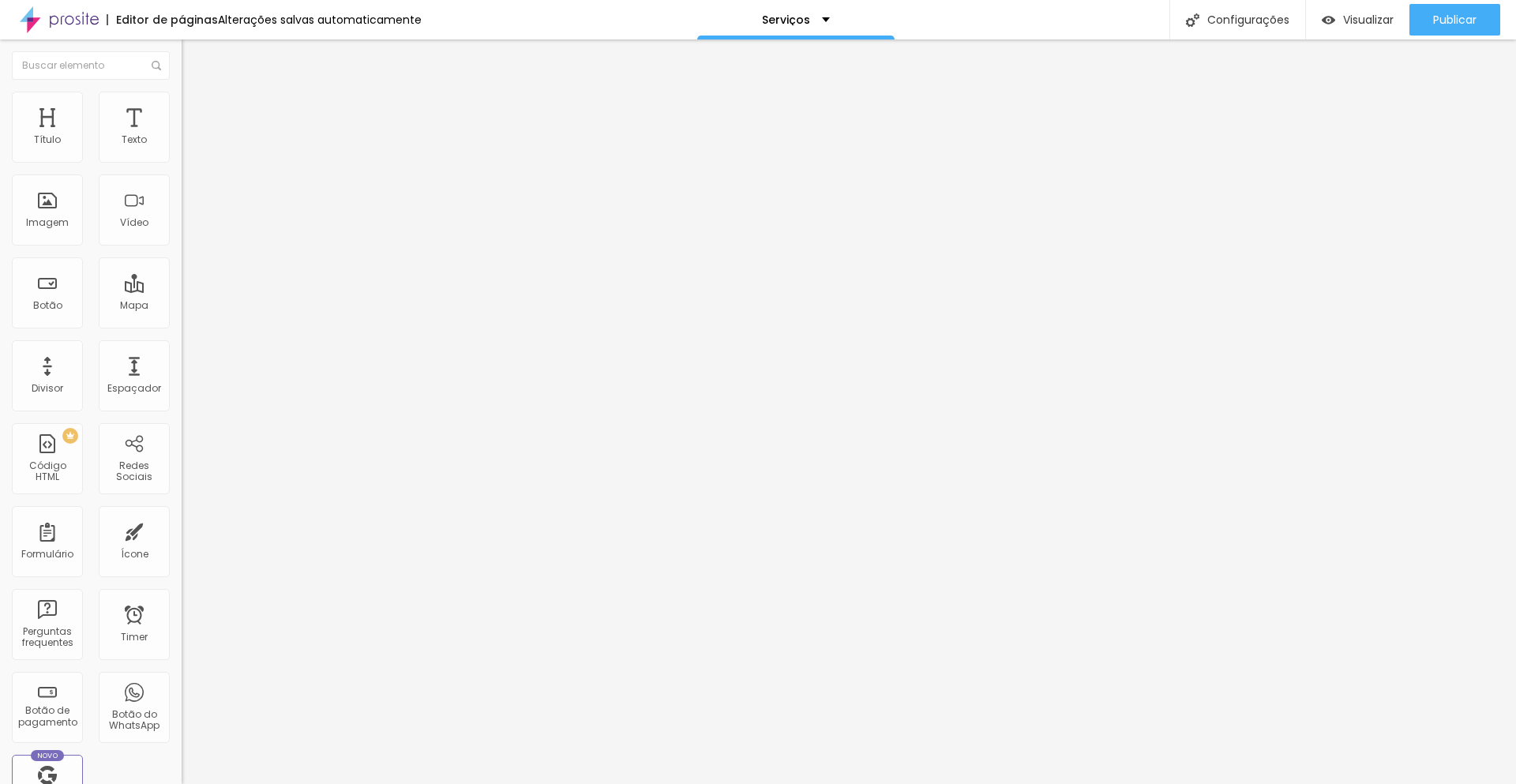
click at [182, 92] on img at bounding box center [189, 99] width 15 height 15
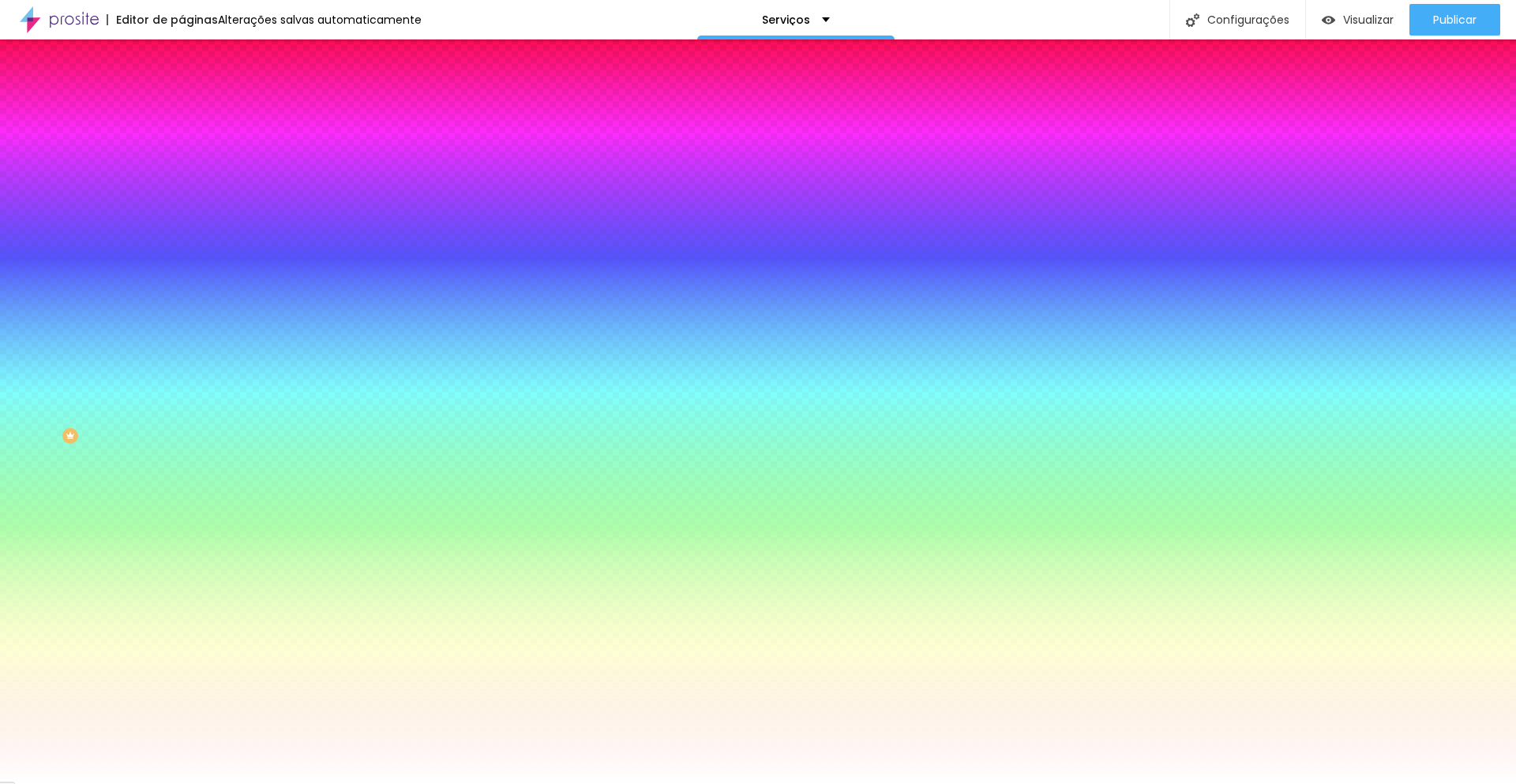
click at [182, 202] on button "button" at bounding box center [192, 202] width 22 height 17
paste input "1C2B3A"
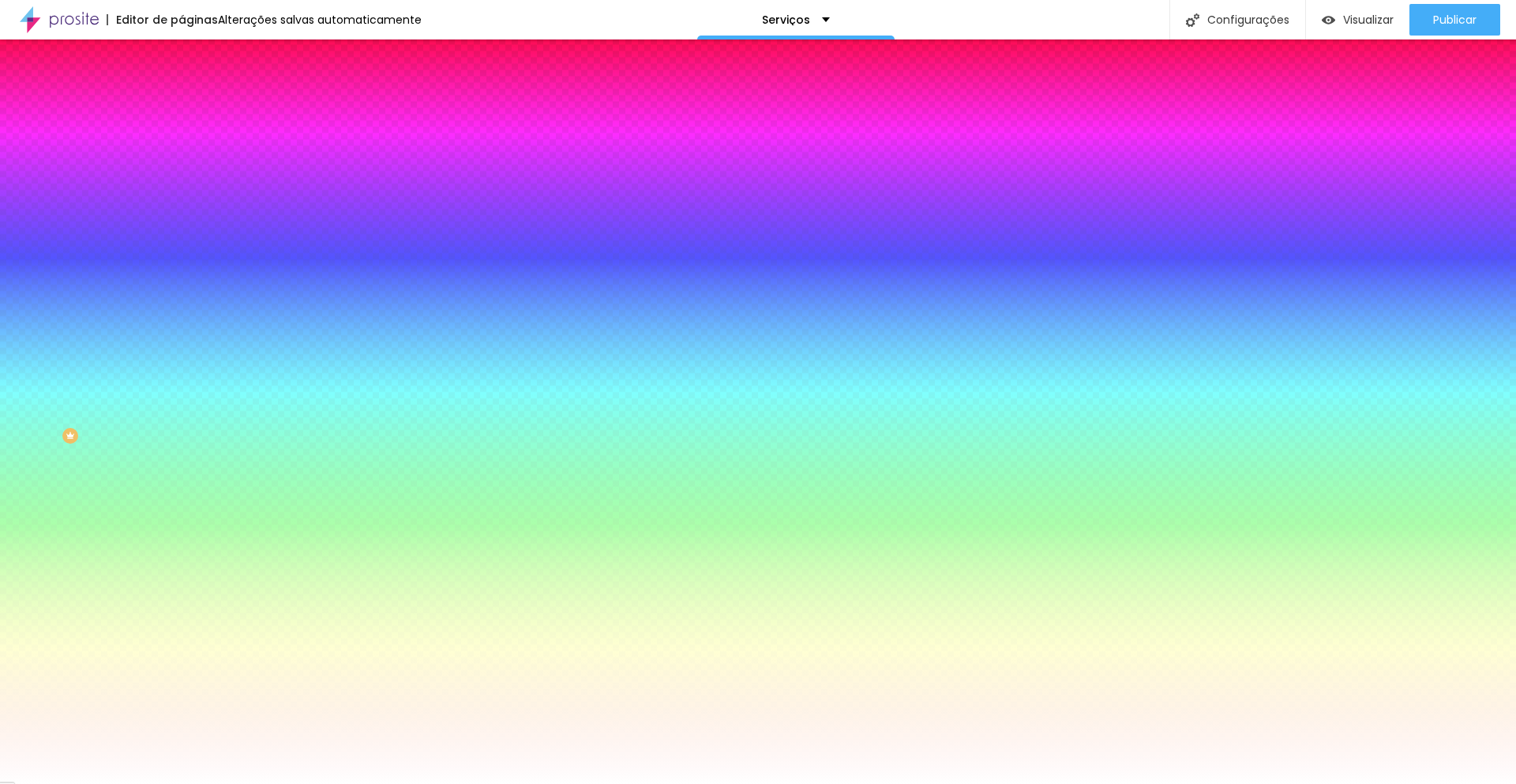
type input "#1C2B3A"
type input "15"
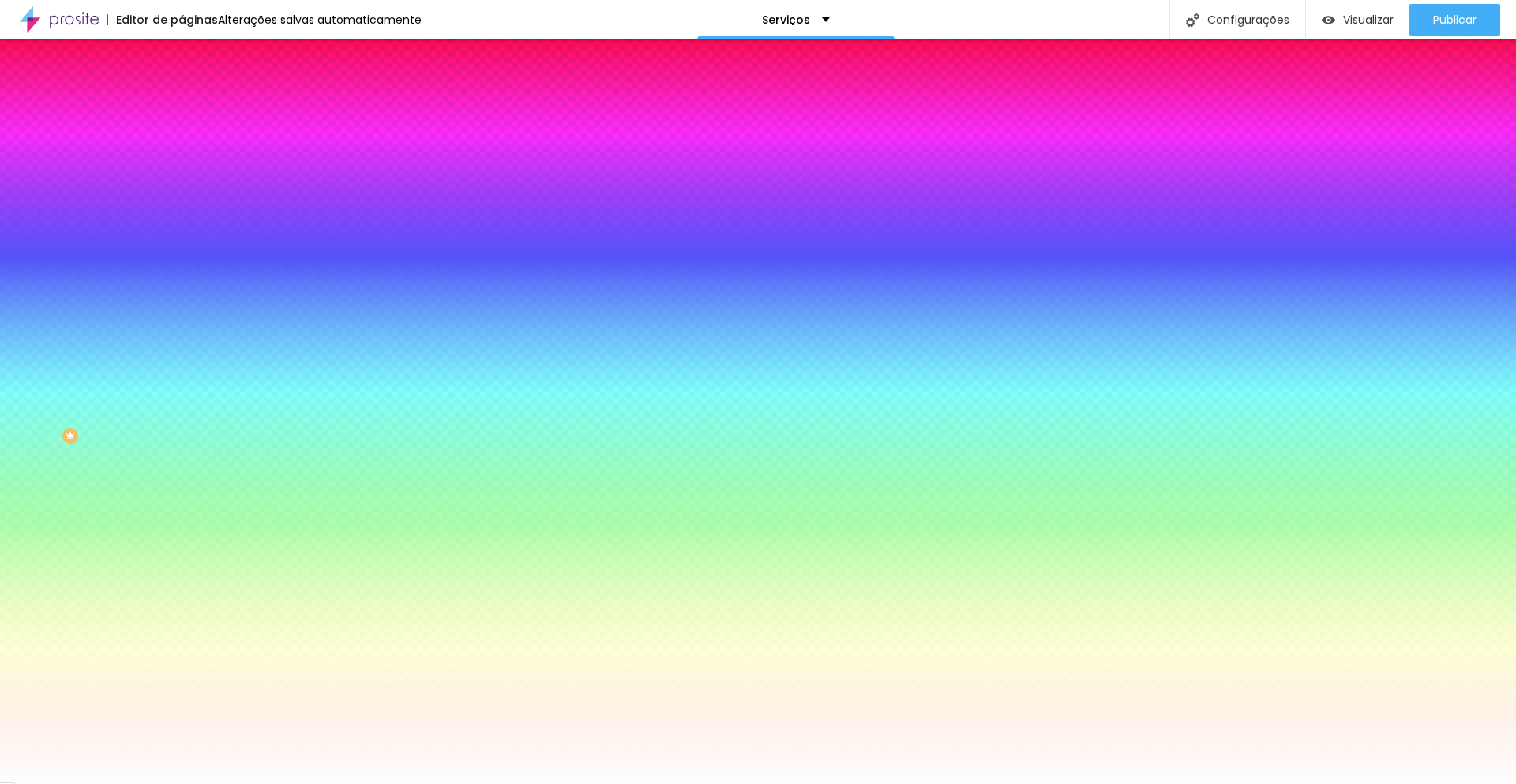
select select "LatoBlack"
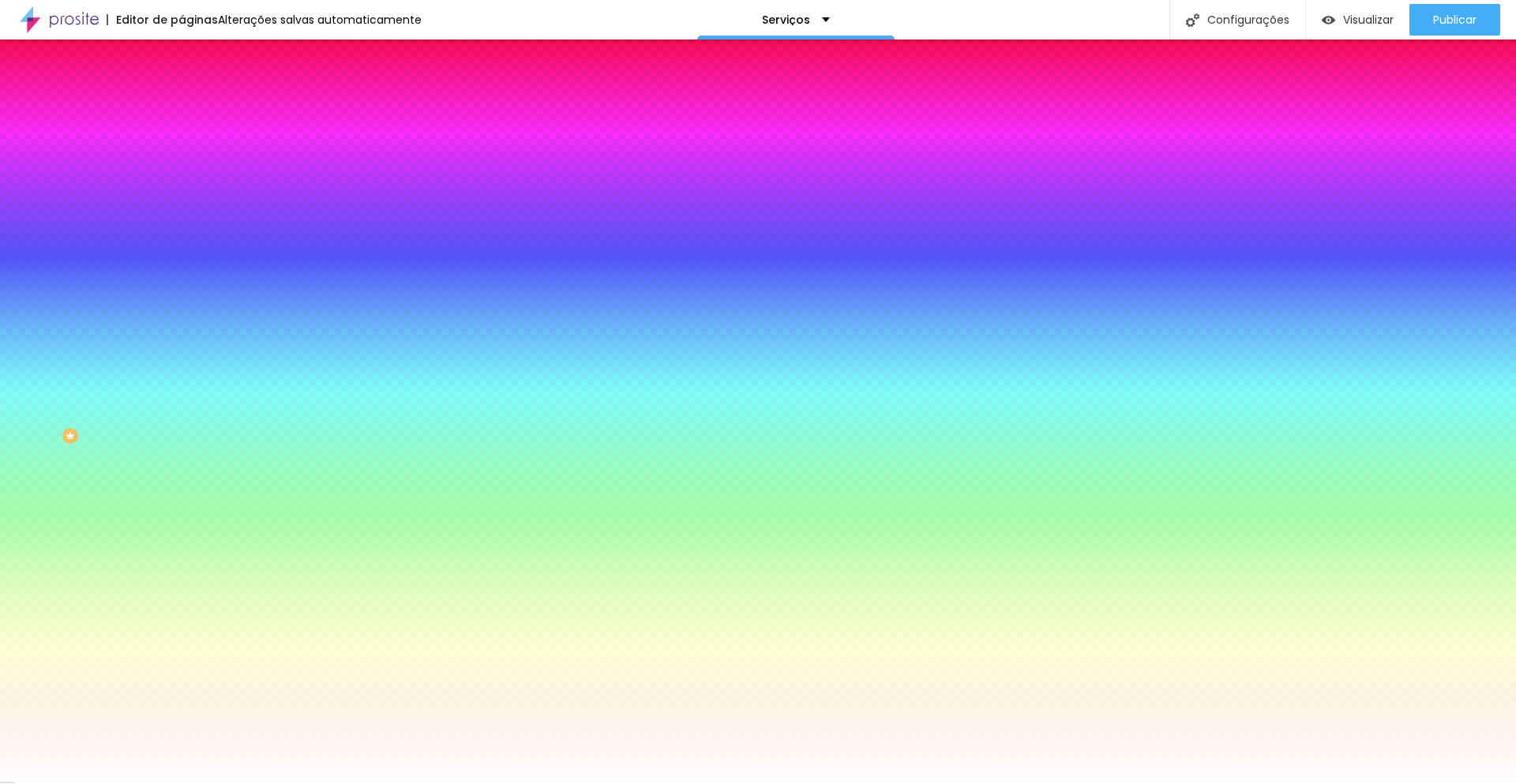
click at [150, 783] on div at bounding box center [758, 784] width 1516 height 0
click at [182, 157] on input "#FFFFFF" at bounding box center [276, 159] width 190 height 16
paste input "E98560"
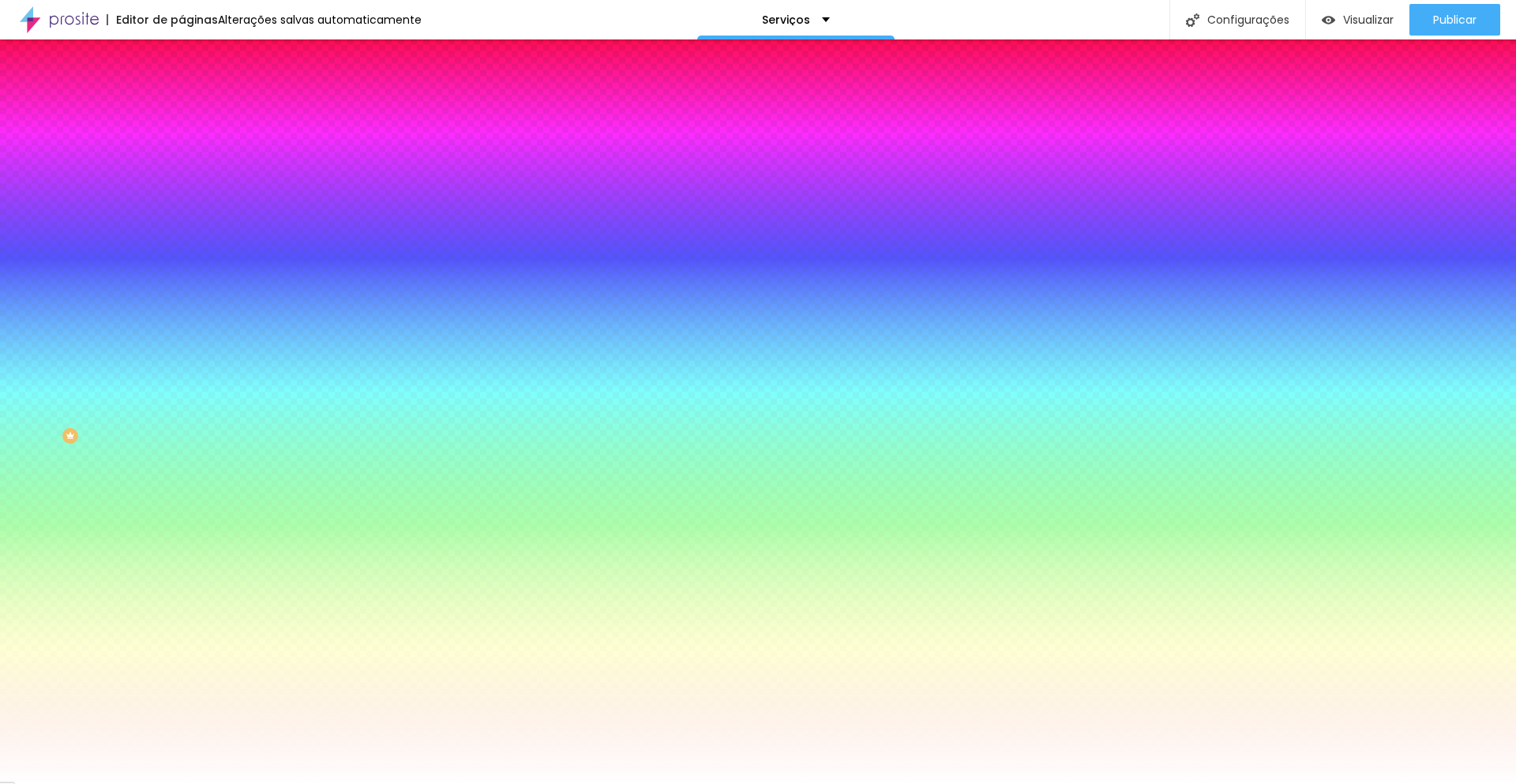
type input "#E98560"
click at [182, 536] on input "#FFFFFF" at bounding box center [276, 544] width 190 height 16
paste input "D2CBC3"
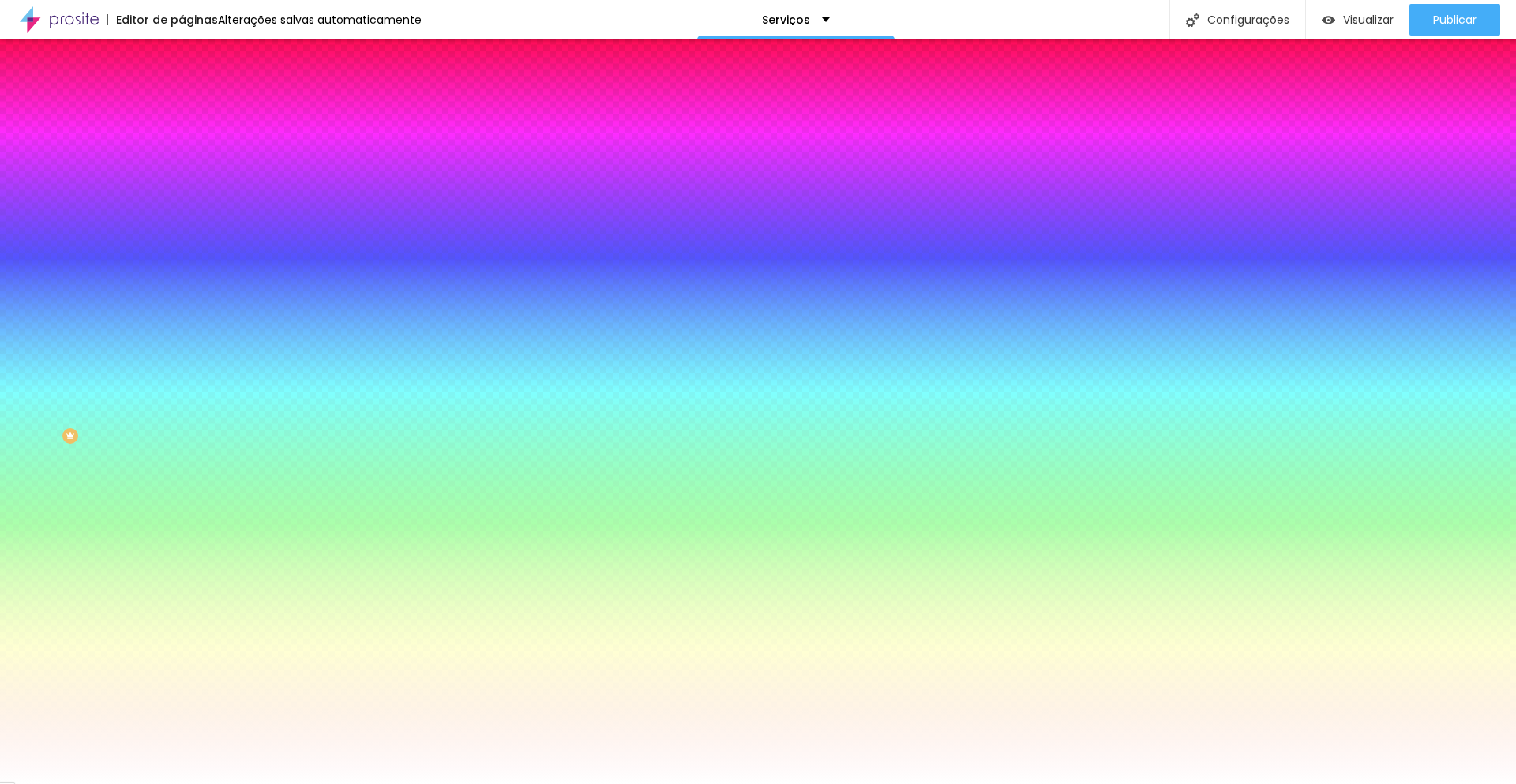
type input "#D2CBC3"
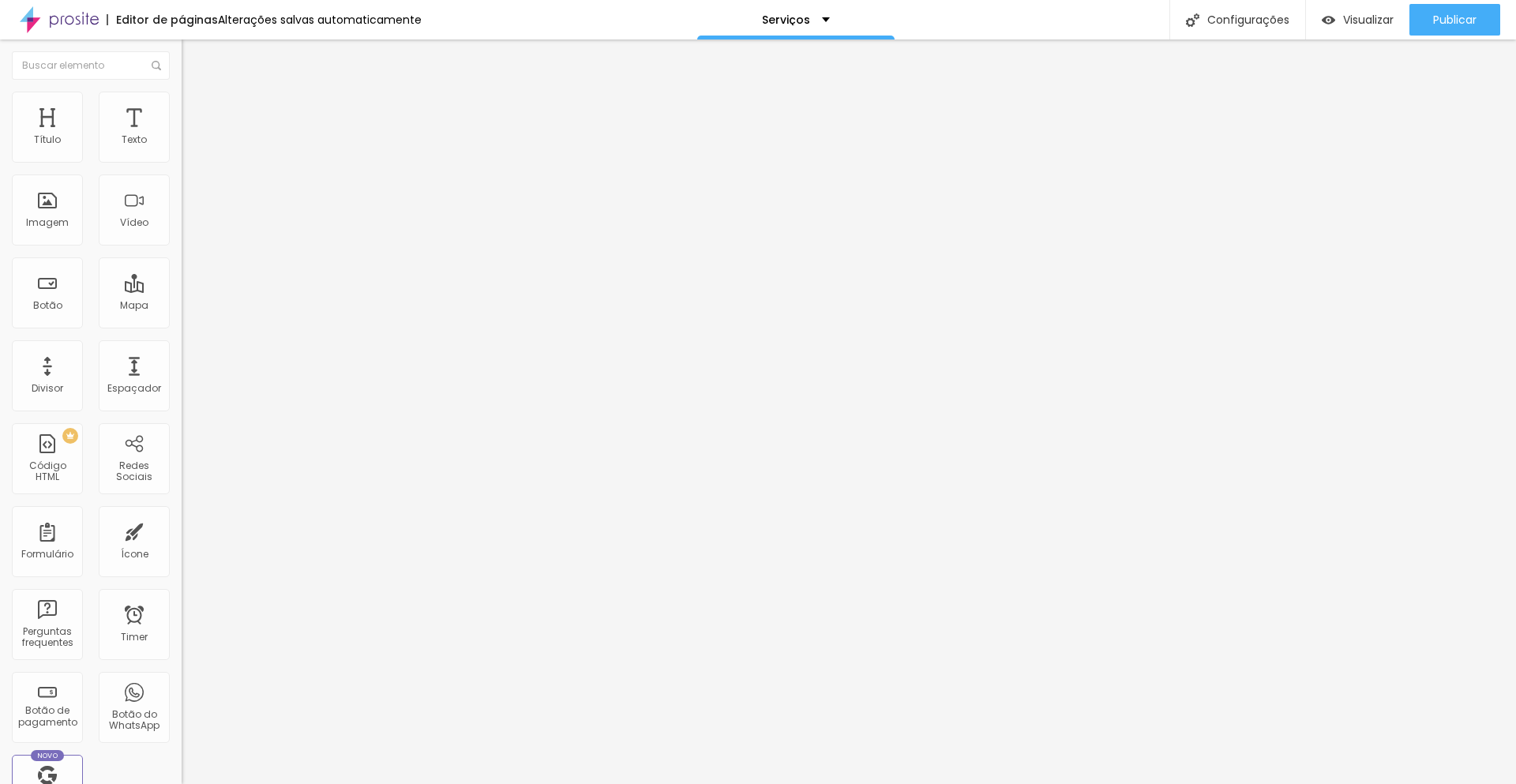
click at [182, 102] on img at bounding box center [189, 99] width 15 height 15
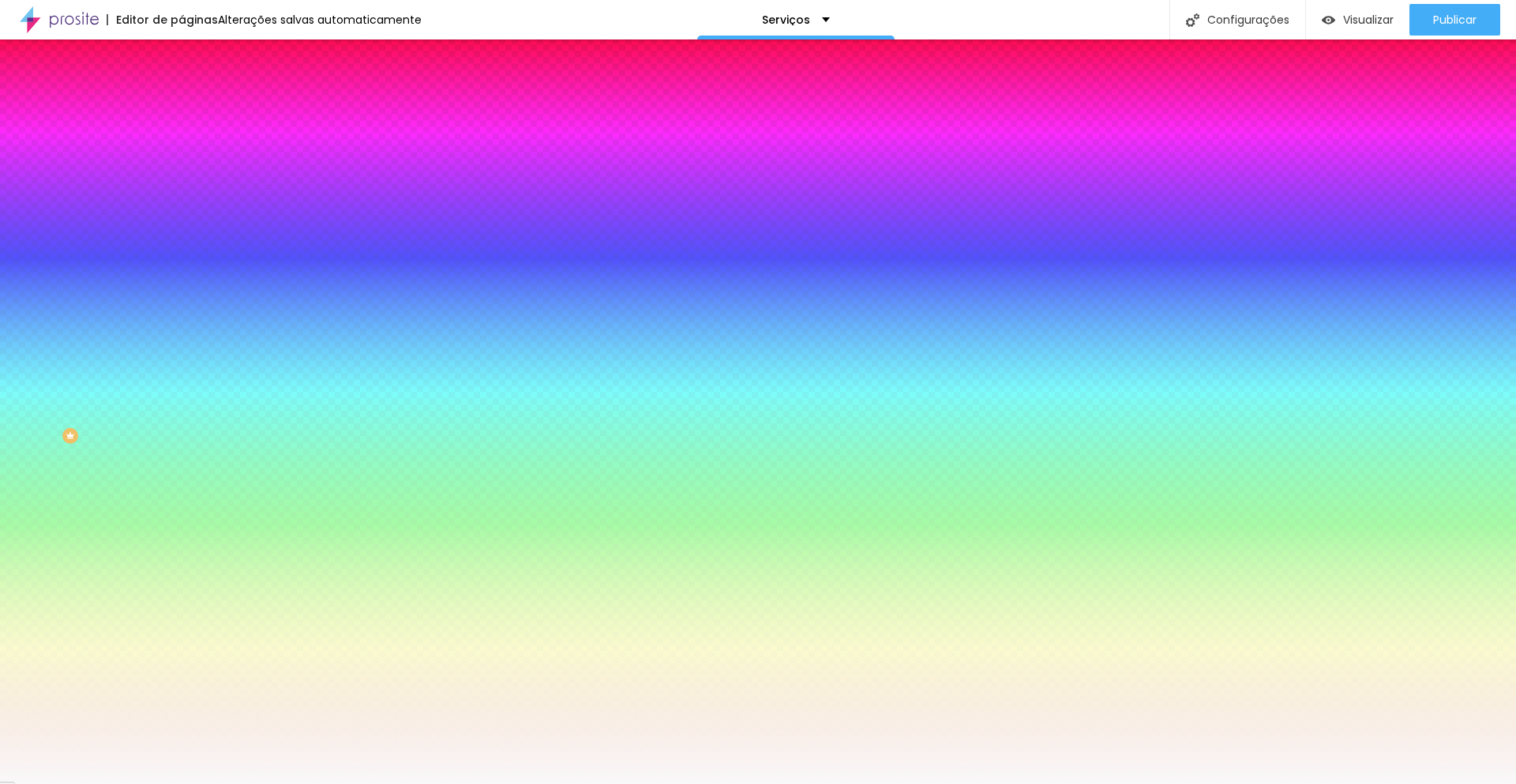
click at [182, 159] on input "#F9F9F9" at bounding box center [276, 159] width 190 height 16
paste input "D2CBC3"
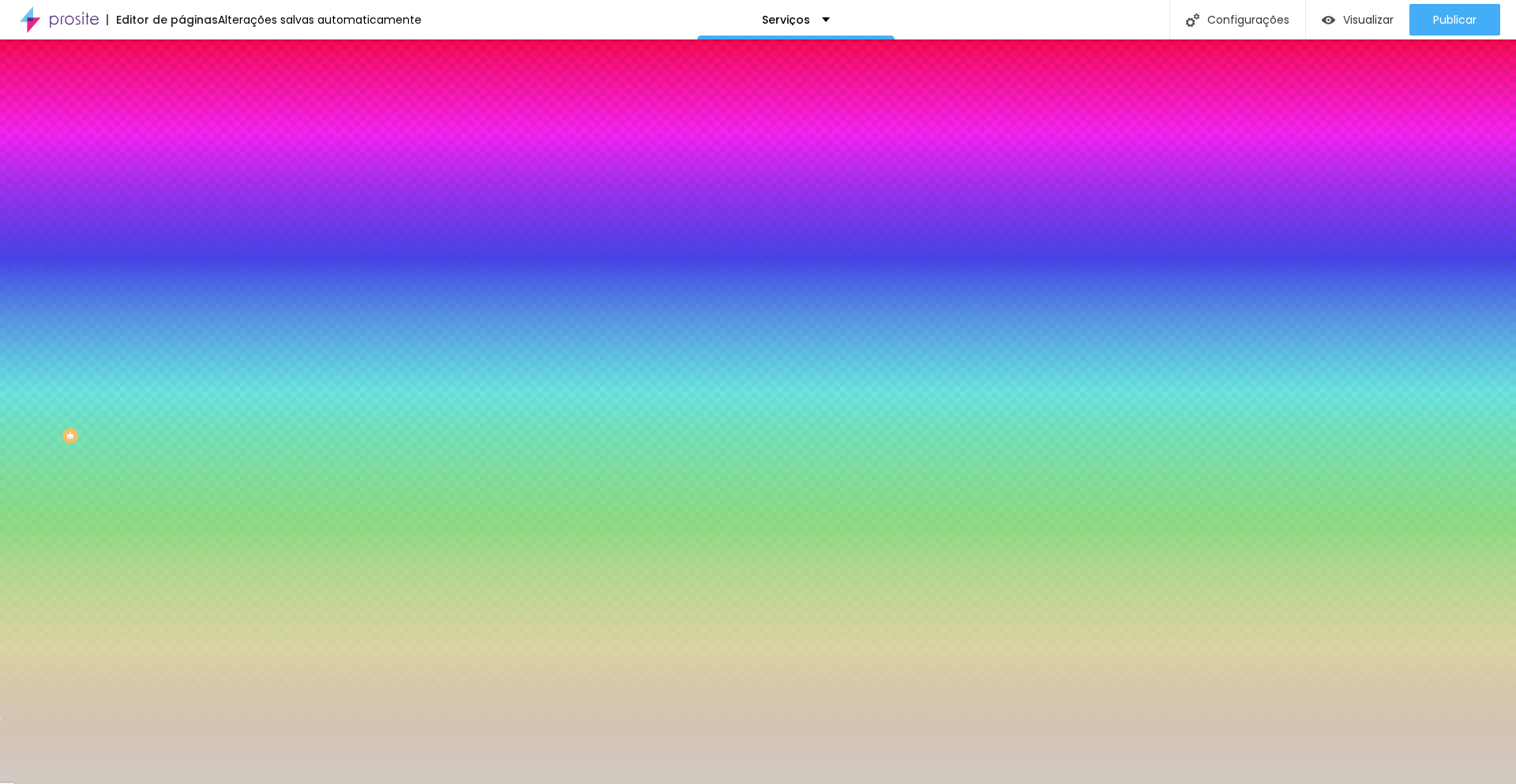
type input "#D2CBC3"
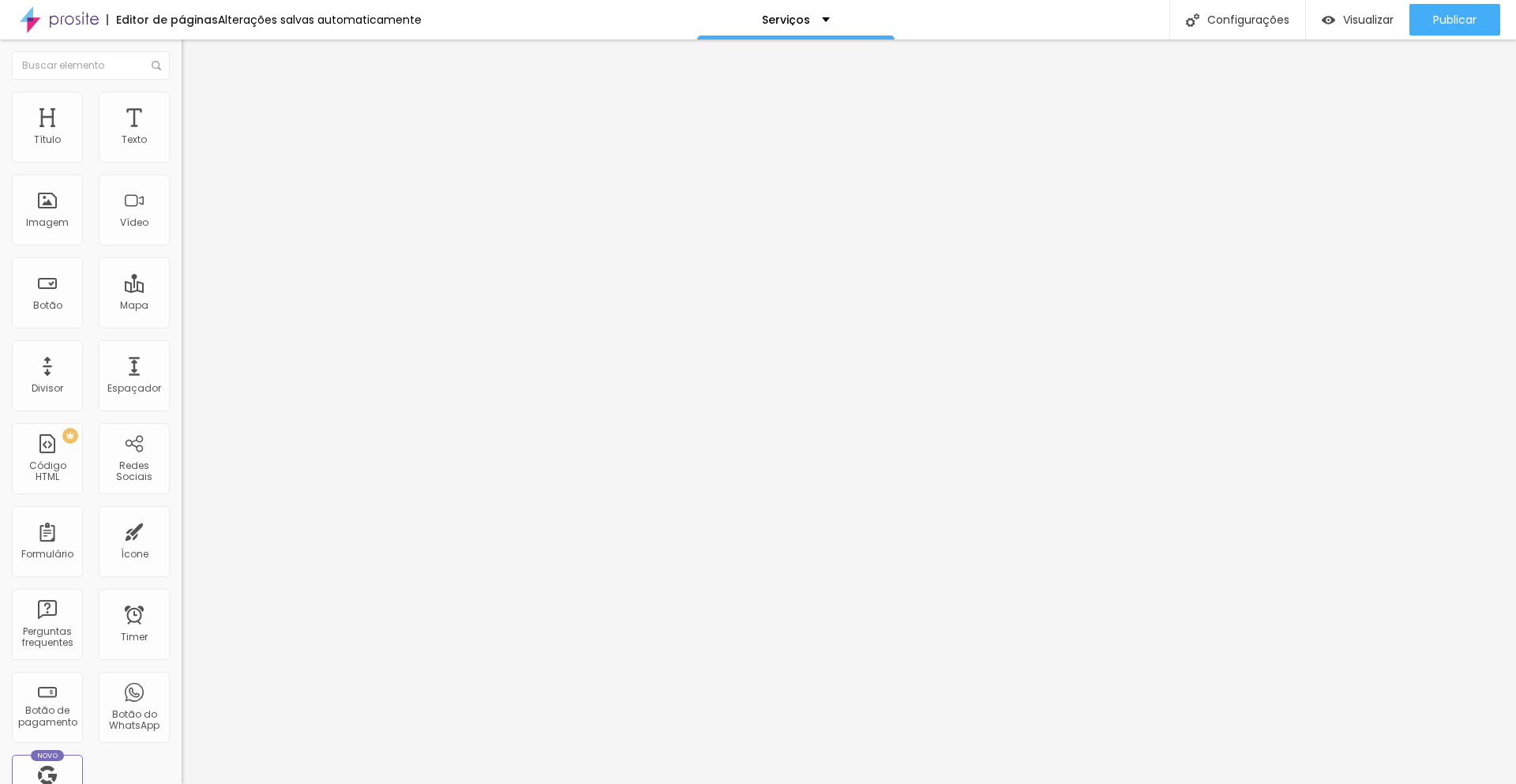
click at [182, 102] on img at bounding box center [189, 99] width 15 height 15
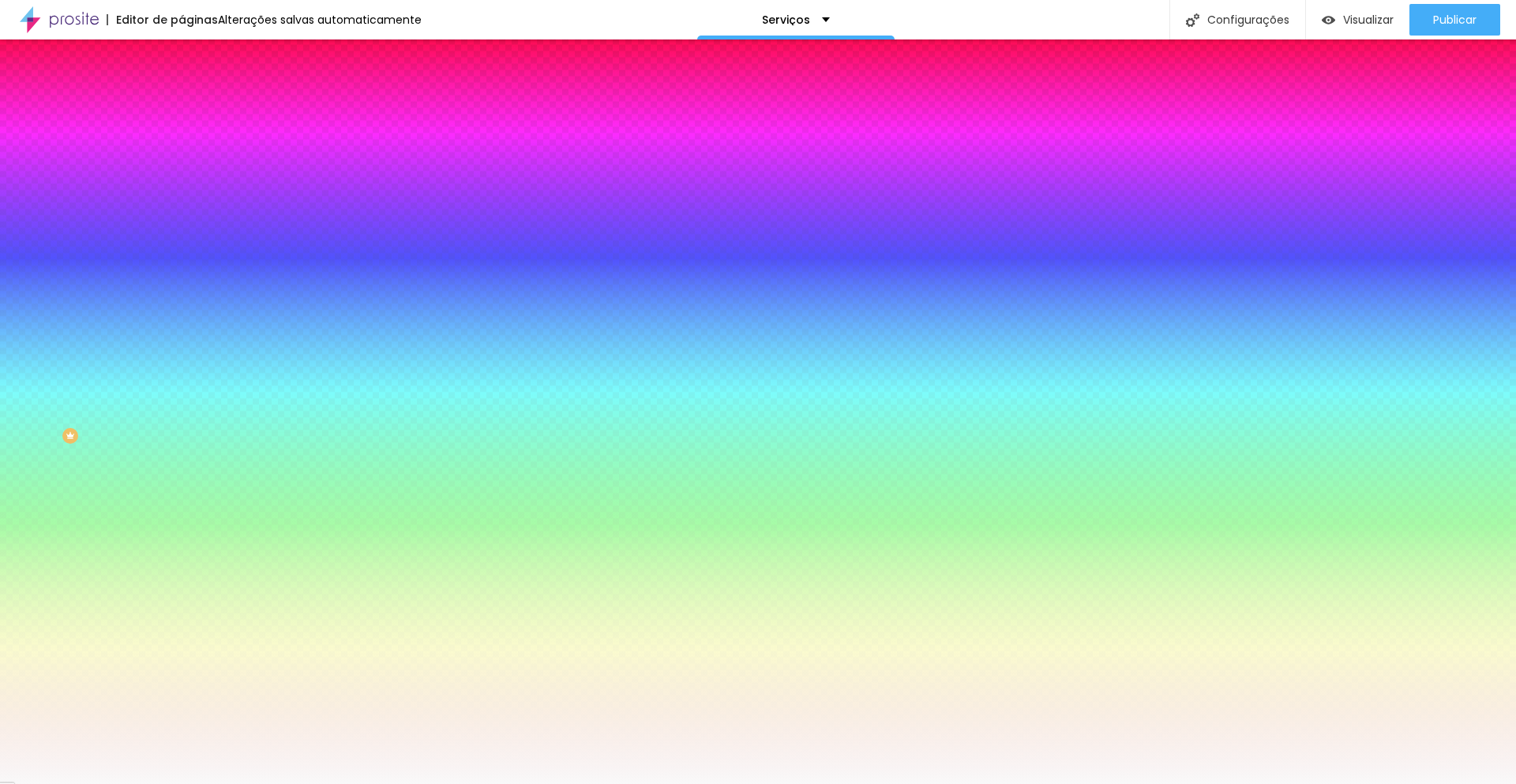
click at [182, 158] on input "#F9F9F9" at bounding box center [276, 159] width 190 height 16
paste input "D2CBC3"
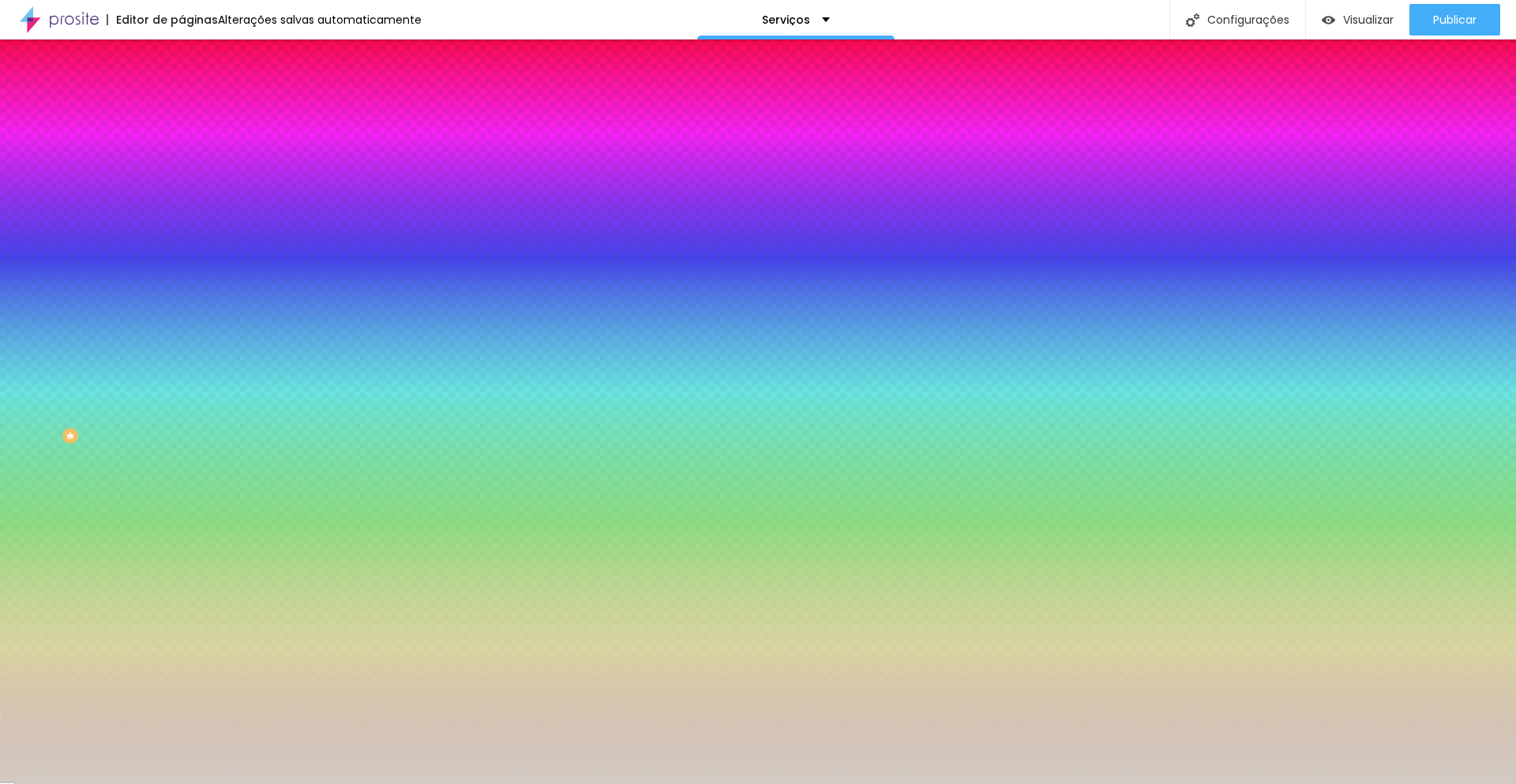
type input "#D2CBC3"
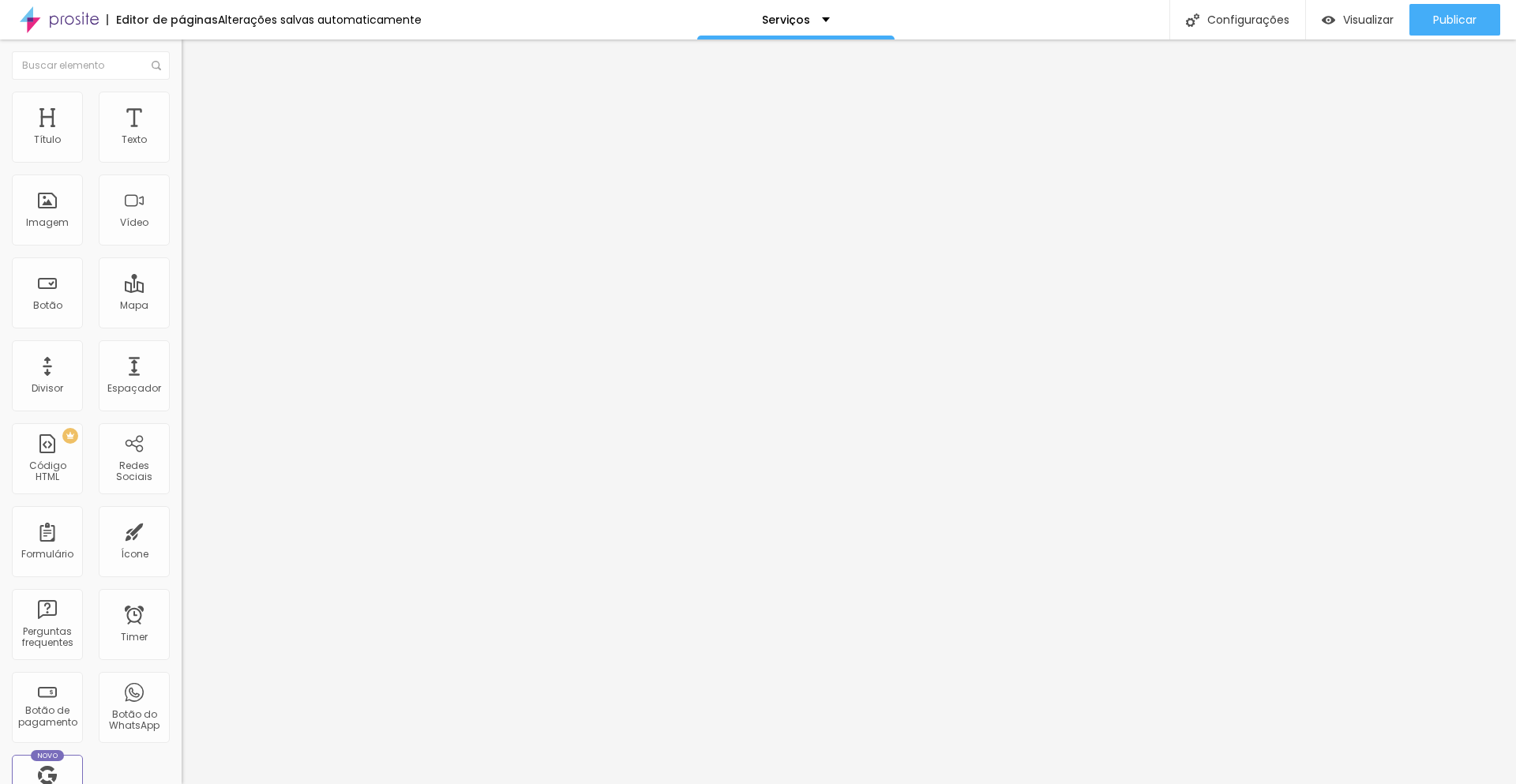
click at [196, 106] on span "Estilo" at bounding box center [208, 102] width 24 height 14
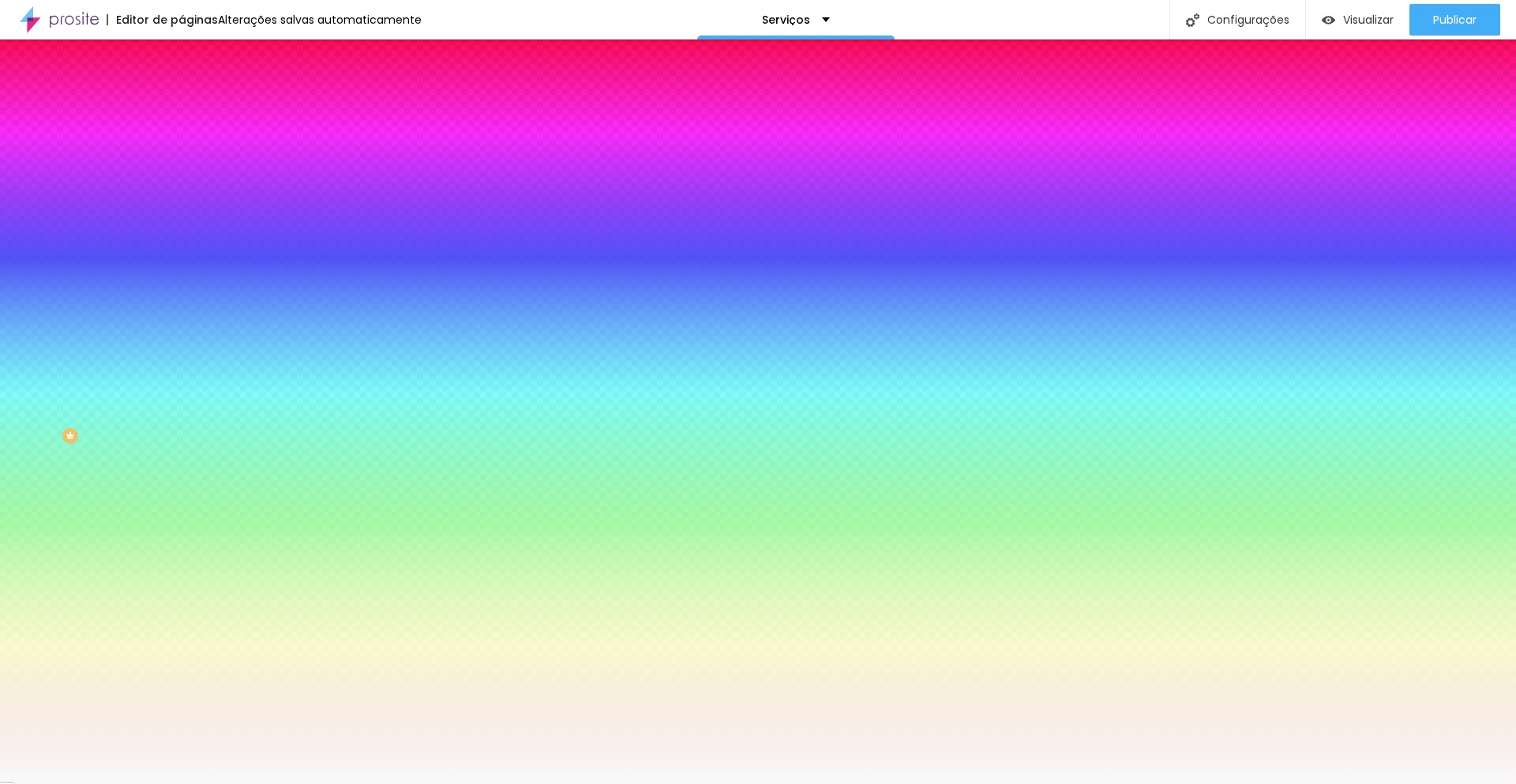
click at [182, 161] on input "#F9F9F9" at bounding box center [276, 159] width 190 height 16
paste input "D2CBC3"
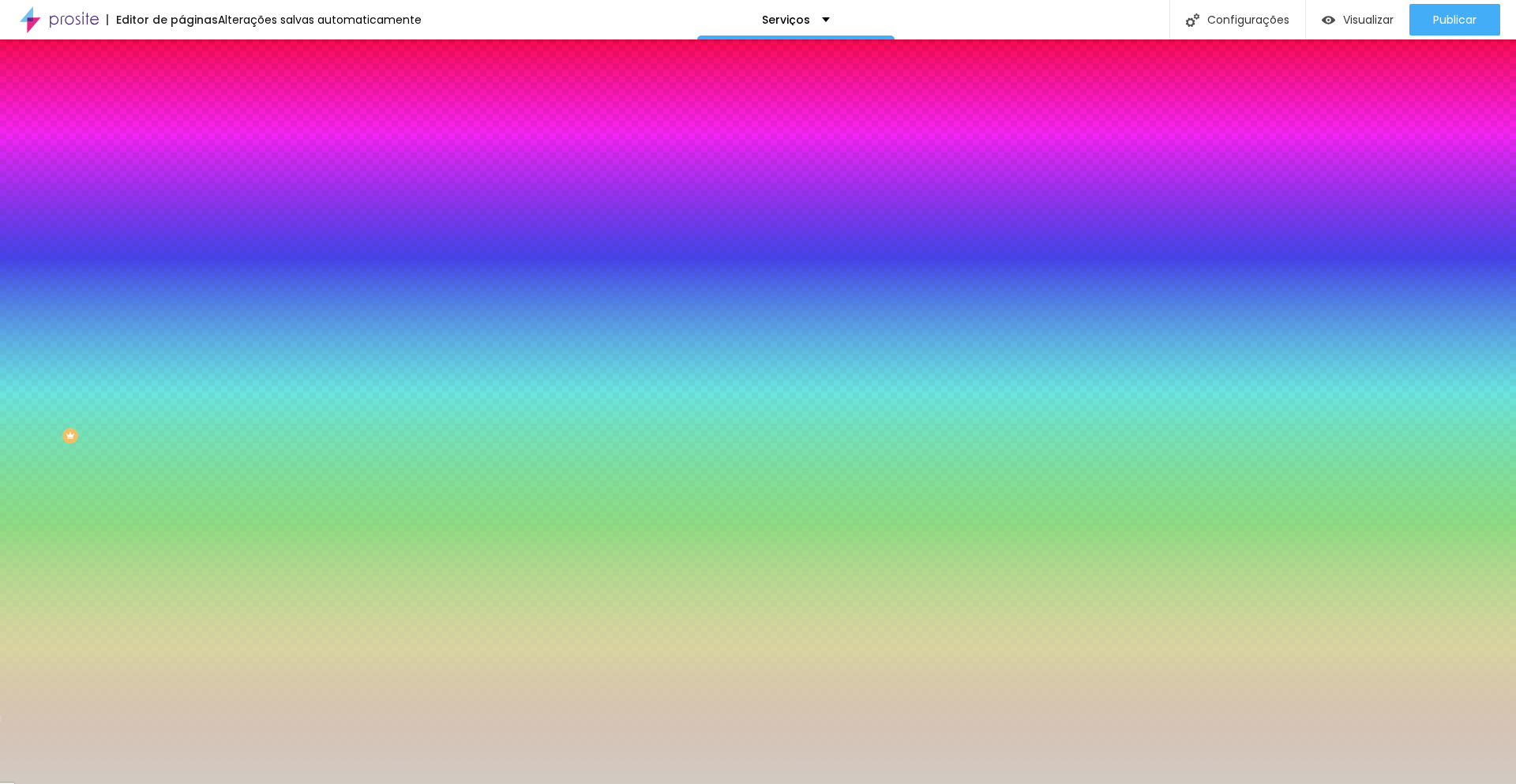
type input "#D2CBC3"
click at [182, 107] on img at bounding box center [189, 115] width 15 height 15
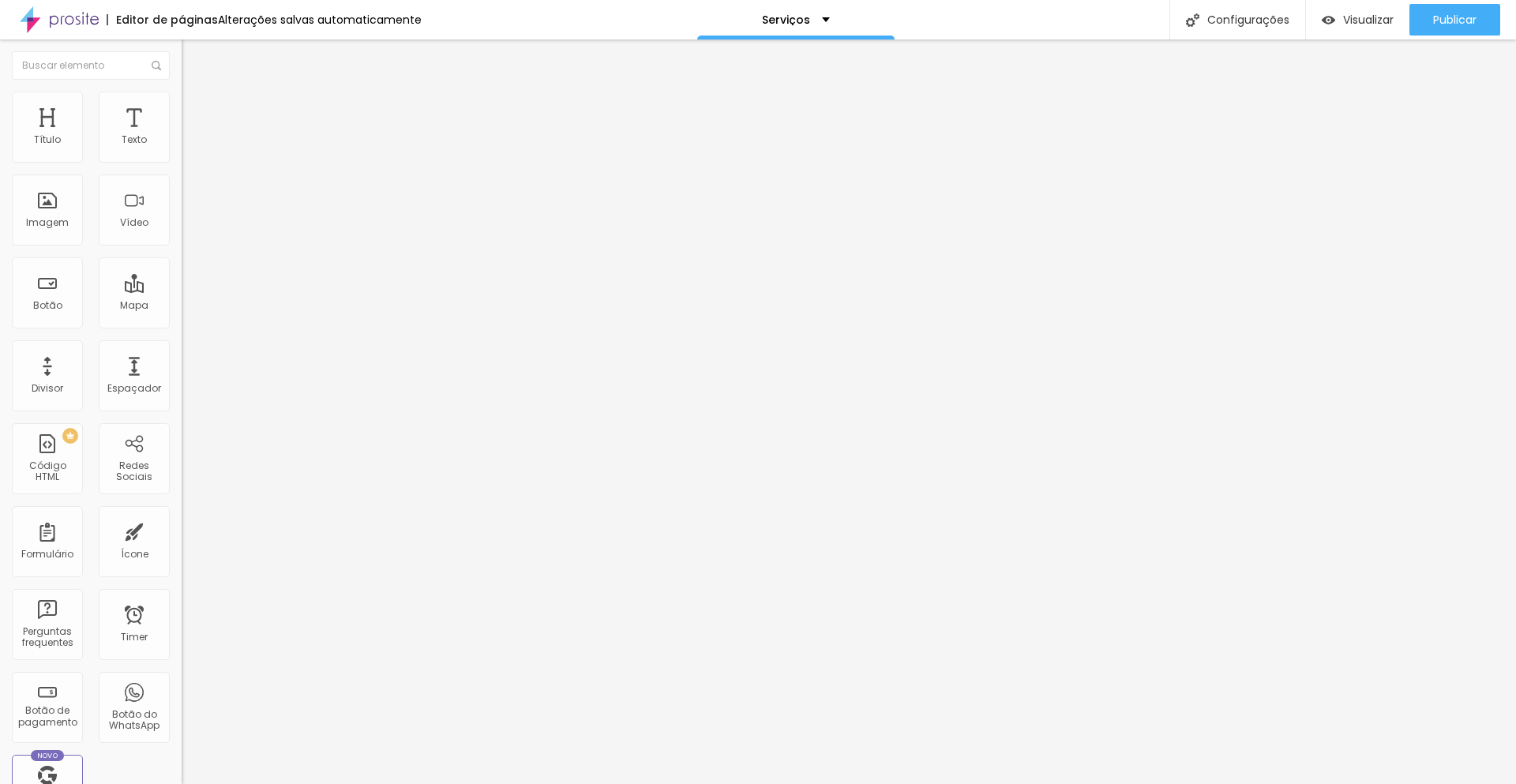
click at [196, 111] on span "Avançado" at bounding box center [222, 118] width 52 height 14
type input "15"
type input "10"
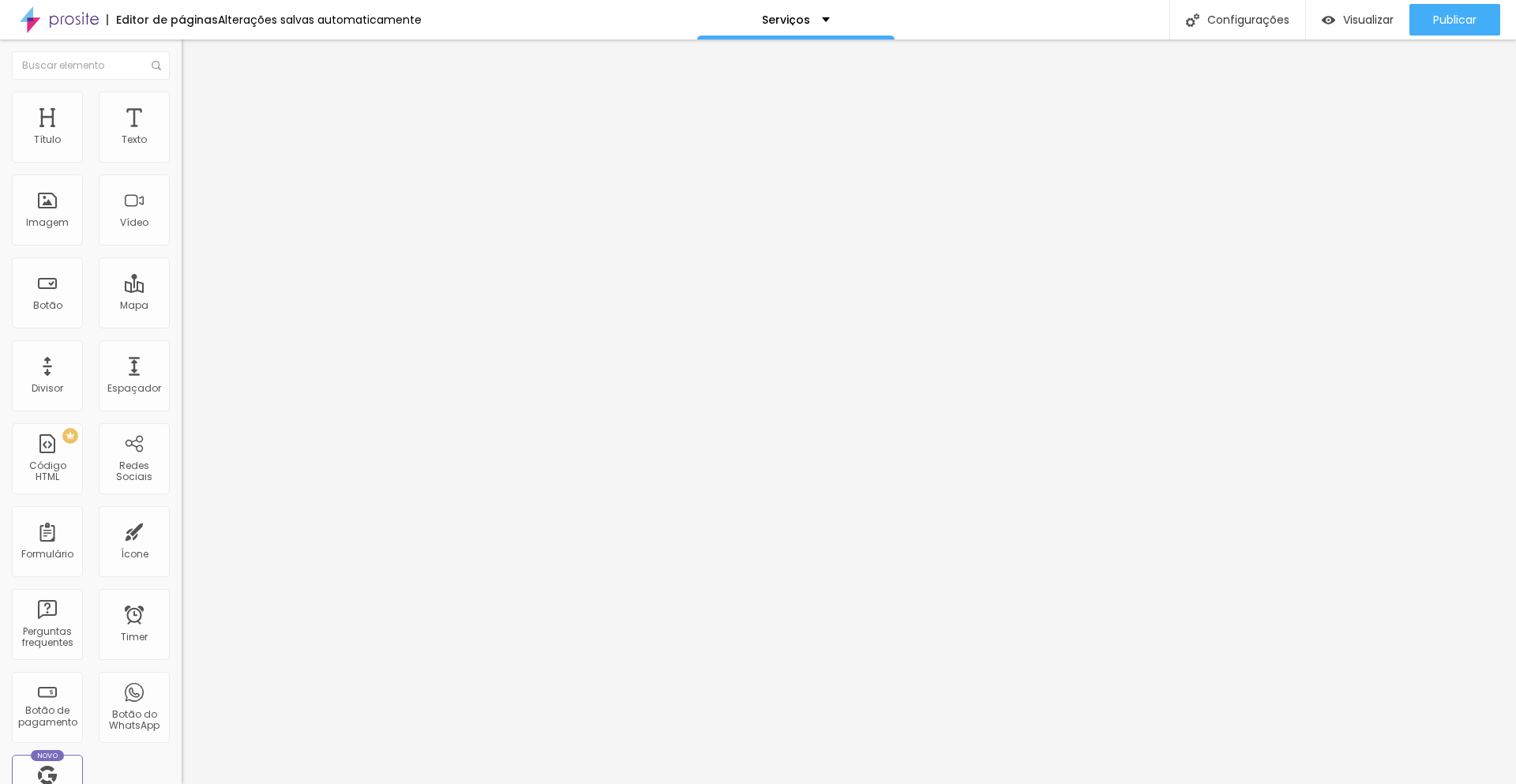
type input "5"
type input "0"
drag, startPoint x: 101, startPoint y: 155, endPoint x: 32, endPoint y: 166, distance: 69.9
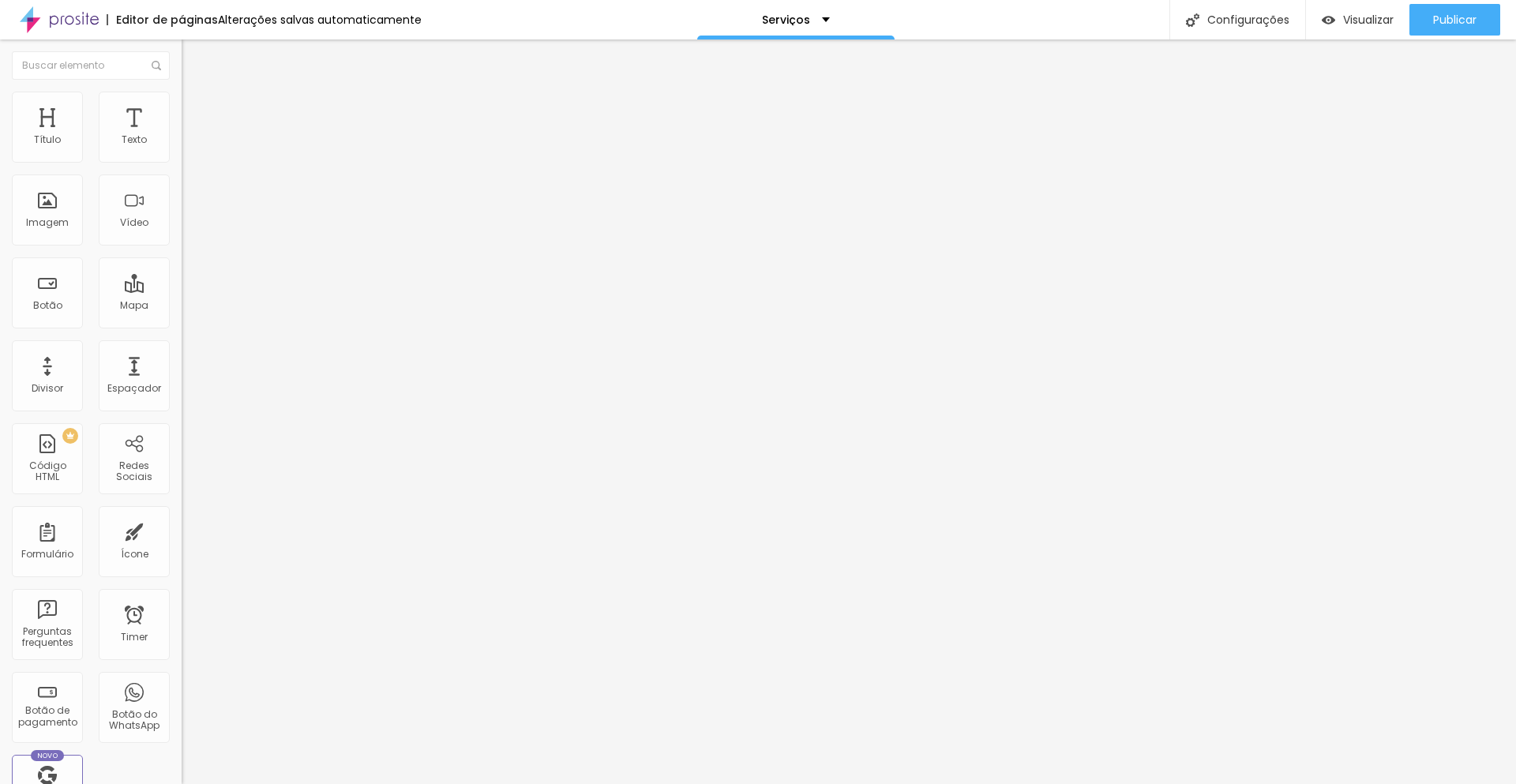
type input "0"
click at [182, 307] on input "range" at bounding box center [232, 313] width 102 height 13
click at [1433, 29] on div "Publicar" at bounding box center [1455, 19] width 44 height 31
click at [182, 104] on li "Avançado" at bounding box center [272, 100] width 182 height 16
click at [182, 92] on li "Estilo" at bounding box center [272, 84] width 182 height 16
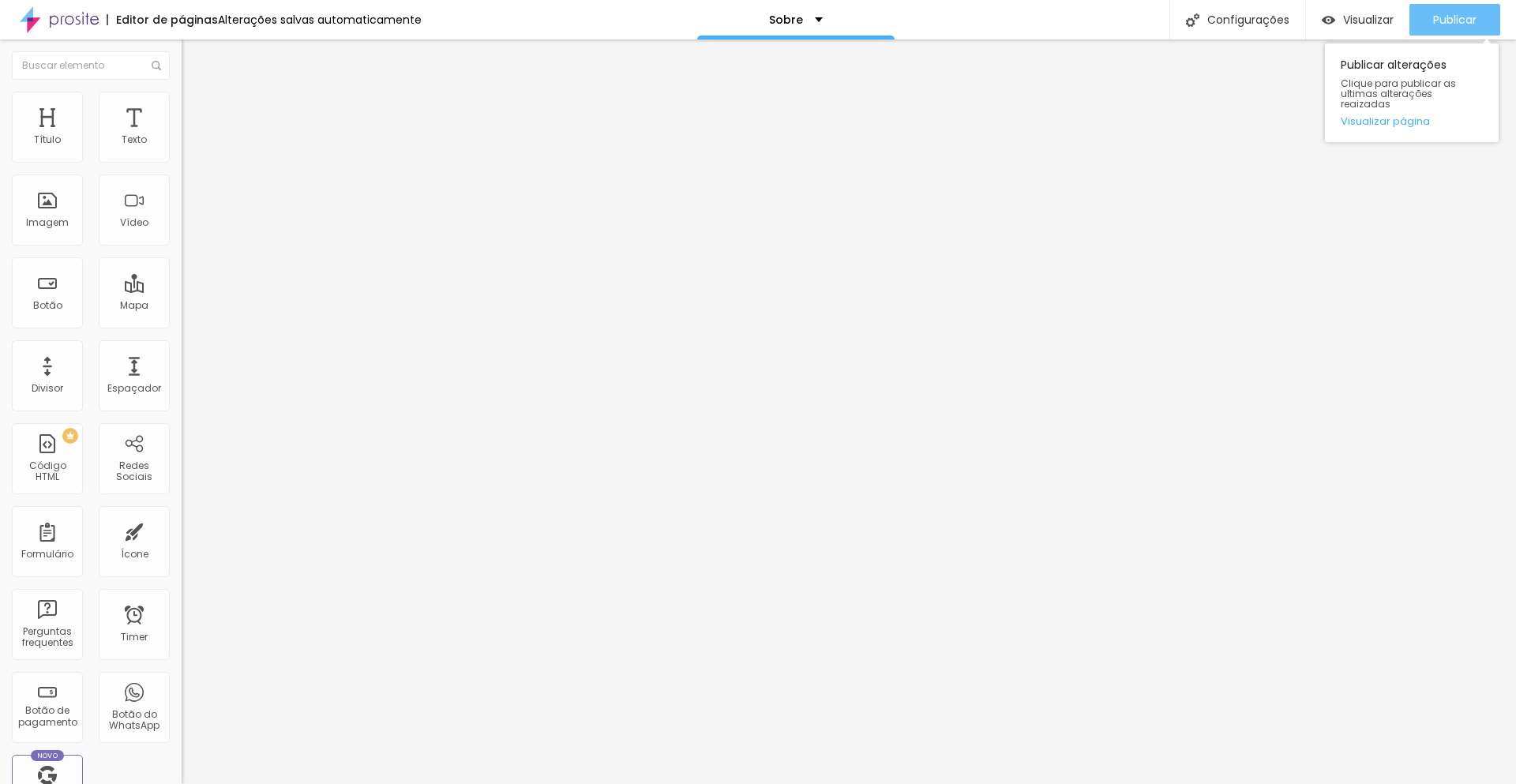
click at [1451, 15] on span "Publicar" at bounding box center [1455, 20] width 44 height 13
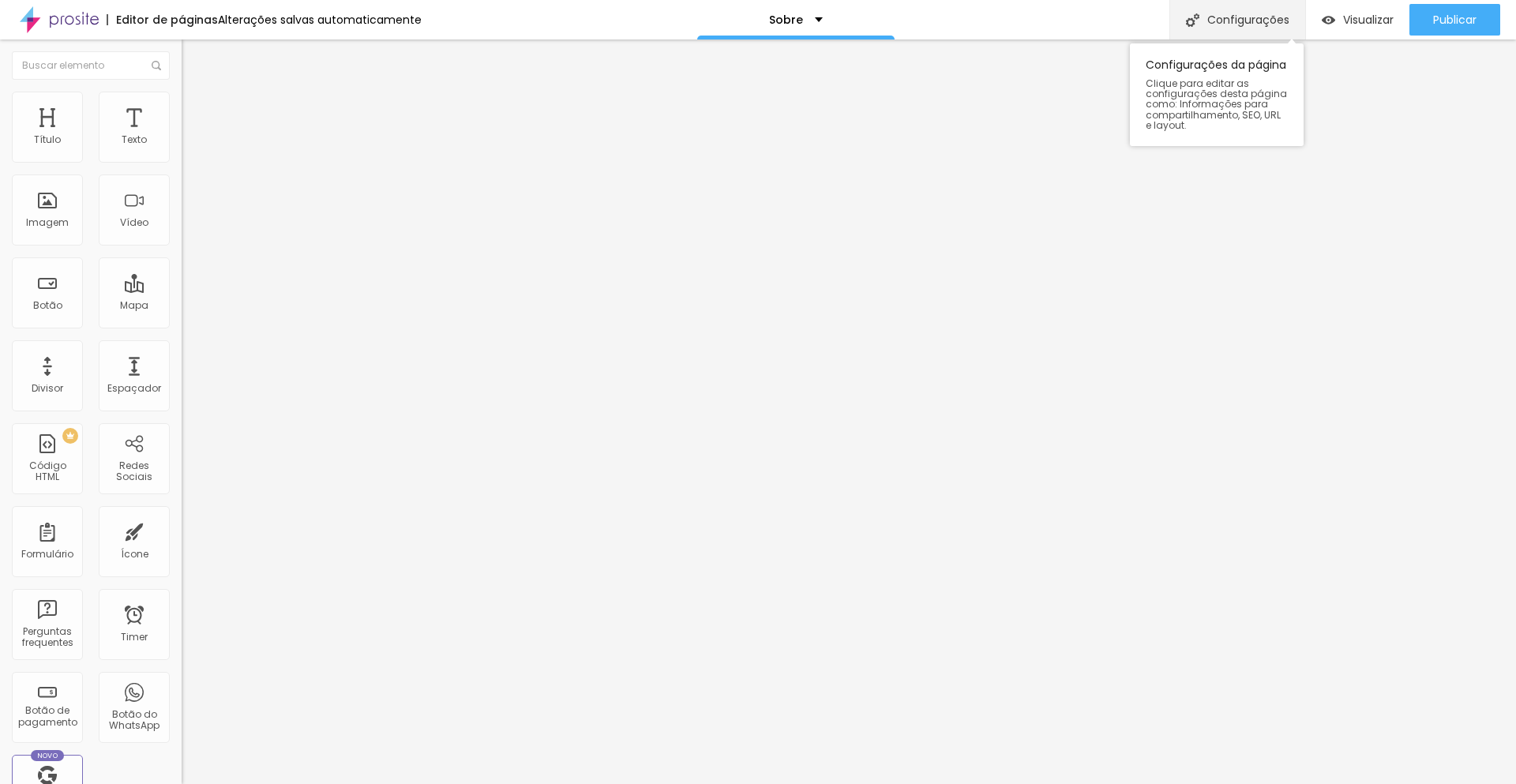
click at [1198, 23] on div "Configurações" at bounding box center [1237, 19] width 136 height 40
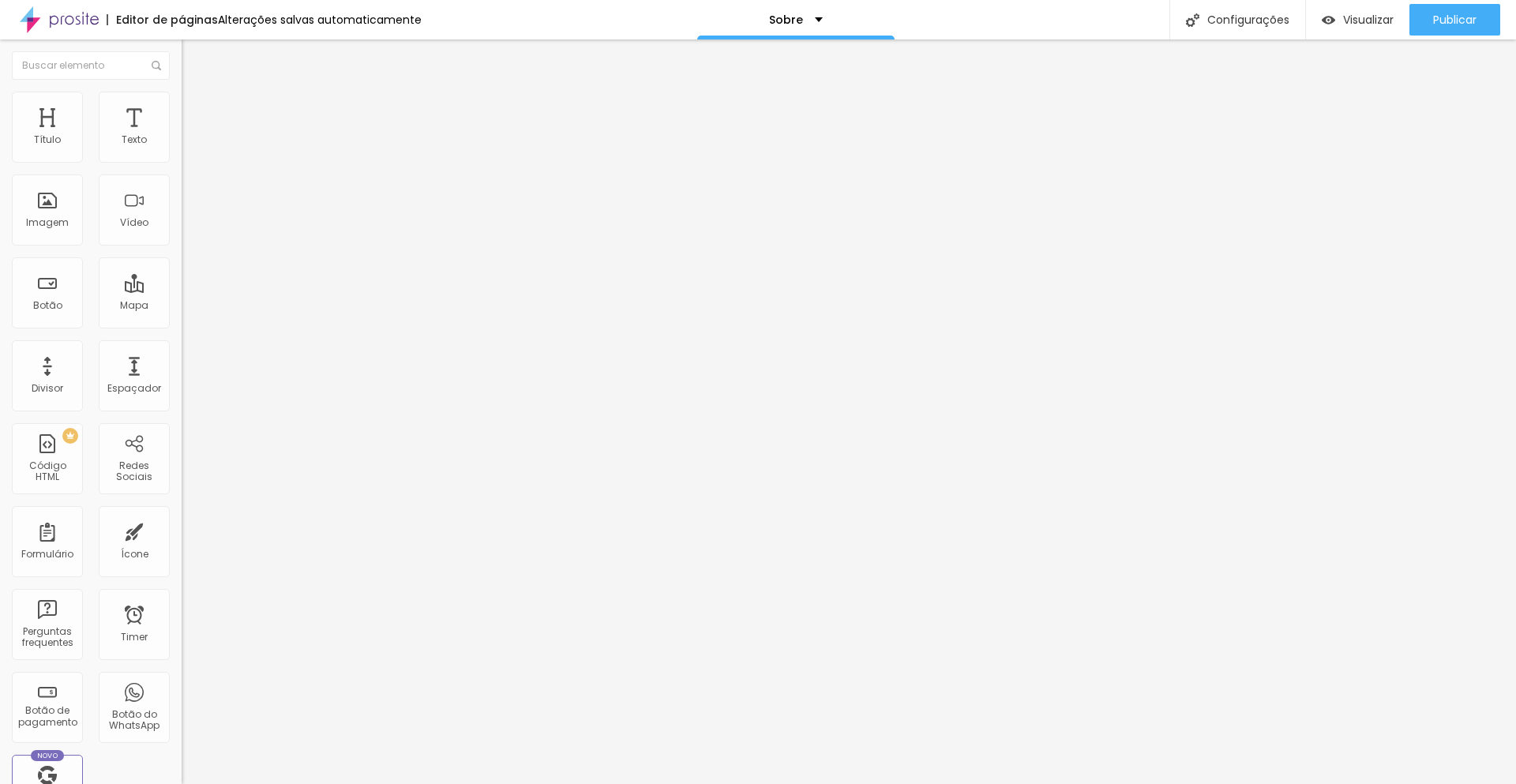
click at [182, 98] on img at bounding box center [189, 99] width 15 height 15
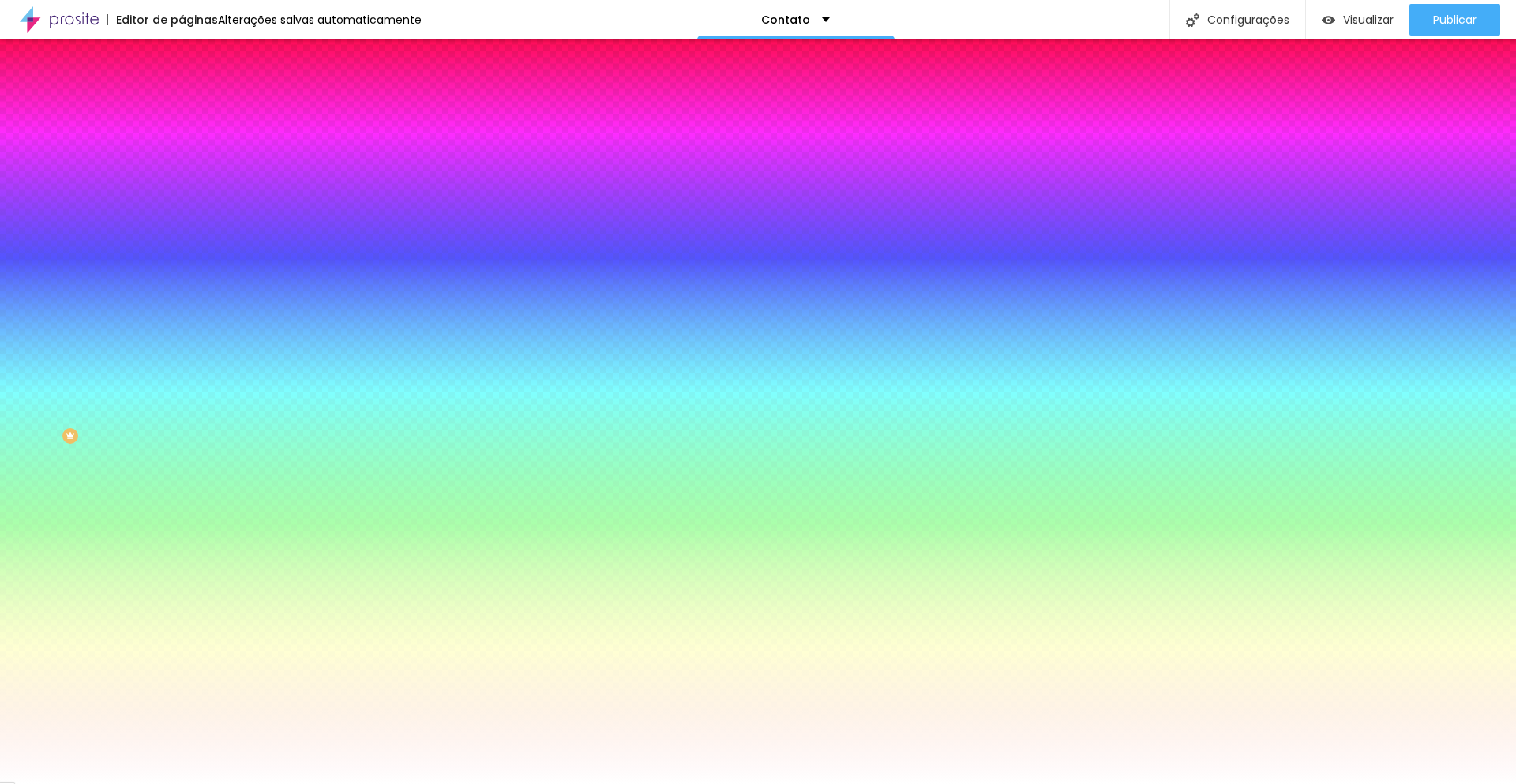
click at [182, 107] on li "Avançado" at bounding box center [272, 115] width 182 height 16
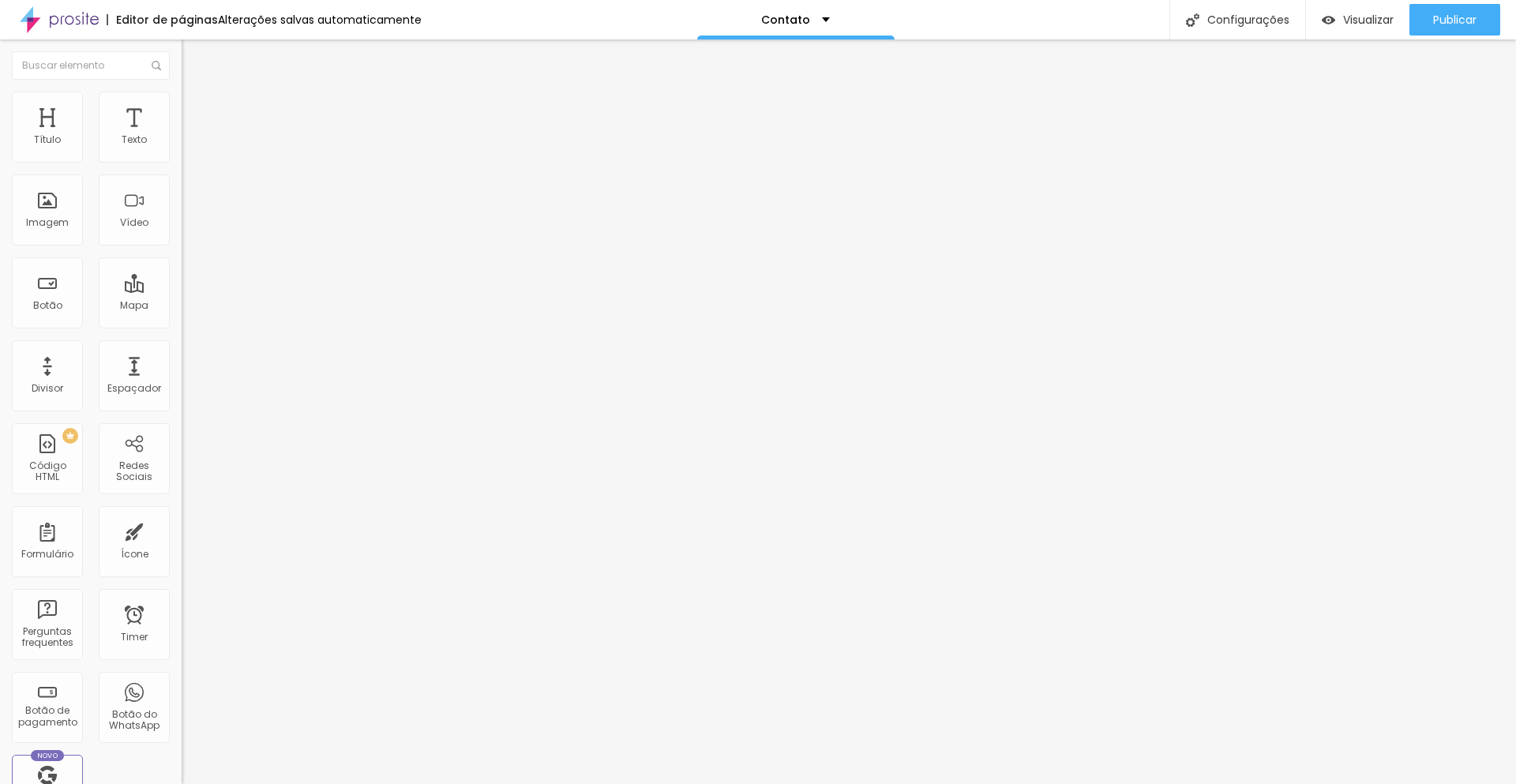
click at [182, 102] on li "Estilo" at bounding box center [272, 100] width 182 height 16
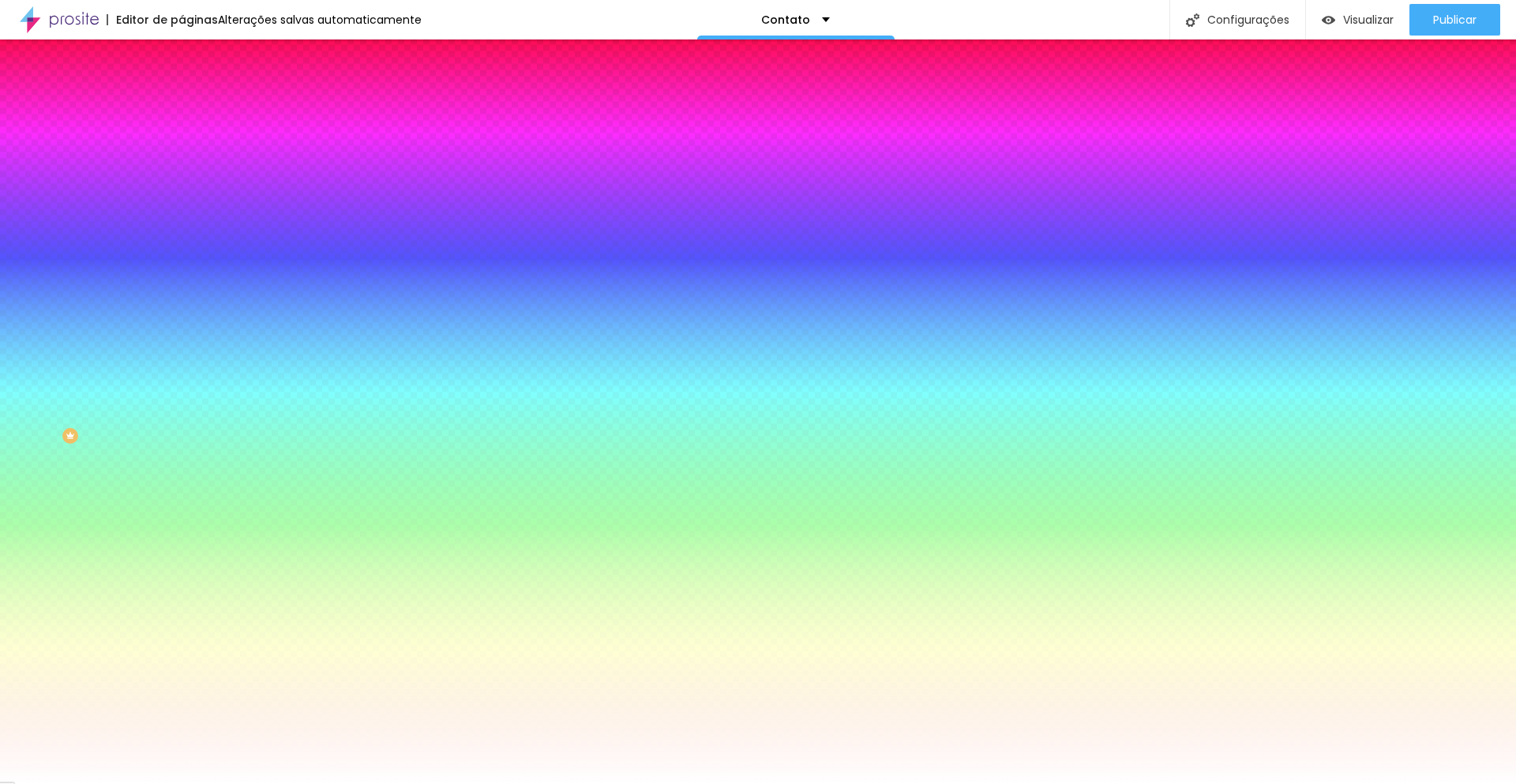
click at [182, 327] on input "#FFFFFF" at bounding box center [276, 319] width 190 height 16
paste input "E98560"
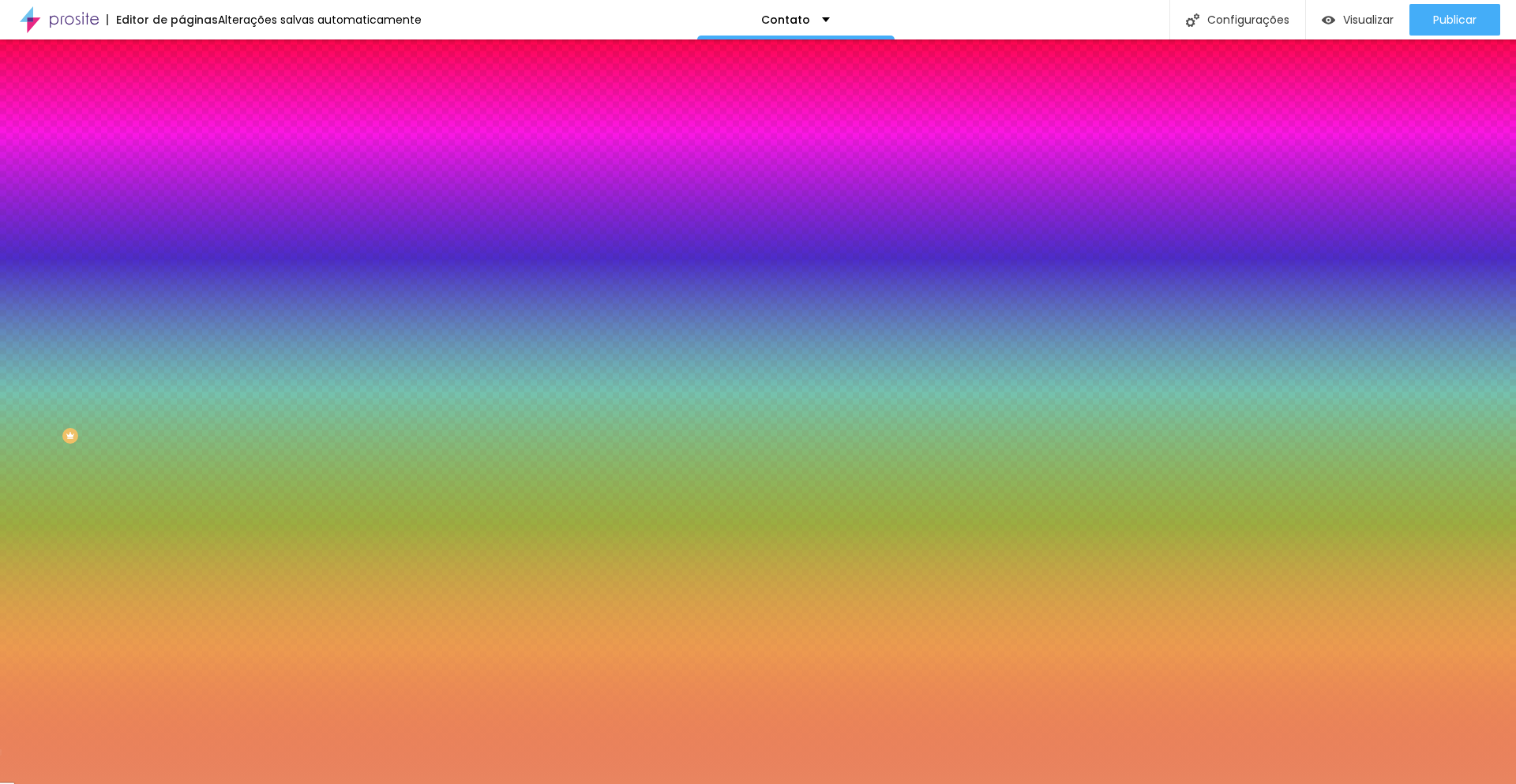
click at [182, 327] on input "#E98560" at bounding box center [276, 319] width 190 height 16
paste input "D2CBC3"
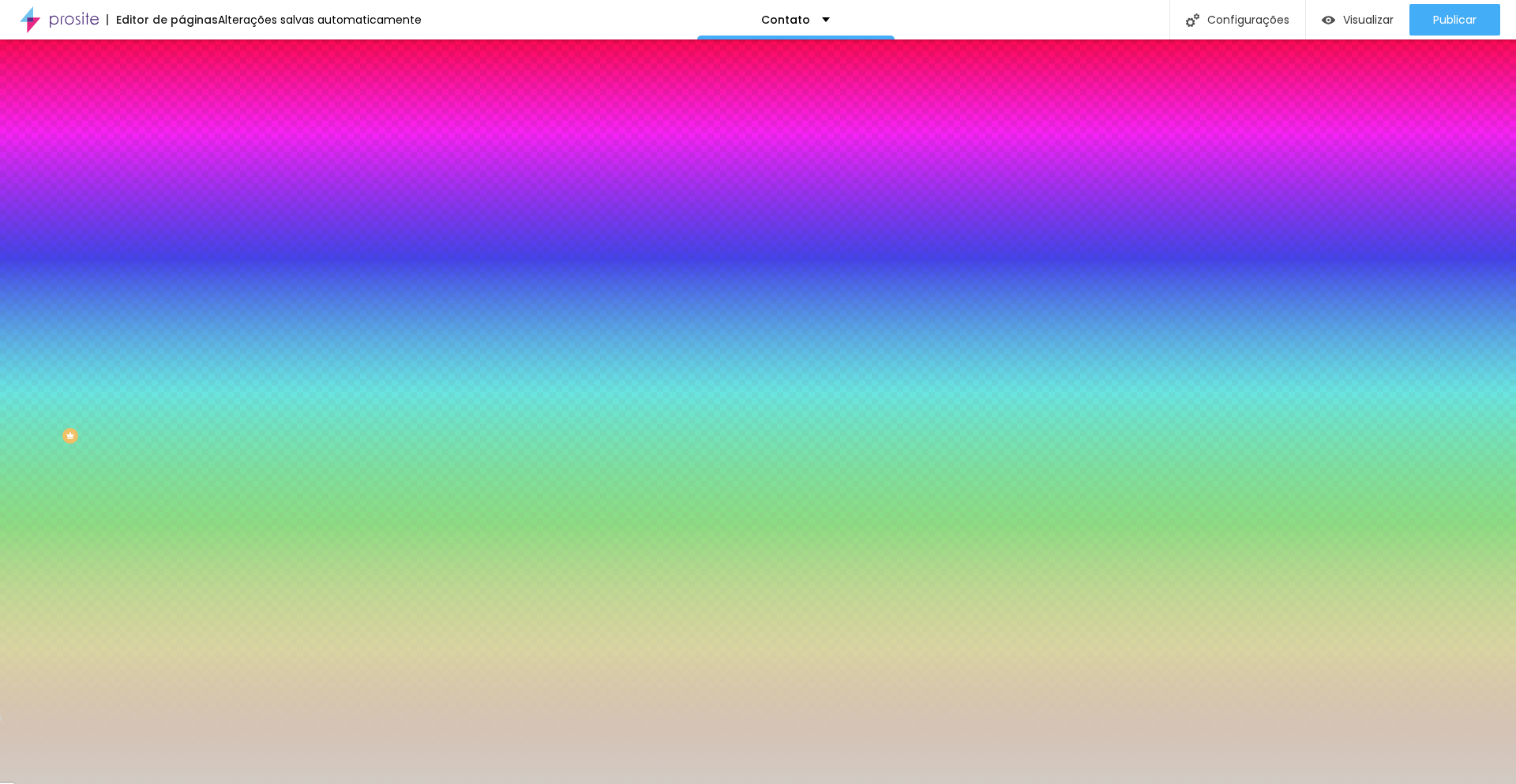
type input "#D2CBC3"
click at [188, 172] on icon "button" at bounding box center [193, 168] width 10 height 10
select select "LatoBlack"
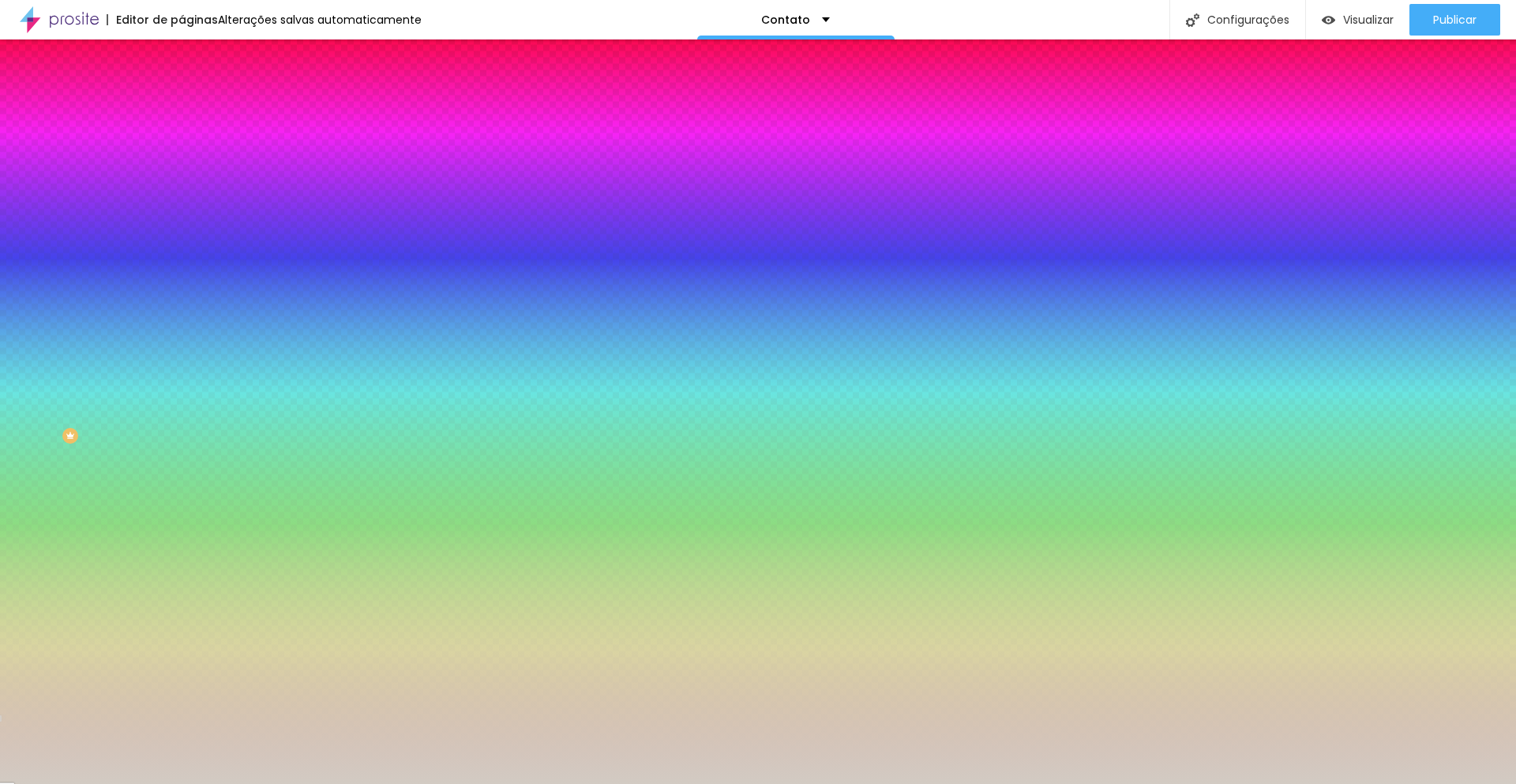
type input "15"
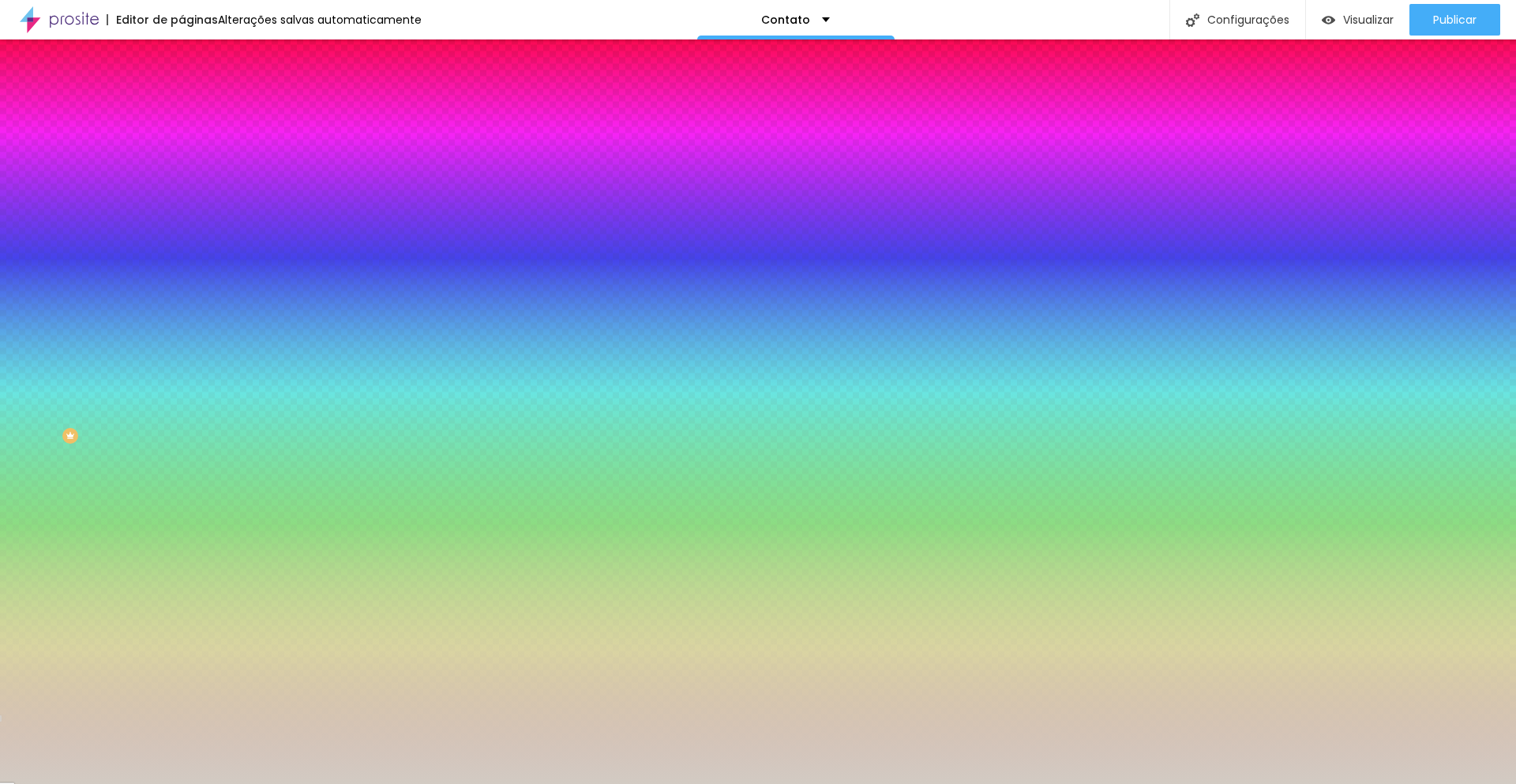
paste input "1C2B3A"
type input "#1C2B3A"
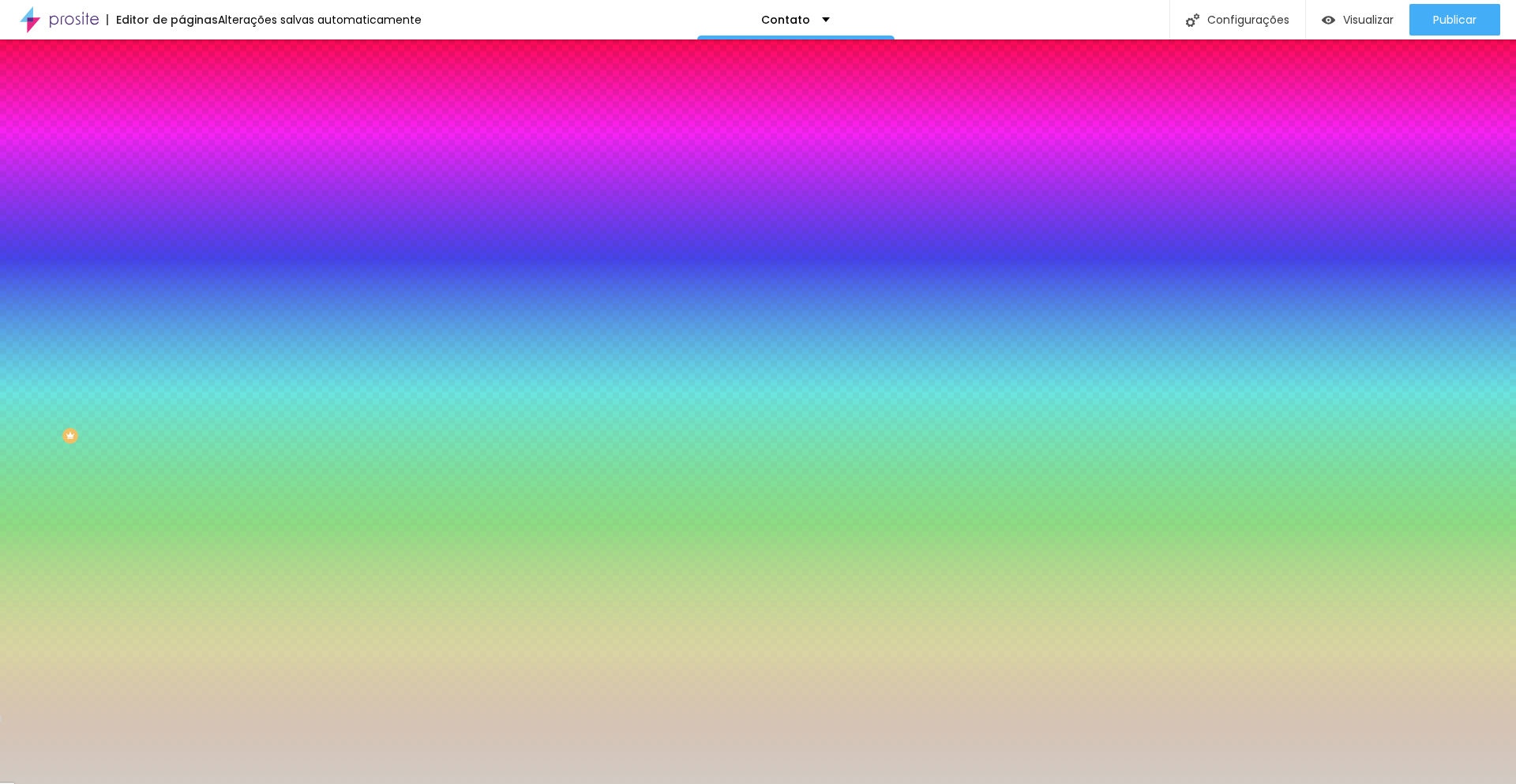
click at [311, 783] on div at bounding box center [758, 784] width 1516 height 0
click at [188, 516] on icon "button" at bounding box center [193, 511] width 10 height 10
select select "Lato"
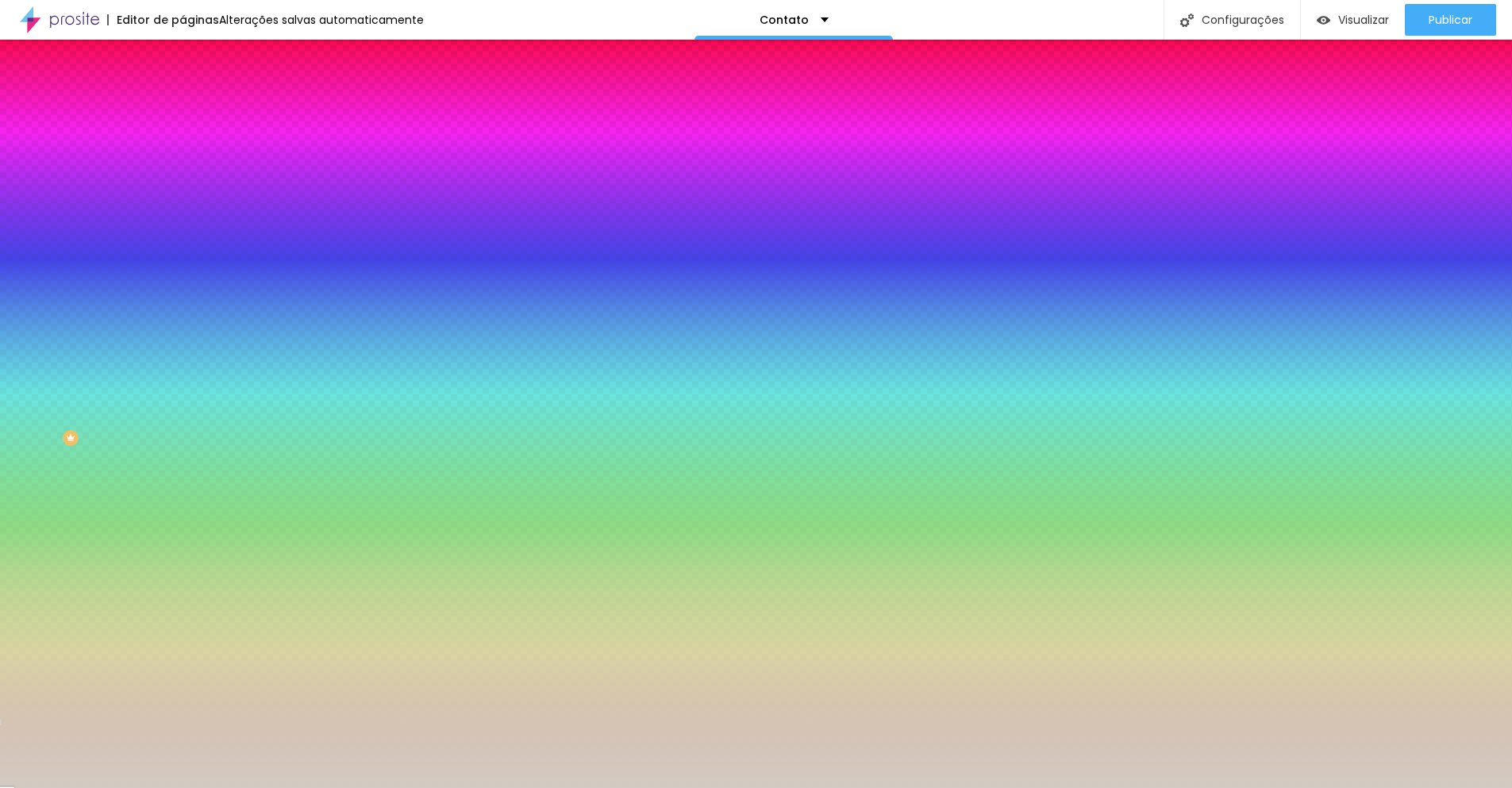
type input "17"
type input "18"
type input "19"
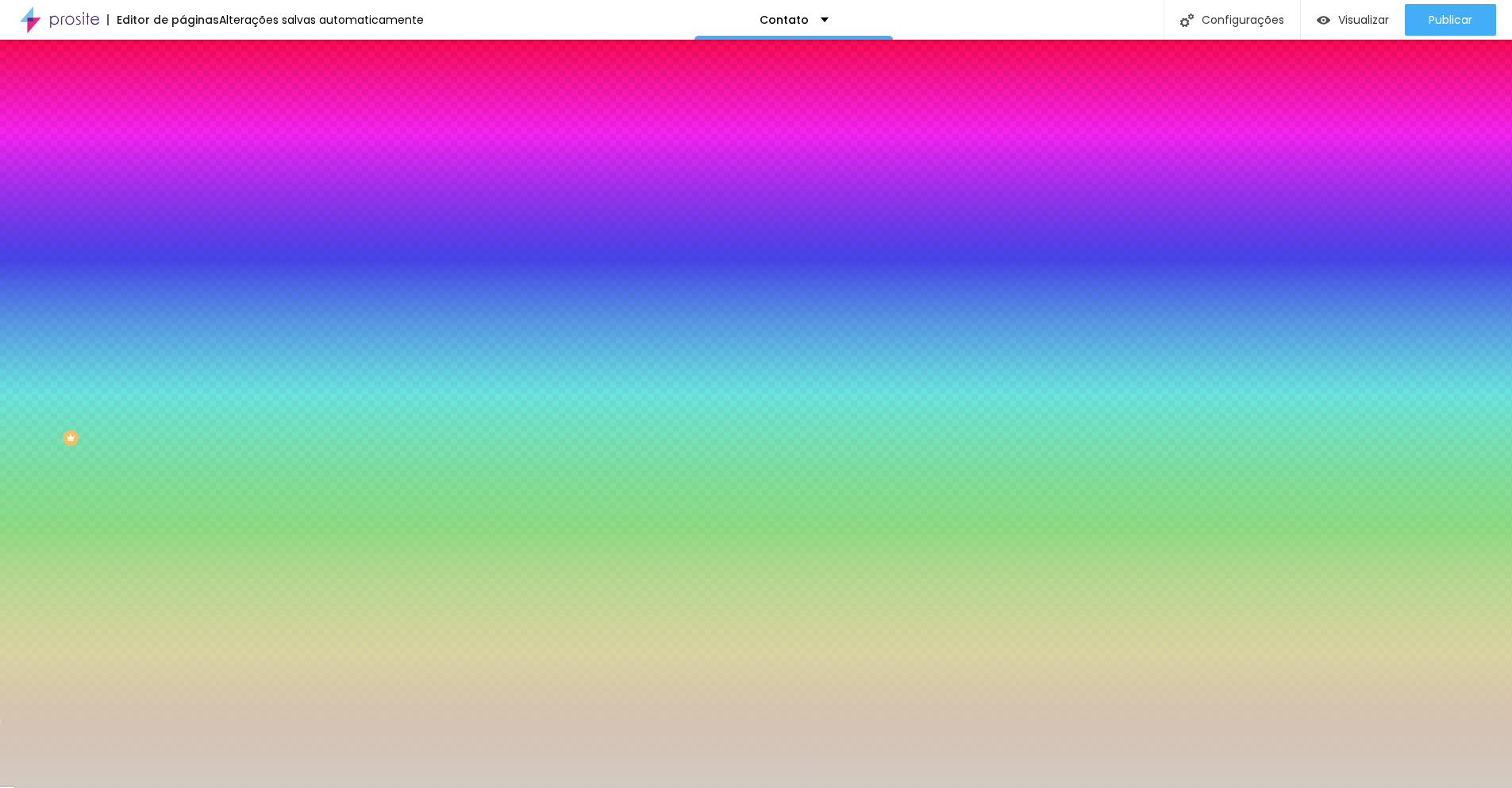
type input "19"
type input "20"
type input "19"
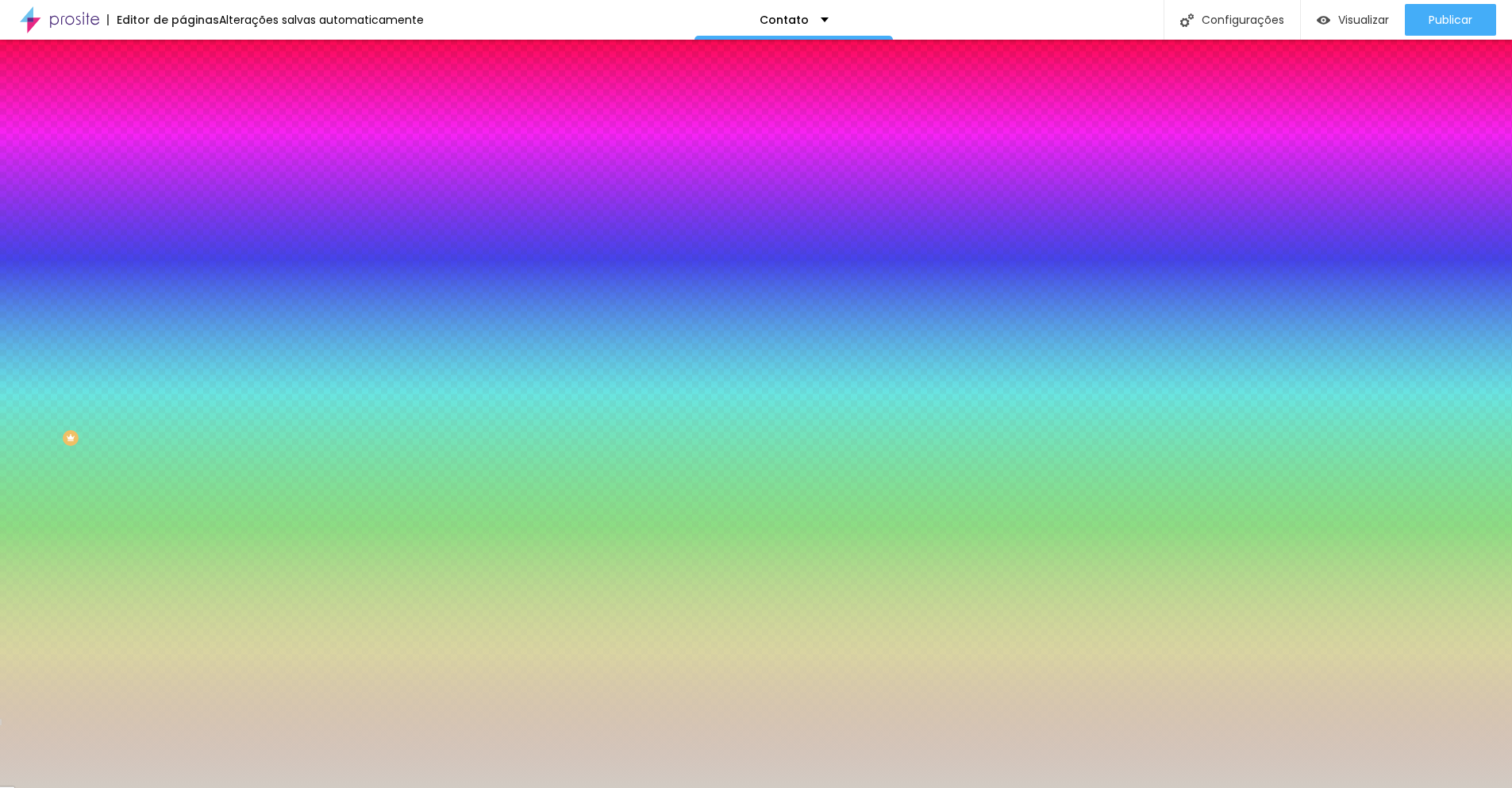
type input "18"
type input "17"
type input "16"
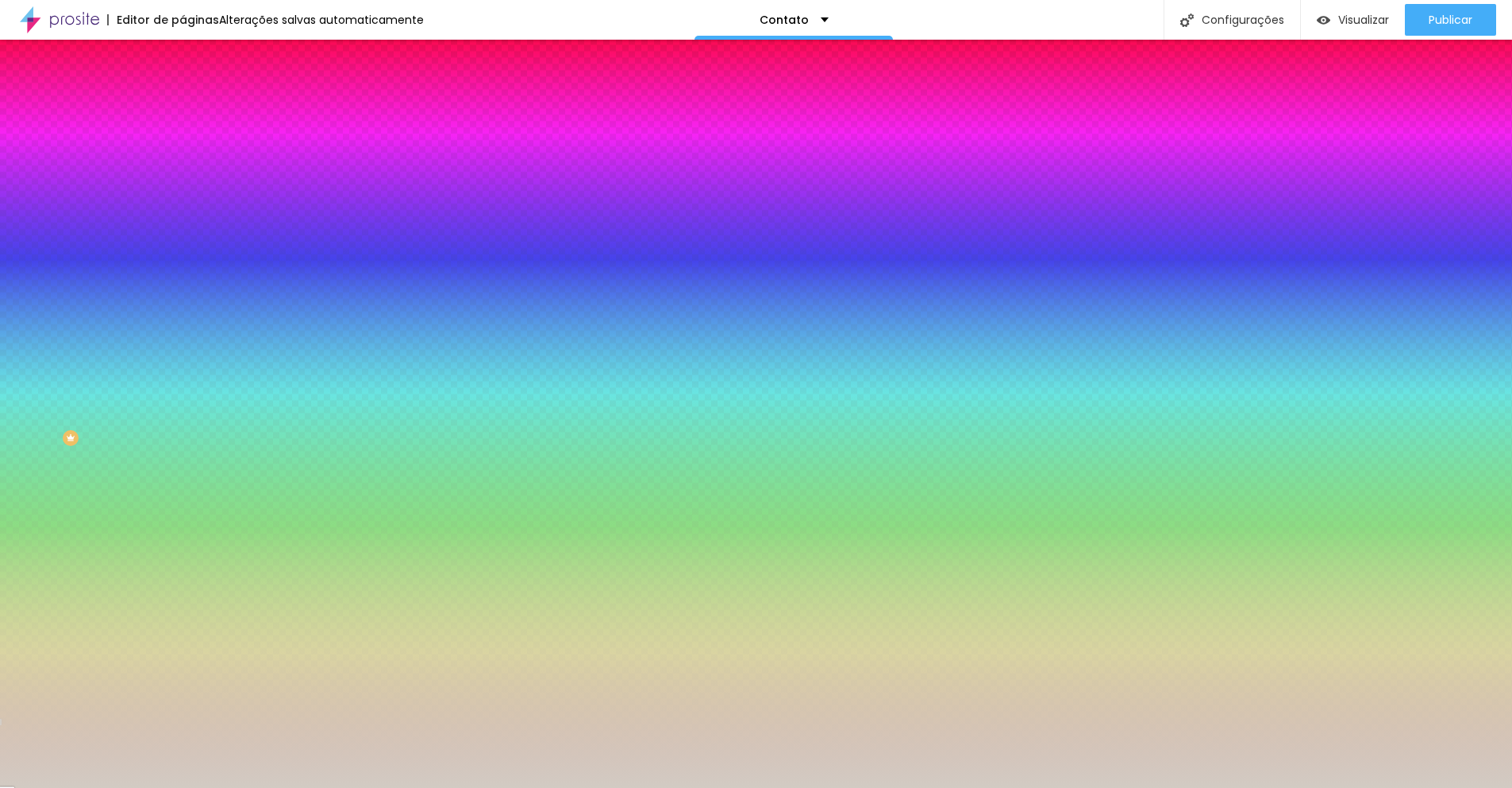
type input "16"
click at [334, 787] on div at bounding box center [756, 788] width 1512 height 0
click at [183, 108] on li "Avançado" at bounding box center [273, 116] width 183 height 16
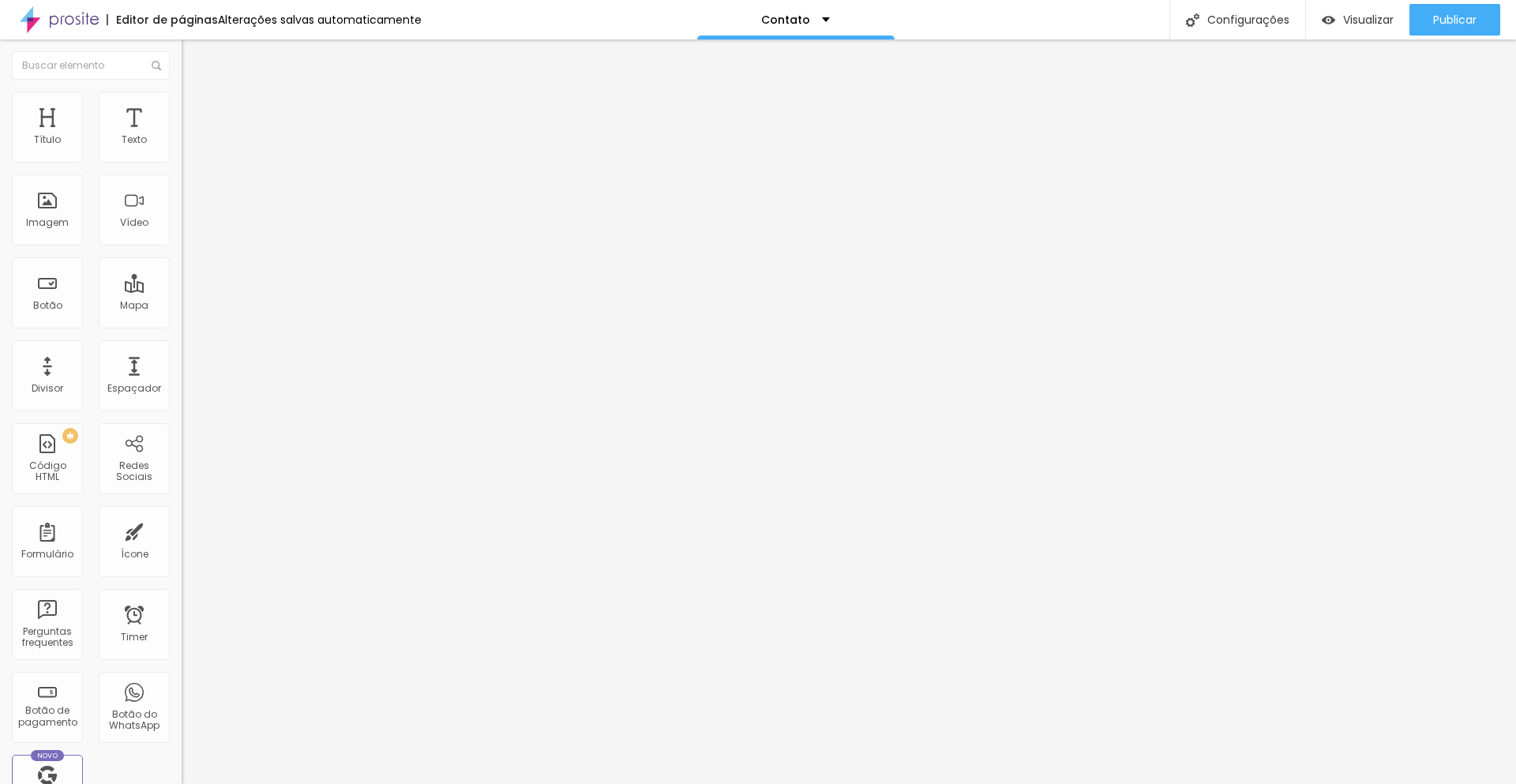
click at [182, 90] on img at bounding box center [189, 83] width 15 height 15
click at [182, 160] on div "Contato" at bounding box center [272, 145] width 182 height 27
click at [1471, 19] on span "Publicar" at bounding box center [1455, 20] width 44 height 13
click at [1452, 17] on span "Publicar" at bounding box center [1455, 20] width 44 height 13
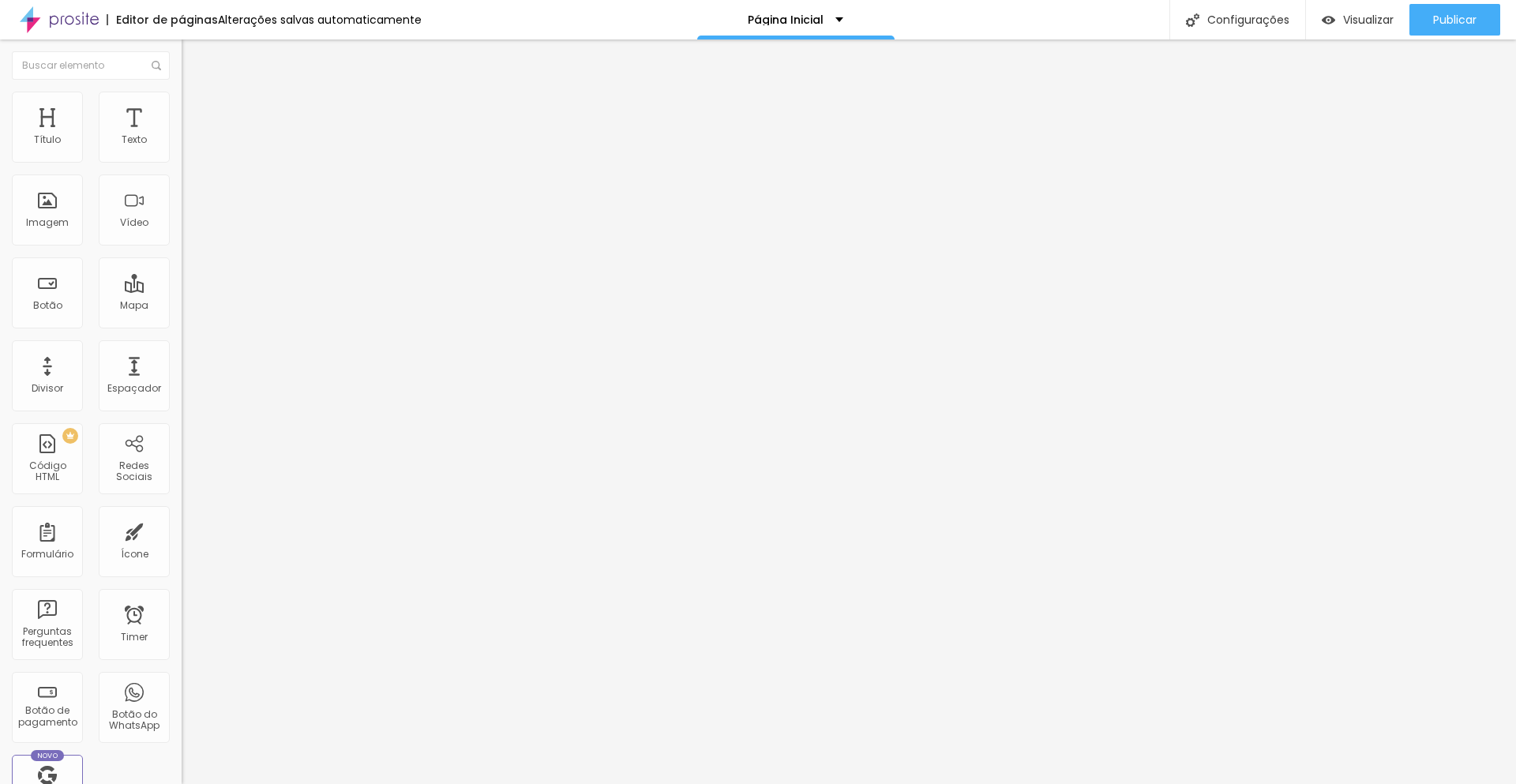
click at [188, 231] on icon "button" at bounding box center [193, 226] width 10 height 10
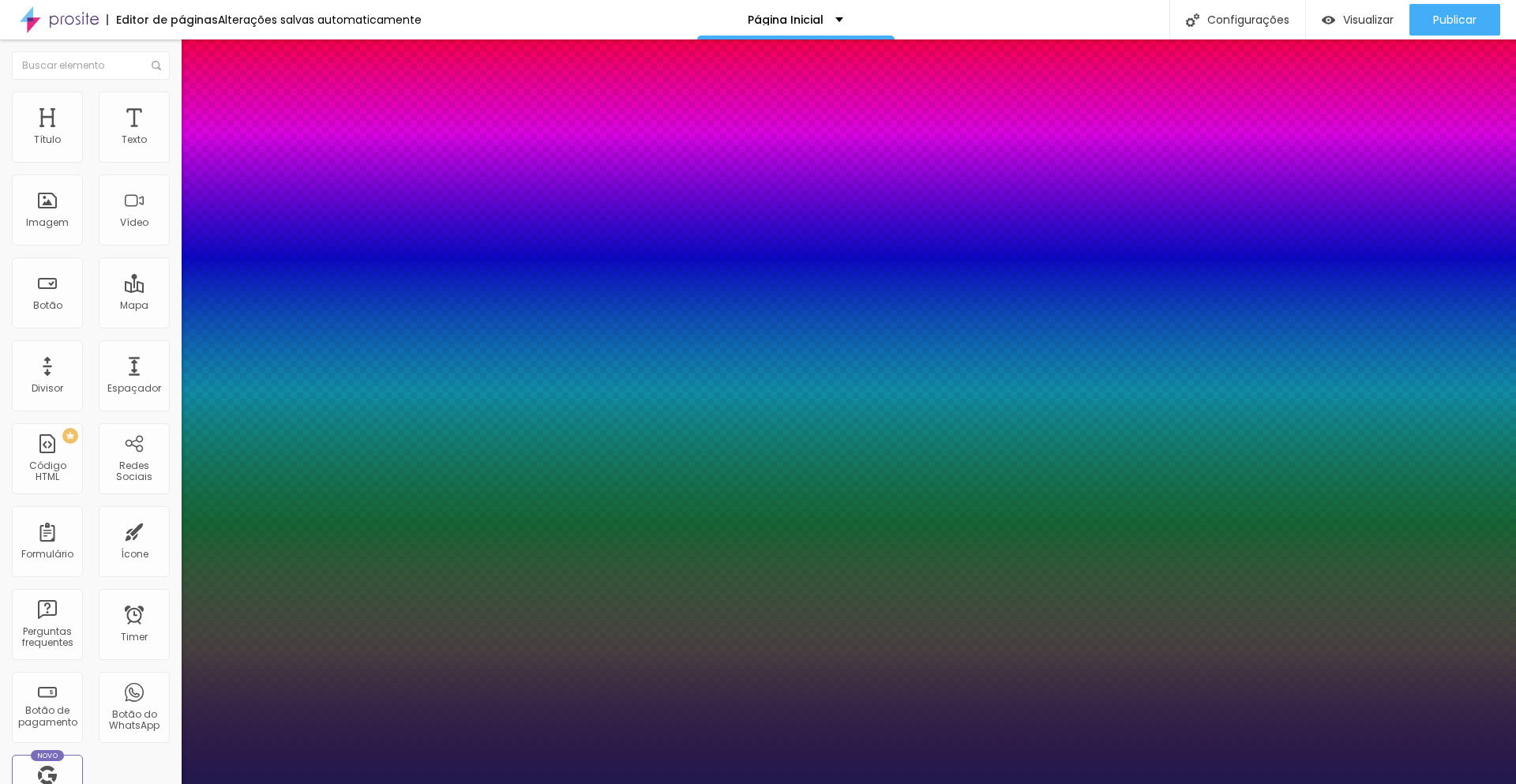
type input "1"
select select "MontserratBold"
type input "1"
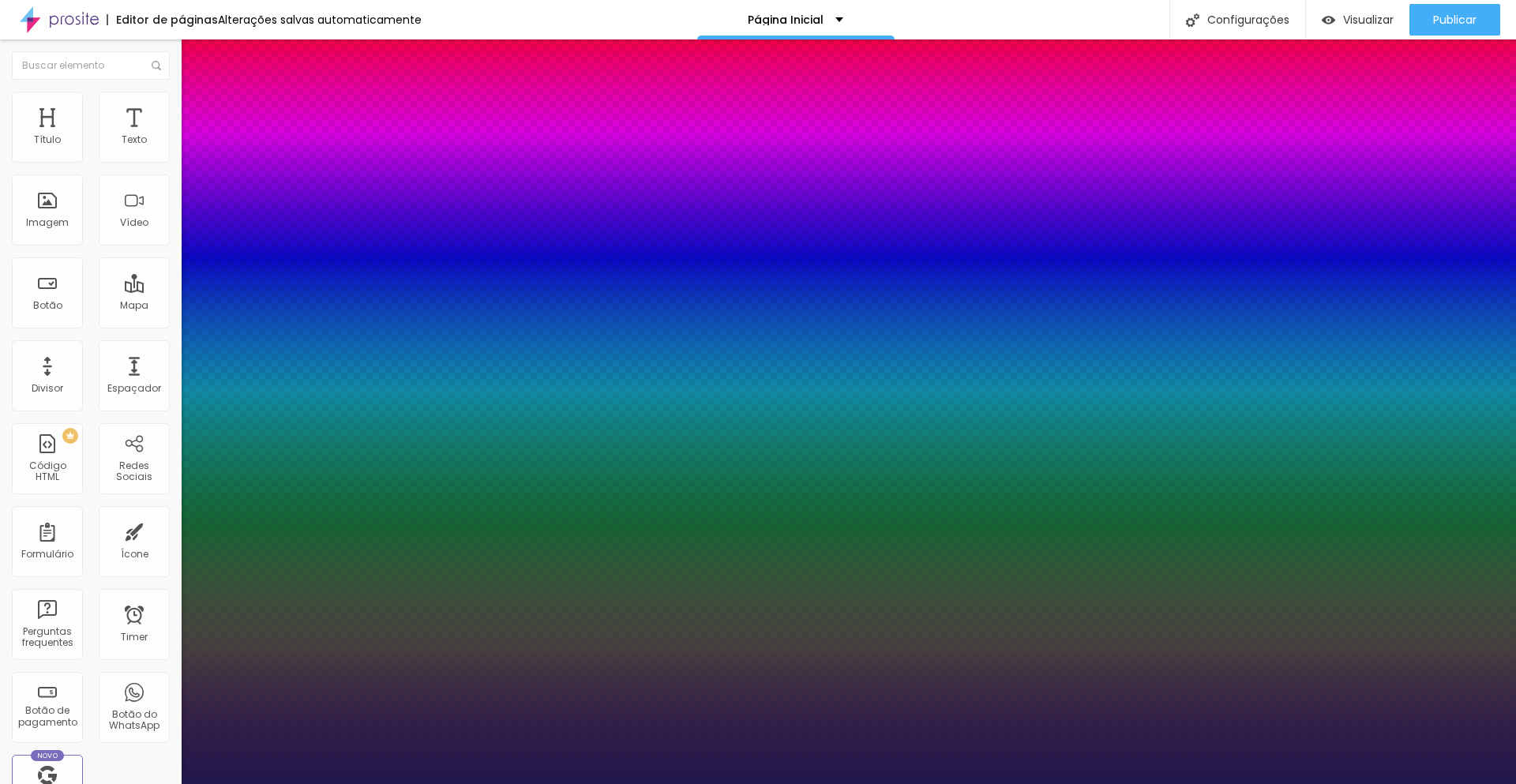
click at [266, 783] on div at bounding box center [758, 784] width 1516 height 0
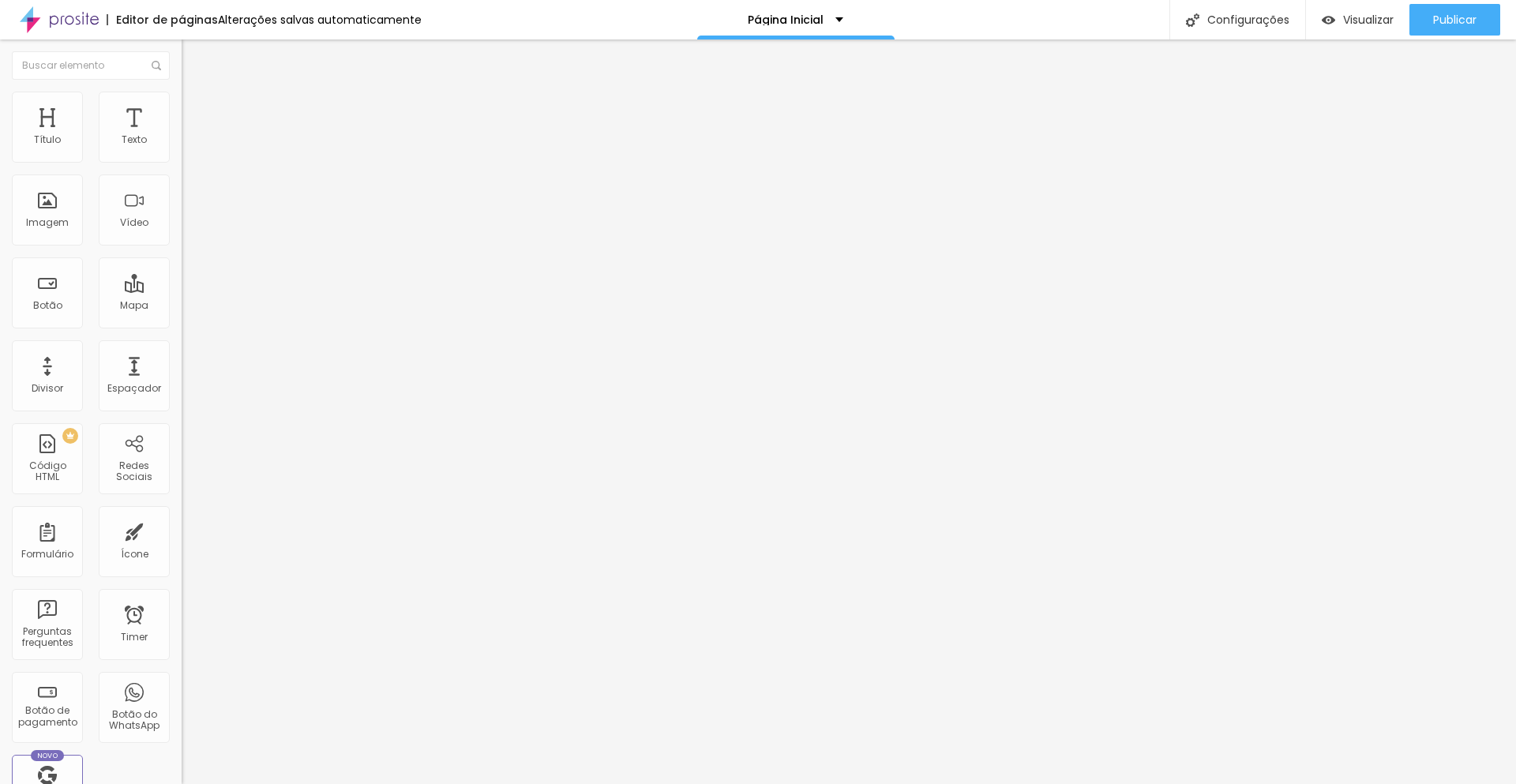
click at [190, 229] on icon "button" at bounding box center [193, 226] width 6 height 6
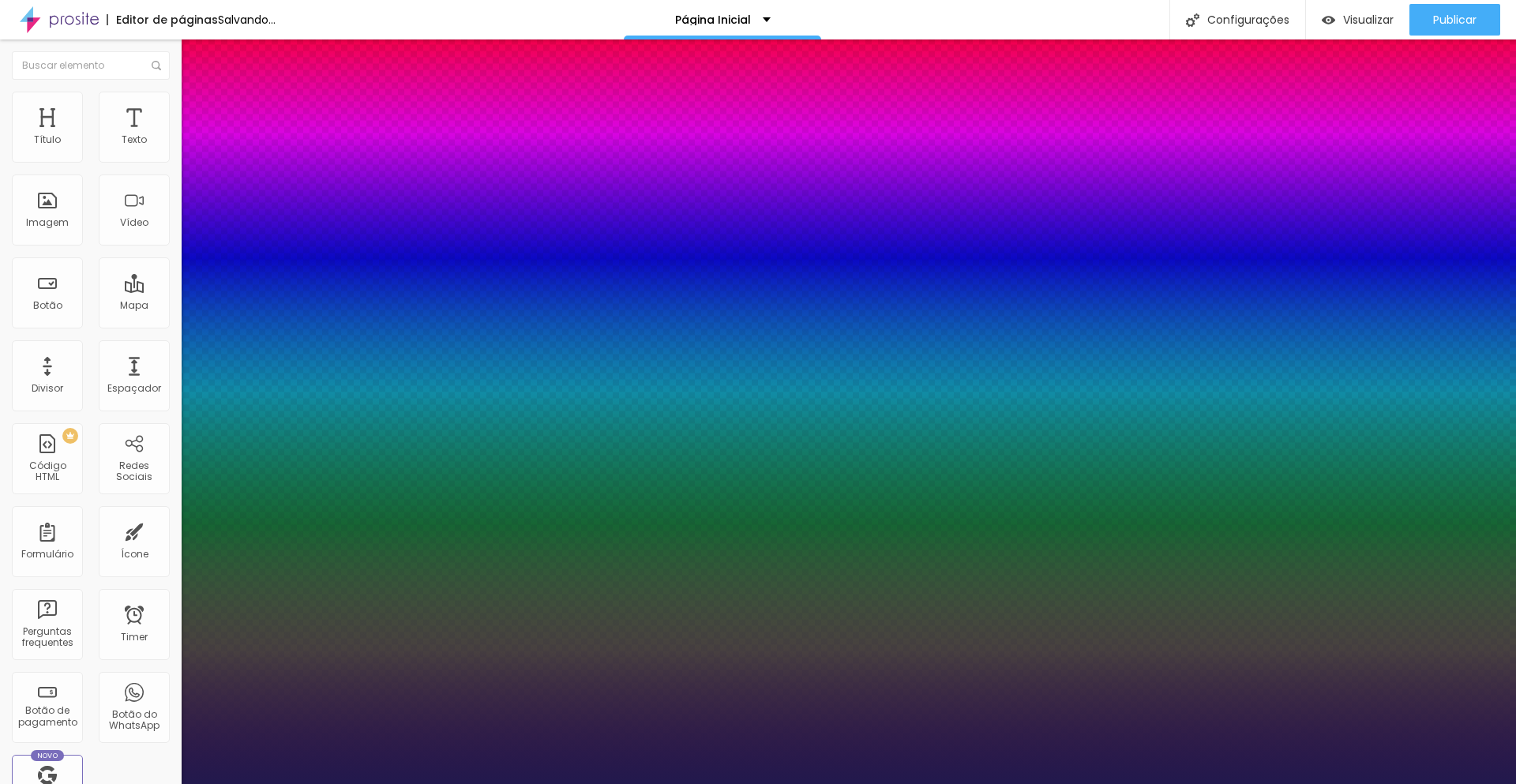
type input "1"
select select "MontserratBold"
type input "1"
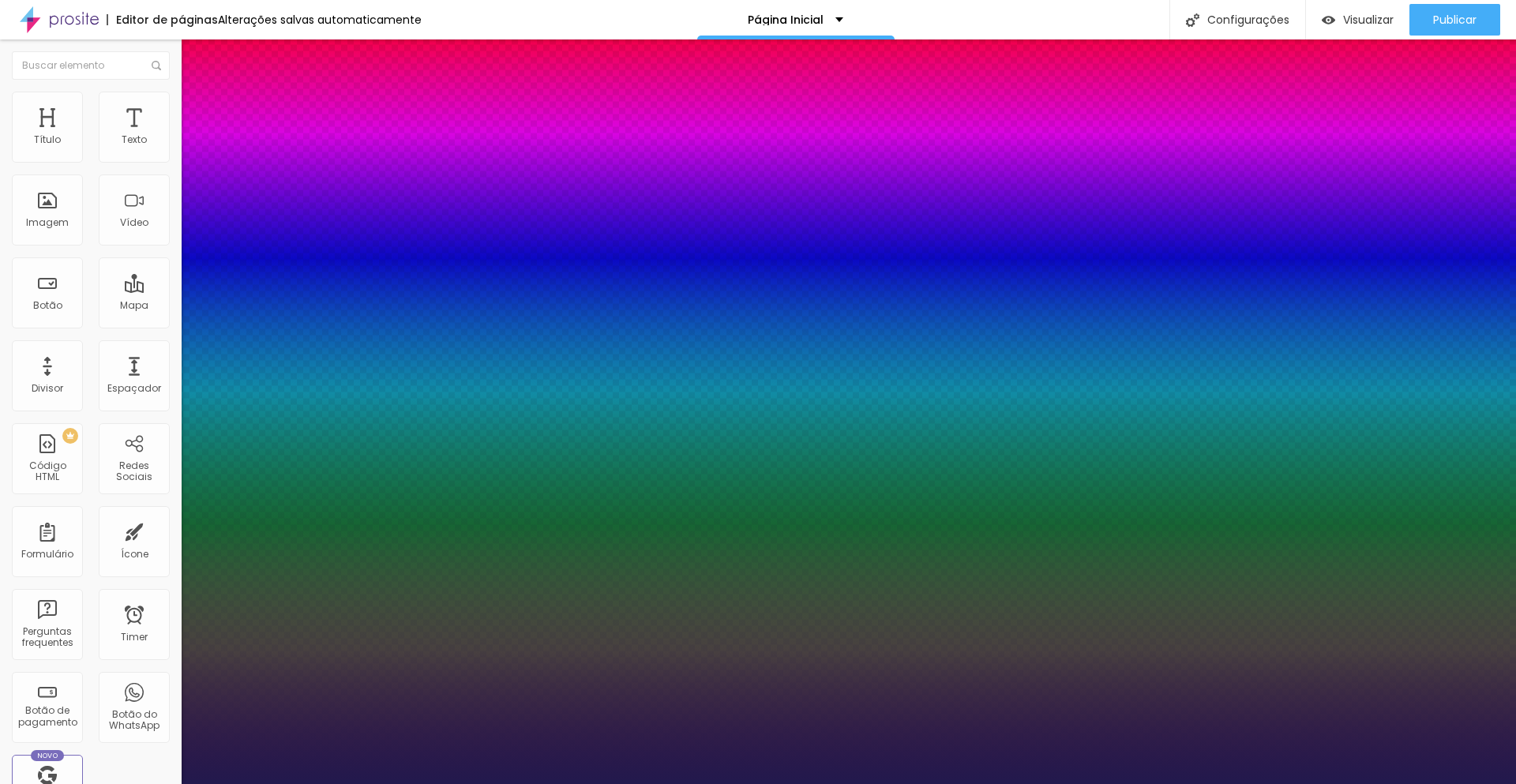
click at [807, 783] on div at bounding box center [758, 784] width 1516 height 0
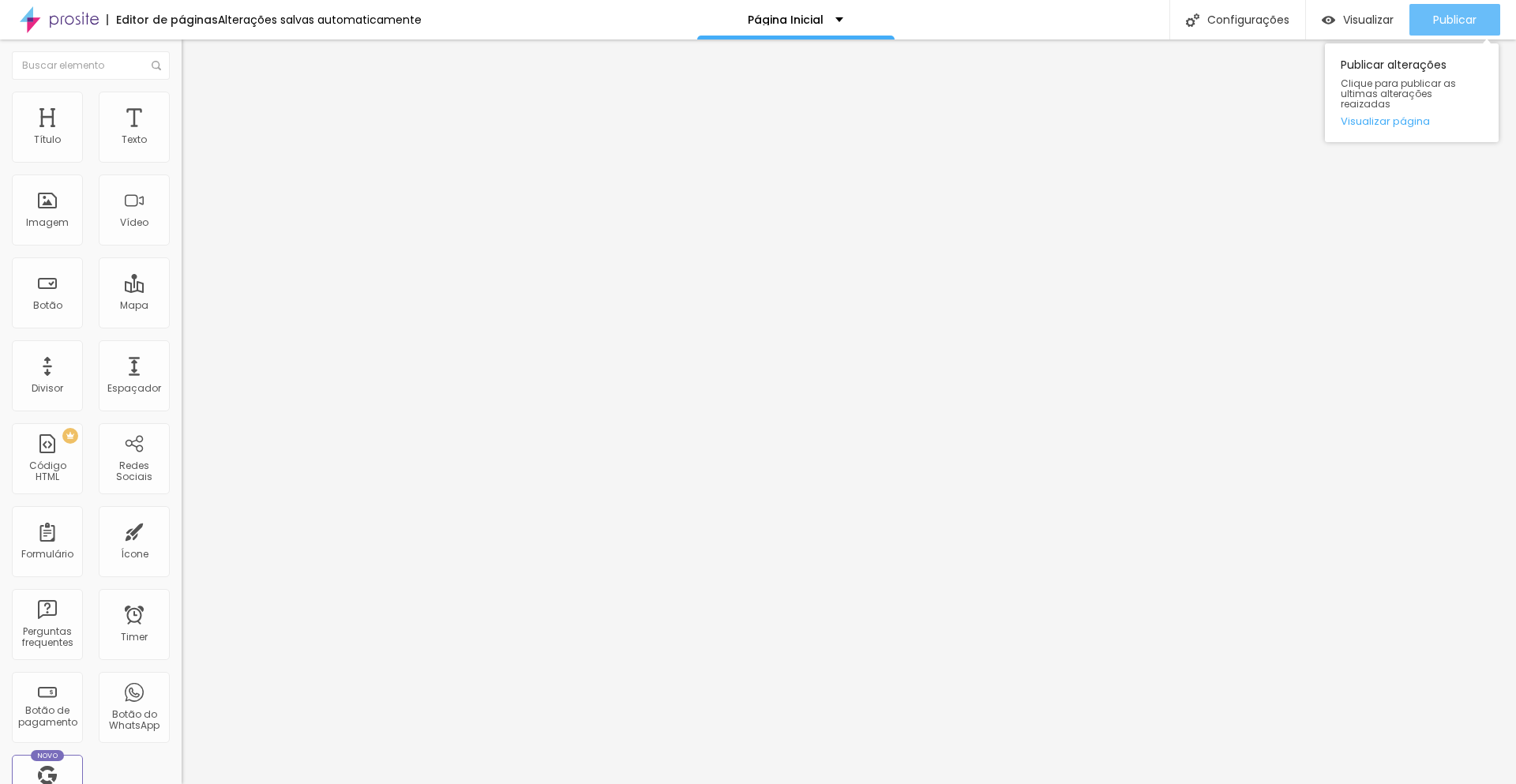
click at [1444, 26] on span "Publicar" at bounding box center [1455, 20] width 44 height 13
click at [182, 345] on div at bounding box center [272, 345] width 182 height 0
click at [1441, 7] on div "Publicar" at bounding box center [1455, 19] width 44 height 31
